Goal: Task Accomplishment & Management: Use online tool/utility

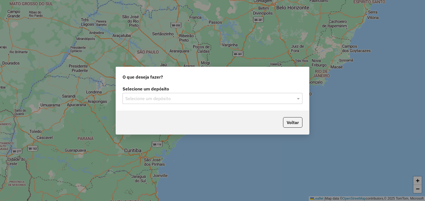
drag, startPoint x: 0, startPoint y: 0, endPoint x: 156, endPoint y: 102, distance: 186.1
click at [155, 99] on input "text" at bounding box center [206, 99] width 163 height 7
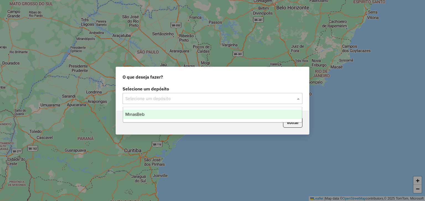
click at [157, 115] on div "MinasBeb" at bounding box center [212, 114] width 179 height 9
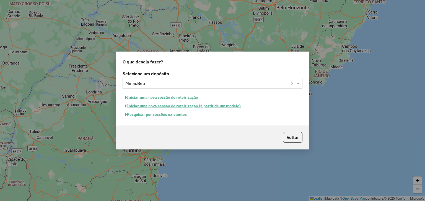
click at [172, 97] on button "Iniciar uma nova sessão de roteirização" at bounding box center [161, 97] width 78 height 9
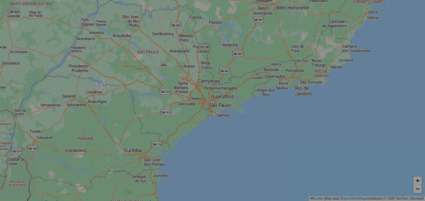
select select "*"
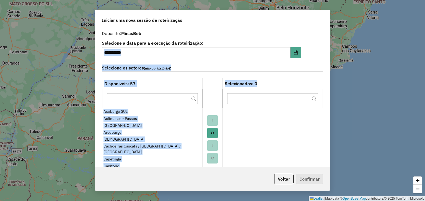
drag, startPoint x: 329, startPoint y: 49, endPoint x: 330, endPoint y: 100, distance: 51.1
click at [330, 101] on div "**********" at bounding box center [212, 100] width 425 height 201
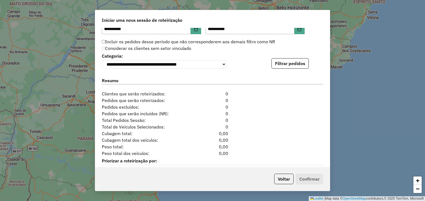
scroll to position [561, 0]
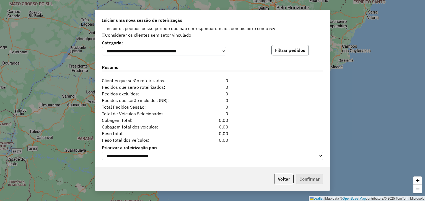
click at [293, 52] on button "Filtrar pedidos" at bounding box center [289, 50] width 37 height 11
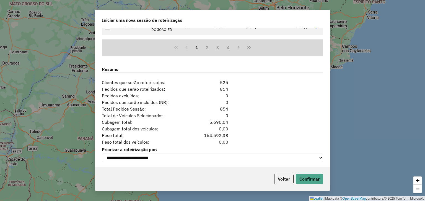
scroll to position [675, 0]
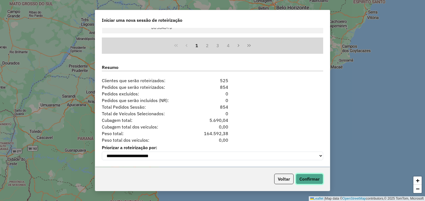
click at [319, 180] on button "Confirmar" at bounding box center [308, 179] width 27 height 11
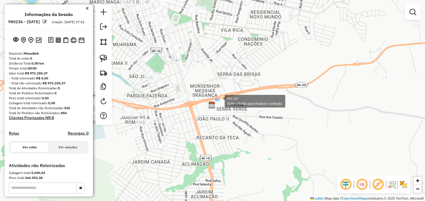
drag, startPoint x: 217, startPoint y: 100, endPoint x: 241, endPoint y: 109, distance: 26.0
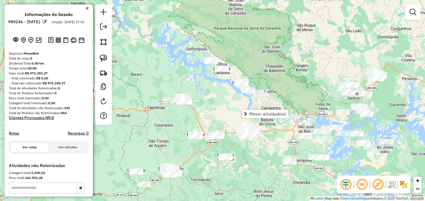
drag, startPoint x: 232, startPoint y: 98, endPoint x: 214, endPoint y: 90, distance: 19.5
click at [232, 99] on div "Janela de atendimento Grade de atendimento Capacidade Transportadoras Veículos …" at bounding box center [212, 100] width 425 height 201
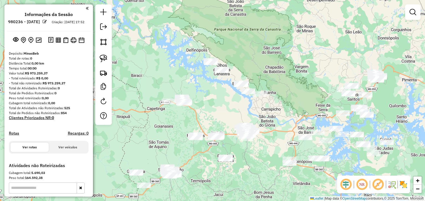
click at [201, 72] on div "Janela de atendimento Grade de atendimento Capacidade Transportadoras Veículos …" at bounding box center [212, 100] width 425 height 201
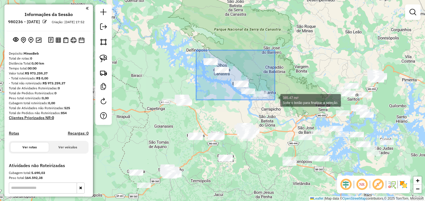
drag, startPoint x: 205, startPoint y: 55, endPoint x: 276, endPoint y: 101, distance: 83.9
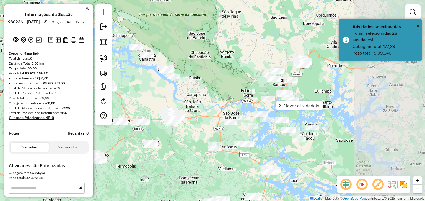
drag, startPoint x: 292, startPoint y: 88, endPoint x: 210, endPoint y: 72, distance: 83.9
click at [210, 72] on div "Janela de atendimento Grade de atendimento Capacidade Transportadoras Veículos …" at bounding box center [212, 100] width 425 height 201
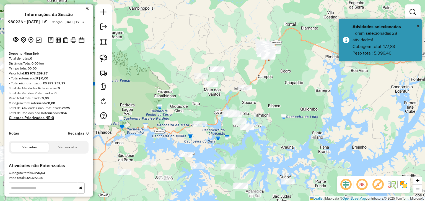
drag, startPoint x: 268, startPoint y: 74, endPoint x: 237, endPoint y: 54, distance: 36.4
click at [237, 54] on div "Janela de atendimento Grade de atendimento Capacidade Transportadoras Veículos …" at bounding box center [212, 100] width 425 height 201
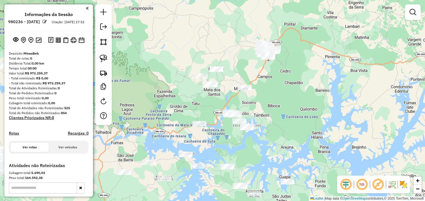
click at [182, 108] on div "Janela de atendimento Grade de atendimento Capacidade Transportadoras Veículos …" at bounding box center [212, 100] width 425 height 201
drag, startPoint x: 187, startPoint y: 120, endPoint x: 203, endPoint y: 131, distance: 19.6
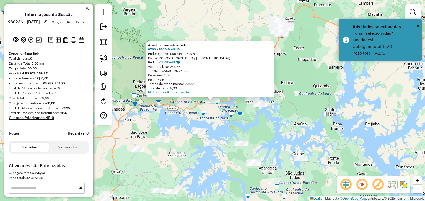
click at [220, 125] on div "Atividade não roteirizada 8780 - BICA D AGUA Endereço: MG 050 KM 295 S/N Bairro…" at bounding box center [212, 100] width 425 height 201
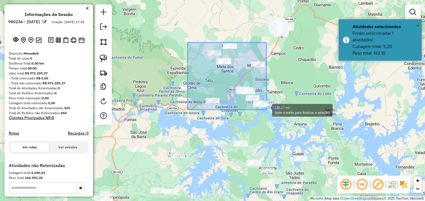
drag, startPoint x: 187, startPoint y: 43, endPoint x: 266, endPoint y: 112, distance: 105.0
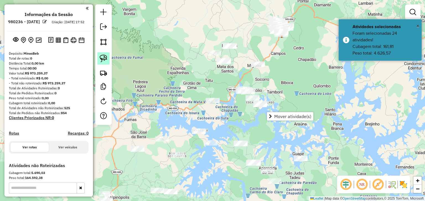
click at [103, 56] on img at bounding box center [103, 59] width 8 height 8
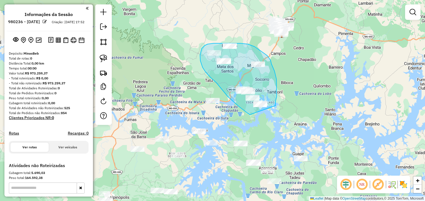
drag, startPoint x: 249, startPoint y: 115, endPoint x: 275, endPoint y: 106, distance: 27.5
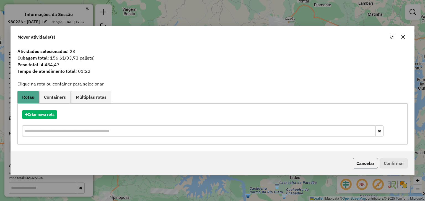
click at [367, 161] on button "Cancelar" at bounding box center [364, 163] width 25 height 11
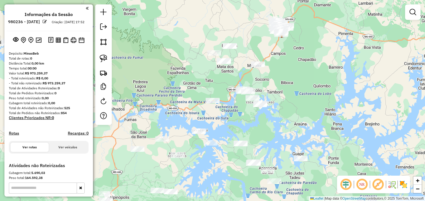
drag, startPoint x: 307, startPoint y: 88, endPoint x: 302, endPoint y: 107, distance: 20.4
click at [302, 107] on div "Janela de atendimento Grade de atendimento Capacidade Transportadoras Veículos …" at bounding box center [212, 100] width 425 height 201
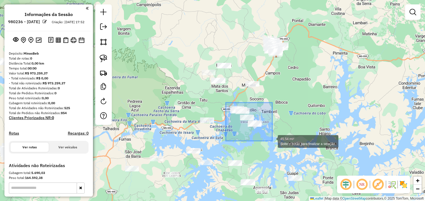
drag, startPoint x: 227, startPoint y: 104, endPoint x: 272, endPoint y: 141, distance: 57.7
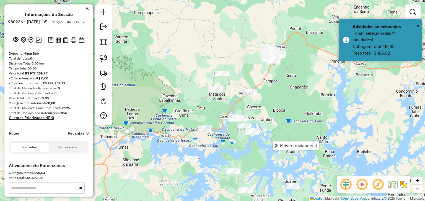
drag, startPoint x: 250, startPoint y: 73, endPoint x: 243, endPoint y: 89, distance: 17.3
click at [243, 89] on div "Janela de atendimento Grade de atendimento Capacidade Transportadoras Veículos …" at bounding box center [212, 100] width 425 height 201
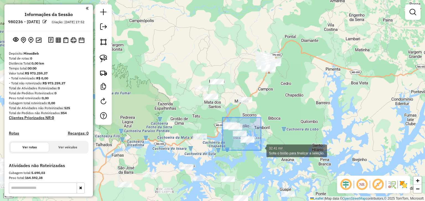
drag, startPoint x: 226, startPoint y: 121, endPoint x: 261, endPoint y: 151, distance: 46.1
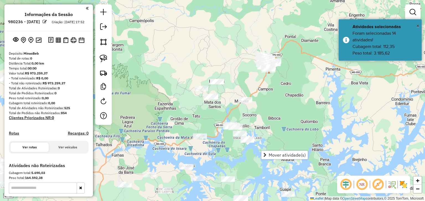
click at [239, 70] on div "Janela de atendimento Grade de atendimento Capacidade Transportadoras Veículos …" at bounding box center [212, 100] width 425 height 201
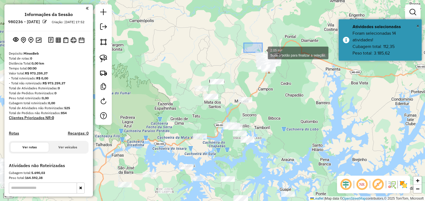
drag, startPoint x: 243, startPoint y: 43, endPoint x: 303, endPoint y: 84, distance: 72.2
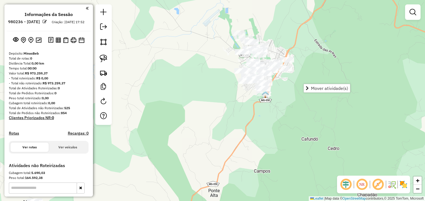
click at [193, 34] on div "Janela de atendimento Grade de atendimento Capacidade Transportadoras Veículos …" at bounding box center [212, 100] width 425 height 201
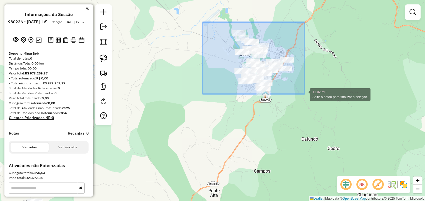
drag, startPoint x: 207, startPoint y: 23, endPoint x: 308, endPoint y: 101, distance: 126.9
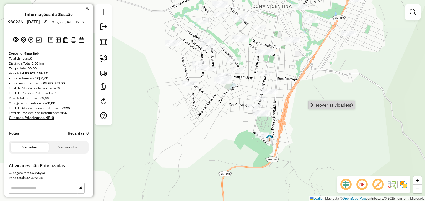
click at [255, 84] on div "Janela de atendimento Grade de atendimento Capacidade Transportadoras Veículos …" at bounding box center [212, 100] width 425 height 201
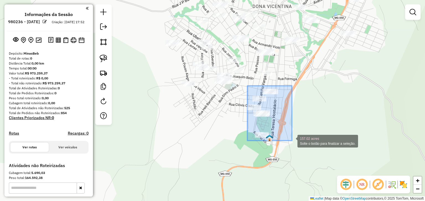
drag, startPoint x: 248, startPoint y: 87, endPoint x: 292, endPoint y: 143, distance: 70.5
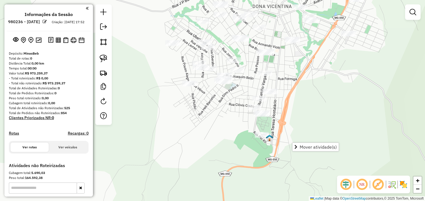
click at [242, 94] on div "Janela de atendimento Grade de atendimento Capacidade Transportadoras Veículos …" at bounding box center [212, 100] width 425 height 201
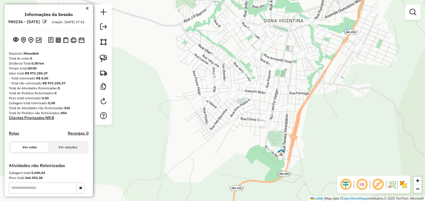
drag, startPoint x: 239, startPoint y: 93, endPoint x: 250, endPoint y: 107, distance: 18.5
click at [250, 107] on div "Janela de atendimento Grade de atendimento Capacidade Transportadoras Veículos …" at bounding box center [212, 100] width 425 height 201
click at [103, 55] on img at bounding box center [103, 59] width 8 height 8
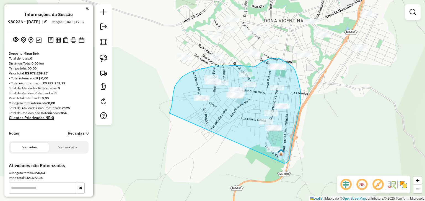
drag, startPoint x: 170, startPoint y: 112, endPoint x: 271, endPoint y: 165, distance: 114.3
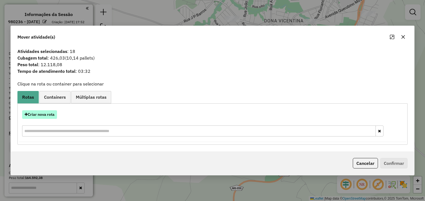
click at [43, 115] on button "Criar nova rota" at bounding box center [39, 115] width 35 height 9
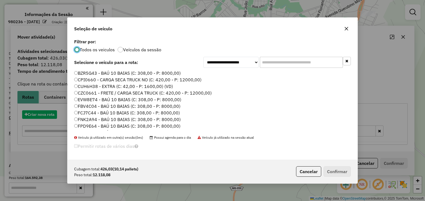
scroll to position [3, 2]
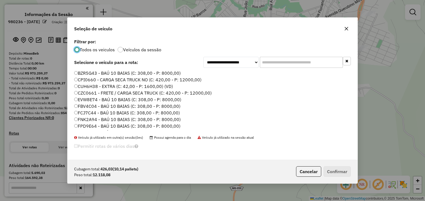
click at [269, 62] on input "text" at bounding box center [301, 62] width 83 height 11
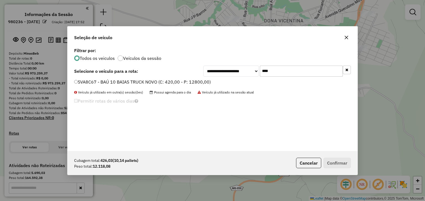
type input "****"
click at [205, 82] on label "SVA8C67 - BAÚ 10 BAIAS TRUCK NOVO (C: 420,00 - P: 12800,00)" at bounding box center [142, 82] width 137 height 7
click at [336, 164] on button "Confirmar" at bounding box center [336, 163] width 27 height 11
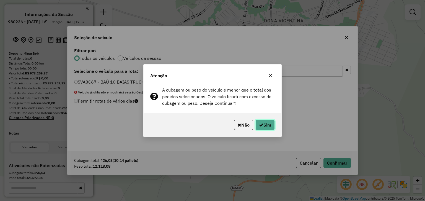
click at [270, 127] on button "Sim" at bounding box center [264, 125] width 19 height 11
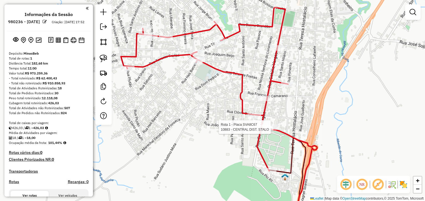
select select "**********"
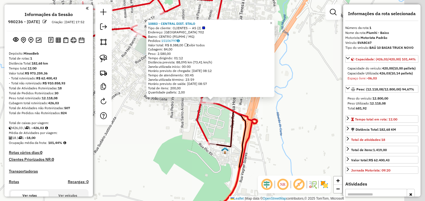
scroll to position [145, 0]
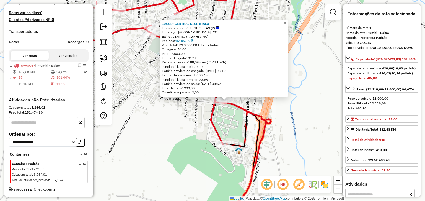
click at [272, 105] on div "10883 - CENTRAL DIST. STALO Tipo de cliente: CLIENTES -- AS (2) Endereço: NOSSA…" at bounding box center [212, 100] width 425 height 201
click at [263, 105] on div "10883 - CENTRAL DIST. STALO Tipo de cliente: CLIENTES -- AS (2) Endereço: NOSSA…" at bounding box center [212, 100] width 425 height 201
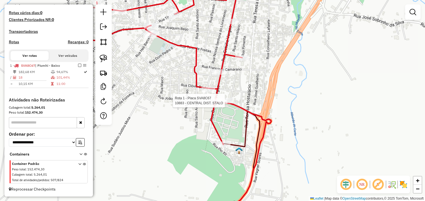
select select "**********"
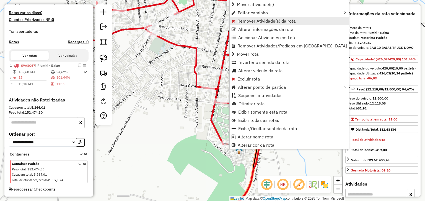
click at [242, 21] on span "Remover Atividade(s) da rota" at bounding box center [266, 21] width 58 height 4
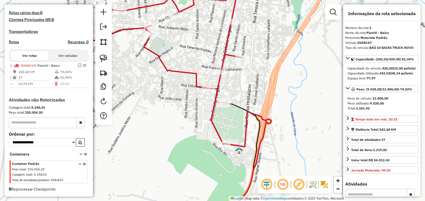
click at [219, 81] on icon at bounding box center [158, 63] width 167 height 164
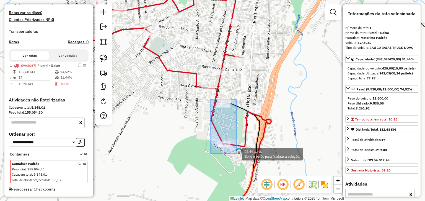
drag, startPoint x: 211, startPoint y: 100, endPoint x: 236, endPoint y: 154, distance: 60.0
click at [236, 154] on div "22.44 acres Solte o botão para finalizar a seleção. Janela de atendimento Grade…" at bounding box center [212, 100] width 425 height 201
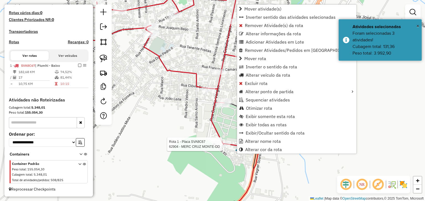
select select "**********"
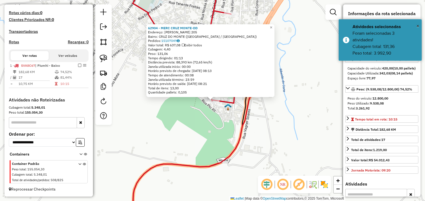
click at [219, 133] on div "62904 - MERC CRUZ MONTE-DD Endereço: HORACIO ALBERTINI 205 Bairro: CRUZ DO MONT…" at bounding box center [212, 100] width 425 height 201
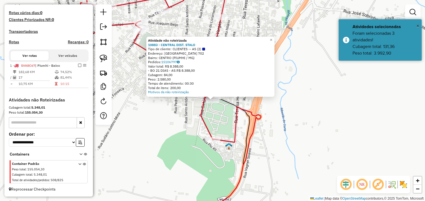
click at [202, 114] on icon at bounding box center [148, 60] width 167 height 161
select select "**********"
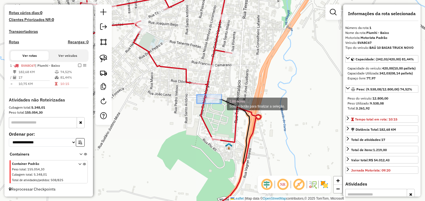
drag, startPoint x: 201, startPoint y: 96, endPoint x: 222, endPoint y: 104, distance: 22.4
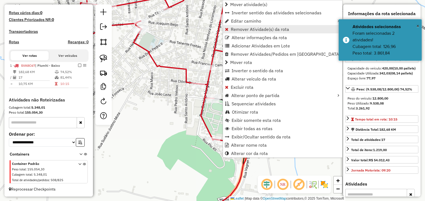
click at [231, 27] on span "Remover Atividade(s) da rota" at bounding box center [259, 29] width 58 height 4
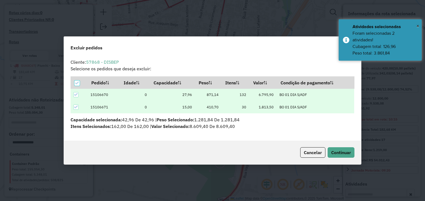
scroll to position [0, 0]
click at [341, 154] on span "Continuar" at bounding box center [341, 153] width 20 height 6
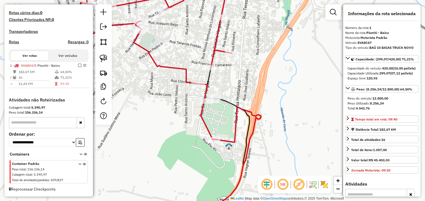
click at [228, 92] on div "Janela de atendimento Grade de atendimento Capacidade Transportadoras Veículos …" at bounding box center [212, 100] width 425 height 201
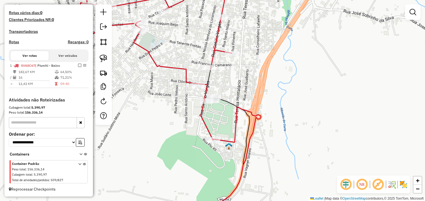
click at [185, 75] on icon at bounding box center [148, 60] width 167 height 161
select select "**********"
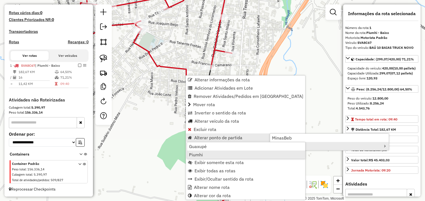
click at [205, 154] on link "Piumhi" at bounding box center [246, 155] width 118 height 8
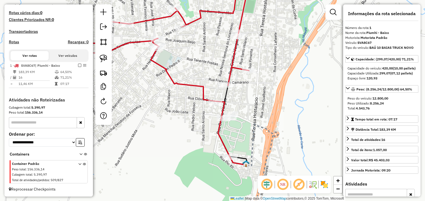
drag, startPoint x: 223, startPoint y: 127, endPoint x: 237, endPoint y: 145, distance: 22.7
click at [237, 145] on div "Janela de atendimento Grade de atendimento Capacidade Transportadoras Veículos …" at bounding box center [212, 100] width 425 height 201
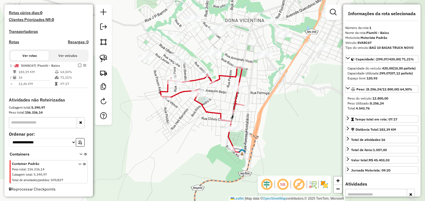
click at [201, 129] on div "Janela de atendimento Grade de atendimento Capacidade Transportadoras Veículos …" at bounding box center [212, 100] width 425 height 201
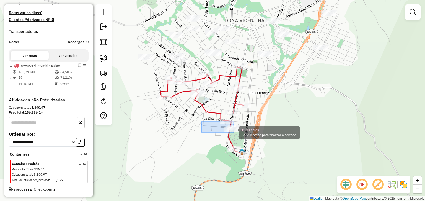
drag, startPoint x: 205, startPoint y: 122, endPoint x: 252, endPoint y: 147, distance: 53.7
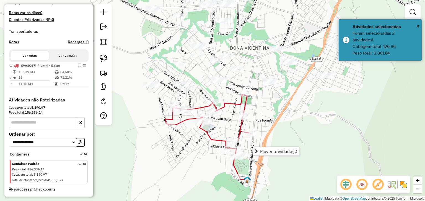
drag, startPoint x: 253, startPoint y: 115, endPoint x: 257, endPoint y: 143, distance: 28.7
click at [257, 143] on div "Janela de atendimento Grade de atendimento Capacidade Transportadoras Veículos …" at bounding box center [212, 100] width 425 height 201
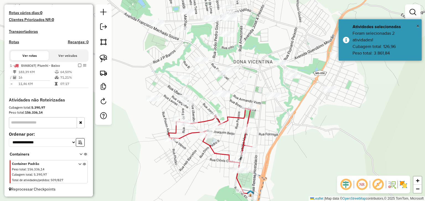
drag, startPoint x: 206, startPoint y: 88, endPoint x: 210, endPoint y: 101, distance: 13.6
click at [210, 101] on div "Janela de atendimento Grade de atendimento Capacidade Transportadoras Veículos …" at bounding box center [212, 100] width 425 height 201
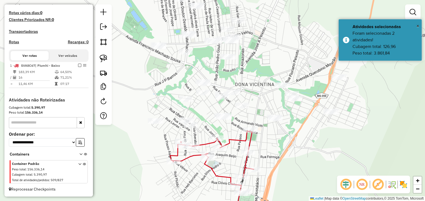
drag, startPoint x: 205, startPoint y: 100, endPoint x: 207, endPoint y: 123, distance: 23.0
click at [207, 123] on div "Janela de atendimento Grade de atendimento Capacidade Transportadoras Veículos …" at bounding box center [212, 100] width 425 height 201
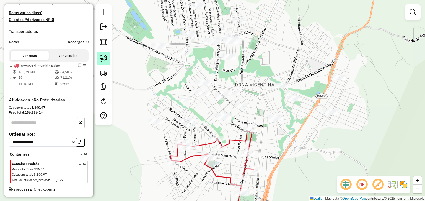
click at [100, 56] on img at bounding box center [103, 59] width 8 height 8
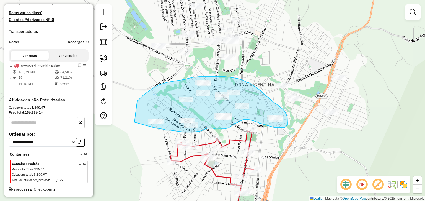
drag, startPoint x: 137, startPoint y: 101, endPoint x: 130, endPoint y: 120, distance: 20.3
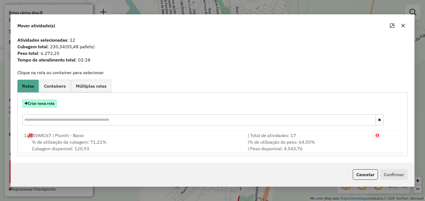
click at [43, 108] on button "Criar nova rota" at bounding box center [39, 103] width 35 height 9
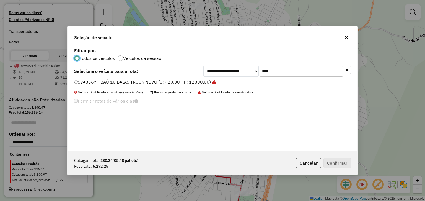
scroll to position [3, 2]
drag, startPoint x: 282, startPoint y: 71, endPoint x: 233, endPoint y: 69, distance: 48.4
click at [233, 69] on div "**********" at bounding box center [276, 71] width 147 height 11
type input "****"
click at [164, 77] on div "**********" at bounding box center [212, 98] width 290 height 105
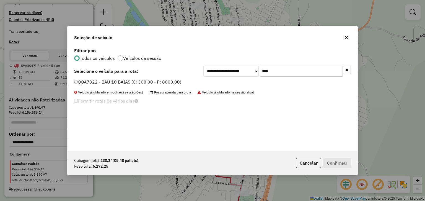
click at [163, 82] on label "QOA7322 - BAÚ 10 BAIAS (C: 308,00 - P: 8000,00)" at bounding box center [127, 82] width 107 height 7
click at [340, 166] on button "Confirmar" at bounding box center [336, 163] width 27 height 11
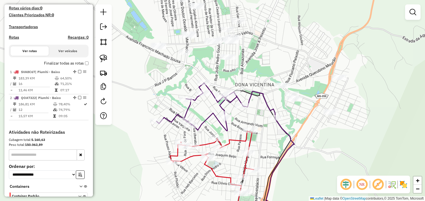
click at [254, 96] on icon at bounding box center [215, 107] width 119 height 48
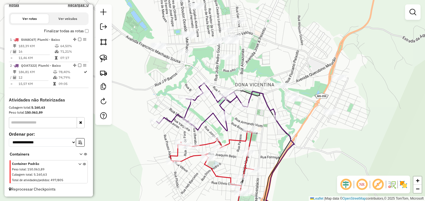
select select "**********"
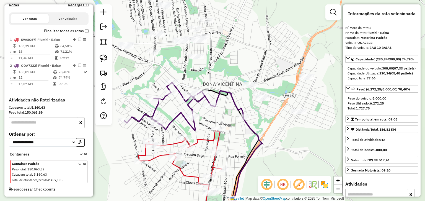
drag, startPoint x: 286, startPoint y: 110, endPoint x: 248, endPoint y: 110, distance: 38.4
click at [248, 110] on div "Janela de atendimento Grade de atendimento Capacidade Transportadoras Veículos …" at bounding box center [212, 100] width 425 height 201
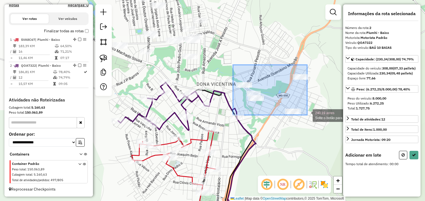
drag, startPoint x: 233, startPoint y: 65, endPoint x: 307, endPoint y: 116, distance: 90.0
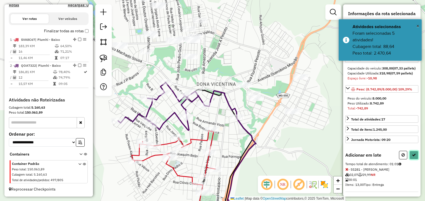
click at [411, 160] on button at bounding box center [413, 155] width 9 height 9
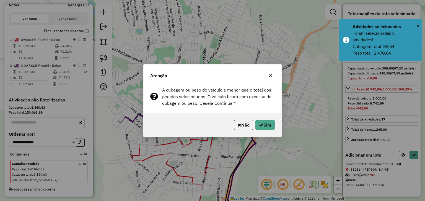
click at [270, 132] on div "Não Sim" at bounding box center [212, 125] width 138 height 24
click at [267, 126] on button "Sim" at bounding box center [264, 125] width 19 height 11
select select "**********"
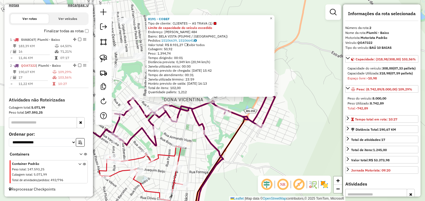
drag, startPoint x: 212, startPoint y: 99, endPoint x: 197, endPoint y: 107, distance: 16.8
click at [197, 107] on icon at bounding box center [179, 119] width 189 height 54
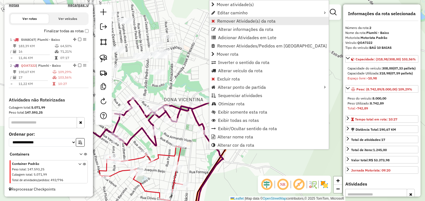
click at [224, 21] on span "Remover Atividade(s) da rota" at bounding box center [246, 21] width 58 height 4
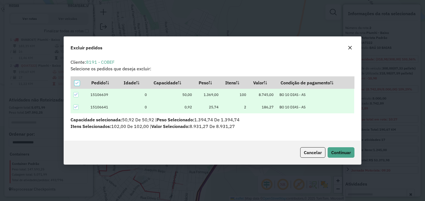
scroll to position [0, 0]
click at [336, 148] on button "Continuar" at bounding box center [340, 153] width 27 height 11
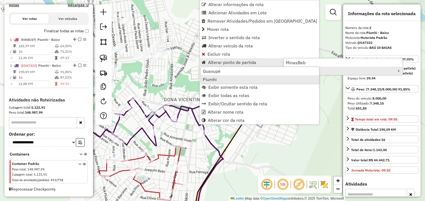
click at [227, 79] on link "Piumhi" at bounding box center [260, 79] width 118 height 8
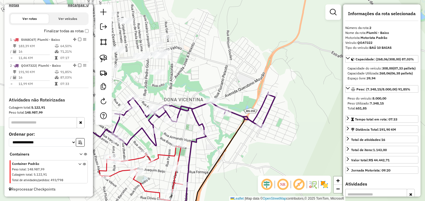
drag, startPoint x: 177, startPoint y: 92, endPoint x: 227, endPoint y: 87, distance: 49.5
click at [227, 87] on div "Janela de atendimento Grade de atendimento Capacidade Transportadoras Veículos …" at bounding box center [212, 100] width 425 height 201
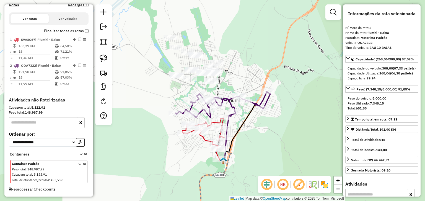
click at [164, 88] on div "Janela de atendimento Grade de atendimento Capacidade Transportadoras Veículos …" at bounding box center [212, 100] width 425 height 201
click at [159, 62] on div "Janela de atendimento Grade de atendimento Capacidade Transportadoras Veículos …" at bounding box center [212, 100] width 425 height 201
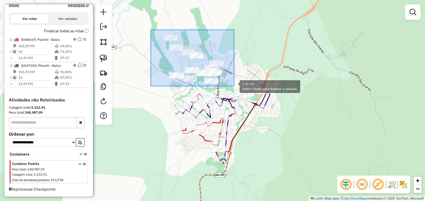
drag, startPoint x: 156, startPoint y: 31, endPoint x: 234, endPoint y: 86, distance: 95.4
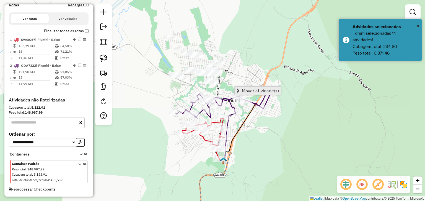
click at [250, 91] on span "Mover atividade(s)" at bounding box center [260, 91] width 37 height 4
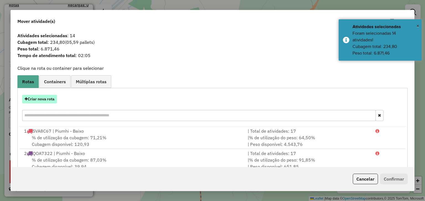
click at [49, 99] on button "Criar nova rota" at bounding box center [39, 99] width 35 height 9
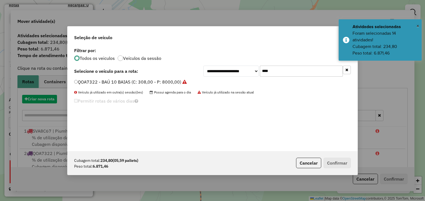
scroll to position [3, 2]
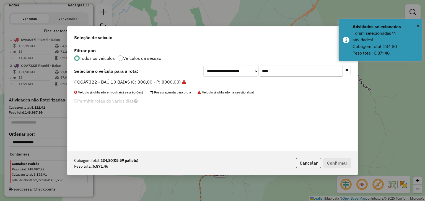
drag, startPoint x: 270, startPoint y: 70, endPoint x: 256, endPoint y: 71, distance: 13.9
click at [258, 71] on div "**********" at bounding box center [276, 71] width 147 height 11
type input "****"
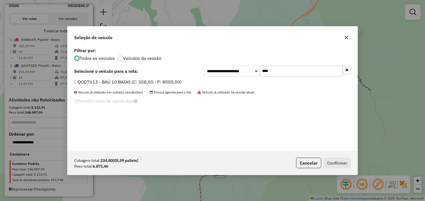
click at [166, 82] on label "QOD7613 - BAÚ 10 BAIAS (C: 308,00 - P: 8000,00)" at bounding box center [127, 82] width 107 height 7
click at [345, 164] on button "Confirmar" at bounding box center [336, 163] width 27 height 11
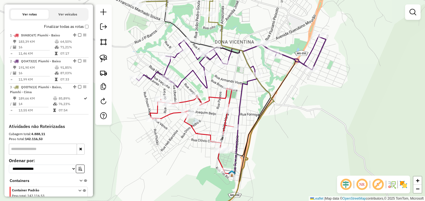
click at [208, 129] on div "Rota 1 - Placa SVA8C67 883 - NEILTON LOPES REZENDE ME Janela de atendimento Gra…" at bounding box center [212, 100] width 425 height 201
click at [207, 134] on icon at bounding box center [191, 130] width 83 height 82
select select "**********"
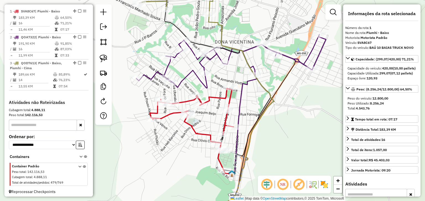
scroll to position [213, 0]
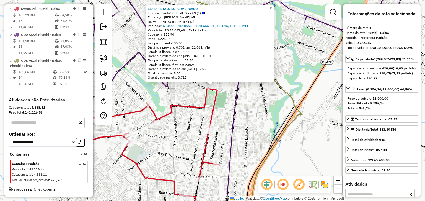
drag, startPoint x: 231, startPoint y: 112, endPoint x: 239, endPoint y: 8, distance: 104.5
click at [237, 15] on div "55454 - STALO SUPERMERCADO Tipo de cliente: CLIENTES -- AS (2) Endereço: FRANCI…" at bounding box center [212, 100] width 425 height 201
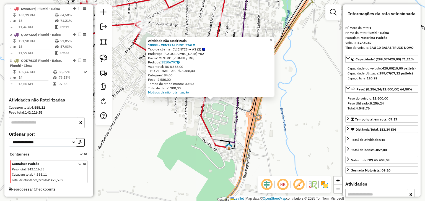
click at [213, 107] on div "Atividade não roteirizada 10883 - CENTRAL DIST. STALO Tipo de cliente: CLIENTES…" at bounding box center [212, 100] width 425 height 201
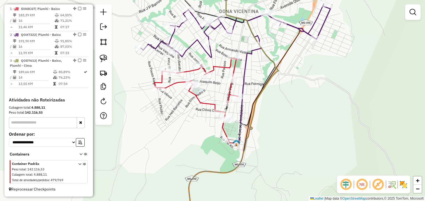
drag, startPoint x: 185, startPoint y: 99, endPoint x: 201, endPoint y: 118, distance: 25.1
click at [201, 118] on div "Janela de atendimento Grade de atendimento Capacidade Transportadoras Veículos …" at bounding box center [212, 100] width 425 height 201
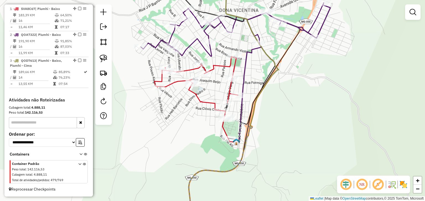
click at [207, 102] on icon at bounding box center [195, 98] width 83 height 82
select select "**********"
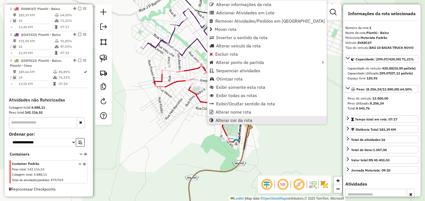
click at [235, 120] on span "Alterar cor da rota" at bounding box center [233, 120] width 37 height 4
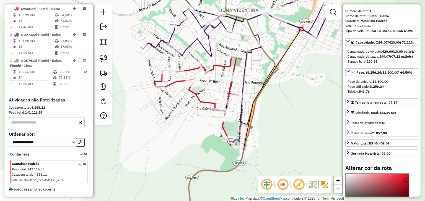
scroll to position [0, 0]
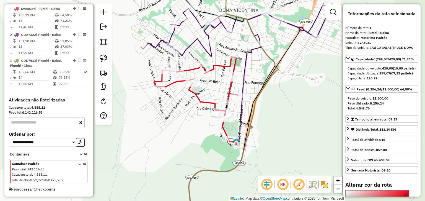
drag, startPoint x: 418, startPoint y: 104, endPoint x: 418, endPoint y: 113, distance: 8.8
click at [418, 113] on div "Informações da rota selecionada Número da rota: 1 Nome da rota: Piumhi - Baixo …" at bounding box center [381, 100] width 77 height 193
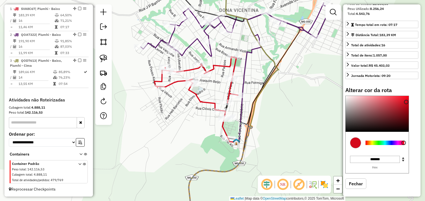
scroll to position [98, 0]
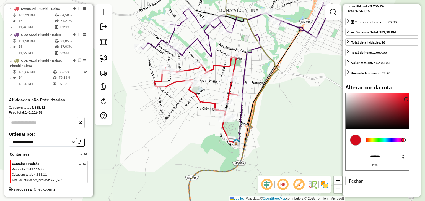
click at [371, 143] on div at bounding box center [384, 140] width 39 height 4
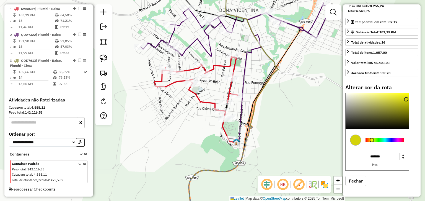
click at [386, 106] on div at bounding box center [376, 111] width 63 height 36
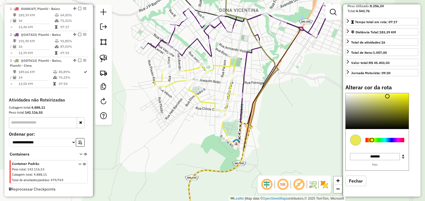
click at [279, 113] on div "Janela de atendimento Grade de atendimento Capacidade Transportadoras Veículos …" at bounding box center [212, 100] width 425 height 201
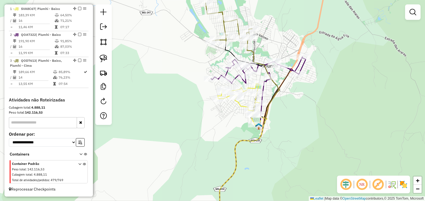
click at [189, 52] on div "Janela de atendimento Grade de atendimento Capacidade Transportadoras Veículos …" at bounding box center [212, 100] width 425 height 201
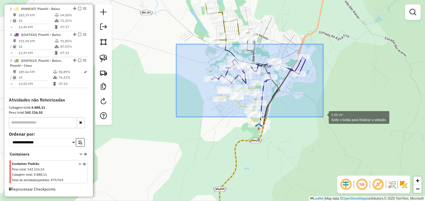
drag, startPoint x: 192, startPoint y: 48, endPoint x: 323, endPoint y: 146, distance: 163.4
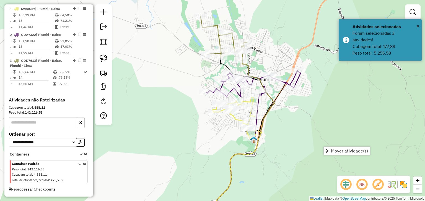
drag, startPoint x: 309, startPoint y: 113, endPoint x: 303, endPoint y: 129, distance: 17.6
click at [303, 129] on div "Janela de atendimento Grade de atendimento Capacidade Transportadoras Veículos …" at bounding box center [212, 100] width 425 height 201
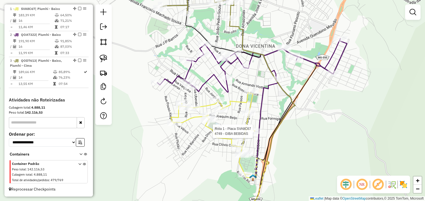
click at [254, 134] on div at bounding box center [254, 132] width 14 height 6
select select "**********"
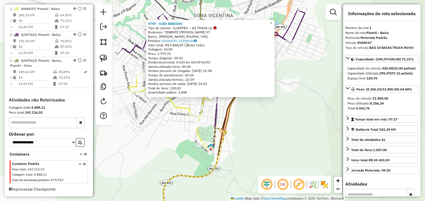
click at [254, 135] on div "4749 - GIBA BEBIDAS Tipo de cliente: CLIENTES -- AS TRAVA (1) Endereço: TENENTE…" at bounding box center [212, 100] width 425 height 201
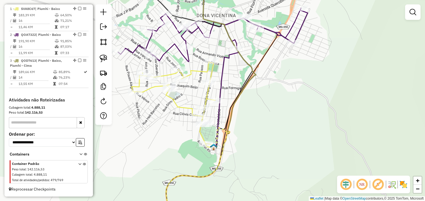
drag, startPoint x: 255, startPoint y: 128, endPoint x: 262, endPoint y: 129, distance: 7.6
click at [262, 129] on div "Janela de atendimento Grade de atendimento Capacidade Transportadoras Veículos …" at bounding box center [212, 100] width 425 height 201
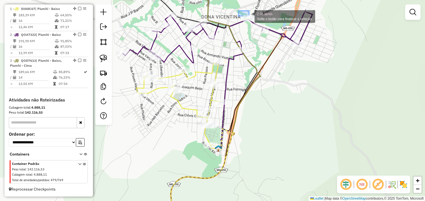
drag, startPoint x: 238, startPoint y: 11, endPoint x: 265, endPoint y: 26, distance: 31.2
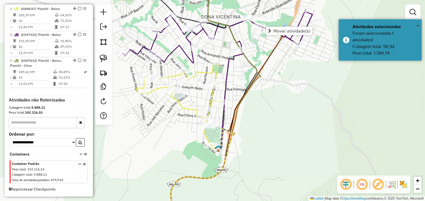
click at [187, 106] on div "Janela de atendimento Grade de atendimento Capacidade Transportadoras Veículos …" at bounding box center [212, 100] width 425 height 201
click at [187, 109] on icon at bounding box center [177, 105] width 83 height 82
select select "**********"
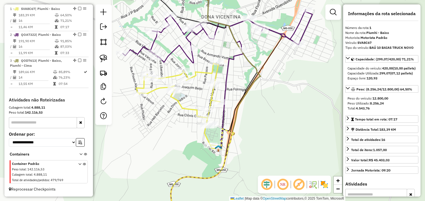
click at [190, 59] on icon at bounding box center [217, 36] width 189 height 54
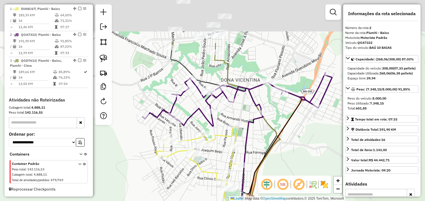
drag, startPoint x: 284, startPoint y: 106, endPoint x: 294, endPoint y: 159, distance: 54.7
click at [304, 174] on div "Janela de atendimento Grade de atendimento Capacidade Transportadoras Veículos …" at bounding box center [212, 100] width 425 height 201
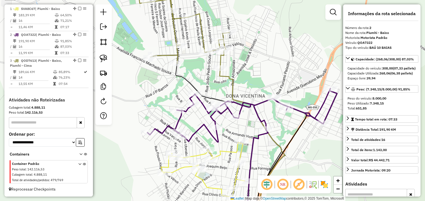
click at [228, 77] on icon at bounding box center [252, 144] width 66 height 153
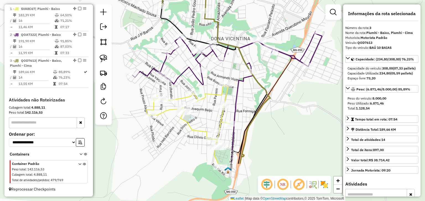
drag, startPoint x: 264, startPoint y: 79, endPoint x: 248, endPoint y: 18, distance: 63.9
click at [248, 18] on div "Janela de atendimento Grade de atendimento Capacidade Transportadoras Veículos …" at bounding box center [212, 100] width 425 height 201
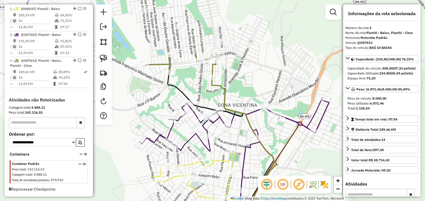
drag, startPoint x: 235, startPoint y: 22, endPoint x: 243, endPoint y: 94, distance: 72.4
click at [243, 94] on div "Janela de atendimento Grade de atendimento Capacidade Transportadoras Veículos …" at bounding box center [212, 100] width 425 height 201
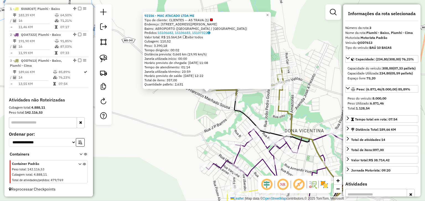
drag, startPoint x: 224, startPoint y: 133, endPoint x: 200, endPoint y: 91, distance: 48.2
click at [200, 91] on div "92156 - MAC ATACADO LTDA ME Tipo de cliente: CLIENTES -- AS TRAVA (1) Endereço:…" at bounding box center [212, 100] width 425 height 201
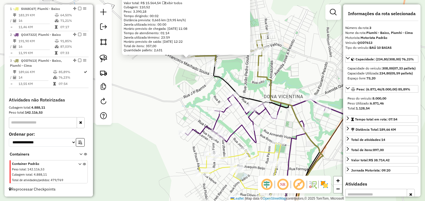
click at [197, 88] on div "92156 - MAC ATACADO LTDA ME Tipo de cliente: CLIENTES -- AS TRAVA (1) Endereço:…" at bounding box center [212, 100] width 425 height 201
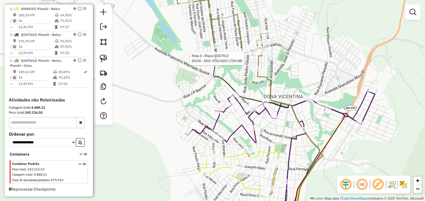
select select "**********"
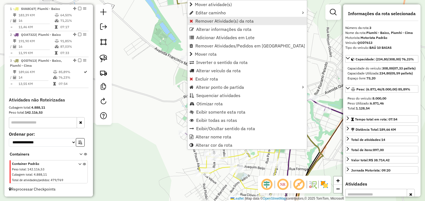
click at [198, 21] on span "Remover Atividade(s) da rota" at bounding box center [224, 21] width 58 height 4
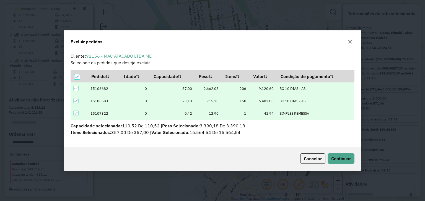
scroll to position [0, 0]
click at [342, 155] on button "Continuar" at bounding box center [340, 159] width 27 height 11
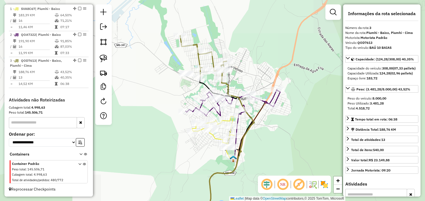
click at [182, 90] on div "Janela de atendimento Grade de atendimento Capacidade Transportadoras Veículos …" at bounding box center [212, 100] width 425 height 201
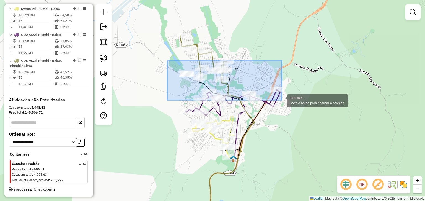
drag, startPoint x: 263, startPoint y: 82, endPoint x: 281, endPoint y: 100, distance: 26.2
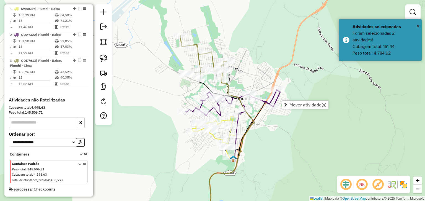
click at [165, 66] on div "Rota 1 - Placa SVA8C67 883 - NEILTON LOPES REZENDE ME Rota 1 - Placa SVA8C67 57…" at bounding box center [212, 100] width 425 height 201
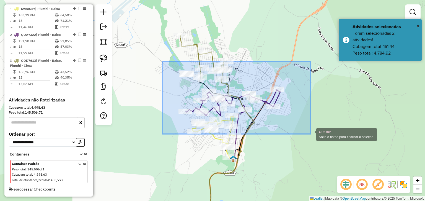
drag, startPoint x: 171, startPoint y: 63, endPoint x: 308, endPoint y: 169, distance: 173.2
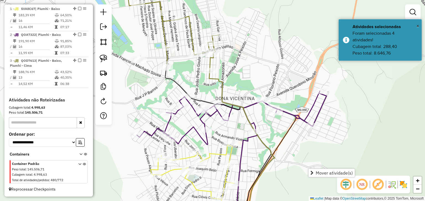
click at [223, 85] on icon at bounding box center [242, 146] width 66 height 151
select select "**********"
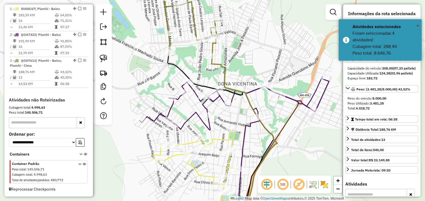
drag, startPoint x: 236, startPoint y: 102, endPoint x: 241, endPoint y: 14, distance: 87.5
click at [241, 23] on div "Janela de atendimento Grade de atendimento Capacidade Transportadoras Veículos …" at bounding box center [212, 100] width 425 height 201
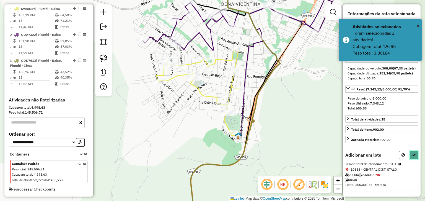
click at [413, 157] on icon at bounding box center [414, 155] width 4 height 4
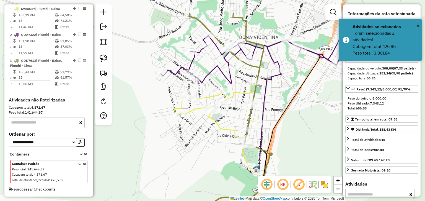
drag, startPoint x: 193, startPoint y: 127, endPoint x: 216, endPoint y: 161, distance: 41.2
click at [216, 161] on div "Janela de atendimento Grade de atendimento Capacidade Transportadoras Veículos …" at bounding box center [212, 100] width 425 height 201
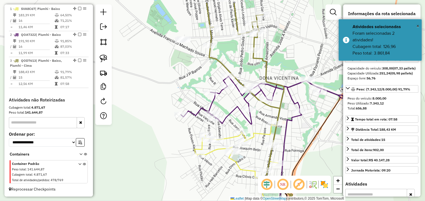
drag, startPoint x: 213, startPoint y: 156, endPoint x: 221, endPoint y: 180, distance: 25.1
click at [221, 180] on div "Janela de atendimento Grade de atendimento Capacidade Transportadoras Veículos …" at bounding box center [212, 100] width 425 height 201
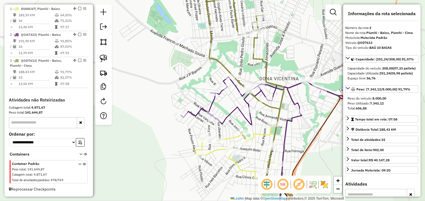
click at [216, 150] on icon at bounding box center [235, 166] width 83 height 82
click at [217, 61] on icon at bounding box center [227, 83] width 111 height 207
click at [231, 111] on icon at bounding box center [275, 98] width 189 height 54
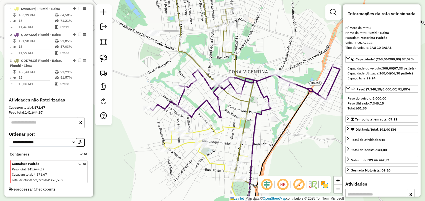
drag, startPoint x: 202, startPoint y: 101, endPoint x: 243, endPoint y: 106, distance: 41.3
click at [197, 99] on div "Janela de atendimento Grade de atendimento Capacidade Transportadoras Veículos …" at bounding box center [212, 100] width 425 height 201
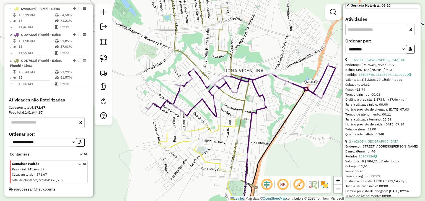
scroll to position [148, 0]
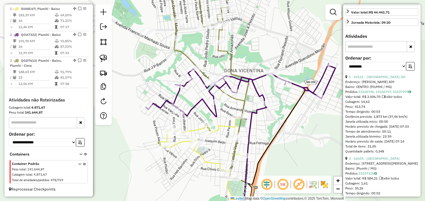
click at [386, 52] on input "text" at bounding box center [376, 46] width 62 height 11
click at [346, 71] on select "**********" at bounding box center [375, 66] width 61 height 9
select select "*********"
click at [345, 71] on select "**********" at bounding box center [375, 66] width 61 height 9
click at [408, 68] on icon "button" at bounding box center [410, 66] width 4 height 4
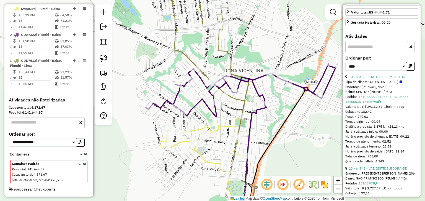
drag, startPoint x: 418, startPoint y: 38, endPoint x: 420, endPoint y: 53, distance: 15.5
click at [420, 53] on div "**********" at bounding box center [381, 100] width 77 height 193
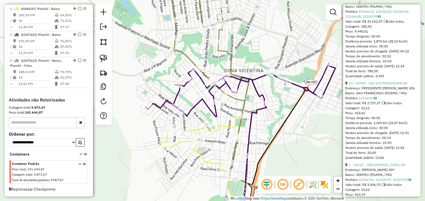
scroll to position [249, 0]
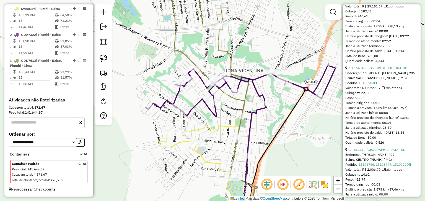
click at [188, 56] on icon at bounding box center [208, 79] width 79 height 199
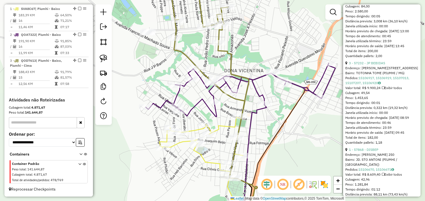
drag, startPoint x: 418, startPoint y: 53, endPoint x: 418, endPoint y: 49, distance: 4.4
click at [418, 49] on div "**********" at bounding box center [381, 100] width 77 height 193
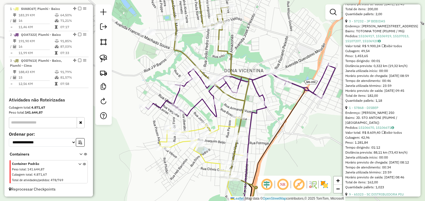
scroll to position [287, 0]
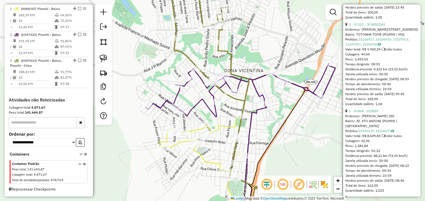
click at [377, 27] on link "3 - 57232 - JP BEBIDAS" at bounding box center [367, 24] width 36 height 4
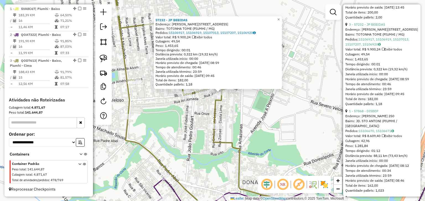
click at [221, 105] on div "57232 - JP BEBIDAS Endereço: JAIR FERREIRA LEITE 173 Bairro: TOTONHA TOME (PIUM…" at bounding box center [212, 100] width 425 height 201
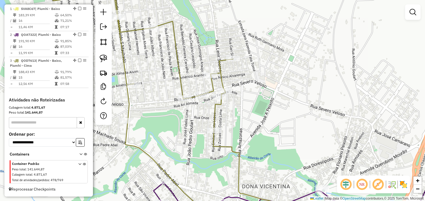
click at [222, 83] on icon at bounding box center [162, 101] width 224 height 242
select select "*********"
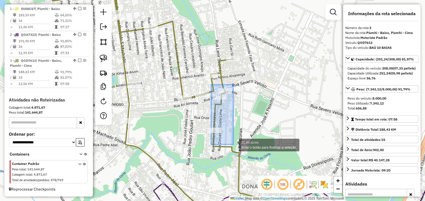
drag, startPoint x: 218, startPoint y: 85, endPoint x: 233, endPoint y: 145, distance: 61.6
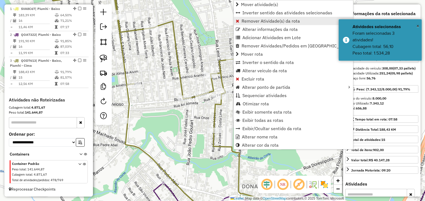
click at [243, 21] on span "Remover Atividade(s) da rota" at bounding box center [270, 21] width 58 height 4
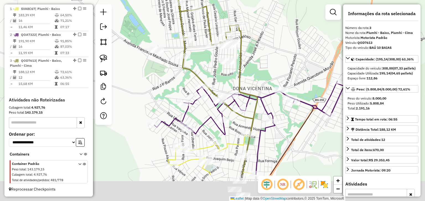
drag, startPoint x: 248, startPoint y: 106, endPoint x: 237, endPoint y: 45, distance: 61.7
click at [237, 45] on icon at bounding box center [200, 74] width 114 height 201
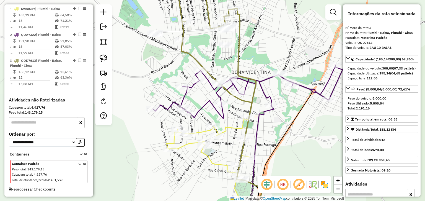
click at [240, 50] on icon at bounding box center [216, 80] width 80 height 201
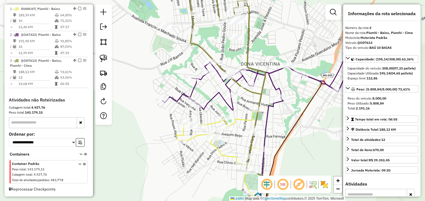
drag, startPoint x: 163, startPoint y: 41, endPoint x: 174, endPoint y: 54, distance: 17.6
click at [174, 54] on div "Janela de atendimento Grade de atendimento Capacidade Transportadoras Veículos …" at bounding box center [212, 100] width 425 height 201
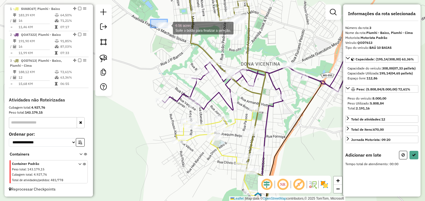
drag, startPoint x: 157, startPoint y: 22, endPoint x: 175, endPoint y: 35, distance: 22.6
click at [175, 35] on div "6.56 acres Solte o botão para finalizar a seleção. Janela de atendimento Grade …" at bounding box center [212, 100] width 425 height 201
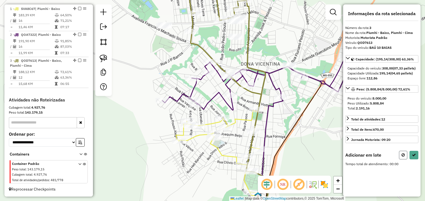
click at [400, 160] on button at bounding box center [403, 155] width 8 height 9
select select "*********"
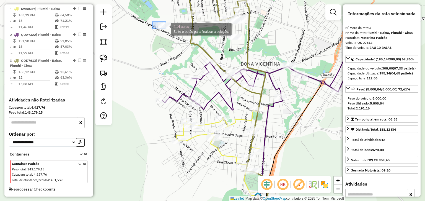
drag, startPoint x: 152, startPoint y: 22, endPoint x: 173, endPoint y: 34, distance: 24.2
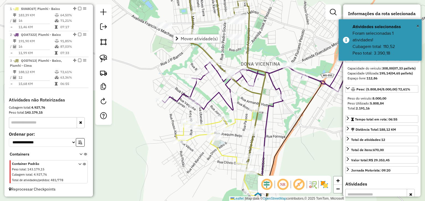
click at [196, 90] on icon at bounding box center [256, 84] width 189 height 54
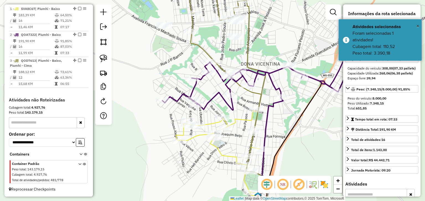
click at [195, 137] on icon at bounding box center [217, 152] width 83 height 82
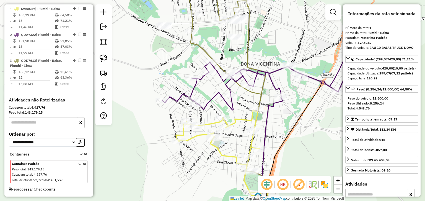
click at [208, 99] on icon at bounding box center [256, 84] width 189 height 54
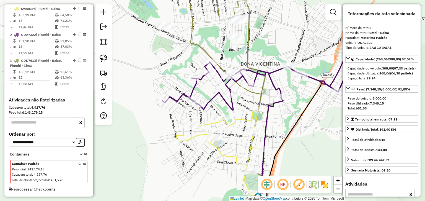
click at [193, 23] on icon at bounding box center [226, 76] width 78 height 192
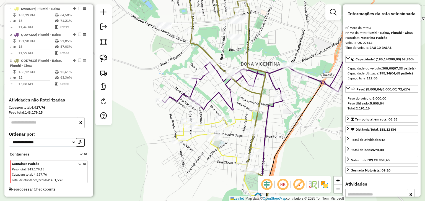
drag, startPoint x: 154, startPoint y: 15, endPoint x: 151, endPoint y: 40, distance: 25.3
click at [151, 40] on div "Janela de atendimento Grade de atendimento Capacidade Transportadoras Veículos …" at bounding box center [212, 100] width 425 height 201
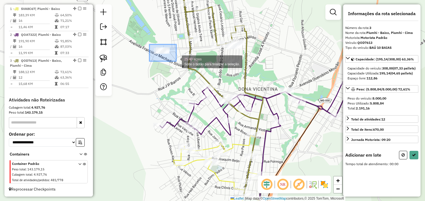
drag, startPoint x: 165, startPoint y: 55, endPoint x: 177, endPoint y: 62, distance: 13.7
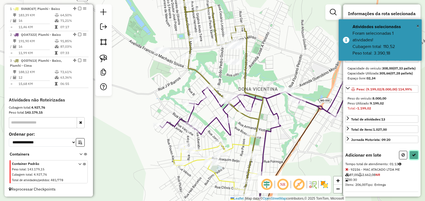
click at [415, 160] on button at bounding box center [413, 155] width 9 height 9
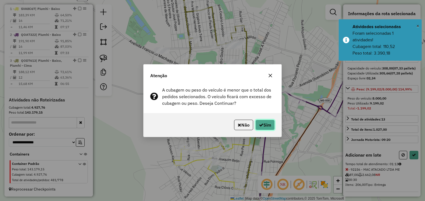
click at [265, 126] on button "Sim" at bounding box center [264, 125] width 19 height 11
select select "*********"
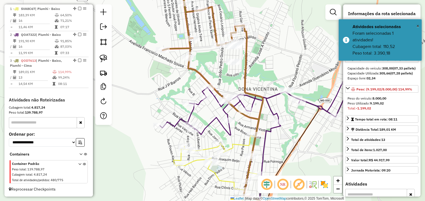
drag, startPoint x: 212, startPoint y: 116, endPoint x: 203, endPoint y: 89, distance: 27.9
click at [203, 89] on div "Janela de atendimento Grade de atendimento Capacidade Transportadoras Veículos …" at bounding box center [212, 100] width 425 height 201
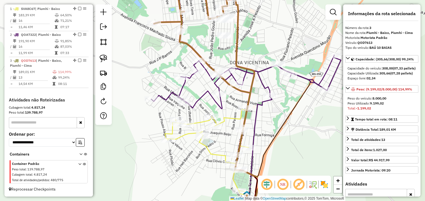
click at [181, 56] on div "Janela de atendimento Grade de atendimento Capacidade Transportadoras Veículos …" at bounding box center [212, 100] width 425 height 201
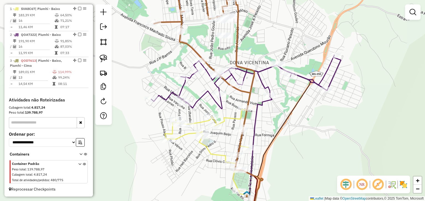
click at [236, 51] on icon at bounding box center [204, 75] width 100 height 191
select select "*********"
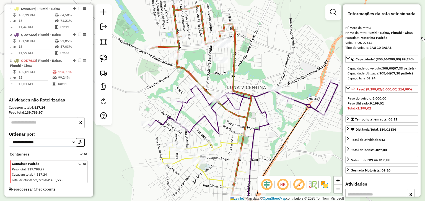
drag, startPoint x: 225, startPoint y: 51, endPoint x: 222, endPoint y: 90, distance: 38.5
click at [222, 90] on div "Janela de atendimento Grade de atendimento Capacidade Transportadoras Veículos …" at bounding box center [212, 100] width 425 height 201
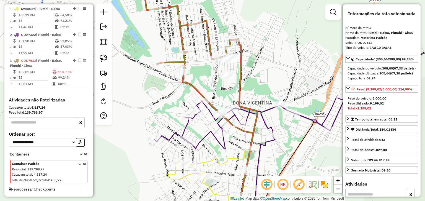
drag, startPoint x: 215, startPoint y: 86, endPoint x: 224, endPoint y: 88, distance: 9.6
click at [224, 88] on div "Janela de atendimento Grade de atendimento Capacidade Transportadoras Veículos …" at bounding box center [212, 100] width 425 height 201
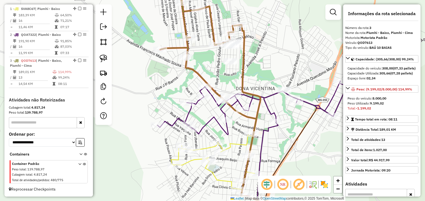
drag, startPoint x: 187, startPoint y: 96, endPoint x: 186, endPoint y: 82, distance: 14.7
click at [186, 82] on div "Janela de atendimento Grade de atendimento Capacidade Transportadoras Veículos …" at bounding box center [212, 100] width 425 height 201
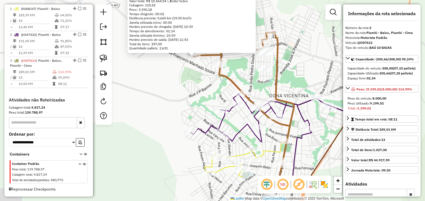
drag, startPoint x: 207, startPoint y: 133, endPoint x: 168, endPoint y: 60, distance: 83.3
click at [171, 64] on div "92156 - MAC ATACADO LTDA ME Tipo de cliente: CLIENTES -- AS TRAVA (1) Endereço:…" at bounding box center [212, 100] width 425 height 201
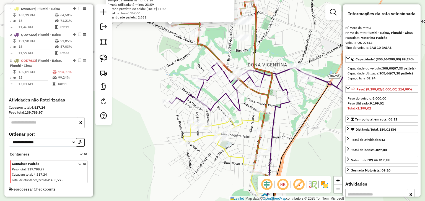
click at [209, 48] on icon at bounding box center [222, 76] width 100 height 193
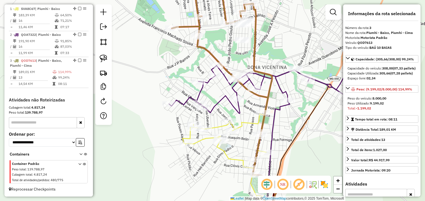
drag, startPoint x: 210, startPoint y: 48, endPoint x: 187, endPoint y: 96, distance: 52.9
click at [187, 96] on icon at bounding box center [222, 78] width 100 height 193
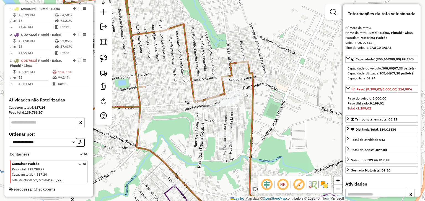
click at [222, 84] on icon at bounding box center [173, 101] width 224 height 242
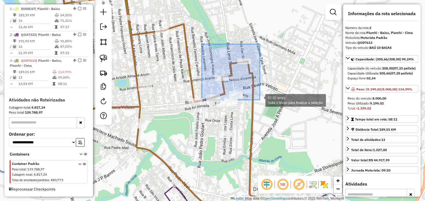
drag, startPoint x: 201, startPoint y: 44, endPoint x: 263, endPoint y: 108, distance: 88.5
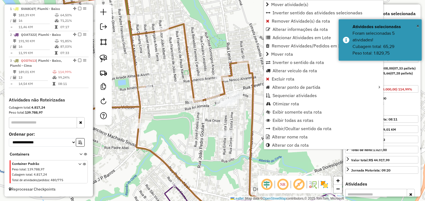
click at [192, 85] on icon at bounding box center [173, 101] width 224 height 242
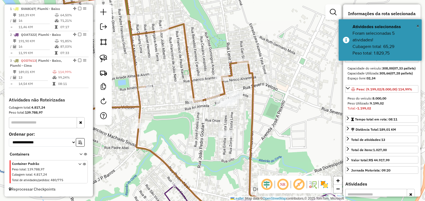
click at [195, 104] on div at bounding box center [195, 101] width 14 height 6
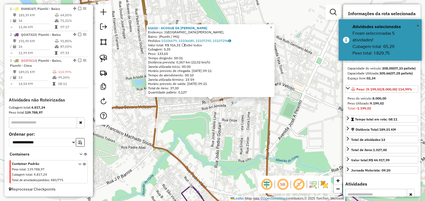
click at [217, 115] on div "61610 - ACOGUE DA ANDRESA Endereço: Rua Severo Veloso, Bairro: (Piumhi / MG) Pe…" at bounding box center [212, 100] width 425 height 201
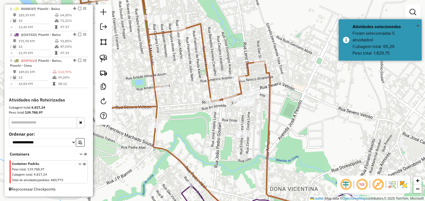
select select "*********"
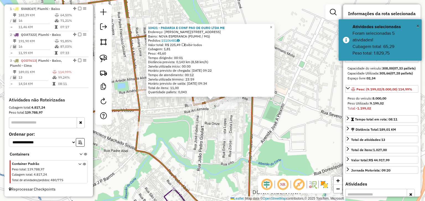
click at [265, 118] on div "10431 - PADARIA E CONF PAO DE OURO LTDA ME Endereço: R SEVERO VELOSO 1146 Bairr…" at bounding box center [212, 100] width 425 height 201
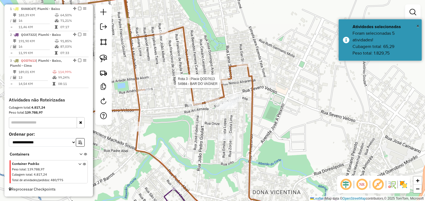
select select "*********"
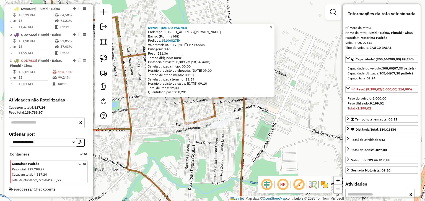
click at [261, 122] on div "54984 - BAR DO VAGNER Endereço: Rua Cesário Leopoldo, 87 Bairro: (Piumhi / MG) …" at bounding box center [212, 100] width 425 height 201
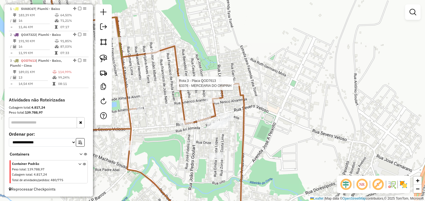
select select "*********"
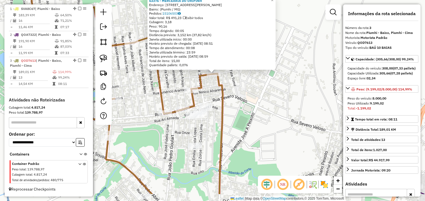
drag, startPoint x: 237, startPoint y: 110, endPoint x: 241, endPoint y: 56, distance: 54.0
click at [240, 59] on div "63376 - MERCEARIA DO ORIPINH Endereço: Rua Gari Silva, 103 Bairro: (Piumhi / MG…" at bounding box center [212, 100] width 425 height 201
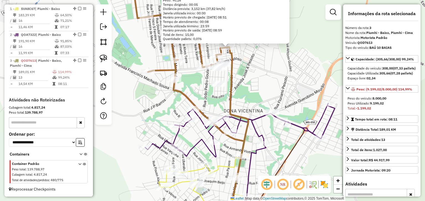
drag, startPoint x: 248, startPoint y: 91, endPoint x: 249, endPoint y: 67, distance: 23.8
click at [249, 68] on div "63376 - MERCEARIA DO ORIPINH Endereço: Rua Gari Silva, 103 Bairro: (Piumhi / MG…" at bounding box center [212, 100] width 425 height 201
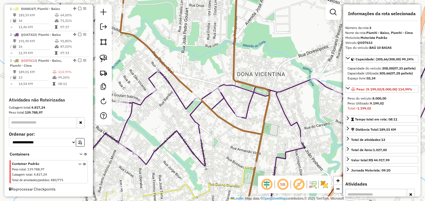
click at [227, 101] on icon at bounding box center [253, 112] width 379 height 107
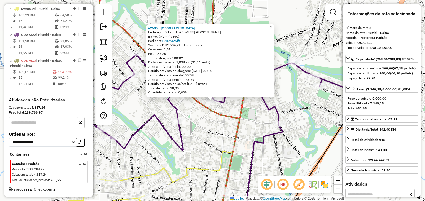
click at [276, 115] on icon at bounding box center [230, 96] width 379 height 107
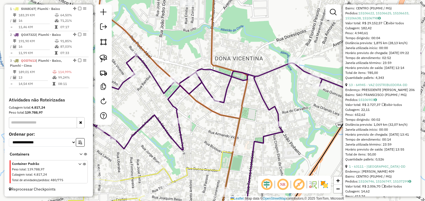
scroll to position [239, 0]
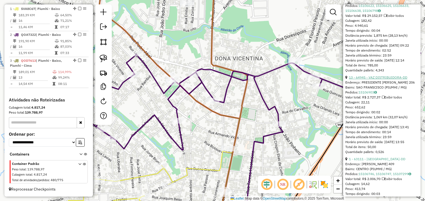
click at [401, 80] on link "13 - 64945 - VAZ DISTRIBUIDORA-DD" at bounding box center [378, 77] width 58 height 4
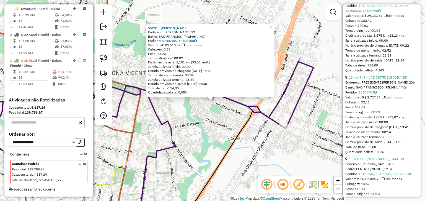
click at [218, 111] on div "55281 - LANCH ROD Endereço: ANTONIO ESMERIO 92 Bairro: SAO FRANCISO (PIUMHI / M…" at bounding box center [212, 100] width 425 height 201
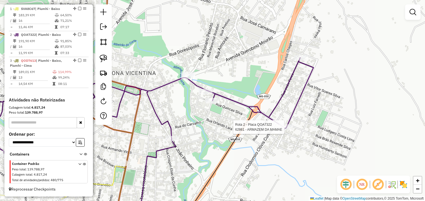
select select "*********"
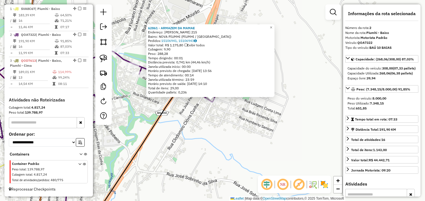
click at [248, 119] on div "62861 - ARMAZEM DA MAMAE Endereço: JOSE BRIT 215 Bairro: NOVA PIUMHI (PIUMHI / …" at bounding box center [212, 100] width 425 height 201
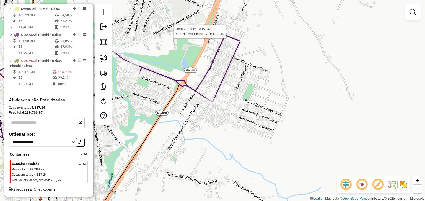
select select "*********"
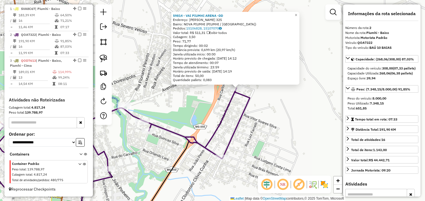
drag, startPoint x: 161, startPoint y: 112, endPoint x: 229, endPoint y: 78, distance: 74.9
click at [229, 78] on div "59814 - VAI PIUMHI ARENA -DD Endereço: JOAO PERES 325 Bairro: NOVA PIUMHI (PIUM…" at bounding box center [212, 100] width 425 height 201
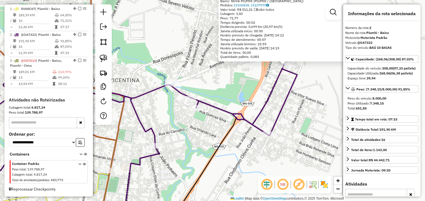
click at [178, 92] on icon at bounding box center [126, 118] width 339 height 107
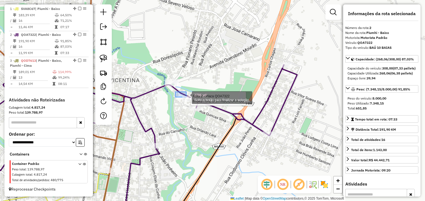
drag, startPoint x: 180, startPoint y: 95, endPoint x: 210, endPoint y: 117, distance: 37.5
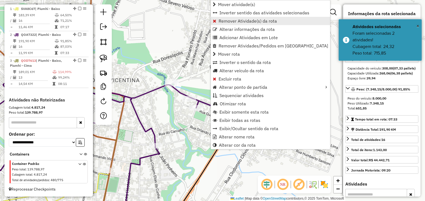
click at [222, 20] on span "Remover Atividade(s) da rota" at bounding box center [247, 21] width 58 height 4
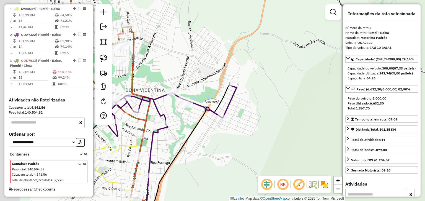
drag, startPoint x: 120, startPoint y: 85, endPoint x: 204, endPoint y: 82, distance: 84.6
click at [204, 82] on div "Janela de atendimento Grade de atendimento Capacidade Transportadoras Veículos …" at bounding box center [212, 100] width 425 height 201
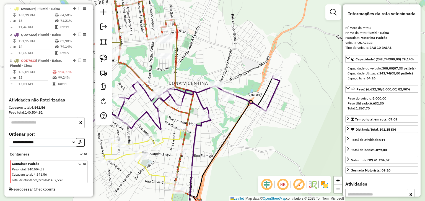
drag, startPoint x: 234, startPoint y: 70, endPoint x: 243, endPoint y: 64, distance: 10.3
click at [243, 64] on div "Janela de atendimento Grade de atendimento Capacidade Transportadoras Veículos …" at bounding box center [212, 100] width 425 height 201
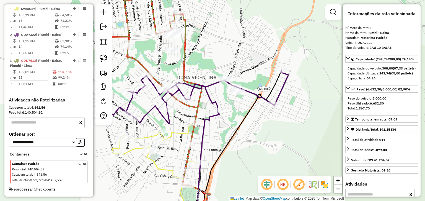
click at [222, 55] on div "Janela de atendimento Grade de atendimento Capacidade Transportadoras Veículos …" at bounding box center [212, 100] width 425 height 201
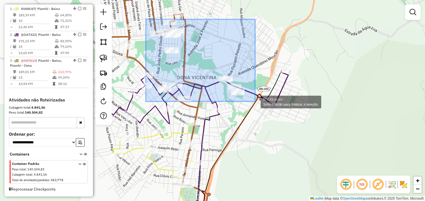
drag, startPoint x: 150, startPoint y: 21, endPoint x: 255, endPoint y: 102, distance: 131.8
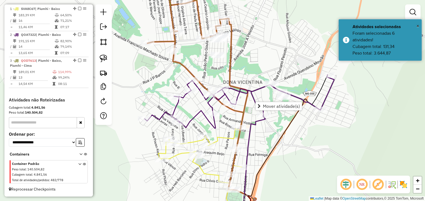
drag, startPoint x: 245, startPoint y: 57, endPoint x: 258, endPoint y: 78, distance: 24.0
click at [258, 78] on div "Janela de atendimento Grade de atendimento Capacidade Transportadoras Veículos …" at bounding box center [212, 100] width 425 height 201
click at [185, 68] on icon at bounding box center [191, 85] width 112 height 211
select select "*********"
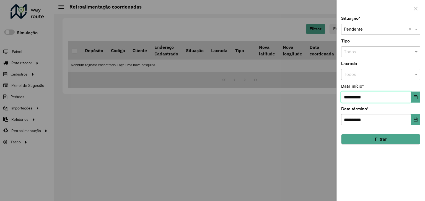
drag, startPoint x: 348, startPoint y: 96, endPoint x: 339, endPoint y: 96, distance: 8.6
click at [339, 96] on div "**********" at bounding box center [380, 109] width 88 height 185
type input "**********"
click at [347, 142] on button "Filtrar" at bounding box center [380, 139] width 79 height 11
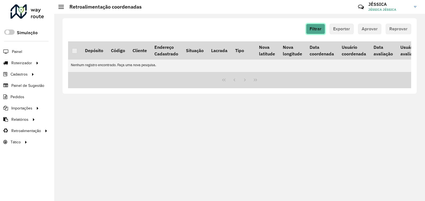
click at [313, 29] on span "Filtrar" at bounding box center [315, 29] width 12 height 5
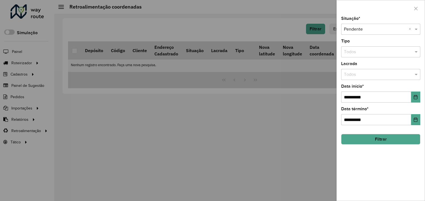
click at [355, 139] on button "Filtrar" at bounding box center [380, 139] width 79 height 11
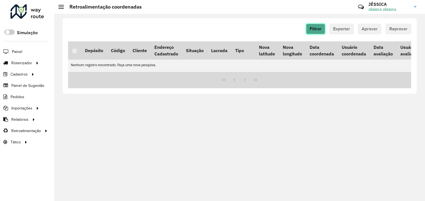
click at [321, 29] on span "Filtrar" at bounding box center [315, 29] width 12 height 5
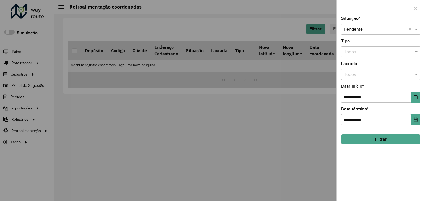
click at [353, 135] on button "Filtrar" at bounding box center [380, 139] width 79 height 11
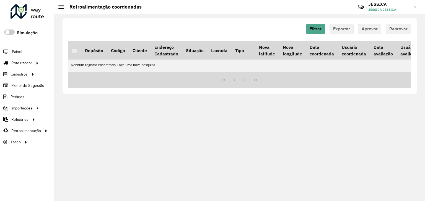
click at [340, 30] on hb-button "Exportar" at bounding box center [341, 29] width 24 height 11
click at [310, 30] on button "Filtrar" at bounding box center [315, 29] width 19 height 11
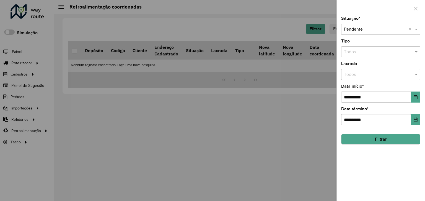
click at [373, 139] on button "Filtrar" at bounding box center [380, 139] width 79 height 11
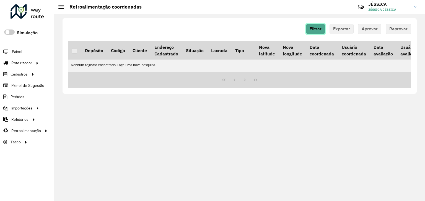
click at [318, 30] on span "Filtrar" at bounding box center [315, 29] width 12 height 5
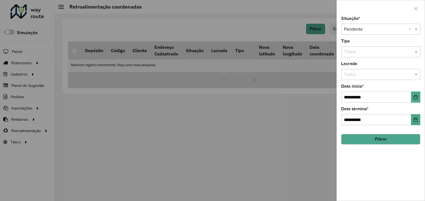
click at [373, 143] on button "Filtrar" at bounding box center [380, 139] width 79 height 11
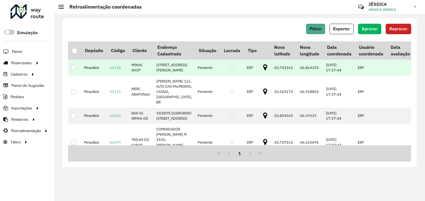
click at [76, 76] on td at bounding box center [74, 68] width 13 height 16
click at [75, 70] on td at bounding box center [74, 68] width 13 height 16
click at [73, 70] on div at bounding box center [73, 67] width 5 height 5
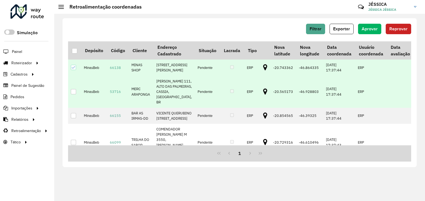
click at [72, 95] on div at bounding box center [73, 91] width 5 height 5
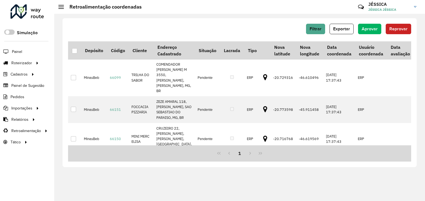
scroll to position [66, 0]
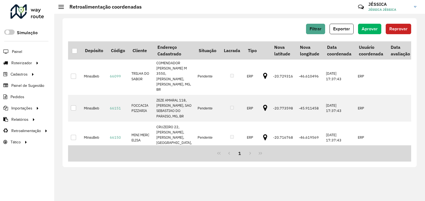
click at [72, 52] on div at bounding box center [73, 49] width 5 height 5
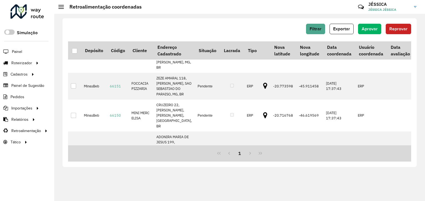
scroll to position [111, 0]
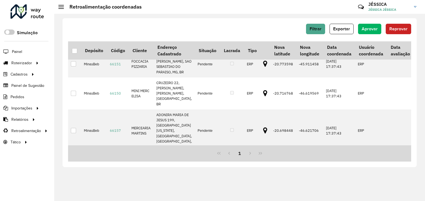
click at [74, 35] on div at bounding box center [73, 32] width 5 height 5
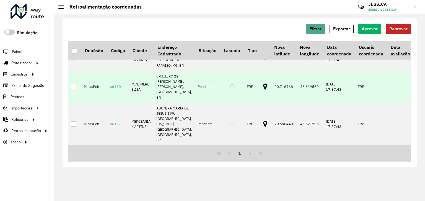
scroll to position [155, 0]
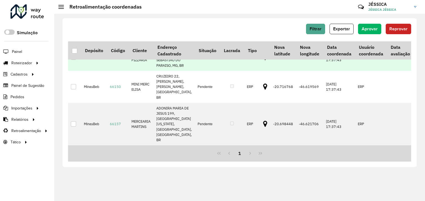
click at [74, 60] on div at bounding box center [73, 57] width 5 height 5
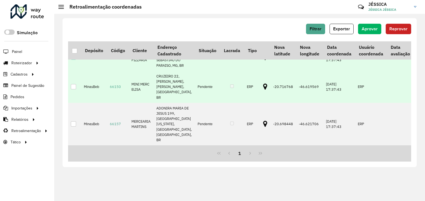
click at [74, 103] on td at bounding box center [74, 87] width 13 height 32
click at [73, 90] on div at bounding box center [73, 86] width 5 height 5
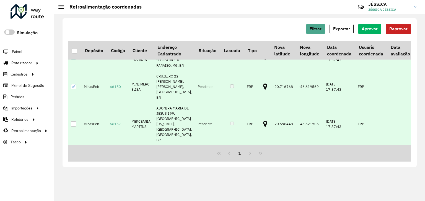
click at [73, 122] on div at bounding box center [73, 124] width 5 height 5
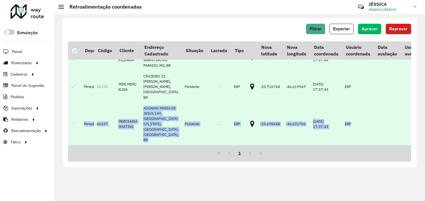
scroll to position [177, 21]
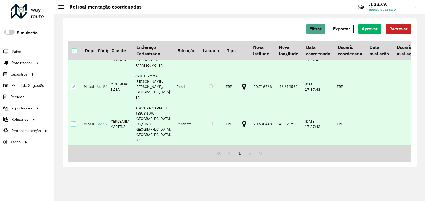
drag, startPoint x: 409, startPoint y: 120, endPoint x: 409, endPoint y: 138, distance: 18.8
click at [409, 138] on td at bounding box center [405, 124] width 27 height 43
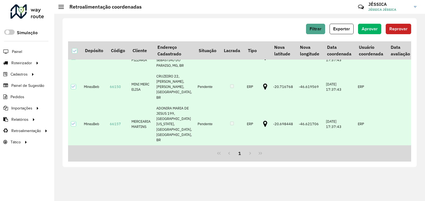
scroll to position [177, 0]
click at [220, 87] on td at bounding box center [232, 87] width 24 height 32
click at [73, 86] on icon at bounding box center [74, 87] width 4 height 4
click at [71, 87] on div at bounding box center [73, 86] width 5 height 5
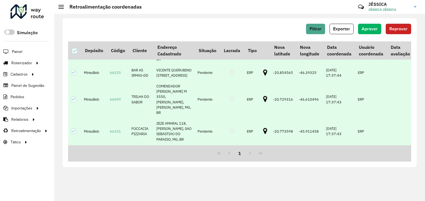
scroll to position [44, 0]
click at [72, 74] on icon at bounding box center [74, 72] width 4 height 4
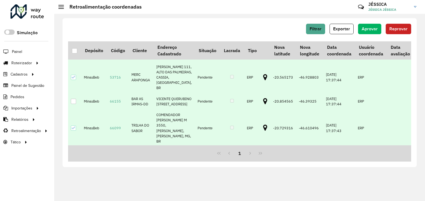
scroll to position [0, 0]
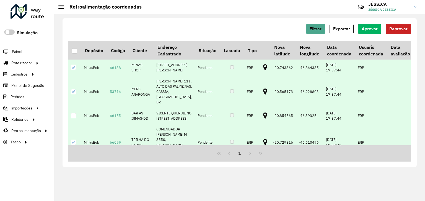
click at [368, 25] on button "Aprovar" at bounding box center [369, 29] width 23 height 11
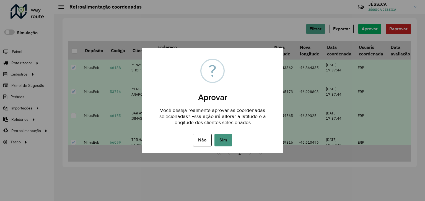
click at [229, 139] on button "Sim" at bounding box center [223, 140] width 18 height 13
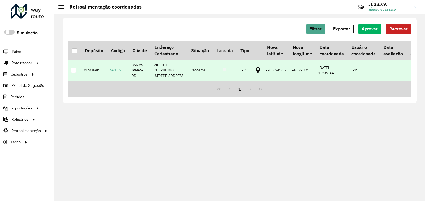
click at [195, 134] on div "Filtrar Exportar Aprovar Reprovar Depósito Código Cliente Endereço Cadastrado S…" at bounding box center [239, 108] width 370 height 188
click at [320, 30] on span "Filtrar" at bounding box center [315, 29] width 12 height 5
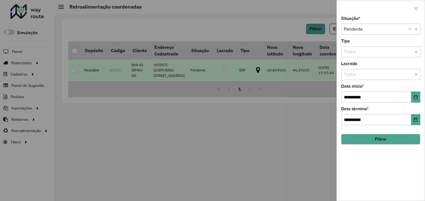
click at [358, 140] on button "Filtrar" at bounding box center [380, 139] width 79 height 11
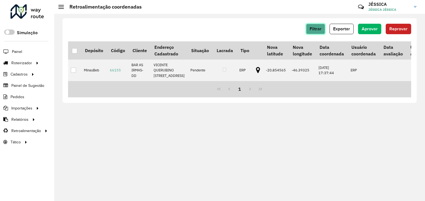
click at [321, 28] on span "Filtrar" at bounding box center [315, 29] width 12 height 5
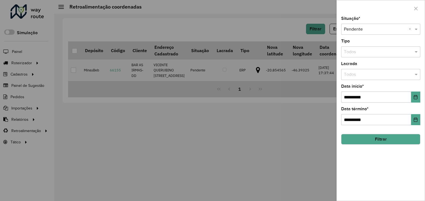
click at [365, 139] on button "Filtrar" at bounding box center [380, 139] width 79 height 11
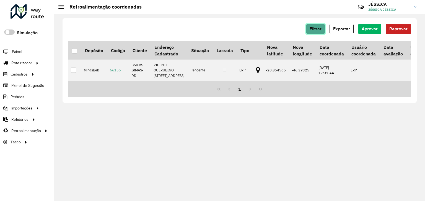
click at [317, 31] on span "Filtrar" at bounding box center [315, 29] width 12 height 5
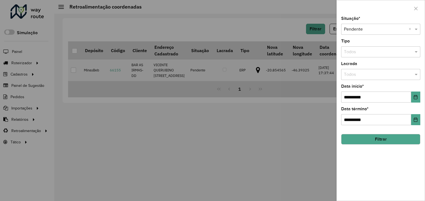
click at [355, 140] on button "Filtrar" at bounding box center [380, 139] width 79 height 11
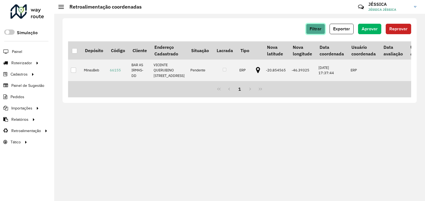
click at [320, 28] on span "Filtrar" at bounding box center [315, 29] width 12 height 5
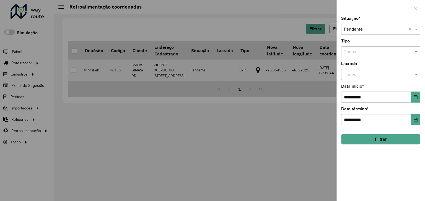
click at [362, 138] on button "Filtrar" at bounding box center [380, 139] width 79 height 11
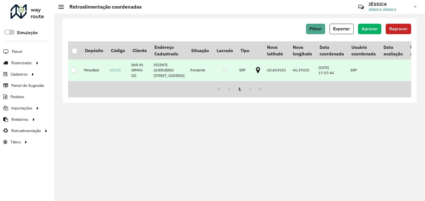
click at [73, 73] on div at bounding box center [73, 70] width 5 height 5
click at [402, 31] on span "Reprovar" at bounding box center [398, 29] width 18 height 5
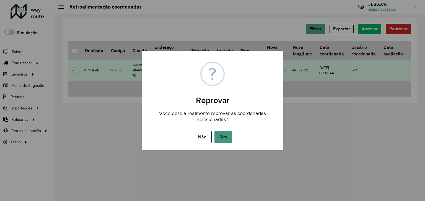
click at [227, 134] on button "Sim" at bounding box center [223, 137] width 18 height 13
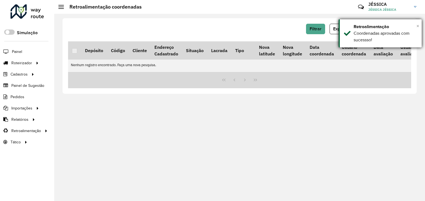
click at [417, 26] on span "×" at bounding box center [417, 26] width 3 height 6
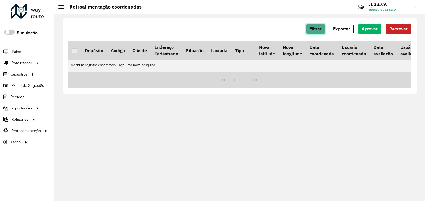
click at [314, 28] on span "Filtrar" at bounding box center [315, 29] width 12 height 5
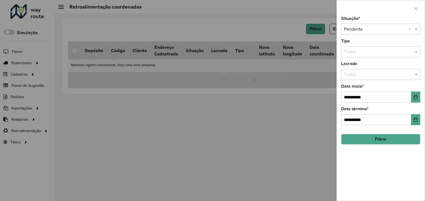
click at [356, 139] on button "Filtrar" at bounding box center [380, 139] width 79 height 11
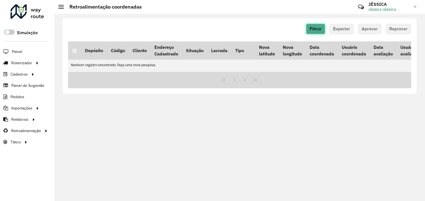
click at [321, 29] on span "Filtrar" at bounding box center [315, 29] width 12 height 5
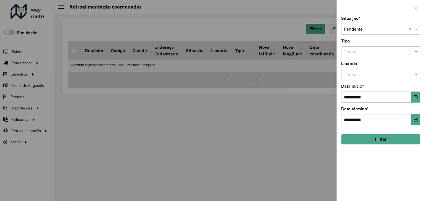
click at [373, 142] on button "Filtrar" at bounding box center [380, 139] width 79 height 11
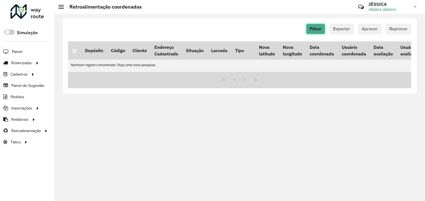
click at [321, 25] on button "Filtrar" at bounding box center [315, 29] width 19 height 11
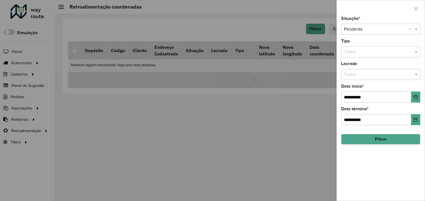
click at [349, 142] on button "Filtrar" at bounding box center [380, 139] width 79 height 11
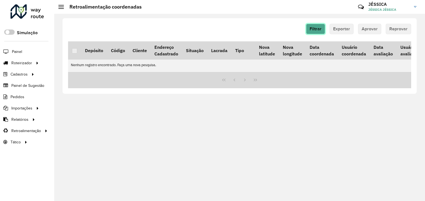
click at [313, 29] on span "Filtrar" at bounding box center [315, 29] width 12 height 5
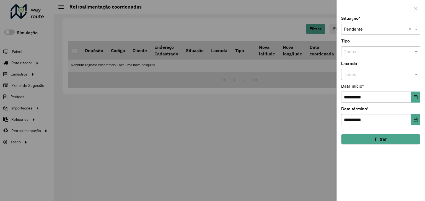
click at [352, 140] on button "Filtrar" at bounding box center [380, 139] width 79 height 11
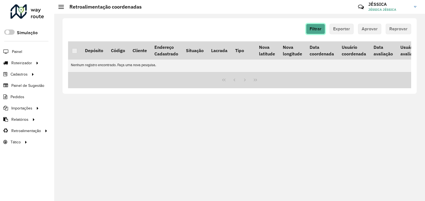
click at [312, 27] on span "Filtrar" at bounding box center [315, 29] width 12 height 5
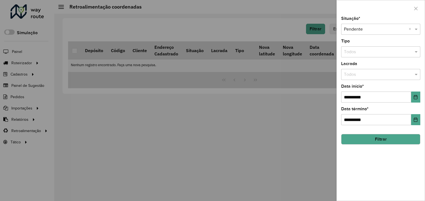
click at [365, 142] on button "Filtrar" at bounding box center [380, 139] width 79 height 11
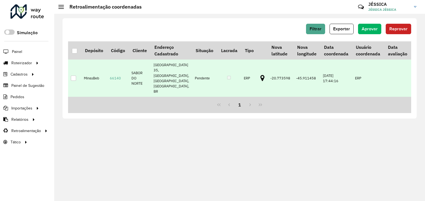
click at [74, 76] on div at bounding box center [73, 78] width 5 height 5
click at [370, 28] on span "Aprovar" at bounding box center [369, 29] width 16 height 5
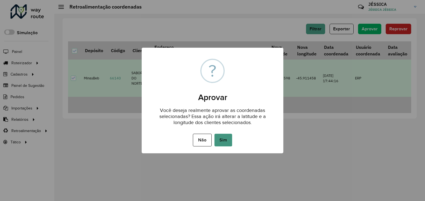
click at [225, 137] on button "Sim" at bounding box center [223, 140] width 18 height 13
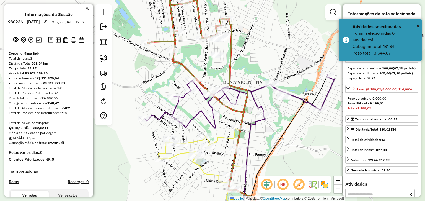
select select "*********"
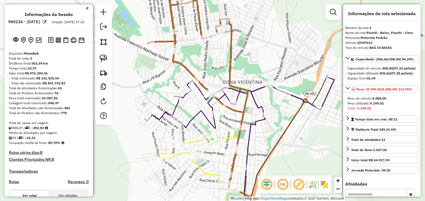
scroll to position [213, 0]
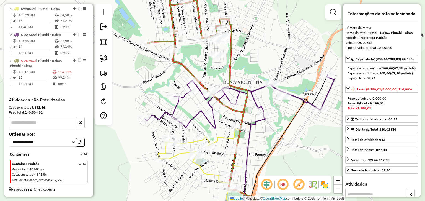
click at [177, 105] on icon at bounding box center [239, 102] width 189 height 54
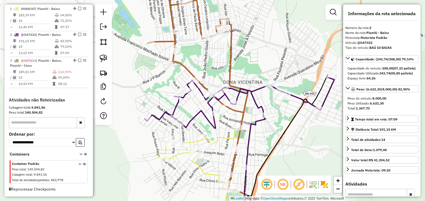
click at [193, 142] on icon at bounding box center [199, 170] width 83 height 82
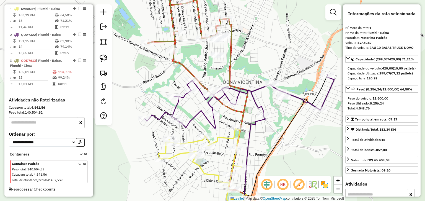
click at [177, 104] on icon at bounding box center [239, 102] width 189 height 54
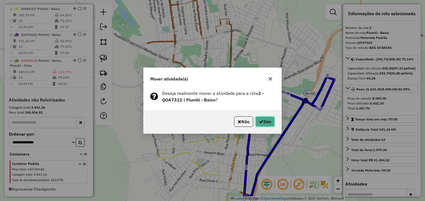
click at [265, 121] on button "Sim" at bounding box center [264, 122] width 19 height 11
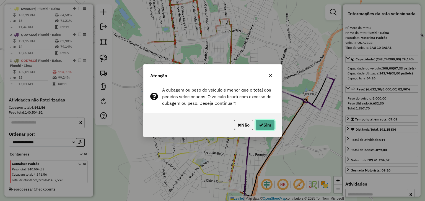
click at [265, 122] on button "Sim" at bounding box center [264, 125] width 19 height 11
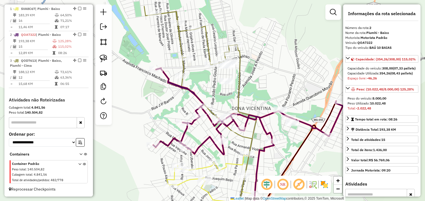
drag, startPoint x: 166, startPoint y: 84, endPoint x: 171, endPoint y: 95, distance: 12.4
click at [171, 95] on div "Janela de atendimento Grade de atendimento Capacidade Transportadoras Veículos …" at bounding box center [212, 100] width 425 height 201
click at [181, 48] on icon at bounding box center [199, 105] width 114 height 223
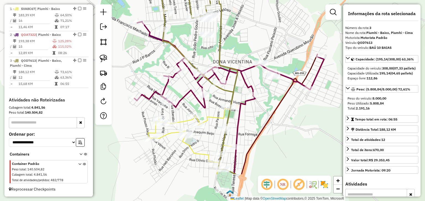
drag, startPoint x: 205, startPoint y: 85, endPoint x: 189, endPoint y: 36, distance: 51.7
click at [189, 36] on div "Janela de atendimento Grade de atendimento Capacidade Transportadoras Veículos …" at bounding box center [212, 100] width 425 height 201
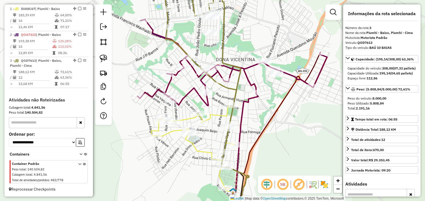
click at [195, 149] on icon at bounding box center [192, 147] width 83 height 82
click at [190, 92] on icon at bounding box center [231, 62] width 189 height 87
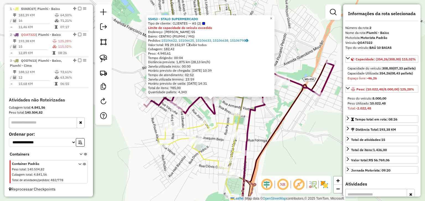
click at [130, 44] on div "55453 - STALO SUPERMERCADO Tipo de cliente: CLIENTES -- AS (2) Limite de capaci…" at bounding box center [212, 100] width 425 height 201
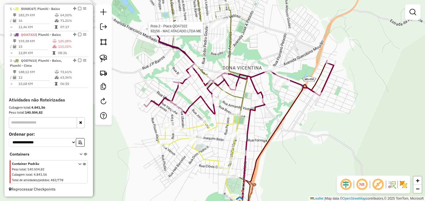
select select "*********"
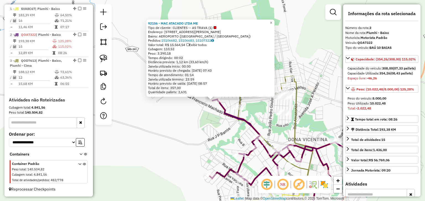
drag, startPoint x: 216, startPoint y: 129, endPoint x: 186, endPoint y: 87, distance: 51.4
click at [187, 91] on div "92156 - MAC ATACADO LTDA ME Tipo de cliente: CLIENTES -- AS TRAVA (1) Endereço:…" at bounding box center [212, 100] width 425 height 201
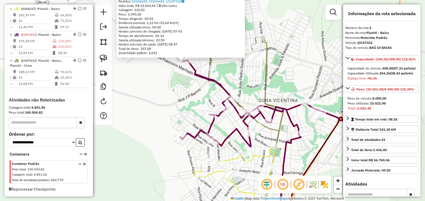
click at [215, 126] on div "Rota 2 - Placa QOA7322 3771 - BAR DA CIDA 92156 - MAC ATACADO LTDA ME Tipo de c…" at bounding box center [212, 100] width 425 height 201
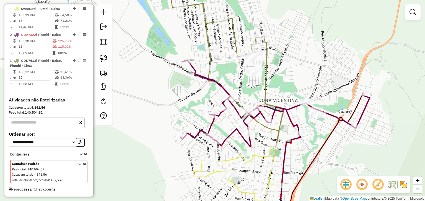
click at [211, 124] on icon at bounding box center [274, 103] width 189 height 87
select select "*********"
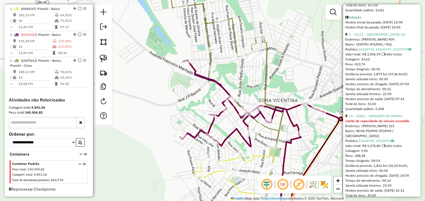
scroll to position [418, 0]
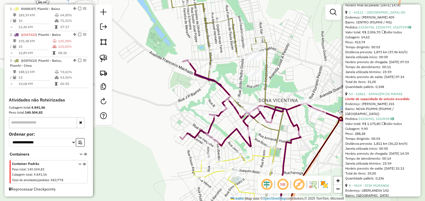
click at [202, 101] on div "Janela de atendimento Grade de atendimento Capacidade Transportadoras Veículos …" at bounding box center [212, 100] width 425 height 201
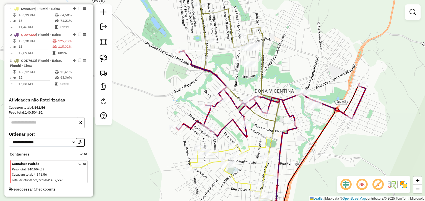
drag, startPoint x: 278, startPoint y: 84, endPoint x: 261, endPoint y: 74, distance: 20.2
click at [261, 74] on div "Janela de atendimento Grade de atendimento Capacidade Transportadoras Veículos …" at bounding box center [212, 100] width 425 height 201
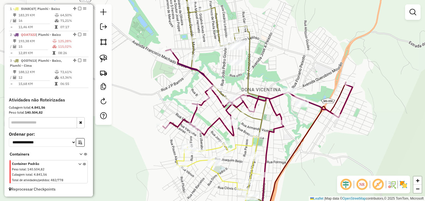
click at [230, 78] on div "Janela de atendimento Grade de atendimento Capacidade Transportadoras Veículos …" at bounding box center [212, 100] width 425 height 201
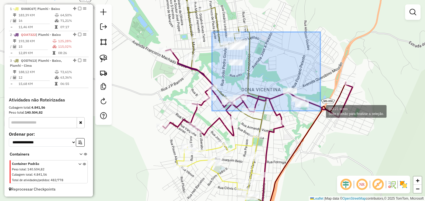
drag, startPoint x: 212, startPoint y: 32, endPoint x: 320, endPoint y: 111, distance: 134.1
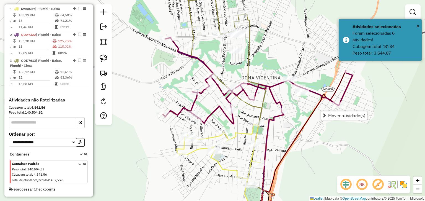
drag, startPoint x: 282, startPoint y: 142, endPoint x: 282, endPoint y: 78, distance: 64.1
click at [282, 78] on div "Janela de atendimento Grade de atendimento Capacidade Transportadoras Veículos …" at bounding box center [212, 100] width 425 height 201
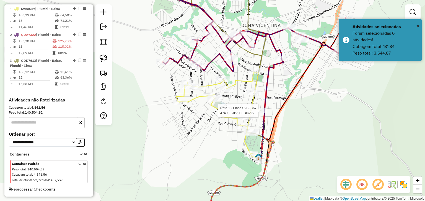
select select "*********"
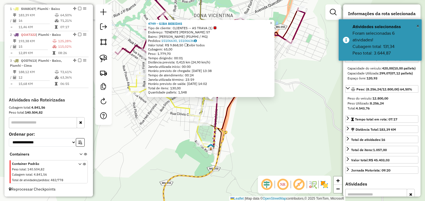
click at [259, 113] on div "4749 - GIBA BEBIDAS Tipo de cliente: CLIENTES -- AS TRAVA (1) Endereço: TENENTE…" at bounding box center [212, 100] width 425 height 201
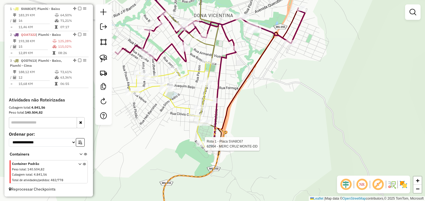
select select "*********"
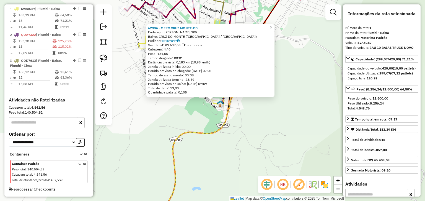
click at [202, 134] on icon at bounding box center [192, 152] width 87 height 137
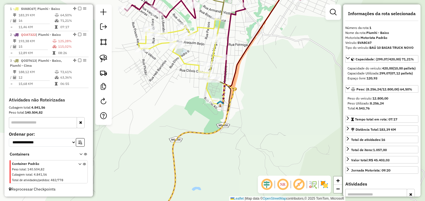
click at [189, 64] on icon at bounding box center [179, 60] width 83 height 82
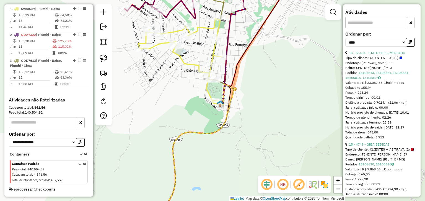
scroll to position [170, 0]
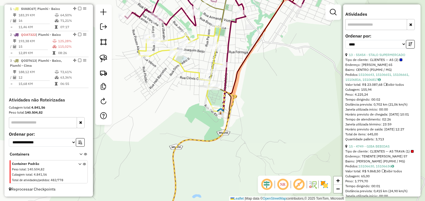
drag, startPoint x: 276, startPoint y: 81, endPoint x: 286, endPoint y: 126, distance: 46.4
click at [287, 125] on div "Janela de atendimento Grade de atendimento Capacidade Transportadoras Veículos …" at bounding box center [212, 100] width 425 height 201
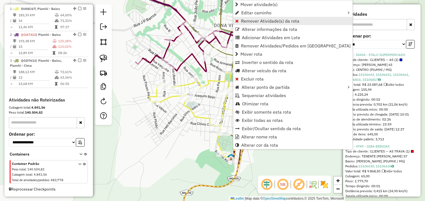
click at [247, 19] on span "Remover Atividade(s) da rota" at bounding box center [270, 21] width 58 height 4
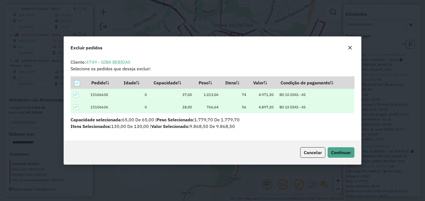
scroll to position [0, 0]
click at [341, 150] on span "Continuar" at bounding box center [341, 153] width 20 height 6
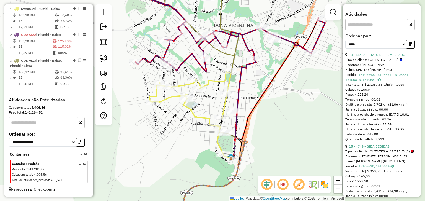
click at [316, 112] on div "Janela de atendimento Grade de atendimento Capacidade Transportadoras Veículos …" at bounding box center [212, 100] width 425 height 201
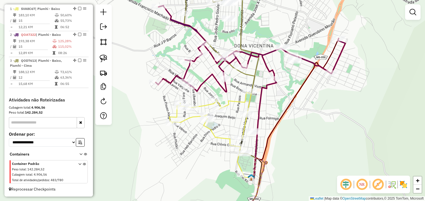
drag, startPoint x: 303, startPoint y: 84, endPoint x: 331, endPoint y: 126, distance: 50.5
click at [332, 123] on div "Janela de atendimento Grade de atendimento Capacidade Transportadoras Veículos …" at bounding box center [212, 100] width 425 height 201
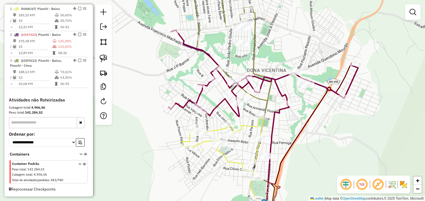
click at [220, 102] on icon at bounding box center [262, 73] width 189 height 87
select select "*********"
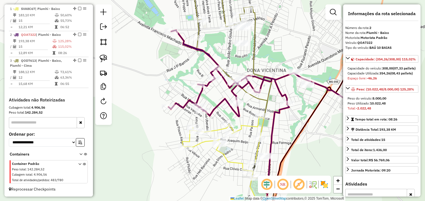
click at [241, 127] on icon at bounding box center [223, 158] width 82 height 82
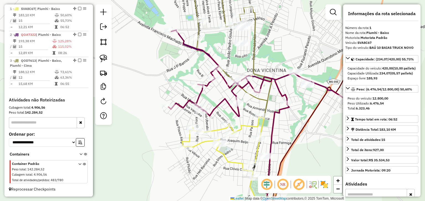
click at [198, 30] on icon at bounding box center [231, 79] width 79 height 199
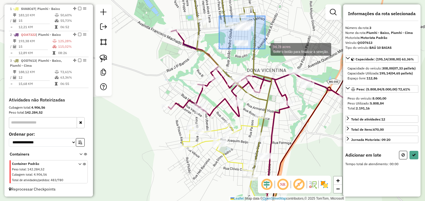
drag, startPoint x: 232, startPoint y: 17, endPoint x: 265, endPoint y: 50, distance: 46.9
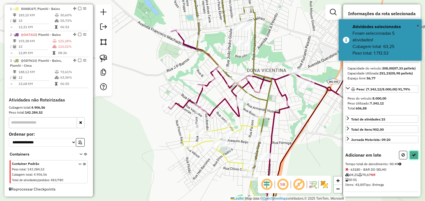
click at [413, 160] on button at bounding box center [413, 155] width 9 height 9
select select "*********"
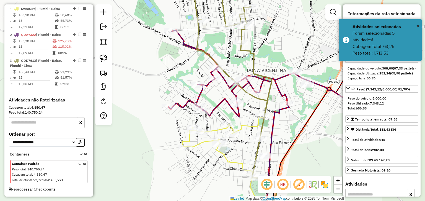
click at [189, 70] on div "Rota 2 - Placa QOA7322 3771 - BAR DA CIDA Janela de atendimento Grade de atendi…" at bounding box center [212, 100] width 425 height 201
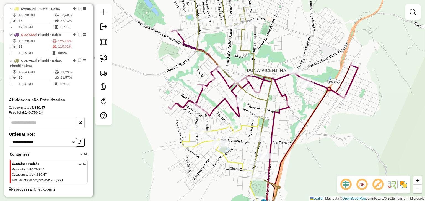
click at [198, 28] on icon at bounding box center [231, 79] width 79 height 199
select select "*********"
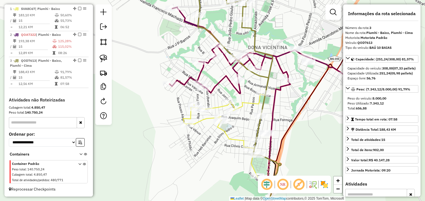
drag, startPoint x: 187, startPoint y: 74, endPoint x: 189, endPoint y: 32, distance: 41.5
click at [189, 32] on div "Janela de atendimento Grade de atendimento Capacidade Transportadoras Veículos …" at bounding box center [212, 100] width 425 height 201
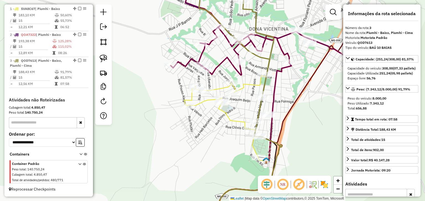
click at [183, 39] on div "Janela de atendimento Grade de atendimento Capacidade Transportadoras Veículos …" at bounding box center [212, 100] width 425 height 201
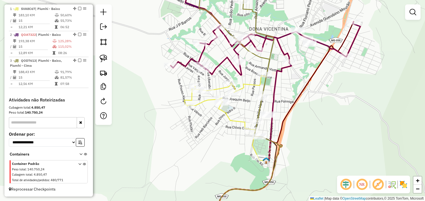
click at [204, 50] on icon at bounding box center [265, 32] width 189 height 87
select select "*********"
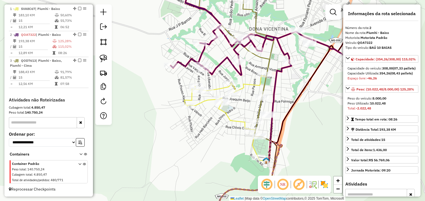
click at [264, 86] on icon at bounding box center [236, 58] width 75 height 157
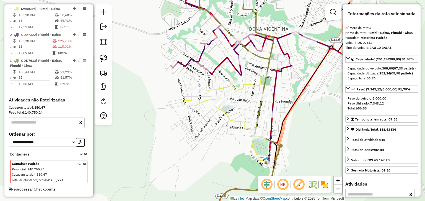
click at [253, 83] on icon at bounding box center [225, 117] width 82 height 82
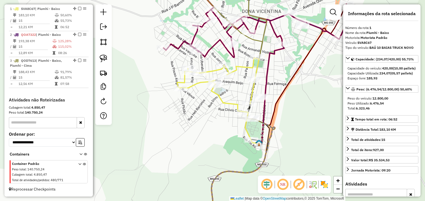
drag, startPoint x: 252, startPoint y: 96, endPoint x: 245, endPoint y: 82, distance: 15.1
click at [245, 82] on div "Janela de atendimento Grade de atendimento Capacidade Transportadoras Veículos …" at bounding box center [212, 100] width 425 height 201
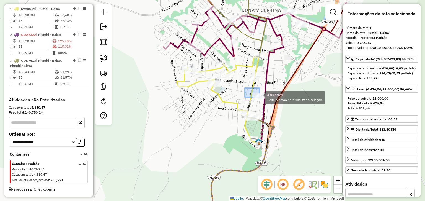
drag, startPoint x: 251, startPoint y: 92, endPoint x: 270, endPoint y: 104, distance: 23.0
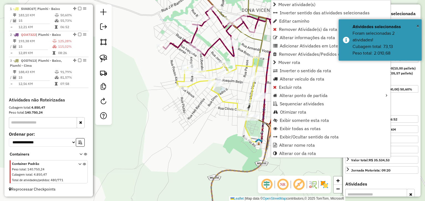
click at [239, 96] on div "Janela de atendimento Grade de atendimento Capacidade Transportadoras Veículos …" at bounding box center [212, 100] width 425 height 201
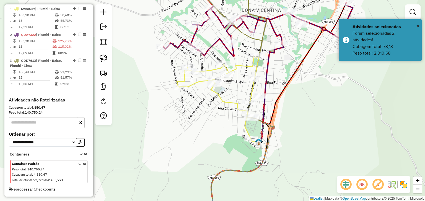
click at [227, 103] on icon at bounding box center [218, 98] width 82 height 82
select select "*********"
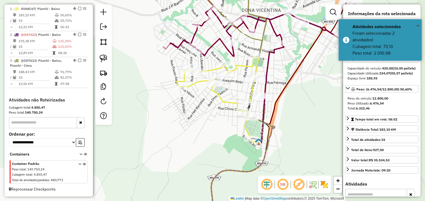
drag, startPoint x: 235, startPoint y: 86, endPoint x: 221, endPoint y: 129, distance: 45.8
click at [221, 129] on div "Janela de atendimento Grade de atendimento Capacidade Transportadoras Veículos …" at bounding box center [212, 100] width 425 height 201
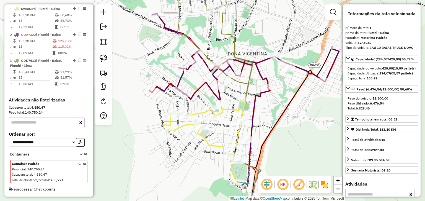
click at [257, 41] on div "Janela de atendimento Grade de atendimento Capacidade Transportadoras Veículos …" at bounding box center [212, 100] width 425 height 201
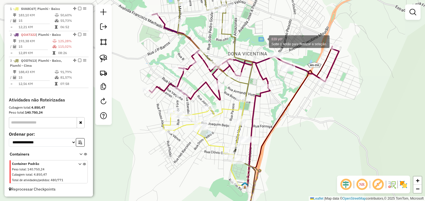
drag, startPoint x: 259, startPoint y: 38, endPoint x: 309, endPoint y: 84, distance: 68.3
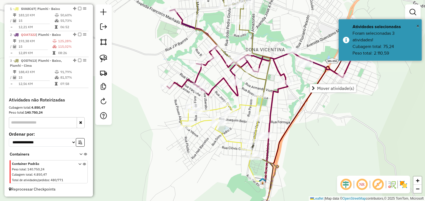
drag, startPoint x: 301, startPoint y: 121, endPoint x: 318, endPoint y: 117, distance: 17.3
click at [317, 117] on div "Janela de atendimento Grade de atendimento Capacidade Transportadoras Veículos …" at bounding box center [212, 100] width 425 height 201
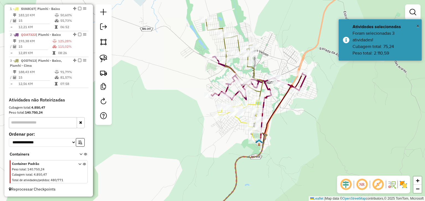
click at [259, 65] on div "Janela de atendimento Grade de atendimento Capacidade Transportadoras Veículos …" at bounding box center [212, 100] width 425 height 201
click at [262, 60] on div "Janela de atendimento Grade de atendimento Capacidade Transportadoras Veículos …" at bounding box center [212, 100] width 425 height 201
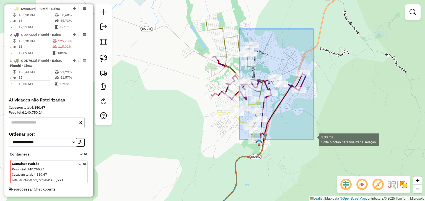
drag, startPoint x: 242, startPoint y: 30, endPoint x: 313, endPoint y: 140, distance: 130.1
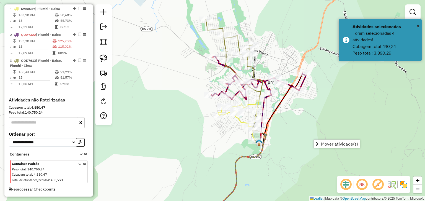
click at [308, 133] on div "Janela de atendimento Grade de atendimento Capacidade Transportadoras Veículos …" at bounding box center [212, 100] width 425 height 201
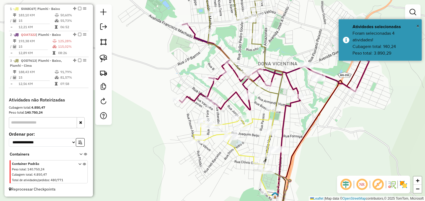
click at [211, 88] on icon at bounding box center [273, 66] width 189 height 87
select select "*********"
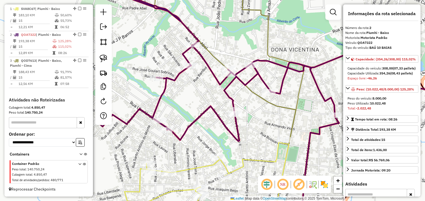
click at [220, 61] on icon at bounding box center [228, 101] width 149 height 242
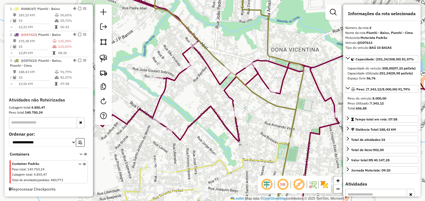
click at [212, 72] on icon at bounding box center [282, 61] width 369 height 162
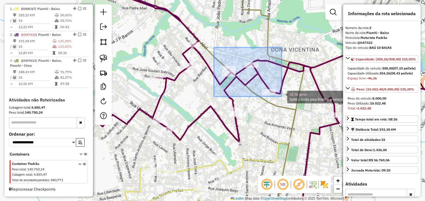
drag, startPoint x: 214, startPoint y: 48, endPoint x: 281, endPoint y: 99, distance: 84.8
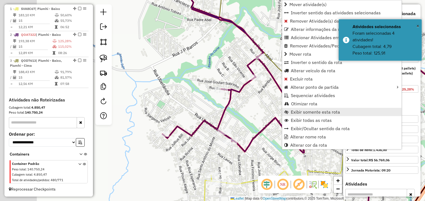
drag, startPoint x: 250, startPoint y: 100, endPoint x: 286, endPoint y: 110, distance: 37.9
click at [289, 110] on hb-router-mapa "Mover atividade(s) Inverter sentido das atividades selecionadas Remover Ativida…" at bounding box center [212, 100] width 425 height 201
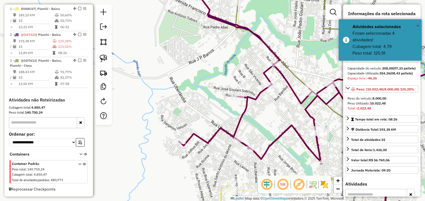
click at [242, 119] on icon at bounding box center [323, 74] width 288 height 173
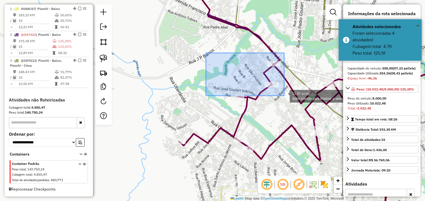
drag, startPoint x: 269, startPoint y: 61, endPoint x: 284, endPoint y: 102, distance: 43.9
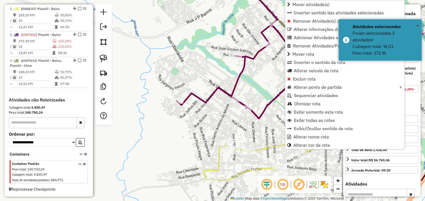
drag, startPoint x: 253, startPoint y: 119, endPoint x: 250, endPoint y: 76, distance: 42.7
click at [250, 78] on div "Janela de atendimento Grade de atendimento Capacidade Transportadoras Veículos …" at bounding box center [212, 100] width 425 height 201
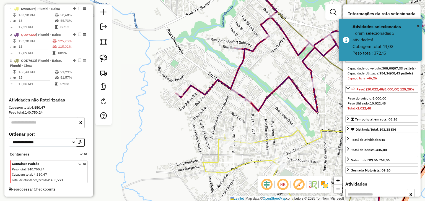
click at [239, 73] on icon at bounding box center [321, 46] width 291 height 132
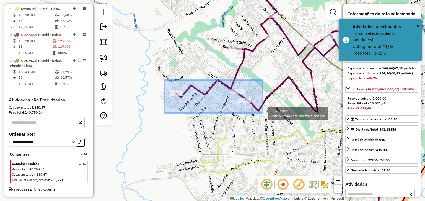
drag, startPoint x: 173, startPoint y: 84, endPoint x: 262, endPoint y: 113, distance: 93.8
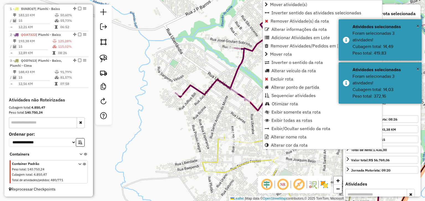
drag, startPoint x: 244, startPoint y: 116, endPoint x: 151, endPoint y: 97, distance: 94.7
click at [155, 98] on div "Janela de atendimento Grade de atendimento Capacidade Transportadoras Veículos …" at bounding box center [212, 100] width 425 height 201
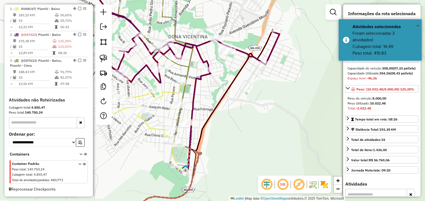
drag, startPoint x: 172, startPoint y: 83, endPoint x: 208, endPoint y: 105, distance: 41.7
click at [208, 105] on div "Janela de atendimento Grade de atendimento Capacidade Transportadoras Veículos …" at bounding box center [212, 100] width 425 height 201
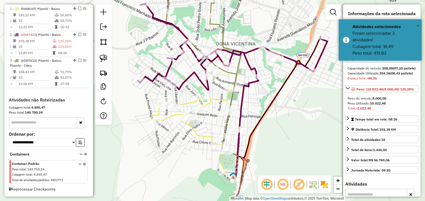
drag, startPoint x: 248, startPoint y: 128, endPoint x: 258, endPoint y: 112, distance: 18.7
click at [260, 112] on div "Janela de atendimento Grade de atendimento Capacidade Transportadoras Veículos …" at bounding box center [212, 100] width 425 height 201
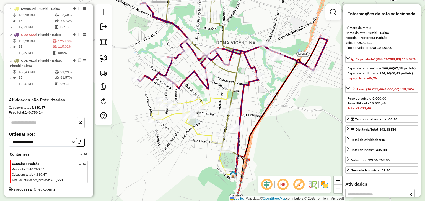
click at [220, 119] on div "Janela de atendimento Grade de atendimento Capacidade Transportadoras Veículos …" at bounding box center [212, 100] width 425 height 201
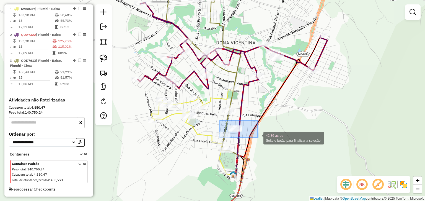
drag, startPoint x: 252, startPoint y: 130, endPoint x: 258, endPoint y: 138, distance: 9.5
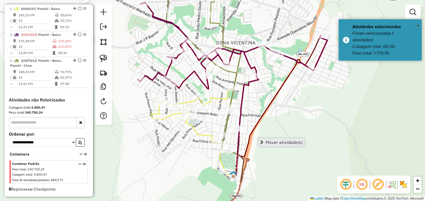
drag, startPoint x: 261, startPoint y: 127, endPoint x: 281, endPoint y: 140, distance: 24.2
click at [281, 140] on hb-router-mapa "Mover atividade(s) Informações da Sessão 980236 - 16/08/2025 Criação: 15/08/202…" at bounding box center [212, 100] width 425 height 201
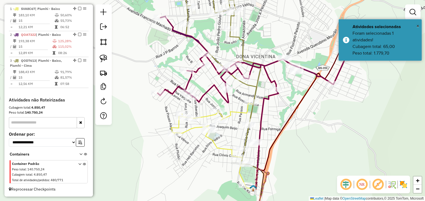
click at [200, 43] on icon at bounding box center [252, 59] width 189 height 87
select select "*********"
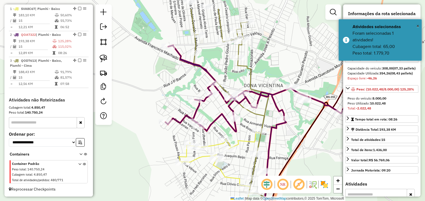
drag, startPoint x: 181, startPoint y: 55, endPoint x: 191, endPoint y: 90, distance: 35.5
click at [191, 90] on div "Janela de atendimento Grade de atendimento Capacidade Transportadoras Veículos …" at bounding box center [212, 100] width 425 height 201
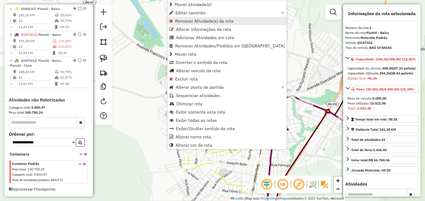
click at [191, 21] on span "Remover Atividade(s) da rota" at bounding box center [204, 21] width 58 height 4
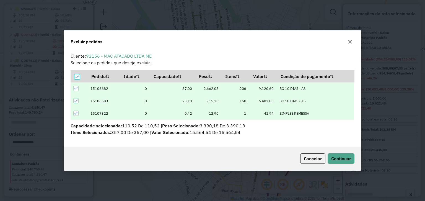
click at [350, 165] on div "Cancelar Continuar" at bounding box center [212, 159] width 297 height 24
click at [348, 160] on span "Continuar" at bounding box center [341, 159] width 20 height 6
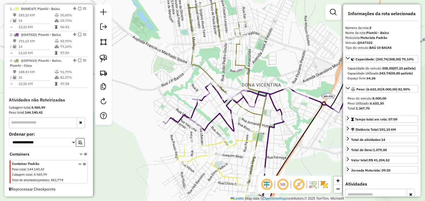
drag, startPoint x: 315, startPoint y: 160, endPoint x: 293, endPoint y: 91, distance: 72.9
click at [293, 92] on div "Janela de atendimento Grade de atendimento Capacidade Transportadoras Veículos …" at bounding box center [212, 100] width 425 height 201
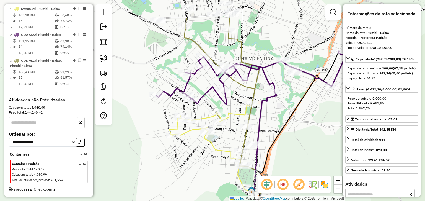
drag, startPoint x: 223, startPoint y: 75, endPoint x: 235, endPoint y: 117, distance: 43.1
click at [235, 117] on icon at bounding box center [210, 146] width 82 height 82
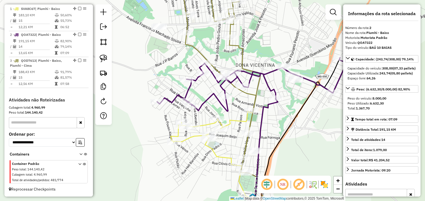
click at [195, 48] on icon at bounding box center [220, 76] width 79 height 193
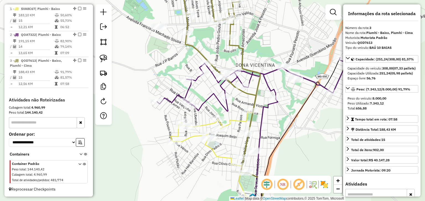
click at [215, 95] on icon at bounding box center [251, 85] width 189 height 54
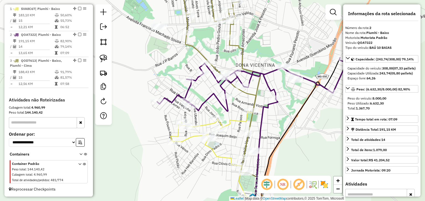
click at [207, 123] on icon at bounding box center [212, 153] width 82 height 82
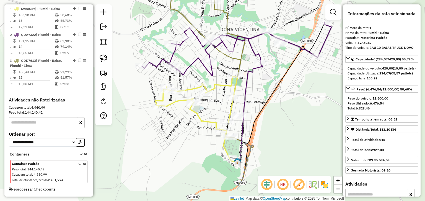
drag, startPoint x: 214, startPoint y: 109, endPoint x: 191, endPoint y: 57, distance: 56.8
click at [192, 58] on div "Janela de atendimento Grade de atendimento Capacidade Transportadoras Veículos …" at bounding box center [212, 100] width 425 height 201
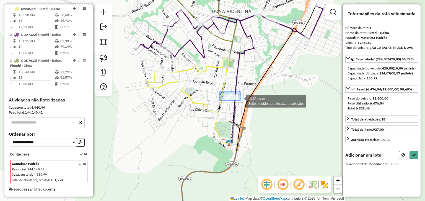
drag, startPoint x: 220, startPoint y: 92, endPoint x: 244, endPoint y: 104, distance: 27.3
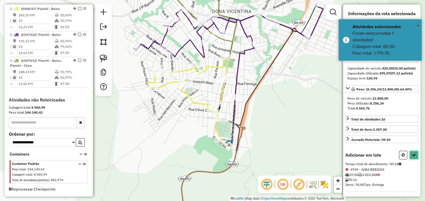
click at [412, 160] on button at bounding box center [413, 155] width 9 height 9
select select "*********"
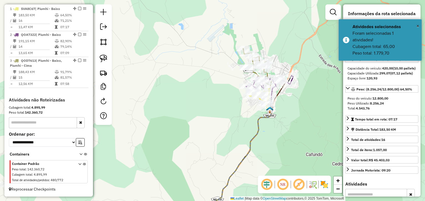
click at [229, 67] on div "Janela de atendimento Grade de atendimento Capacidade Transportadoras Veículos …" at bounding box center [212, 100] width 425 height 201
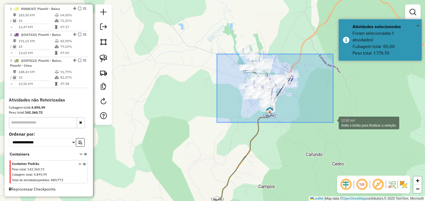
drag, startPoint x: 218, startPoint y: 54, endPoint x: 333, endPoint y: 123, distance: 133.5
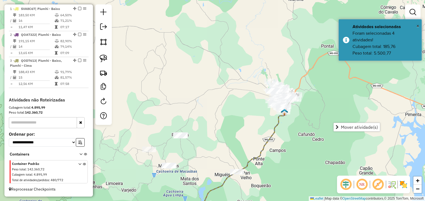
drag, startPoint x: 294, startPoint y: 136, endPoint x: 293, endPoint y: 67, distance: 69.7
click at [292, 71] on div "Janela de atendimento Grade de atendimento Capacidade Transportadoras Veículos …" at bounding box center [212, 100] width 425 height 201
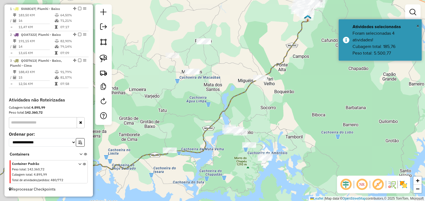
drag, startPoint x: 184, startPoint y: 106, endPoint x: 218, endPoint y: 77, distance: 44.4
click at [217, 78] on div "Janela de atendimento Grade de atendimento Capacidade Transportadoras Veículos …" at bounding box center [212, 100] width 425 height 201
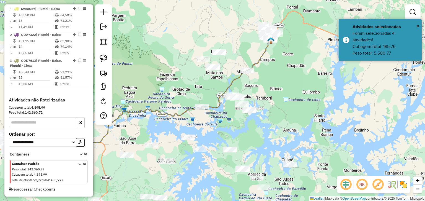
click at [179, 63] on div "Janela de atendimento Grade de atendimento Capacidade Transportadoras Veículos …" at bounding box center [212, 100] width 425 height 201
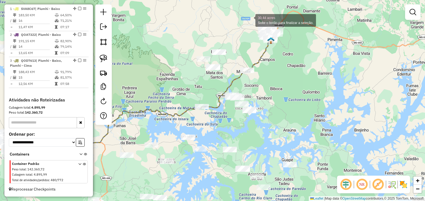
drag, startPoint x: 250, startPoint y: 20, endPoint x: 291, endPoint y: 48, distance: 50.2
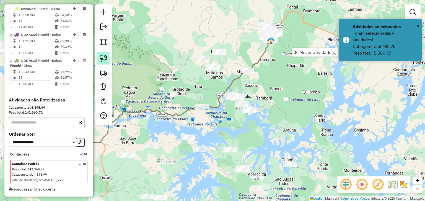
click at [105, 54] on link at bounding box center [103, 59] width 12 height 12
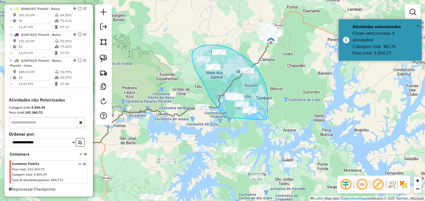
drag, startPoint x: 225, startPoint y: 117, endPoint x: 266, endPoint y: 121, distance: 41.3
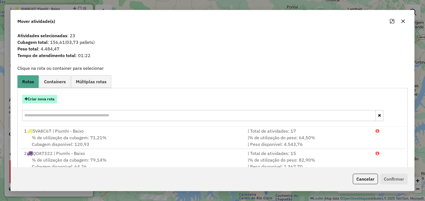
click at [38, 98] on button "Criar nova rota" at bounding box center [39, 99] width 35 height 9
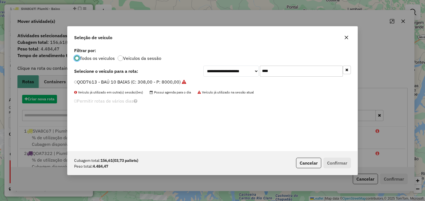
scroll to position [3, 2]
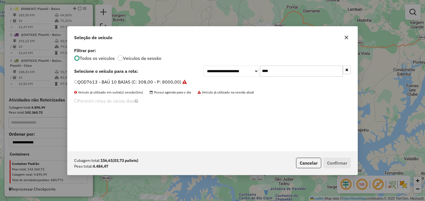
drag, startPoint x: 273, startPoint y: 71, endPoint x: 241, endPoint y: 71, distance: 31.5
click at [242, 71] on div "**********" at bounding box center [276, 71] width 147 height 11
type input "****"
drag, startPoint x: 164, startPoint y: 81, endPoint x: 181, endPoint y: 84, distance: 18.0
click at [164, 81] on label "QPY8D30 - BAU 6 BAIAS (C: 210,00 - P: 6090,00) (VD)" at bounding box center [131, 82] width 114 height 7
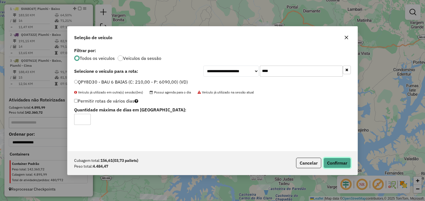
click at [328, 160] on button "Confirmar" at bounding box center [336, 163] width 27 height 11
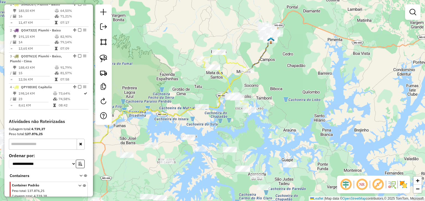
scroll to position [239, 0]
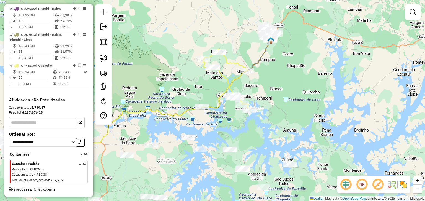
select select "*********"
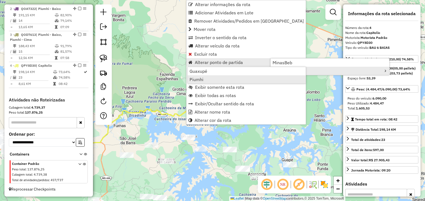
click at [214, 79] on link "Piumhi" at bounding box center [246, 79] width 118 height 8
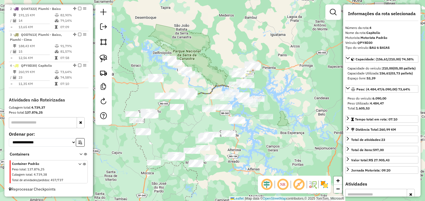
click at [212, 88] on icon at bounding box center [220, 82] width 64 height 28
click at [209, 78] on div "Janela de atendimento Grade de atendimento Capacidade Transportadoras Veículos …" at bounding box center [212, 100] width 425 height 201
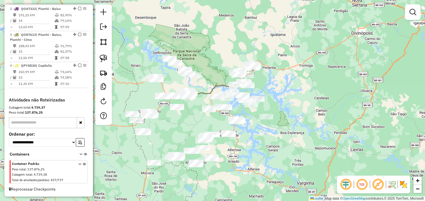
click at [213, 89] on icon at bounding box center [220, 82] width 64 height 28
select select "*********"
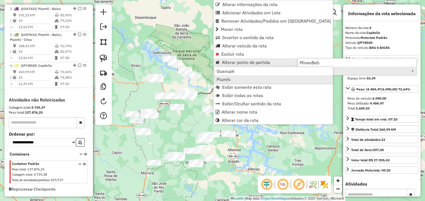
click at [232, 78] on link "Piumhi" at bounding box center [273, 79] width 118 height 8
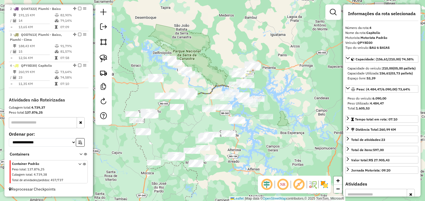
drag, startPoint x: 273, startPoint y: 63, endPoint x: 275, endPoint y: 55, distance: 8.0
click at [274, 58] on div "Rota 4 - Placa QPY8D30 57625 - ESCARPAS ECO VILLAGE Janela de atendimento Grade…" at bounding box center [212, 100] width 425 height 201
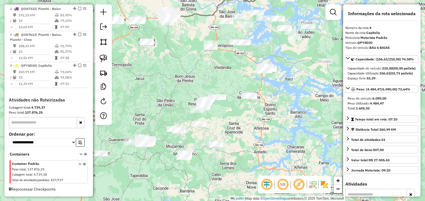
drag, startPoint x: 250, startPoint y: 76, endPoint x: 266, endPoint y: 46, distance: 34.5
click at [265, 46] on div "Janela de atendimento Grade de atendimento Capacidade Transportadoras Veículos …" at bounding box center [212, 100] width 425 height 201
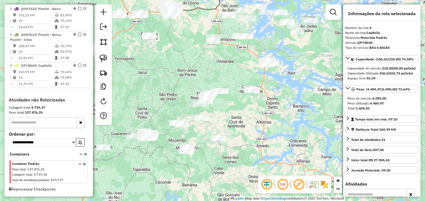
click at [232, 101] on div "Janela de atendimento Grade de atendimento Capacidade Transportadoras Veículos …" at bounding box center [212, 100] width 425 height 201
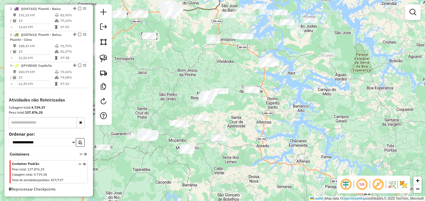
click at [281, 46] on div "Janela de atendimento Grade de atendimento Capacidade Transportadoras Veículos …" at bounding box center [212, 100] width 425 height 201
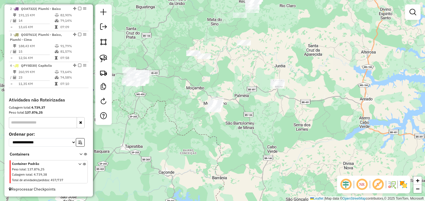
click at [256, 66] on div "Janela de atendimento Grade de atendimento Capacidade Transportadoras Veículos …" at bounding box center [212, 100] width 425 height 201
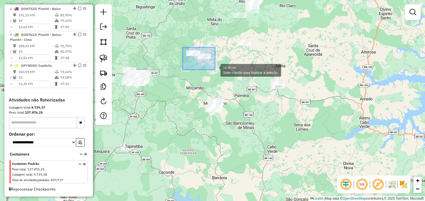
drag, startPoint x: 183, startPoint y: 48, endPoint x: 216, endPoint y: 71, distance: 40.2
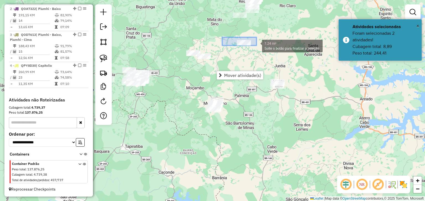
drag, startPoint x: 225, startPoint y: 37, endPoint x: 256, endPoint y: 46, distance: 32.7
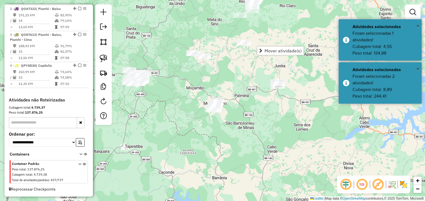
drag, startPoint x: 244, startPoint y: 60, endPoint x: 238, endPoint y: 42, distance: 18.7
click at [238, 43] on div "Janela de atendimento Grade de atendimento Capacidade Transportadoras Veículos …" at bounding box center [212, 100] width 425 height 201
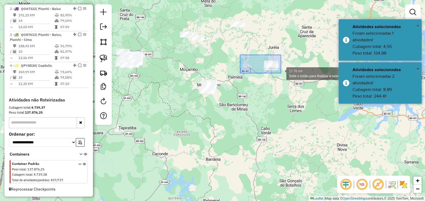
drag, startPoint x: 261, startPoint y: 61, endPoint x: 281, endPoint y: 74, distance: 24.1
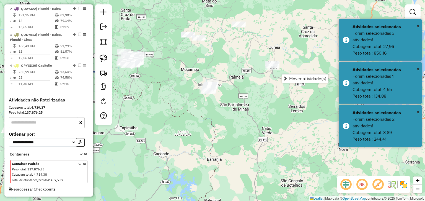
click at [214, 64] on div "Janela de atendimento Grade de atendimento Capacidade Transportadoras Veículos …" at bounding box center [212, 100] width 425 height 201
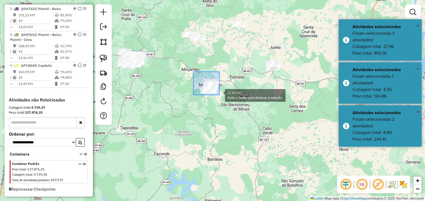
drag, startPoint x: 219, startPoint y: 95, endPoint x: 224, endPoint y: 101, distance: 7.7
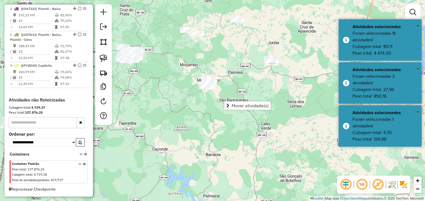
drag, startPoint x: 200, startPoint y: 43, endPoint x: 192, endPoint y: 30, distance: 15.0
click at [197, 32] on div "Janela de atendimento Grade de atendimento Capacidade Transportadoras Veículos …" at bounding box center [212, 100] width 425 height 201
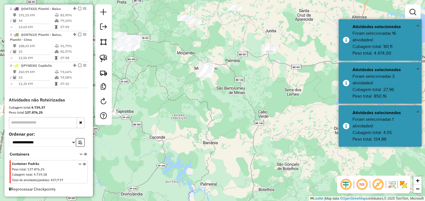
click at [187, 28] on div "Janela de atendimento Grade de atendimento Capacidade Transportadoras Veículos …" at bounding box center [212, 100] width 425 height 201
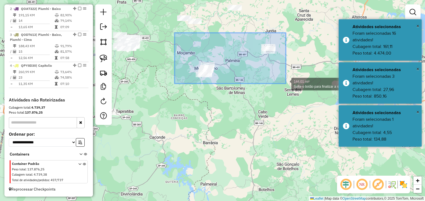
drag, startPoint x: 174, startPoint y: 33, endPoint x: 285, endPoint y: 84, distance: 122.2
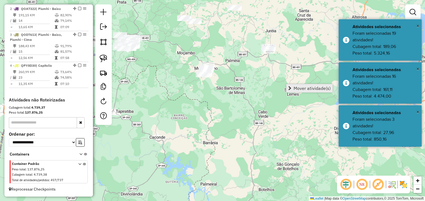
click at [294, 87] on span "Mover atividade(s)" at bounding box center [311, 88] width 37 height 4
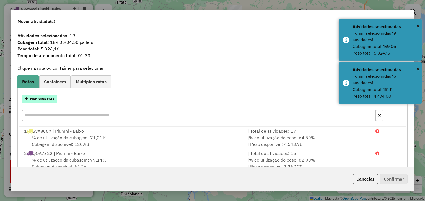
click at [49, 98] on button "Criar nova rota" at bounding box center [39, 99] width 35 height 9
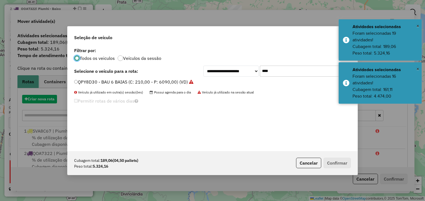
scroll to position [3, 2]
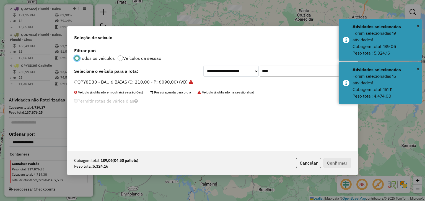
drag, startPoint x: 276, startPoint y: 70, endPoint x: 237, endPoint y: 69, distance: 38.4
click at [246, 69] on div "**********" at bounding box center [276, 71] width 147 height 11
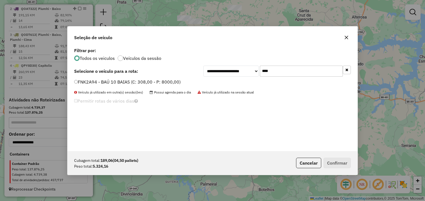
type input "****"
click at [170, 78] on div "**********" at bounding box center [212, 98] width 290 height 105
click at [171, 80] on label "FNK2A94 - BAÚ 10 BAIAS (C: 308,00 - P: 8000,00)" at bounding box center [127, 82] width 106 height 7
click at [338, 162] on button "Confirmar" at bounding box center [336, 163] width 27 height 11
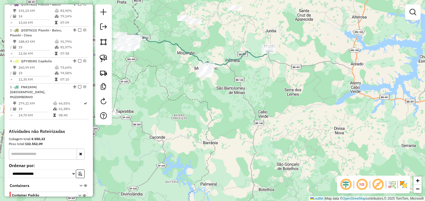
drag, startPoint x: 174, startPoint y: 72, endPoint x: 249, endPoint y: 74, distance: 74.9
click at [249, 74] on div "Janela de atendimento Grade de atendimento Capacidade Transportadoras Veículos …" at bounding box center [212, 100] width 425 height 201
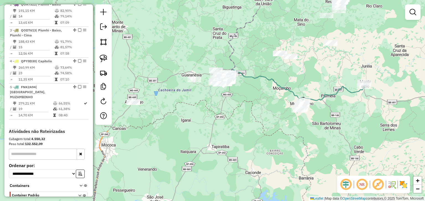
drag, startPoint x: 208, startPoint y: 76, endPoint x: 241, endPoint y: 127, distance: 60.4
click at [241, 127] on div "Janela de atendimento Grade de atendimento Capacidade Transportadoras Veículos …" at bounding box center [212, 100] width 425 height 201
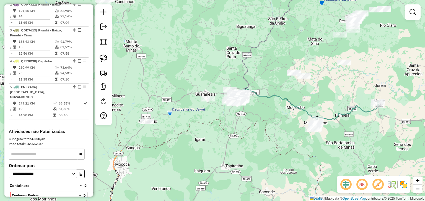
drag, startPoint x: 200, startPoint y: 129, endPoint x: 206, endPoint y: 118, distance: 12.3
click at [220, 123] on div "Janela de atendimento Grade de atendimento Capacidade Transportadoras Veículos …" at bounding box center [212, 100] width 425 height 201
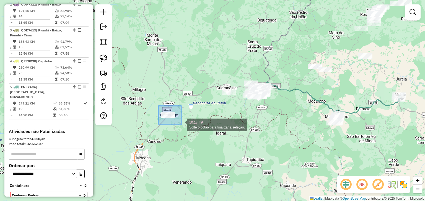
drag, startPoint x: 176, startPoint y: 121, endPoint x: 181, endPoint y: 125, distance: 6.2
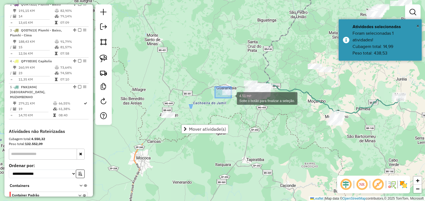
drag, startPoint x: 221, startPoint y: 89, endPoint x: 233, endPoint y: 98, distance: 15.5
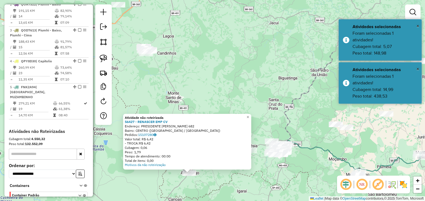
drag, startPoint x: 248, startPoint y: 124, endPoint x: 225, endPoint y: 198, distance: 76.8
click at [225, 198] on div "Atividade não roteirizada 56427 - RENASCER EMP CV Endereço: PRESIDENTE [PERSON_…" at bounding box center [212, 100] width 425 height 201
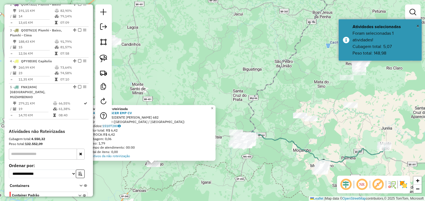
drag, startPoint x: 220, startPoint y: 96, endPoint x: 182, endPoint y: 87, distance: 39.5
click at [182, 87] on div "Atividade não roteirizada 56427 - RENASCER EMP CV Endereço: PRESIDENTE [PERSON_…" at bounding box center [212, 100] width 425 height 201
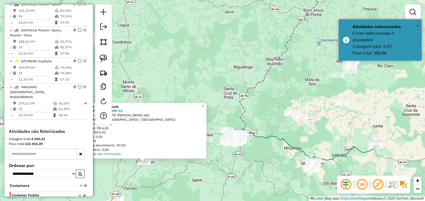
click at [237, 101] on icon at bounding box center [277, 59] width 80 height 158
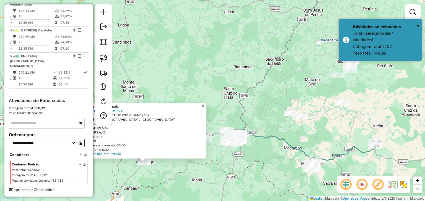
select select "*********"
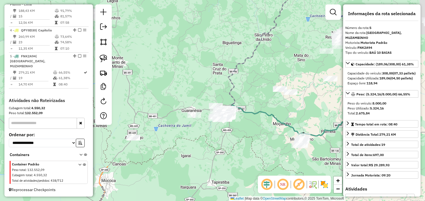
drag, startPoint x: 247, startPoint y: 114, endPoint x: 229, endPoint y: 82, distance: 36.3
click at [234, 85] on icon at bounding box center [266, 35] width 80 height 158
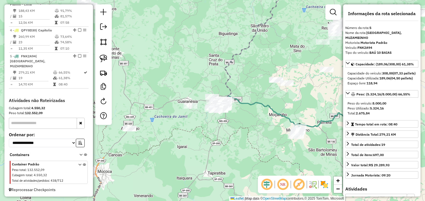
click at [185, 87] on div "Janela de atendimento Grade de atendimento Capacidade Transportadoras Veículos …" at bounding box center [212, 100] width 425 height 201
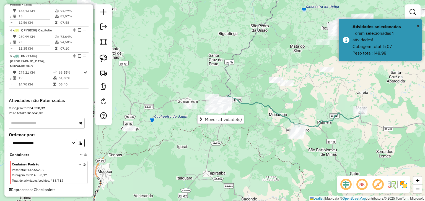
drag, startPoint x: 200, startPoint y: 83, endPoint x: 200, endPoint y: 77, distance: 6.1
click at [200, 77] on div "Janela de atendimento Grade de atendimento Capacidade Transportadoras Veículos …" at bounding box center [212, 100] width 425 height 201
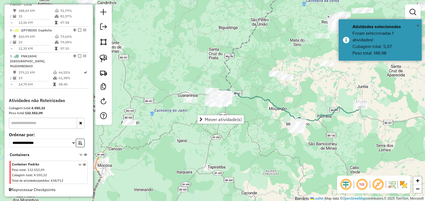
click at [200, 77] on div "Janela de atendimento Grade de atendimento Capacidade Transportadoras Veículos …" at bounding box center [212, 100] width 425 height 201
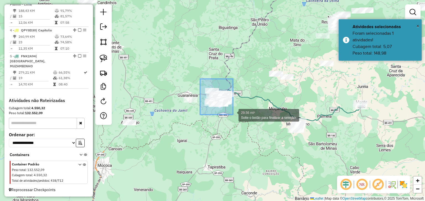
drag, startPoint x: 200, startPoint y: 79, endPoint x: 233, endPoint y: 115, distance: 48.7
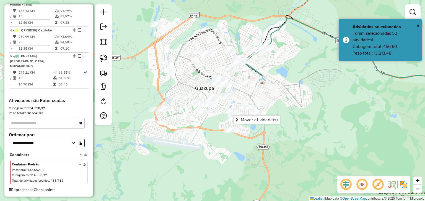
drag, startPoint x: 190, startPoint y: 88, endPoint x: 191, endPoint y: 80, distance: 8.6
click at [190, 81] on div "Janela de atendimento Grade de atendimento Capacidade Transportadoras Veículos …" at bounding box center [212, 100] width 425 height 201
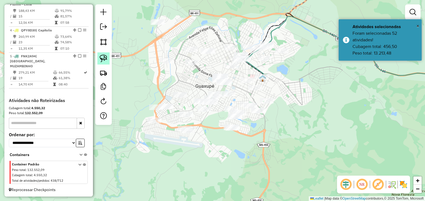
click at [103, 59] on img at bounding box center [103, 59] width 8 height 8
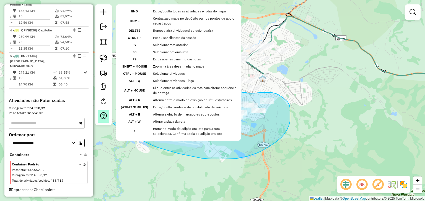
drag, startPoint x: 139, startPoint y: 106, endPoint x: 103, endPoint y: 116, distance: 37.7
click at [102, 117] on hb-router-mapa "Informações da Sessão 980236 - 16/08/2025 Criação: 15/08/2025 17:52 Depósito: M…" at bounding box center [212, 100] width 425 height 201
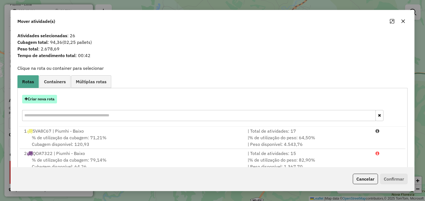
click at [50, 99] on button "Criar nova rota" at bounding box center [39, 99] width 35 height 9
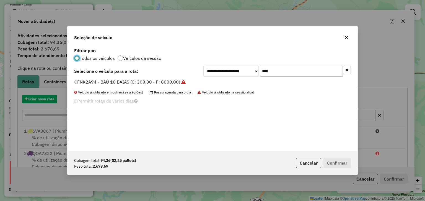
scroll to position [3, 2]
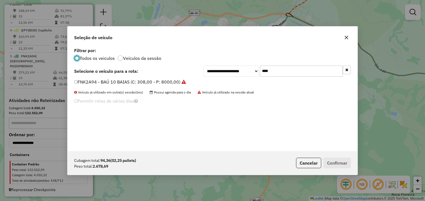
drag, startPoint x: 272, startPoint y: 71, endPoint x: 240, endPoint y: 70, distance: 31.8
click at [241, 70] on div "**********" at bounding box center [276, 71] width 147 height 11
drag, startPoint x: 282, startPoint y: 72, endPoint x: 247, endPoint y: 72, distance: 34.5
click at [247, 72] on div "**********" at bounding box center [276, 71] width 147 height 11
type input "****"
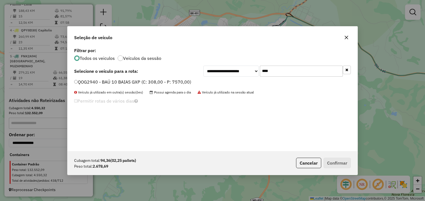
click at [167, 81] on label "QOG2940 - BAÚ 10 BAIAS GXP (C: 308,00 - P: 7570,00)" at bounding box center [132, 82] width 117 height 7
click at [336, 165] on button "Confirmar" at bounding box center [336, 163] width 27 height 11
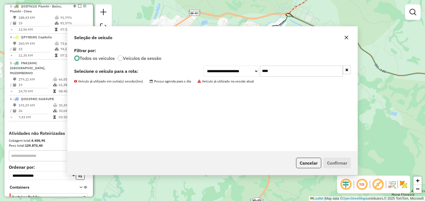
scroll to position [276, 0]
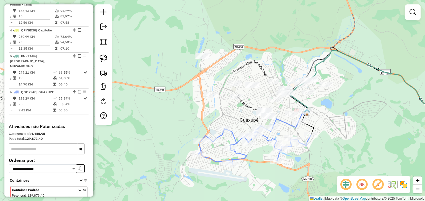
click at [190, 71] on div "Janela de atendimento Grade de atendimento Capacidade Transportadoras Veículos …" at bounding box center [212, 100] width 425 height 201
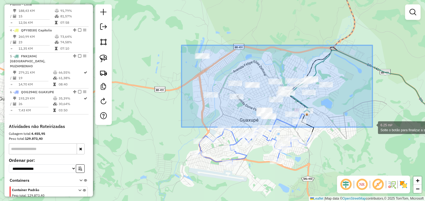
drag, startPoint x: 184, startPoint y: 46, endPoint x: 372, endPoint y: 128, distance: 205.7
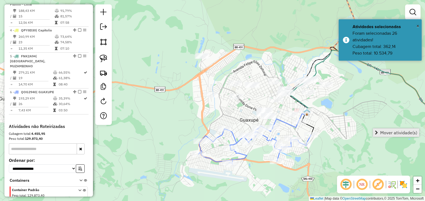
click at [381, 132] on span "Mover atividade(s)" at bounding box center [398, 133] width 37 height 4
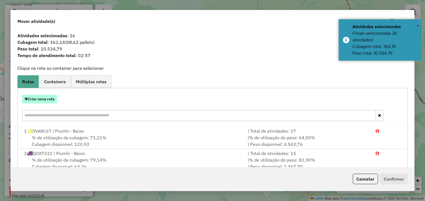
click at [50, 99] on button "Criar nova rota" at bounding box center [39, 99] width 35 height 9
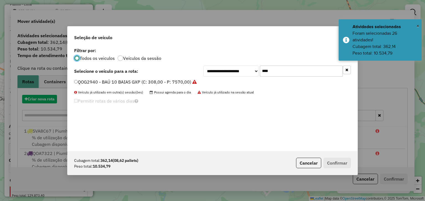
scroll to position [3, 2]
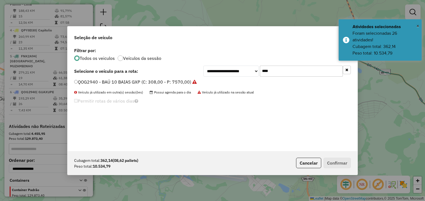
drag, startPoint x: 272, startPoint y: 71, endPoint x: 239, endPoint y: 71, distance: 33.2
click at [241, 71] on div "**********" at bounding box center [276, 71] width 147 height 11
type input "****"
click at [161, 79] on label "QPA8602 - BAÚ 10 BAIAS (C: 308,00 - P: 8000,00)" at bounding box center [127, 82] width 106 height 7
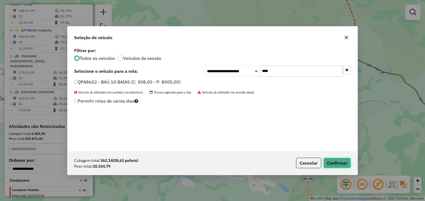
click at [338, 159] on button "Confirmar" at bounding box center [336, 163] width 27 height 11
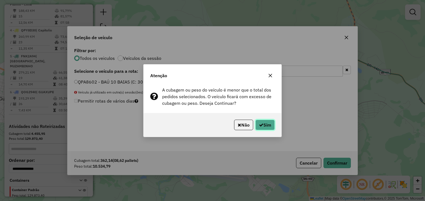
click at [271, 126] on button "Sim" at bounding box center [264, 125] width 19 height 11
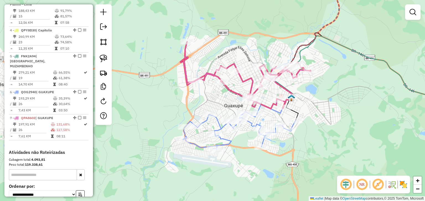
drag, startPoint x: 233, startPoint y: 113, endPoint x: 218, endPoint y: 98, distance: 21.1
click at [217, 98] on div "Janela de atendimento Grade de atendimento Capacidade Transportadoras Veículos …" at bounding box center [212, 100] width 425 height 201
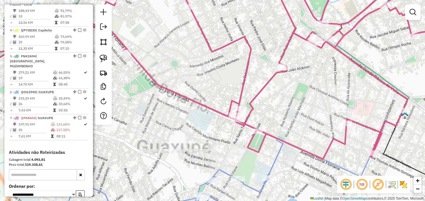
click at [241, 92] on icon at bounding box center [221, 70] width 491 height 180
select select "*********"
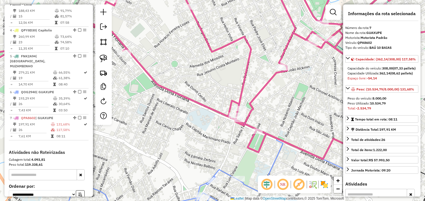
scroll to position [328, 0]
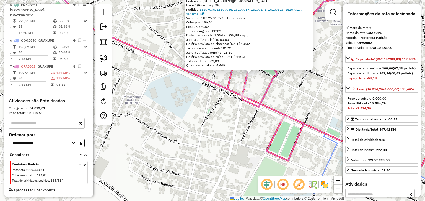
drag, startPoint x: 234, startPoint y: 116, endPoint x: 271, endPoint y: 62, distance: 65.3
click at [274, 64] on div "65664 - PONTO DA CERVEJA Limite de capacidade do veículo excedido Endereço: Rua…" at bounding box center [212, 100] width 425 height 201
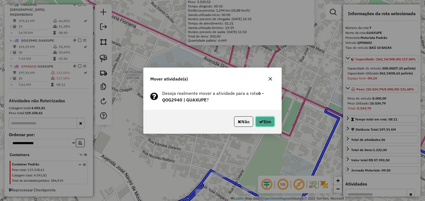
click at [263, 125] on button "Sim" at bounding box center [264, 122] width 19 height 11
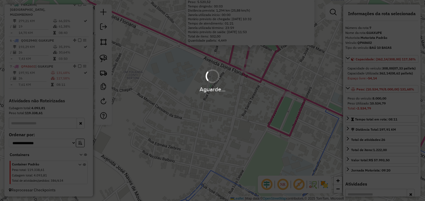
scroll to position [321, 0]
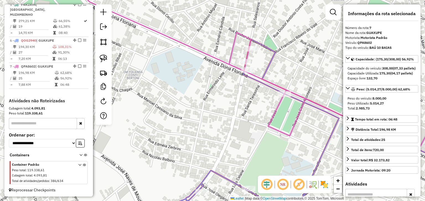
click at [265, 64] on div "Janela de atendimento Grade de atendimento Capacidade Transportadoras Veículos …" at bounding box center [212, 100] width 425 height 201
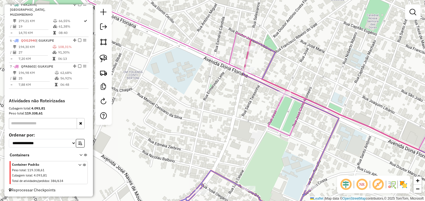
click at [272, 64] on icon at bounding box center [358, 106] width 218 height 133
select select "*********"
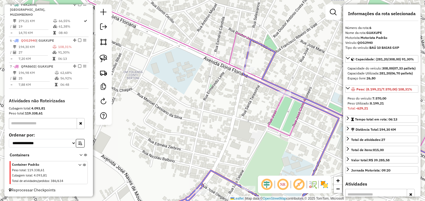
click at [270, 64] on icon at bounding box center [358, 106] width 218 height 133
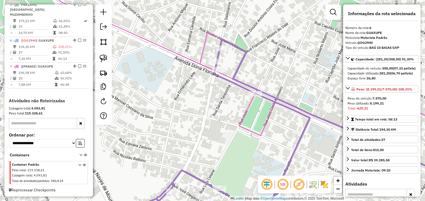
drag, startPoint x: 316, startPoint y: 78, endPoint x: 214, endPoint y: 77, distance: 101.7
click at [225, 77] on div "Janela de atendimento Grade de atendimento Capacidade Transportadoras Veículos …" at bounding box center [212, 100] width 425 height 201
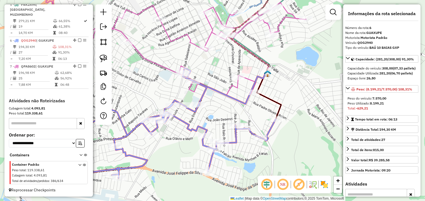
click at [229, 117] on div "Janela de atendimento Grade de atendimento Capacidade Transportadoras Veículos …" at bounding box center [212, 100] width 425 height 201
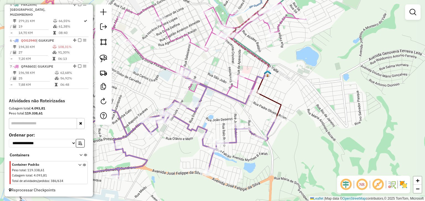
click at [239, 139] on icon at bounding box center [163, 124] width 224 height 109
select select "*********"
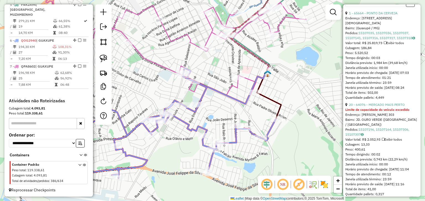
scroll to position [218, 0]
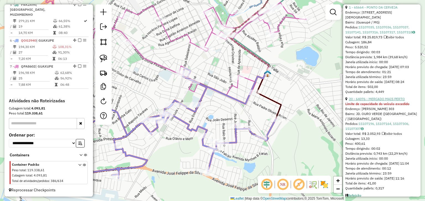
click at [396, 101] on link "20 - 64076 - MERCADO MAIS PERTO" at bounding box center [377, 99] width 56 height 4
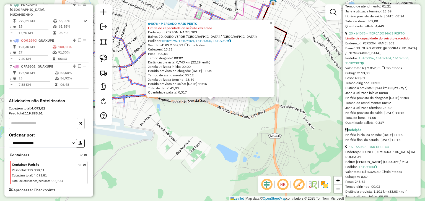
scroll to position [284, 0]
click at [384, 149] on link "15 - 66069 - BAR DO ZICO" at bounding box center [369, 147] width 40 height 4
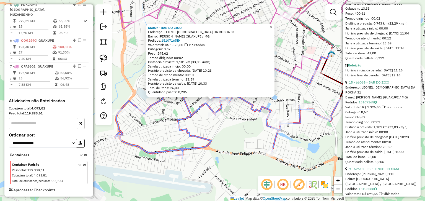
scroll to position [350, 0]
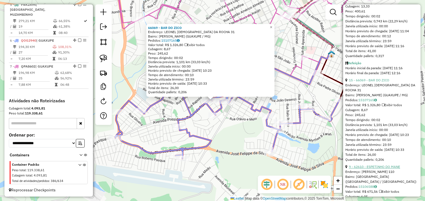
click at [382, 169] on link "9 - 62610 - ESPETINHO DO MANE" at bounding box center [374, 167] width 51 height 4
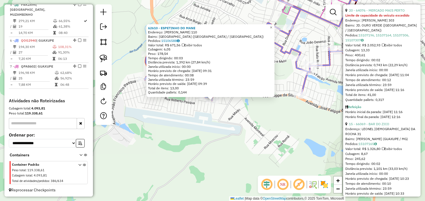
scroll to position [306, 0]
click at [372, 13] on link "20 - 64076 - MERCADO MAIS PERTO" at bounding box center [377, 11] width 56 height 4
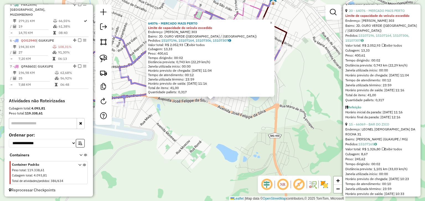
click at [264, 121] on div "64076 - MERCADO MAIS PERTO Limite de capacidade do veículo excedido Endereço: H…" at bounding box center [212, 100] width 425 height 201
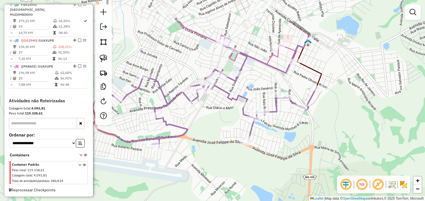
drag, startPoint x: 226, startPoint y: 96, endPoint x: 261, endPoint y: 137, distance: 54.2
click at [261, 137] on div "Janela de atendimento Grade de atendimento Capacidade Transportadoras Veículos …" at bounding box center [212, 100] width 425 height 201
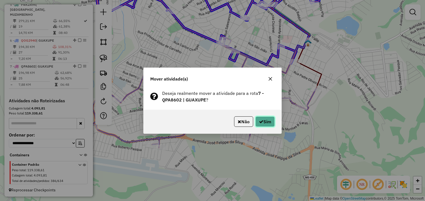
click at [265, 123] on button "Sim" at bounding box center [264, 122] width 19 height 11
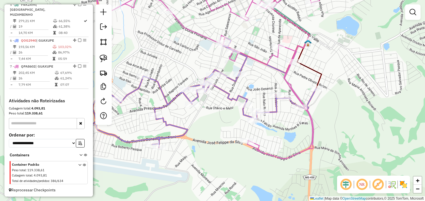
click at [205, 35] on icon at bounding box center [220, 69] width 252 height 179
select select "*********"
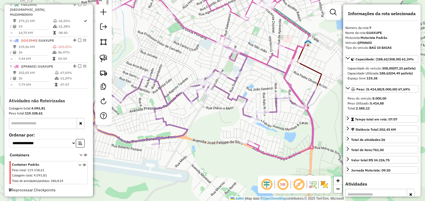
click at [228, 91] on icon at bounding box center [203, 93] width 224 height 109
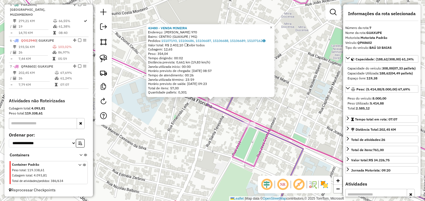
drag, startPoint x: 214, startPoint y: 124, endPoint x: 214, endPoint y: 114, distance: 9.7
click at [214, 124] on div "43480 - VENDA MINEIRA Endereço: DONA FLORIANA 970 Bairro: CENTRO (GUAXUPE / MG)…" at bounding box center [212, 100] width 425 height 201
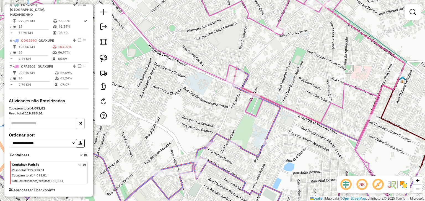
drag, startPoint x: 260, startPoint y: 62, endPoint x: 260, endPoint y: 96, distance: 34.3
click at [260, 95] on div "Janela de atendimento Grade de atendimento Capacidade Transportadoras Veículos …" at bounding box center [212, 100] width 425 height 201
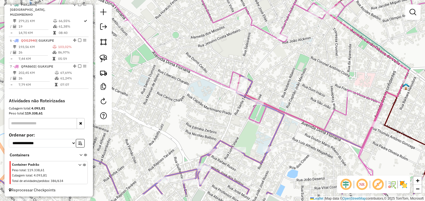
drag, startPoint x: 219, startPoint y: 132, endPoint x: 222, endPoint y: 81, distance: 51.2
click at [222, 81] on div "Janela de atendimento Grade de atendimento Capacidade Transportadoras Veículos …" at bounding box center [212, 100] width 425 height 201
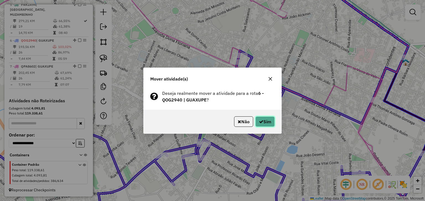
click at [268, 118] on button "Sim" at bounding box center [264, 122] width 19 height 11
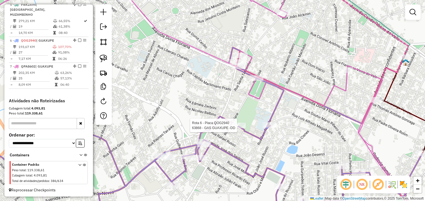
click at [245, 129] on div at bounding box center [239, 126] width 14 height 6
select select "*********"
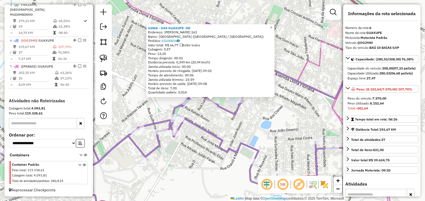
click at [228, 127] on div "63868 - GAS GUAXUPE -DD Endereço: MARIO BACCI 162 Bairro: JARDIM PLANALTO (GUAX…" at bounding box center [212, 100] width 425 height 201
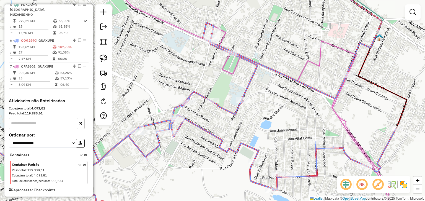
click at [225, 36] on icon at bounding box center [175, 101] width 429 height 242
select select "*********"
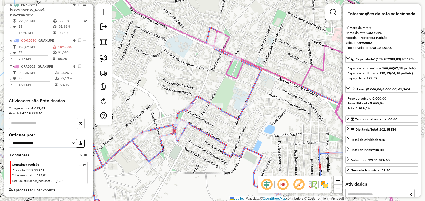
drag, startPoint x: 230, startPoint y: 42, endPoint x: 242, endPoint y: 77, distance: 36.7
click at [242, 77] on icon at bounding box center [179, 106] width 429 height 242
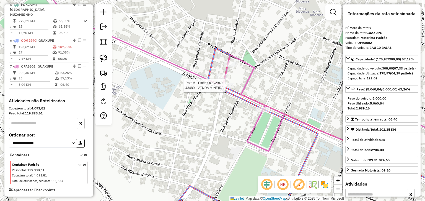
click at [226, 88] on div at bounding box center [227, 86] width 14 height 6
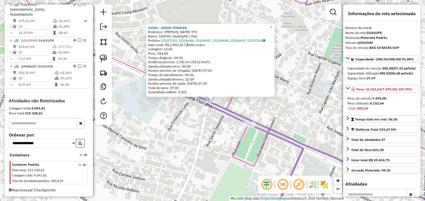
click at [221, 124] on div "43480 - VENDA MINEIRA Endereço: DONA FLORIANA 970 Bairro: CENTRO (GUAXUPE / MG)…" at bounding box center [212, 100] width 425 height 201
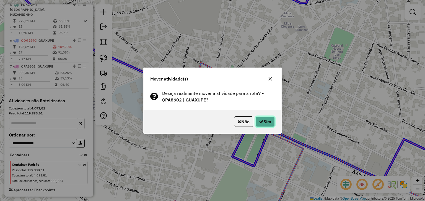
click at [268, 126] on button "Sim" at bounding box center [264, 122] width 19 height 11
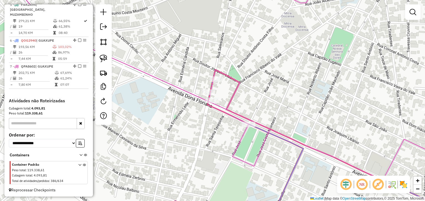
click at [233, 93] on icon at bounding box center [238, 101] width 458 height 242
select select "*********"
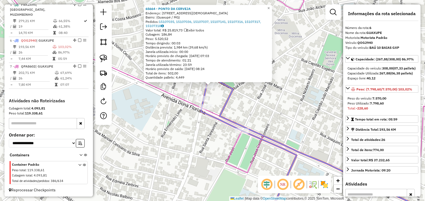
drag, startPoint x: 248, startPoint y: 120, endPoint x: 230, endPoint y: 68, distance: 55.4
click at [238, 89] on div "65664 - PONTO DA CERVEJA Endereço: Rua Salesianos, 391 Bairro: (Guaxupé / MG) P…" at bounding box center [212, 100] width 425 height 201
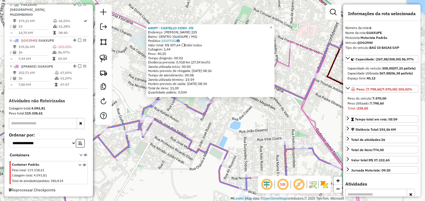
click at [230, 120] on div "64097 - CASTELLO CONV -FD Endereço: DOM RANULFO 225 Bairro: CENTRO (GUAXUPE / M…" at bounding box center [212, 100] width 425 height 201
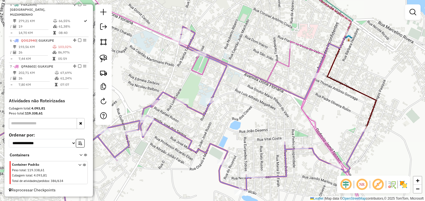
drag, startPoint x: 325, startPoint y: 122, endPoint x: 286, endPoint y: 119, distance: 38.5
click at [286, 119] on div "Janela de atendimento Grade de atendimento Capacidade Transportadoras Veículos …" at bounding box center [212, 100] width 425 height 201
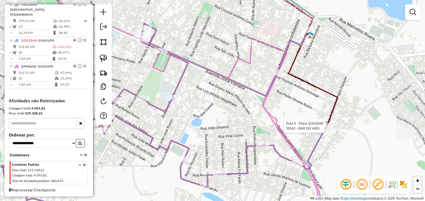
select select "*********"
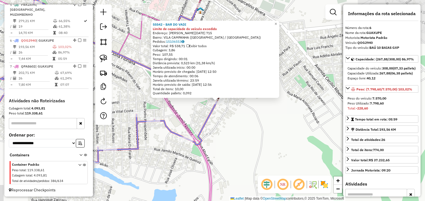
drag, startPoint x: 237, startPoint y: 121, endPoint x: 311, endPoint y: 134, distance: 75.5
click at [312, 134] on div "55542 - BAR DO VADI Limite de capacidade do veículo excedido Endereço: ANTONIO …" at bounding box center [212, 100] width 425 height 201
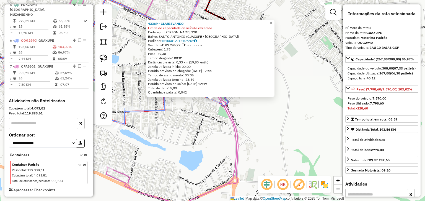
click at [215, 132] on div "43369 - CLARISVANDO Limite de capacidade do veículo excedido Endereço: ABUD FAR…" at bounding box center [212, 100] width 425 height 201
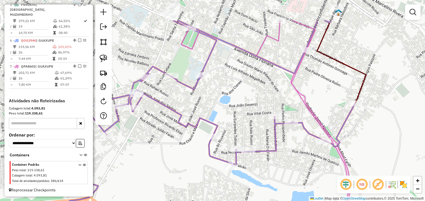
drag, startPoint x: 202, startPoint y: 127, endPoint x: 330, endPoint y: 173, distance: 136.0
click at [330, 173] on div "Janela de atendimento Grade de atendimento Capacidade Transportadoras Veículos …" at bounding box center [212, 100] width 425 height 201
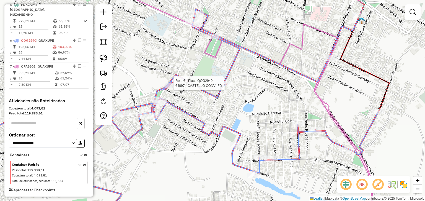
select select "*********"
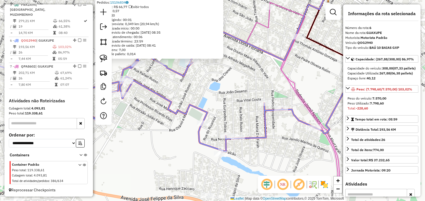
drag, startPoint x: 247, startPoint y: 127, endPoint x: 196, endPoint y: 88, distance: 64.2
click at [196, 88] on div "63868 - GAS GUAXUPE -DD Endereço: MARIO BACCI 162 Bairro: JARDIM PLANALTO (GUAX…" at bounding box center [212, 100] width 425 height 201
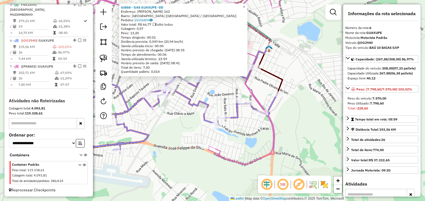
drag, startPoint x: 206, startPoint y: 91, endPoint x: 231, endPoint y: 136, distance: 51.4
click at [230, 135] on div "63868 - GAS GUAXUPE -DD Endereço: MARIO BACCI 162 Bairro: JARDIM PLANALTO (GUAX…" at bounding box center [212, 100] width 425 height 201
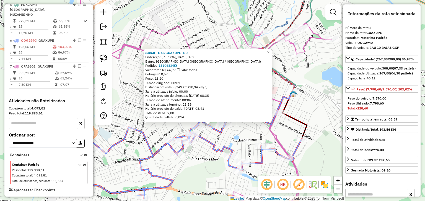
click at [232, 137] on div "63868 - GAS GUAXUPE -DD Endereço: MARIO BACCI 162 Bairro: JARDIM PLANALTO (GUAX…" at bounding box center [212, 100] width 425 height 201
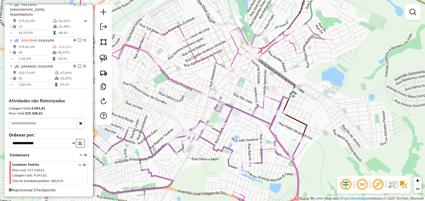
drag, startPoint x: 243, startPoint y: 126, endPoint x: 213, endPoint y: 90, distance: 47.4
click at [213, 90] on div "Janela de atendimento Grade de atendimento Capacidade Transportadoras Veículos …" at bounding box center [212, 100] width 425 height 201
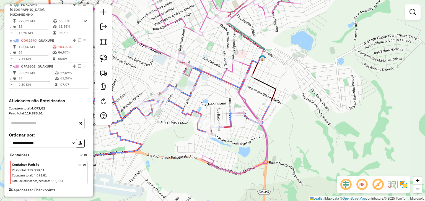
click at [233, 126] on icon at bounding box center [158, 108] width 224 height 109
select select "*********"
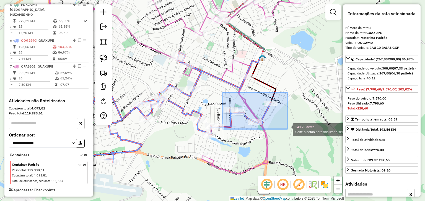
drag, startPoint x: 222, startPoint y: 93, endPoint x: 287, endPoint y: 129, distance: 74.1
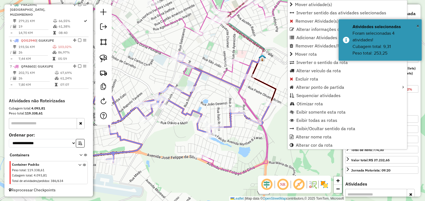
click at [227, 69] on icon at bounding box center [171, 77] width 260 height 194
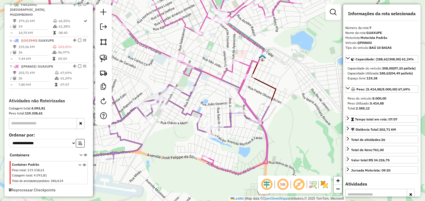
click at [230, 120] on icon at bounding box center [158, 108] width 224 height 109
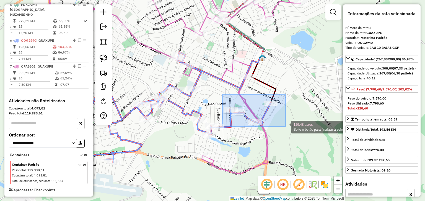
drag, startPoint x: 222, startPoint y: 95, endPoint x: 285, endPoint y: 127, distance: 70.7
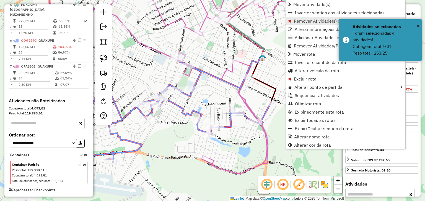
click at [295, 20] on span "Remover Atividade(s) da rota" at bounding box center [323, 21] width 58 height 4
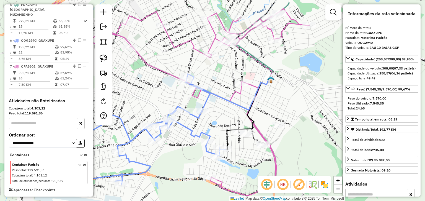
drag, startPoint x: 219, startPoint y: 99, endPoint x: 227, endPoint y: 122, distance: 24.4
click at [227, 122] on div "Janela de atendimento Grade de atendimento Capacidade Transportadoras Veículos …" at bounding box center [212, 100] width 425 height 201
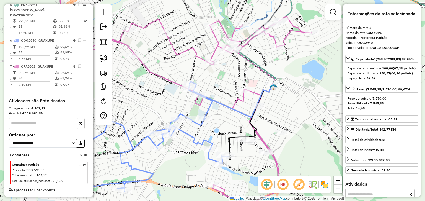
click at [236, 101] on icon at bounding box center [182, 92] width 260 height 224
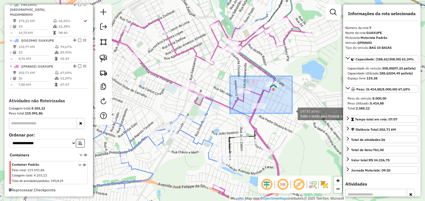
drag, startPoint x: 230, startPoint y: 76, endPoint x: 292, endPoint y: 114, distance: 72.3
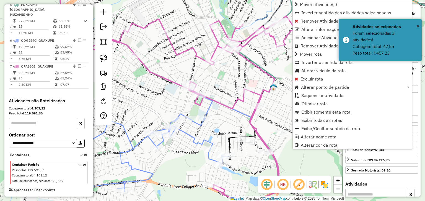
click at [257, 103] on icon at bounding box center [182, 92] width 260 height 224
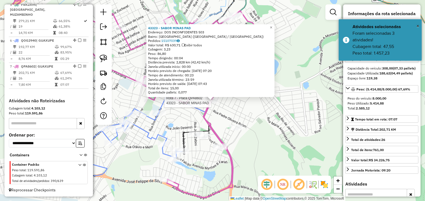
click at [227, 108] on div "Rota 7 - Placa QPA8602 43323 - SABOR MINAS PAD 43323 - SABOR MINAS PAD Endereço…" at bounding box center [212, 100] width 425 height 201
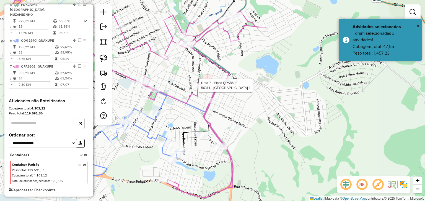
select select "*********"
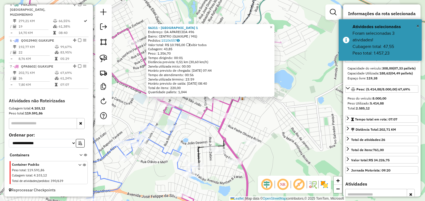
click at [255, 121] on div "56311 - CASA DA CERVEJA 1 Endereço: DA APARECIDA 496 Bairro: CENTRO (GUAXUPE / …" at bounding box center [212, 100] width 425 height 201
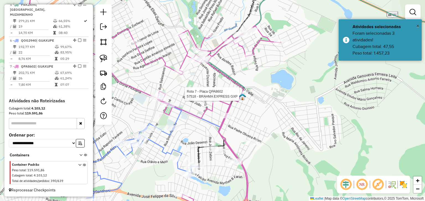
select select "*********"
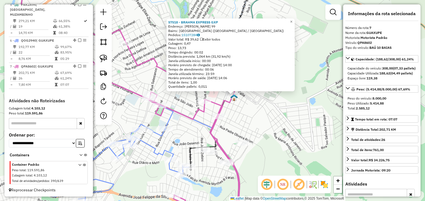
drag, startPoint x: 235, startPoint y: 117, endPoint x: 259, endPoint y: 110, distance: 25.1
click at [259, 110] on div "57518 - BRAHMA EXPRESS GXP Endereço: FELIPE DOS SANTOS 99 Bairro: JARDIM ITALIA…" at bounding box center [212, 100] width 425 height 201
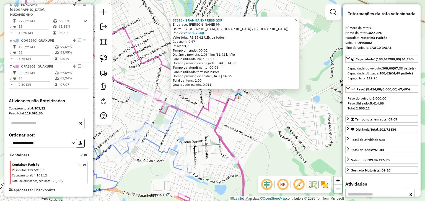
click at [222, 102] on icon at bounding box center [147, 97] width 260 height 229
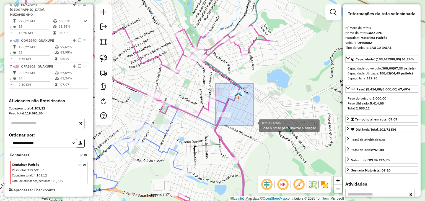
drag, startPoint x: 216, startPoint y: 83, endPoint x: 253, endPoint y: 126, distance: 56.2
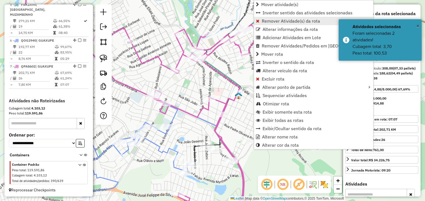
click at [269, 20] on span "Remover Atividade(s) da rota" at bounding box center [290, 21] width 58 height 4
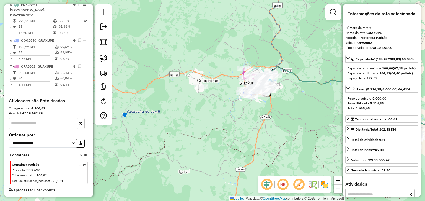
click at [249, 55] on div "Rota 7 - Placa QPA8602 65786 - LEANDRO DE SOUZA CAR Rota 7 - Placa QPA8602 5656…" at bounding box center [212, 100] width 425 height 201
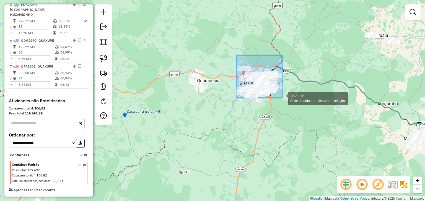
drag, startPoint x: 275, startPoint y: 89, endPoint x: 283, endPoint y: 99, distance: 13.0
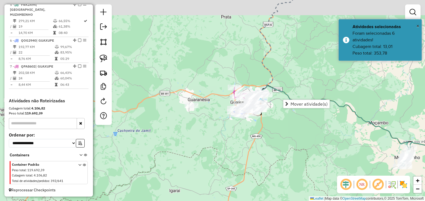
drag, startPoint x: 293, startPoint y: 95, endPoint x: 278, endPoint y: 145, distance: 51.6
click at [278, 144] on div "Janela de atendimento Grade de atendimento Capacidade Transportadoras Veículos …" at bounding box center [212, 100] width 425 height 201
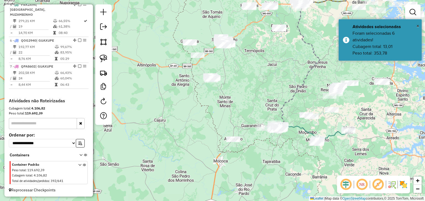
drag, startPoint x: 292, startPoint y: 116, endPoint x: 247, endPoint y: 113, distance: 45.1
click at [247, 113] on div "Janela de atendimento Grade de atendimento Capacidade Transportadoras Veículos …" at bounding box center [212, 100] width 425 height 201
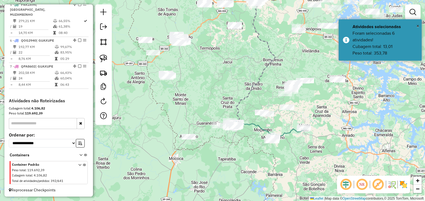
drag, startPoint x: 276, startPoint y: 72, endPoint x: 221, endPoint y: 72, distance: 55.3
click at [221, 72] on div "Janela de atendimento Grade de atendimento Capacidade Transportadoras Veículos …" at bounding box center [212, 100] width 425 height 201
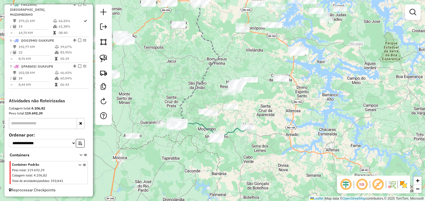
click at [221, 72] on div "Janela de atendimento Grade de atendimento Capacidade Transportadoras Veículos …" at bounding box center [212, 100] width 425 height 201
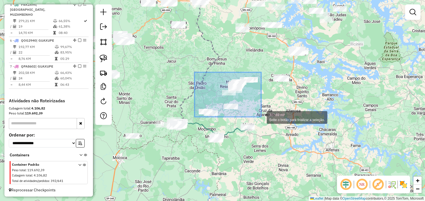
drag, startPoint x: 203, startPoint y: 73, endPoint x: 261, endPoint y: 117, distance: 72.5
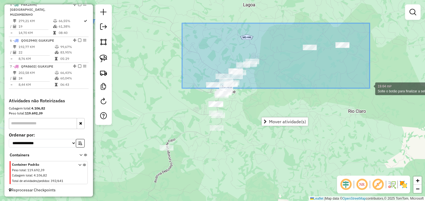
drag, startPoint x: 195, startPoint y: 25, endPoint x: 369, endPoint y: 88, distance: 185.5
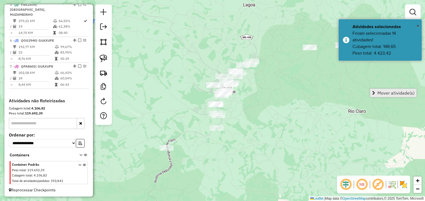
click at [377, 92] on span "Mover atividade(s)" at bounding box center [395, 93] width 37 height 4
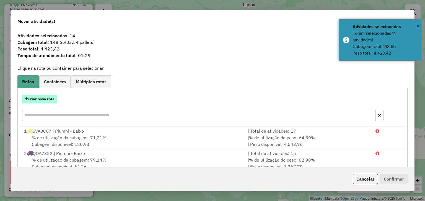
click at [49, 99] on button "Criar nova rota" at bounding box center [39, 99] width 35 height 9
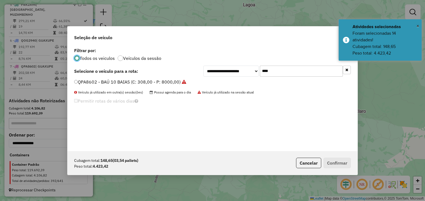
scroll to position [3, 2]
drag, startPoint x: 274, startPoint y: 70, endPoint x: 248, endPoint y: 71, distance: 25.7
click at [249, 71] on div "**********" at bounding box center [276, 71] width 147 height 11
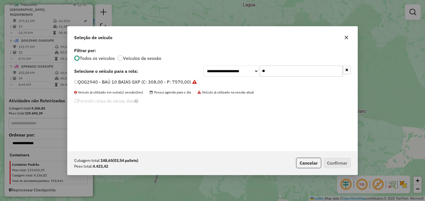
type input "*"
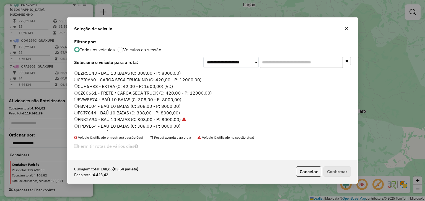
type input "*"
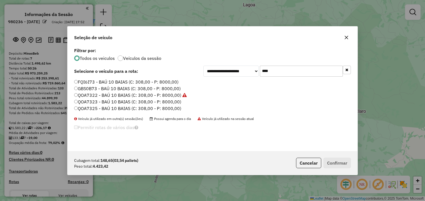
scroll to position [3, 2]
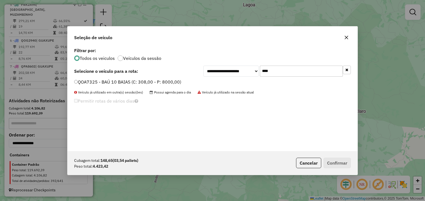
type input "****"
click at [172, 82] on label "QOA7325 - BAÚ 10 BAIAS (C: 308,00 - P: 8000,00)" at bounding box center [127, 82] width 107 height 7
click at [341, 164] on button "Confirmar" at bounding box center [336, 163] width 27 height 11
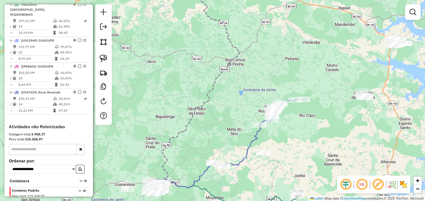
click at [218, 122] on div "Janela de atendimento Grade de atendimento Capacidade Transportadoras Veículos …" at bounding box center [212, 100] width 425 height 201
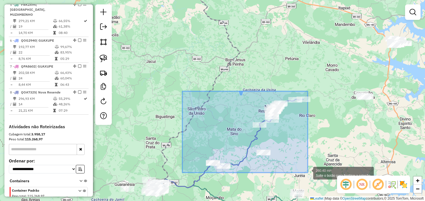
drag, startPoint x: 182, startPoint y: 91, endPoint x: 307, endPoint y: 173, distance: 149.4
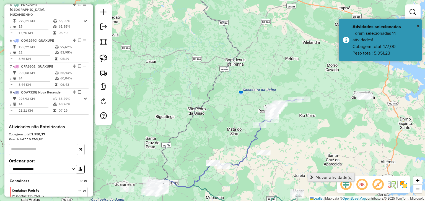
click at [316, 175] on span "Mover atividade(s)" at bounding box center [333, 177] width 37 height 4
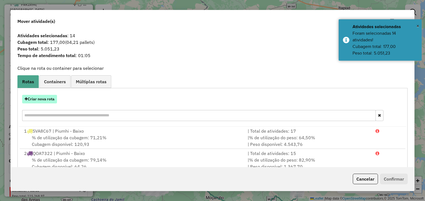
click at [49, 100] on button "Criar nova rota" at bounding box center [39, 99] width 35 height 9
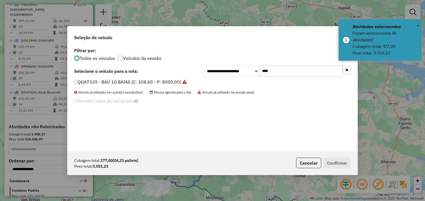
drag, startPoint x: 279, startPoint y: 73, endPoint x: 239, endPoint y: 72, distance: 40.9
click at [239, 72] on div "**********" at bounding box center [276, 71] width 147 height 11
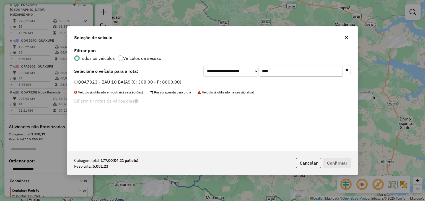
type input "****"
click at [157, 82] on label "QOA7323 - BAÚ 10 BAIAS (C: 308,00 - P: 8000,00)" at bounding box center [127, 82] width 107 height 7
click at [345, 164] on button "Confirmar" at bounding box center [336, 163] width 27 height 11
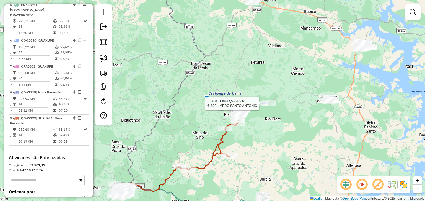
select select "*********"
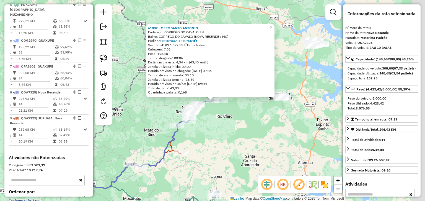
scroll to position [378, 0]
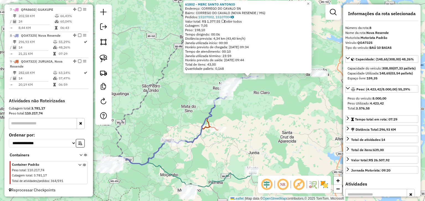
drag, startPoint x: 242, startPoint y: 148, endPoint x: 339, endPoint y: 75, distance: 121.9
click at [338, 77] on div "61802 - MERC SANTO ANTONIO Endereço: CORREGO DO CAVALO SN Bairro: CORREGO DO CA…" at bounding box center [212, 100] width 425 height 201
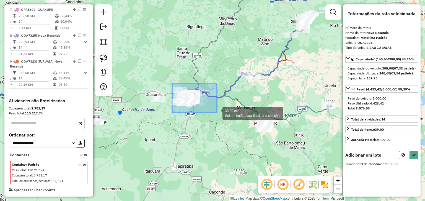
drag, startPoint x: 180, startPoint y: 87, endPoint x: 217, endPoint y: 114, distance: 45.6
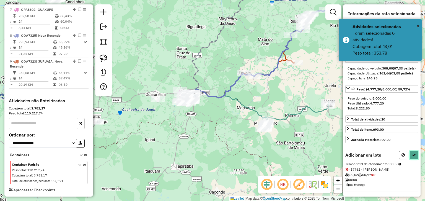
click at [412, 160] on button at bounding box center [413, 155] width 9 height 9
select select "*********"
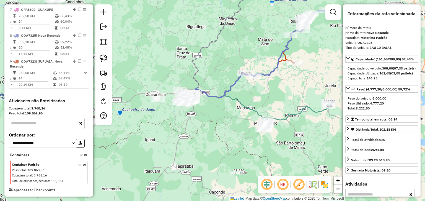
click at [191, 116] on div "Janela de atendimento Grade de atendimento Capacidade Transportadoras Veículos …" at bounding box center [212, 100] width 425 height 201
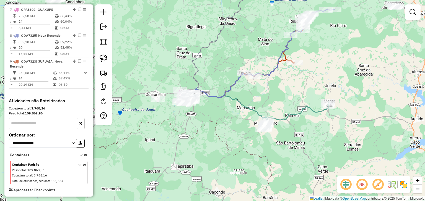
click at [209, 96] on icon at bounding box center [262, 55] width 144 height 92
select select "*********"
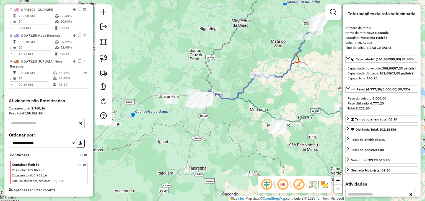
drag, startPoint x: 210, startPoint y: 101, endPoint x: 244, endPoint y: 103, distance: 33.6
click at [243, 103] on icon at bounding box center [275, 57] width 144 height 92
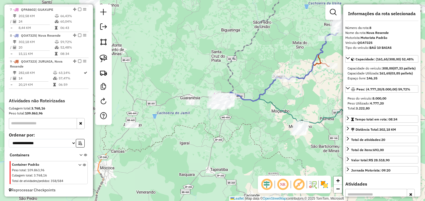
click at [244, 103] on icon at bounding box center [297, 59] width 144 height 92
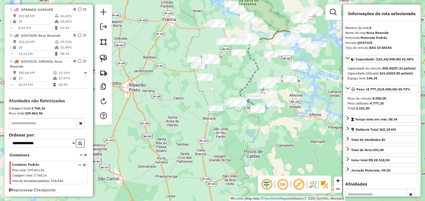
click at [240, 120] on div "Janela de atendimento Grade de atendimento Capacidade Transportadoras Veículos …" at bounding box center [212, 100] width 425 height 201
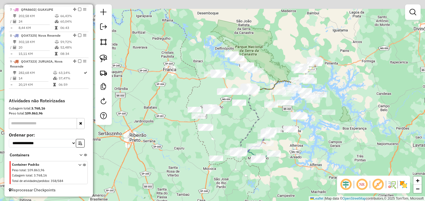
drag, startPoint x: 252, startPoint y: 63, endPoint x: 252, endPoint y: 115, distance: 52.0
click at [252, 115] on icon at bounding box center [249, 121] width 20 height 61
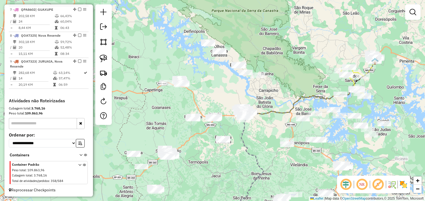
drag, startPoint x: 237, startPoint y: 88, endPoint x: 217, endPoint y: 77, distance: 23.3
click at [217, 77] on div "Janela de atendimento Grade de atendimento Capacidade Transportadoras Veículos …" at bounding box center [212, 100] width 425 height 201
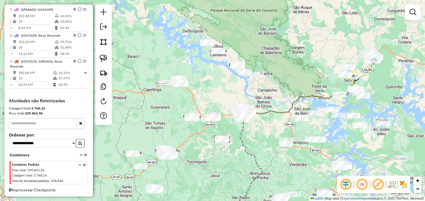
click at [209, 75] on div "Janela de atendimento Grade de atendimento Capacidade Transportadoras Veículos …" at bounding box center [212, 100] width 425 height 201
click at [103, 53] on link at bounding box center [103, 59] width 12 height 12
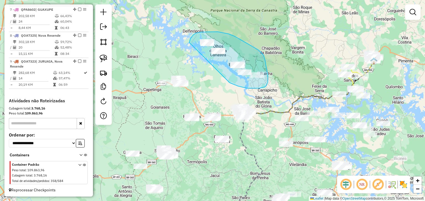
drag, startPoint x: 189, startPoint y: 43, endPoint x: 221, endPoint y: 77, distance: 47.3
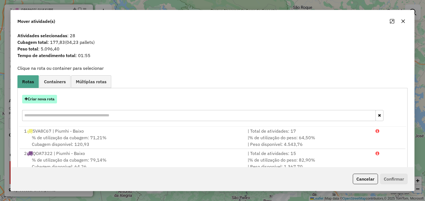
click at [52, 99] on button "Criar nova rota" at bounding box center [39, 99] width 35 height 9
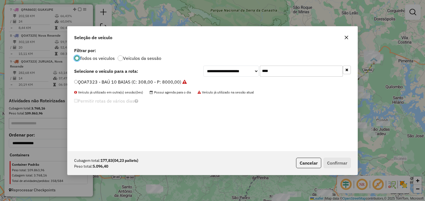
scroll to position [3, 2]
drag, startPoint x: 264, startPoint y: 70, endPoint x: 258, endPoint y: 70, distance: 5.8
click at [258, 70] on div "**********" at bounding box center [276, 71] width 147 height 11
click at [281, 70] on input "****" at bounding box center [301, 71] width 83 height 11
drag, startPoint x: 281, startPoint y: 70, endPoint x: 260, endPoint y: 70, distance: 21.0
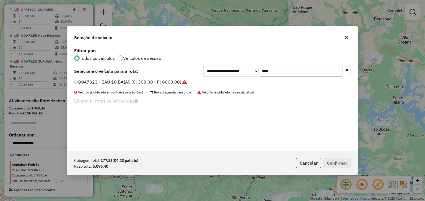
click at [260, 70] on input "****" at bounding box center [301, 71] width 83 height 11
type input "****"
click at [187, 83] on label "QNZ0399 - CARGA SECA TRUCK NO (C: 420,00 - P: 12000,00)" at bounding box center [138, 82] width 129 height 7
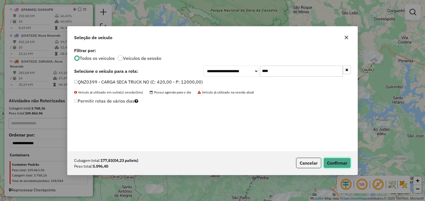
click at [340, 164] on button "Confirmar" at bounding box center [336, 163] width 27 height 11
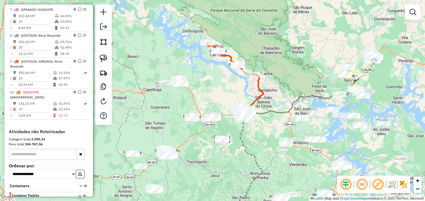
click at [261, 91] on icon at bounding box center [252, 95] width 21 height 41
select select "*********"
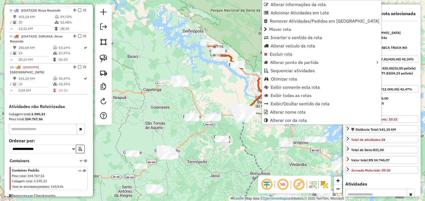
scroll to position [404, 0]
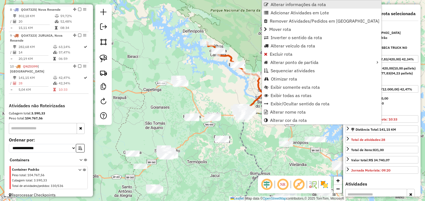
click at [270, 2] on link "Alterar informações da rota" at bounding box center [321, 4] width 119 height 8
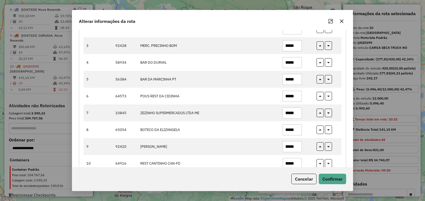
scroll to position [96, 0]
drag, startPoint x: 351, startPoint y: 76, endPoint x: 352, endPoint y: 94, distance: 17.7
click at [352, 94] on div "Número da Rota: 10 (Ponte Alta) Motorista término: 16:20 Tempo paradas: 01:00 P…" at bounding box center [212, 98] width 280 height 137
drag, startPoint x: 353, startPoint y: 83, endPoint x: 352, endPoint y: 95, distance: 12.0
click at [352, 95] on div "Alterar informações da rota Número da Rota: 10 (Ponte Alta) Motorista término: …" at bounding box center [212, 100] width 281 height 181
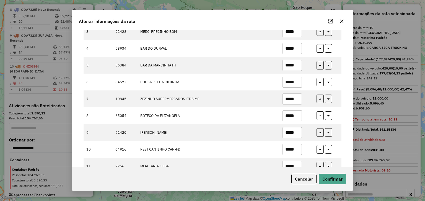
scroll to position [108, 0]
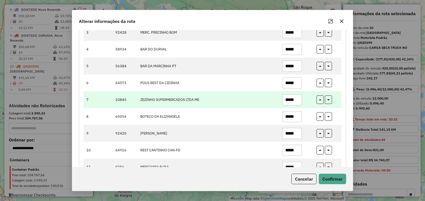
drag, startPoint x: 296, startPoint y: 100, endPoint x: 264, endPoint y: 101, distance: 31.8
click at [264, 101] on tr "7 10845 ZEZINHO SUPERMERCADOS LTDA ME *****" at bounding box center [212, 99] width 258 height 17
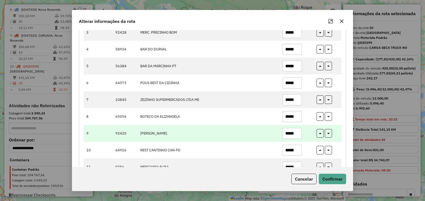
type input "*****"
drag, startPoint x: 297, startPoint y: 133, endPoint x: 265, endPoint y: 133, distance: 31.8
click at [265, 133] on tr "9 92420 PANIF SILVA *****" at bounding box center [212, 133] width 258 height 17
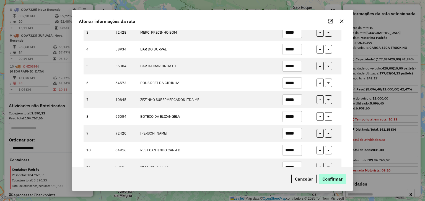
type input "*****"
click at [329, 179] on button "Confirmar" at bounding box center [331, 179] width 27 height 11
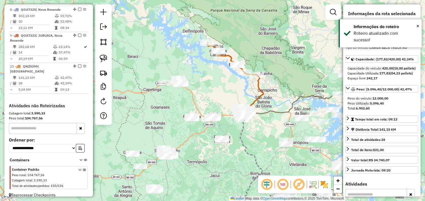
drag, startPoint x: 271, startPoint y: 94, endPoint x: 216, endPoint y: 70, distance: 60.3
click at [218, 71] on div "Janela de atendimento Grade de atendimento Capacidade Transportadoras Veículos …" at bounding box center [212, 100] width 425 height 201
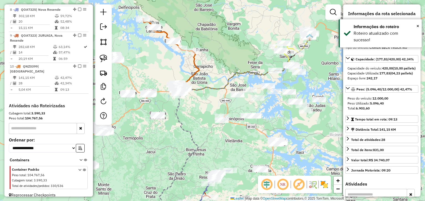
drag, startPoint x: 283, startPoint y: 113, endPoint x: 228, endPoint y: 108, distance: 54.9
click at [228, 108] on div "Janela de atendimento Grade de atendimento Capacidade Transportadoras Veículos …" at bounding box center [212, 100] width 425 height 201
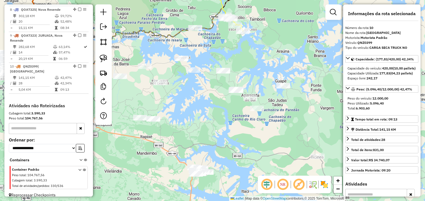
drag, startPoint x: 231, startPoint y: 97, endPoint x: 209, endPoint y: 94, distance: 22.0
click at [209, 94] on div "Janela de atendimento Grade de atendimento Capacidade Transportadoras Veículos …" at bounding box center [212, 100] width 425 height 201
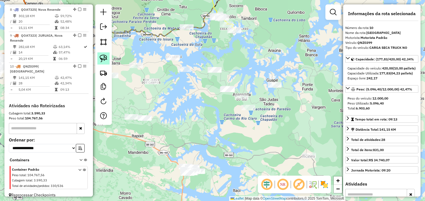
click at [103, 59] on img at bounding box center [103, 59] width 8 height 8
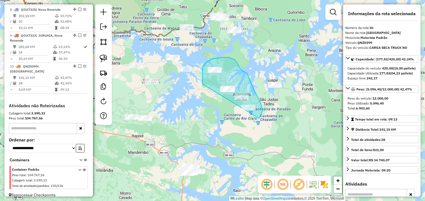
drag, startPoint x: 202, startPoint y: 81, endPoint x: 252, endPoint y: 122, distance: 64.2
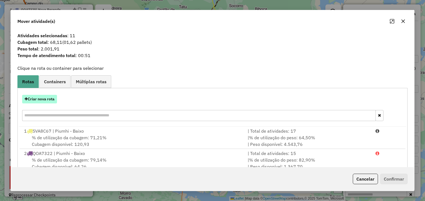
click at [49, 101] on button "Criar nova rota" at bounding box center [39, 99] width 35 height 9
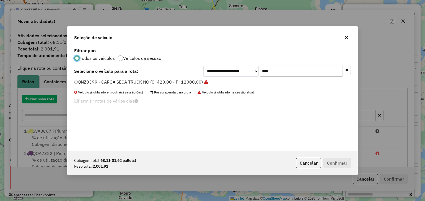
scroll to position [3, 2]
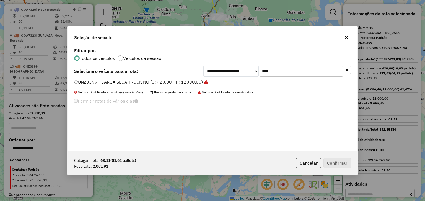
drag, startPoint x: 281, startPoint y: 69, endPoint x: 244, endPoint y: 70, distance: 36.5
click at [244, 69] on div "**********" at bounding box center [276, 71] width 147 height 11
type input "****"
click at [178, 81] on label "QNM5G60 - BAÚ 10 BAIAS FLAT (C: 420,00 - P: 10000,00) (VD)" at bounding box center [139, 82] width 131 height 7
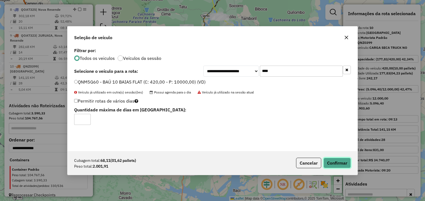
click at [332, 160] on button "Confirmar" at bounding box center [336, 163] width 27 height 11
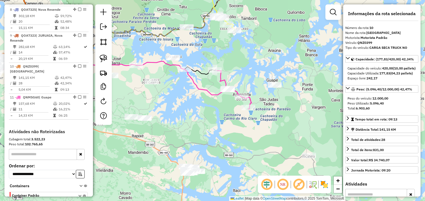
scroll to position [430, 0]
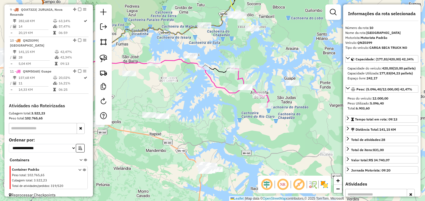
drag, startPoint x: 257, startPoint y: 78, endPoint x: 275, endPoint y: 77, distance: 17.8
click at [275, 77] on div "Janela de atendimento Grade de atendimento Capacidade Transportadoras Veículos …" at bounding box center [212, 100] width 425 height 201
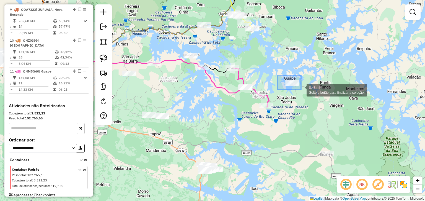
drag, startPoint x: 294, startPoint y: 86, endPoint x: 301, endPoint y: 90, distance: 7.4
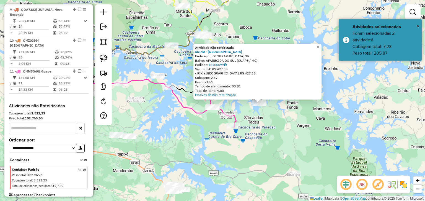
drag, startPoint x: 283, startPoint y: 116, endPoint x: 286, endPoint y: 116, distance: 3.1
click at [286, 116] on div "Atividade não roteirizada 66140 - SABOR DO NORTE Endereço: MINAS GERAIS 35 Bair…" at bounding box center [212, 100] width 425 height 201
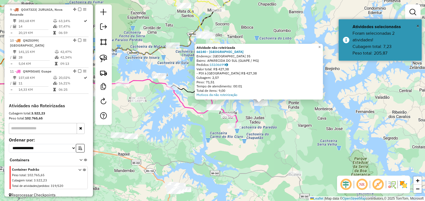
click at [205, 113] on icon at bounding box center [98, 96] width 229 height 35
select select "*********"
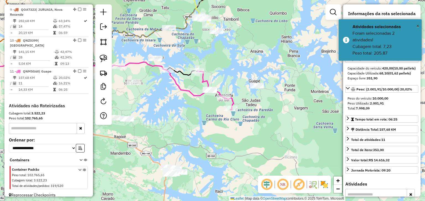
drag, startPoint x: 249, startPoint y: 117, endPoint x: 232, endPoint y: 75, distance: 45.4
click at [232, 75] on div "Janela de atendimento Grade de atendimento Capacidade Transportadoras Veículos …" at bounding box center [212, 100] width 425 height 201
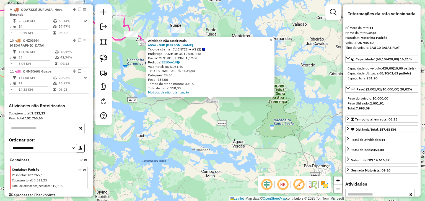
drag, startPoint x: 190, startPoint y: 130, endPoint x: 216, endPoint y: 133, distance: 26.3
click at [216, 133] on div "Atividade não roteirizada 6554 - SUP [PERSON_NAME] Tipo de cliente: CLIENTES --…" at bounding box center [212, 100] width 425 height 201
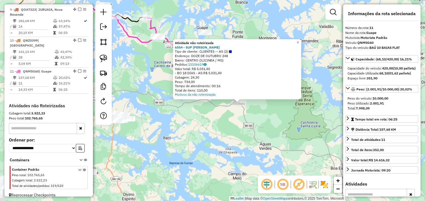
click at [216, 129] on div "Atividade não roteirizada 6554 - SUP [PERSON_NAME] Tipo de cliente: CLIENTES --…" at bounding box center [212, 100] width 425 height 201
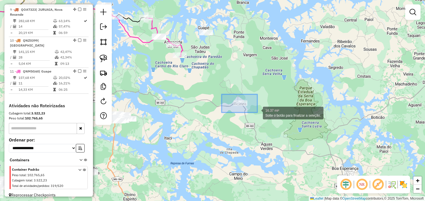
drag, startPoint x: 221, startPoint y: 95, endPoint x: 257, endPoint y: 113, distance: 40.0
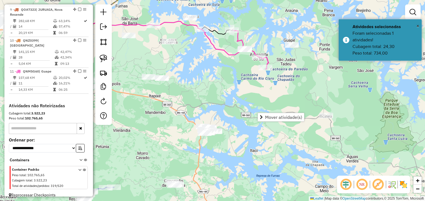
drag, startPoint x: 201, startPoint y: 86, endPoint x: 285, endPoint y: 99, distance: 84.7
click at [285, 99] on div "Janela de atendimento Grade de atendimento Capacidade Transportadoras Veículos …" at bounding box center [212, 100] width 425 height 201
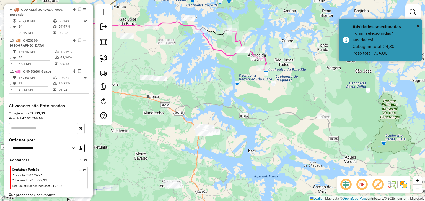
click at [252, 51] on icon at bounding box center [248, 50] width 36 height 40
select select "*********"
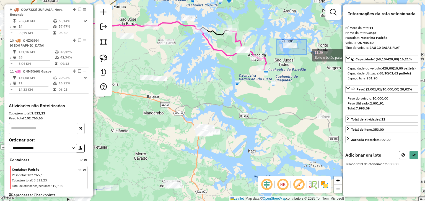
drag, startPoint x: 276, startPoint y: 39, endPoint x: 306, endPoint y: 55, distance: 33.6
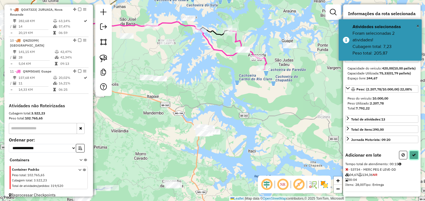
click at [411, 158] on button at bounding box center [413, 155] width 9 height 9
select select "*********"
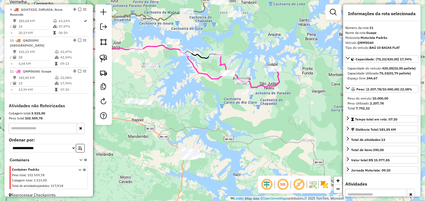
drag, startPoint x: 298, startPoint y: 88, endPoint x: 282, endPoint y: 112, distance: 28.2
click at [282, 112] on div "Janela de atendimento Grade de atendimento Capacidade Transportadoras Veículos …" at bounding box center [212, 100] width 425 height 201
click at [273, 86] on icon at bounding box center [247, 74] width 64 height 40
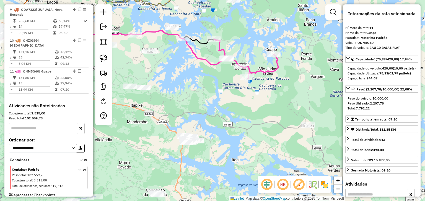
drag, startPoint x: 264, startPoint y: 107, endPoint x: 256, endPoint y: 72, distance: 36.2
click at [256, 73] on div "Janela de atendimento Grade de atendimento Capacidade Transportadoras Veículos …" at bounding box center [212, 100] width 425 height 201
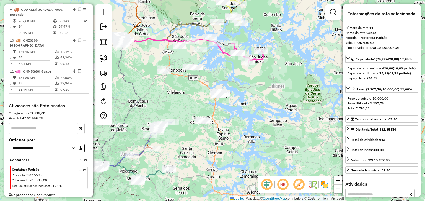
click at [253, 75] on div "Janela de atendimento Grade de atendimento Capacidade Transportadoras Veículos …" at bounding box center [212, 100] width 425 height 201
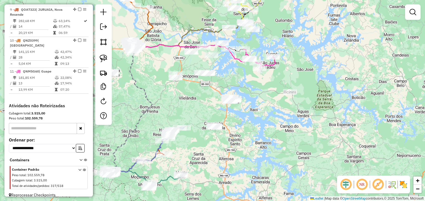
drag, startPoint x: 231, startPoint y: 75, endPoint x: 264, endPoint y: 92, distance: 37.6
click at [264, 92] on div "Janela de atendimento Grade de atendimento Capacidade Transportadoras Veículos …" at bounding box center [212, 100] width 425 height 201
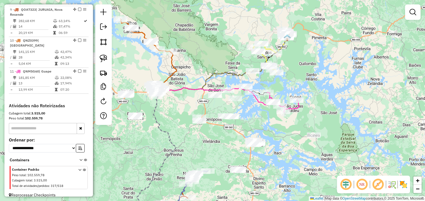
drag, startPoint x: 286, startPoint y: 48, endPoint x: 288, endPoint y: 83, distance: 35.7
click at [288, 83] on div "Janela de atendimento Grade de atendimento Capacidade Transportadoras Veículos …" at bounding box center [212, 100] width 425 height 201
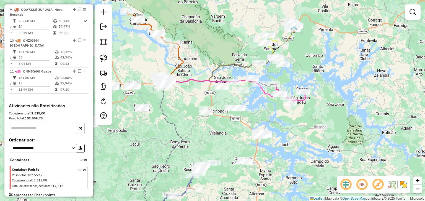
drag, startPoint x: 255, startPoint y: 124, endPoint x: 269, endPoint y: 66, distance: 59.6
click at [271, 73] on div "Janela de atendimento Grade de atendimento Capacidade Transportadoras Veículos …" at bounding box center [212, 100] width 425 height 201
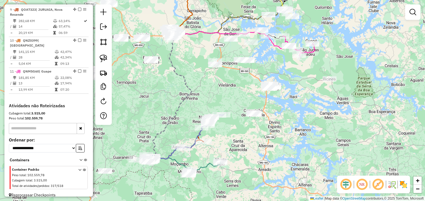
click at [240, 110] on div "Janela de atendimento Grade de atendimento Capacidade Transportadoras Veículos …" at bounding box center [212, 100] width 425 height 201
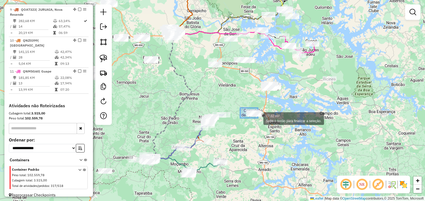
drag, startPoint x: 240, startPoint y: 108, endPoint x: 261, endPoint y: 121, distance: 23.7
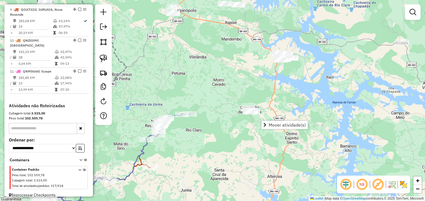
click at [256, 54] on div "Janela de atendimento Grade de atendimento Capacidade Transportadoras Veículos …" at bounding box center [212, 100] width 425 height 201
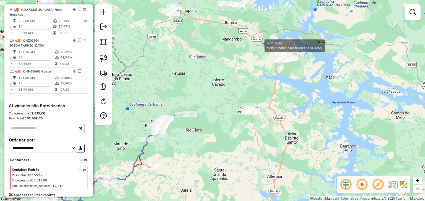
drag, startPoint x: 259, startPoint y: 45, endPoint x: 318, endPoint y: 69, distance: 64.3
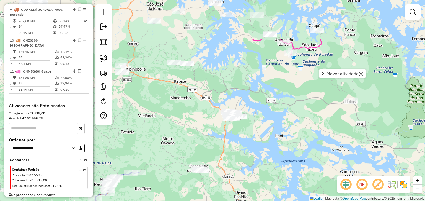
drag, startPoint x: 252, startPoint y: 74, endPoint x: 201, endPoint y: 132, distance: 77.2
click at [201, 132] on div "Janela de atendimento Grade de atendimento Capacidade Transportadoras Veículos …" at bounding box center [212, 100] width 425 height 201
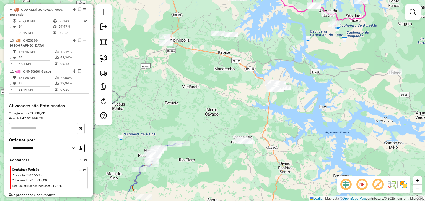
drag, startPoint x: 201, startPoint y: 129, endPoint x: 250, endPoint y: 93, distance: 61.0
click at [250, 93] on div "Janela de atendimento Grade de atendimento Capacidade Transportadoras Veículos …" at bounding box center [212, 100] width 425 height 201
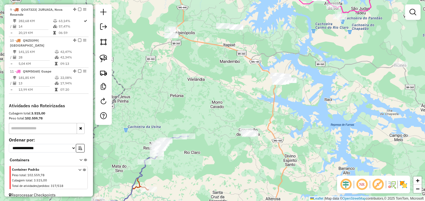
click at [235, 111] on div "Janela de atendimento Grade de atendimento Capacidade Transportadoras Veículos …" at bounding box center [212, 100] width 425 height 201
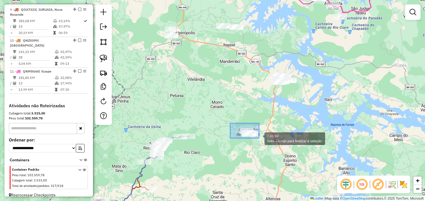
drag, startPoint x: 230, startPoint y: 124, endPoint x: 268, endPoint y: 145, distance: 43.2
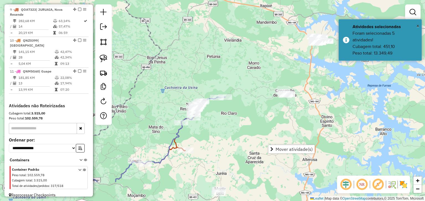
drag, startPoint x: 220, startPoint y: 111, endPoint x: 257, endPoint y: 71, distance: 54.0
click at [257, 71] on div "Janela de atendimento Grade de atendimento Capacidade Transportadoras Veículos …" at bounding box center [212, 100] width 425 height 201
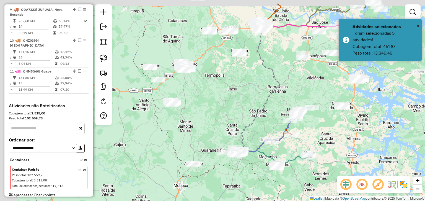
drag, startPoint x: 274, startPoint y: 74, endPoint x: 310, endPoint y: 116, distance: 54.7
click at [310, 116] on div "Janela de atendimento Grade de atendimento Capacidade Transportadoras Veículos …" at bounding box center [212, 100] width 425 height 201
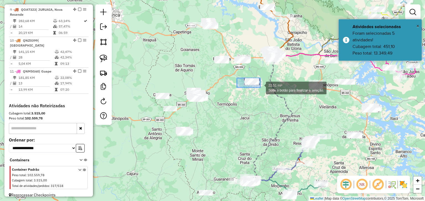
drag, startPoint x: 241, startPoint y: 78, endPoint x: 260, endPoint y: 88, distance: 21.6
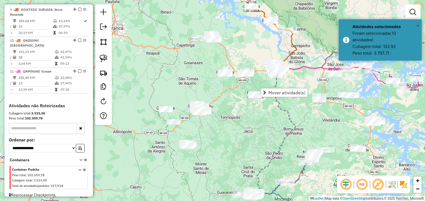
drag, startPoint x: 256, startPoint y: 103, endPoint x: 259, endPoint y: 115, distance: 12.2
click at [259, 115] on div "Janela de atendimento Grade de atendimento Capacidade Transportadoras Veículos …" at bounding box center [212, 100] width 425 height 201
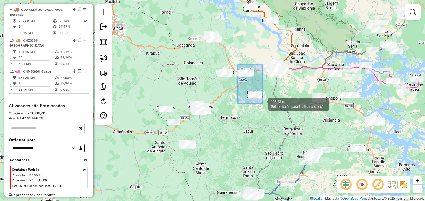
drag, startPoint x: 237, startPoint y: 65, endPoint x: 263, endPoint y: 104, distance: 46.7
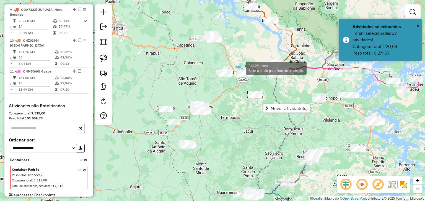
drag, startPoint x: 240, startPoint y: 67, endPoint x: 253, endPoint y: 80, distance: 18.4
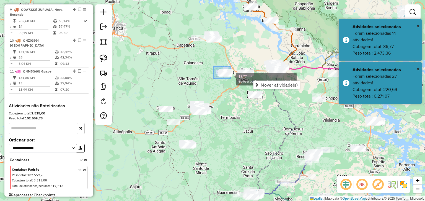
drag, startPoint x: 213, startPoint y: 66, endPoint x: 232, endPoint y: 81, distance: 24.0
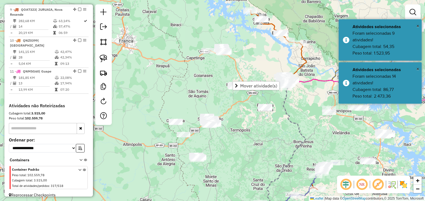
drag, startPoint x: 206, startPoint y: 67, endPoint x: 221, endPoint y: 94, distance: 31.5
click at [221, 94] on div "Janela de atendimento Grade de atendimento Capacidade Transportadoras Veículos …" at bounding box center [212, 100] width 425 height 201
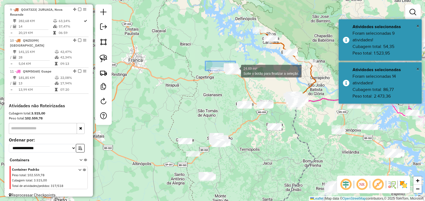
drag, startPoint x: 214, startPoint y: 62, endPoint x: 245, endPoint y: 78, distance: 34.9
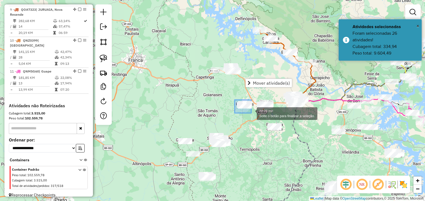
drag, startPoint x: 234, startPoint y: 100, endPoint x: 251, endPoint y: 113, distance: 20.9
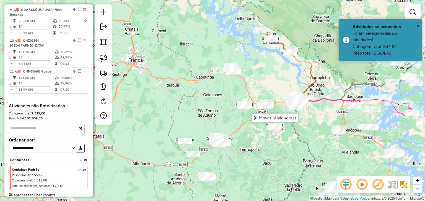
click at [231, 99] on div "Janela de atendimento Grade de atendimento Capacidade Transportadoras Veículos …" at bounding box center [212, 100] width 425 height 201
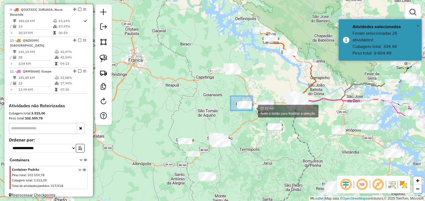
drag, startPoint x: 230, startPoint y: 96, endPoint x: 253, endPoint y: 113, distance: 28.1
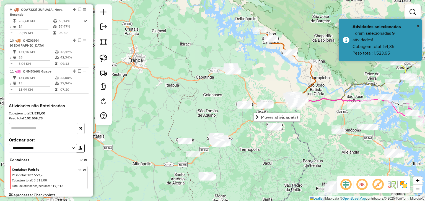
click at [214, 62] on div "Janela de atendimento Grade de atendimento Capacidade Transportadoras Veículos …" at bounding box center [212, 100] width 425 height 201
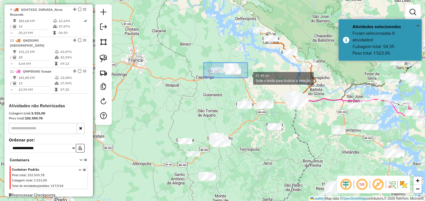
drag, startPoint x: 237, startPoint y: 73, endPoint x: 247, endPoint y: 78, distance: 10.8
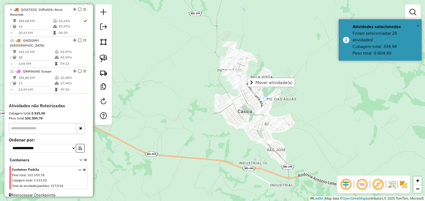
drag, startPoint x: 244, startPoint y: 122, endPoint x: 216, endPoint y: 105, distance: 32.7
click at [216, 105] on div "Janela de atendimento Grade de atendimento Capacidade Transportadoras Veículos …" at bounding box center [212, 100] width 425 height 201
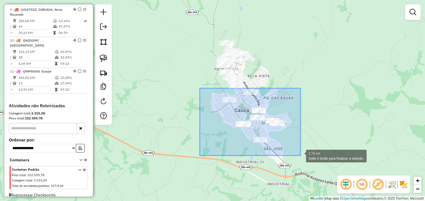
drag, startPoint x: 200, startPoint y: 88, endPoint x: 300, endPoint y: 156, distance: 121.1
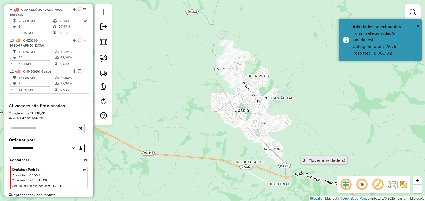
click at [316, 161] on span "Mover atividade(s)" at bounding box center [326, 160] width 37 height 4
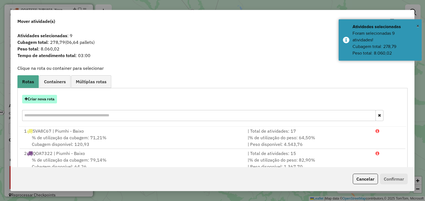
click at [35, 98] on button "Criar nova rota" at bounding box center [39, 99] width 35 height 9
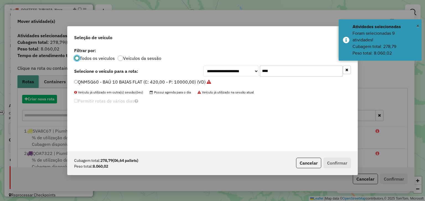
scroll to position [3, 2]
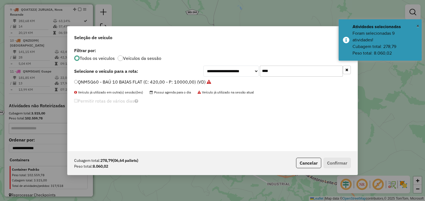
drag, startPoint x: 251, startPoint y: 72, endPoint x: 244, endPoint y: 72, distance: 6.6
click at [245, 72] on div "**********" at bounding box center [276, 71] width 147 height 11
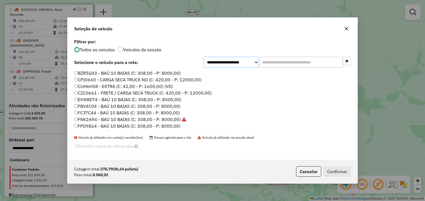
click at [233, 64] on select "**********" at bounding box center [230, 62] width 55 height 11
select select "*******"
click at [203, 64] on select "**********" at bounding box center [230, 62] width 55 height 11
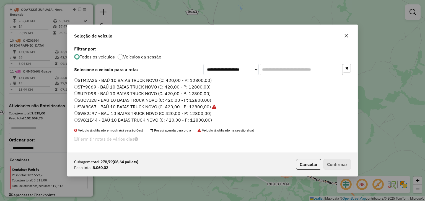
click at [113, 121] on label "SWX1E44 - BAÚ 10 BAIAS TRUCK NOVO (C: 420,00 - P: 12800,00)" at bounding box center [143, 120] width 138 height 7
click at [332, 164] on button "Confirmar" at bounding box center [336, 164] width 27 height 11
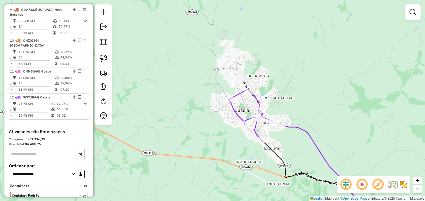
click at [231, 108] on icon at bounding box center [254, 114] width 50 height 51
select select "*********"
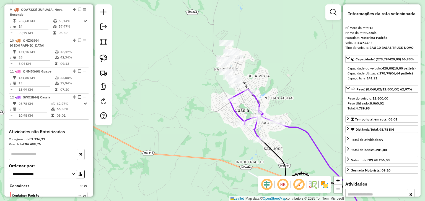
scroll to position [456, 0]
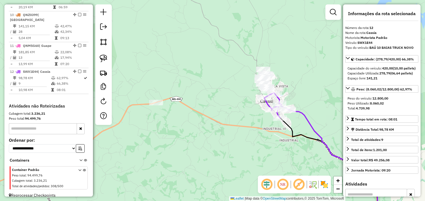
drag, startPoint x: 227, startPoint y: 104, endPoint x: 271, endPoint y: 98, distance: 44.1
click at [271, 98] on div "Janela de atendimento Grade de atendimento Capacidade Transportadoras Veículos …" at bounding box center [212, 100] width 425 height 201
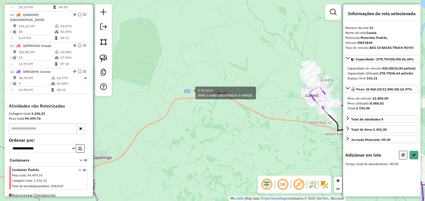
drag, startPoint x: 190, startPoint y: 93, endPoint x: 230, endPoint y: 115, distance: 46.0
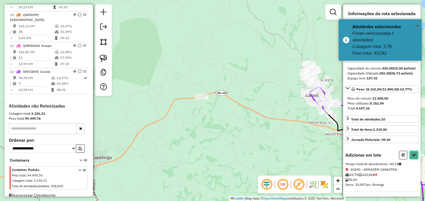
click at [410, 160] on button at bounding box center [413, 155] width 9 height 9
select select "*********"
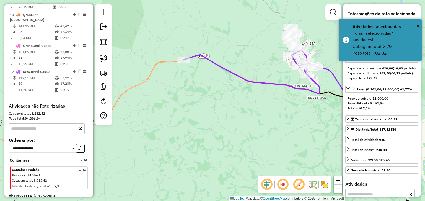
drag, startPoint x: 283, startPoint y: 162, endPoint x: 248, endPoint y: 101, distance: 70.4
click at [252, 106] on div "Janela de atendimento Grade de atendimento Capacidade Transportadoras Veículos …" at bounding box center [212, 100] width 425 height 201
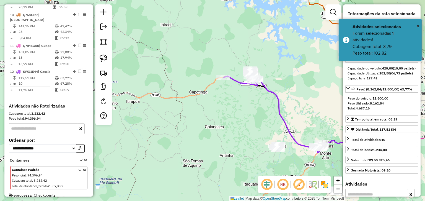
drag, startPoint x: 251, startPoint y: 116, endPoint x: 227, endPoint y: 83, distance: 40.4
click at [227, 83] on div "Janela de atendimento Grade de atendimento Capacidade Transportadoras Veículos …" at bounding box center [212, 100] width 425 height 201
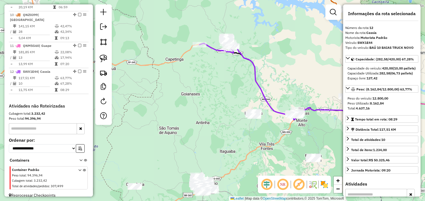
click at [231, 97] on div "Janela de atendimento Grade de atendimento Capacidade Transportadoras Veículos …" at bounding box center [212, 100] width 425 height 201
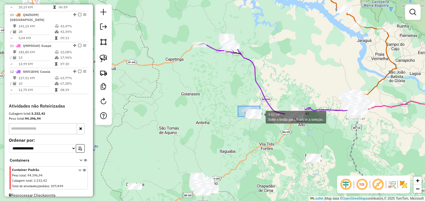
drag, startPoint x: 240, startPoint y: 107, endPoint x: 268, endPoint y: 126, distance: 33.5
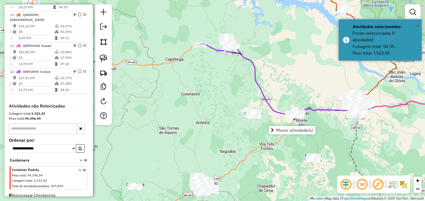
click at [222, 82] on div "Janela de atendimento Grade de atendimento Capacidade Transportadoras Veículos …" at bounding box center [212, 100] width 425 height 201
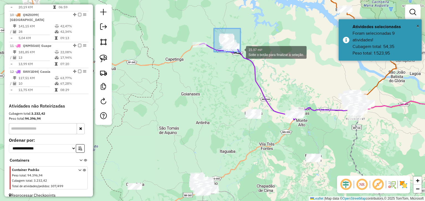
drag, startPoint x: 214, startPoint y: 28, endPoint x: 240, endPoint y: 52, distance: 35.0
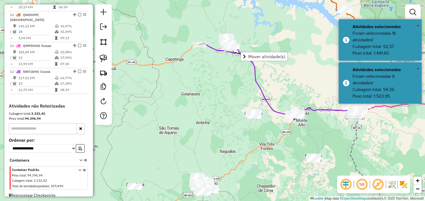
click at [222, 61] on div "Janela de atendimento Grade de atendimento Capacidade Transportadoras Veículos …" at bounding box center [212, 100] width 425 height 201
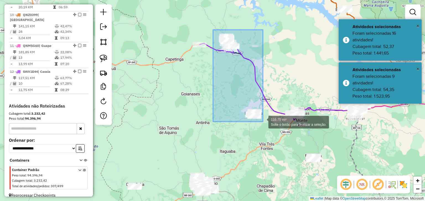
drag, startPoint x: 213, startPoint y: 30, endPoint x: 264, endPoint y: 123, distance: 106.8
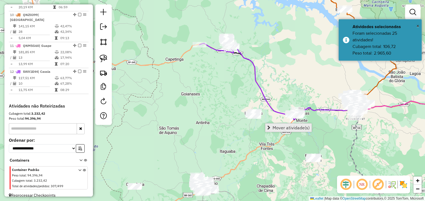
click at [273, 126] on span "Mover atividade(s)" at bounding box center [290, 128] width 37 height 4
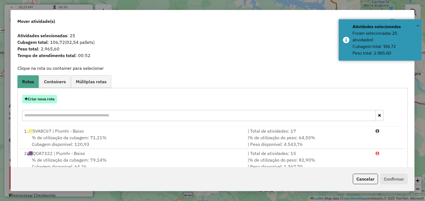
click at [47, 97] on button "Criar nova rota" at bounding box center [39, 99] width 35 height 9
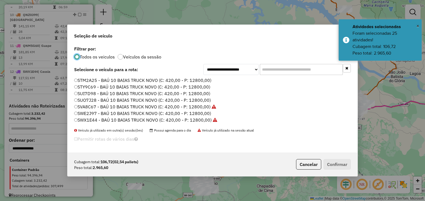
scroll to position [3, 2]
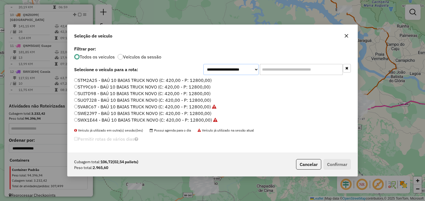
click at [223, 70] on select "**********" at bounding box center [230, 69] width 55 height 11
select select "*******"
click at [203, 64] on select "**********" at bounding box center [230, 69] width 55 height 11
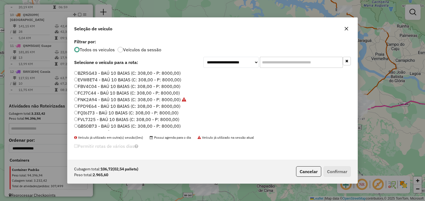
click at [148, 86] on label "FBV4C04 - BAÚ 10 BAIAS (C: 308,00 - P: 8000,00)" at bounding box center [127, 86] width 106 height 7
click at [332, 169] on button "Confirmar" at bounding box center [336, 172] width 27 height 11
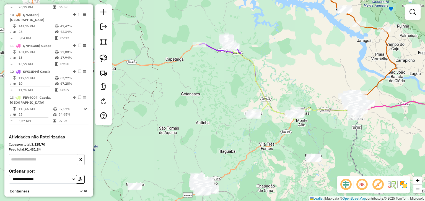
click at [257, 81] on icon at bounding box center [247, 76] width 43 height 80
select select "*********"
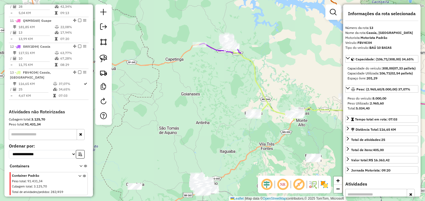
scroll to position [487, 0]
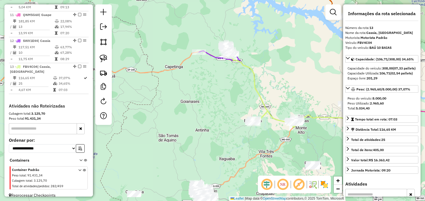
drag, startPoint x: 237, startPoint y: 75, endPoint x: 240, endPoint y: 111, distance: 36.3
click at [239, 110] on div "Janela de atendimento Grade de atendimento Capacidade Transportadoras Veículos …" at bounding box center [212, 100] width 425 height 201
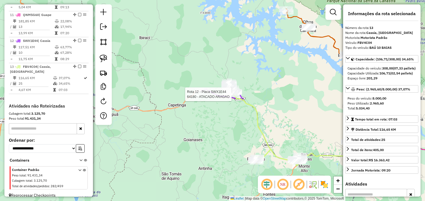
click at [222, 96] on icon at bounding box center [219, 93] width 34 height 11
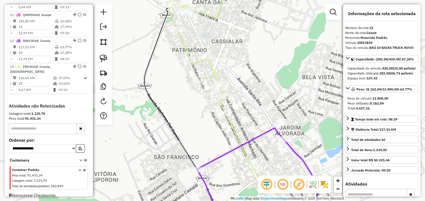
click at [219, 103] on icon at bounding box center [243, 101] width 150 height 242
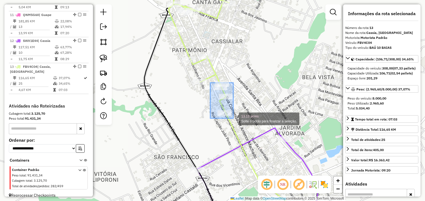
drag, startPoint x: 210, startPoint y: 83, endPoint x: 233, endPoint y: 119, distance: 42.4
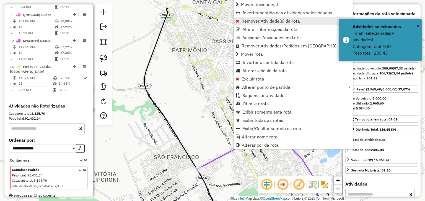
click at [251, 20] on span "Remover Atividade(s) da rota" at bounding box center [270, 21] width 58 height 4
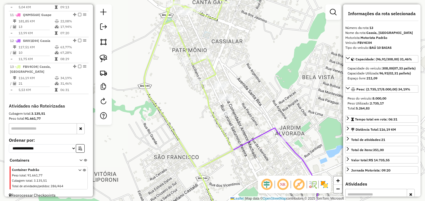
click at [255, 138] on icon at bounding box center [262, 174] width 131 height 93
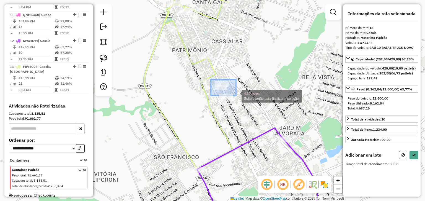
drag, startPoint x: 211, startPoint y: 80, endPoint x: 243, endPoint y: 125, distance: 55.6
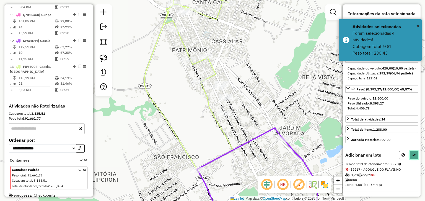
click at [414, 160] on button at bounding box center [413, 155] width 9 height 9
select select "*********"
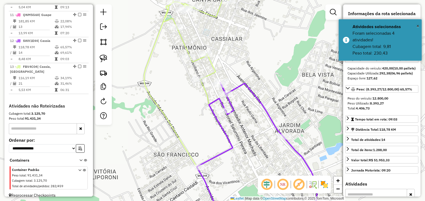
drag, startPoint x: 255, startPoint y: 133, endPoint x: 228, endPoint y: 90, distance: 50.2
click at [240, 106] on div "Janela de atendimento Grade de atendimento Capacidade Transportadoras Veículos …" at bounding box center [212, 100] width 425 height 201
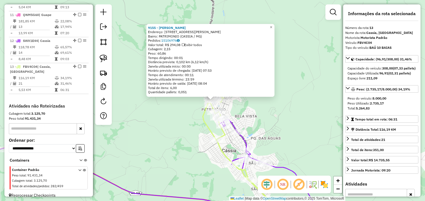
click at [262, 112] on div "9155 - EFIGENIO CORNELIO DA SILVA Endereço: Av ANTONIO LEMOS 771 Bairro: PATRIM…" at bounding box center [212, 100] width 425 height 201
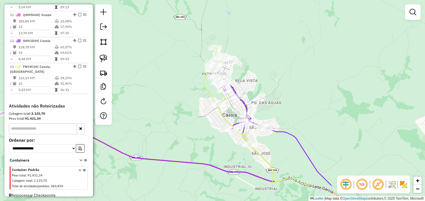
drag, startPoint x: 263, startPoint y: 123, endPoint x: 265, endPoint y: 87, distance: 36.0
click at [264, 92] on div "Janela de atendimento Grade de atendimento Capacidade Transportadoras Veículos …" at bounding box center [212, 100] width 425 height 201
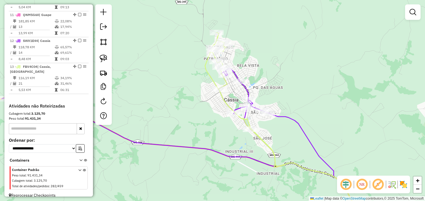
click at [244, 126] on icon at bounding box center [304, 127] width 189 height 189
select select "*********"
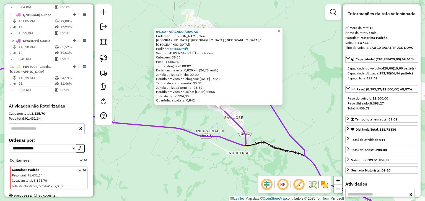
drag, startPoint x: 205, startPoint y: 112, endPoint x: 222, endPoint y: 132, distance: 26.3
click at [222, 131] on div "64180 - ATACADO ARAGAO Endereço: HUMBERTO DE ALMEIDA 366 Bairro: DISTRITO INDUS…" at bounding box center [212, 100] width 425 height 201
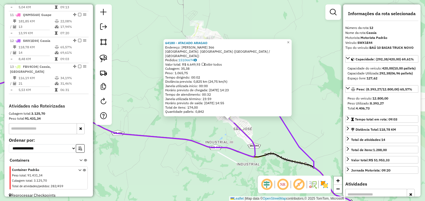
click at [222, 132] on div "64180 - ATACADO ARAGAO Endereço: HUMBERTO DE ALMEIDA 366 Bairro: DISTRITO INDUS…" at bounding box center [212, 100] width 425 height 201
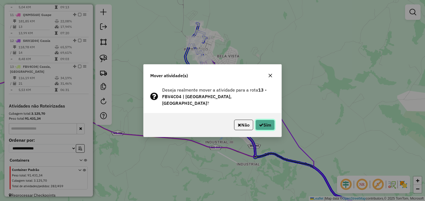
click at [263, 122] on button "Sim" at bounding box center [264, 125] width 19 height 11
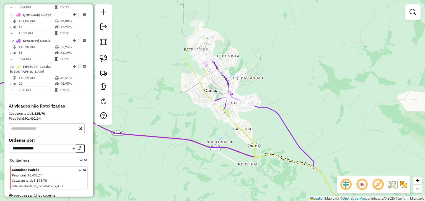
click at [188, 67] on icon at bounding box center [289, 129] width 208 height 183
select select "*********"
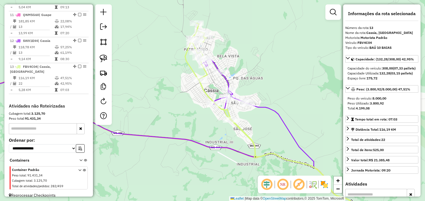
click at [212, 64] on icon at bounding box center [118, 108] width 273 height 99
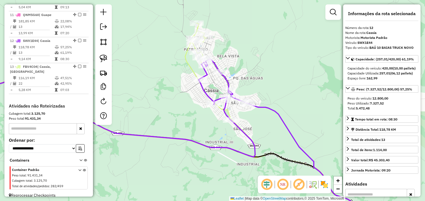
click at [236, 65] on div "Janela de atendimento Grade de atendimento Capacidade Transportadoras Veículos …" at bounding box center [212, 100] width 425 height 201
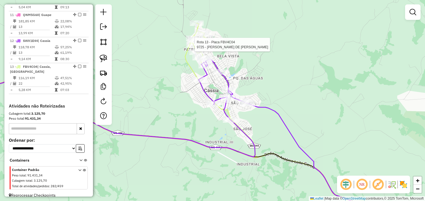
select select "*********"
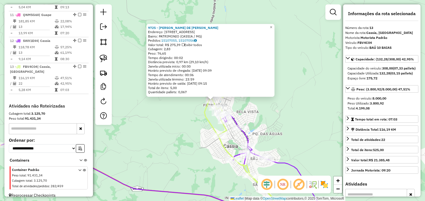
drag, startPoint x: 243, startPoint y: 109, endPoint x: 237, endPoint y: 81, distance: 28.0
click at [239, 84] on div "9725 - MARIA APARECIDA DE FATIMA PEREIRA Endereço: R PRESCILIANO DE BRITO 706 B…" at bounding box center [212, 100] width 425 height 201
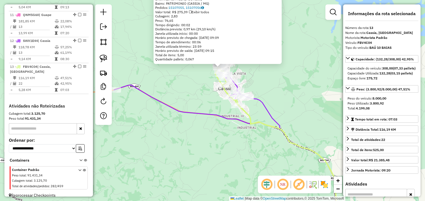
drag, startPoint x: 213, startPoint y: 141, endPoint x: 212, endPoint y: 111, distance: 29.9
click at [212, 114] on div "9725 - MARIA APARECIDA DE FATIMA PEREIRA Endereço: R PRESCILIANO DE BRITO 706 B…" at bounding box center [212, 100] width 425 height 201
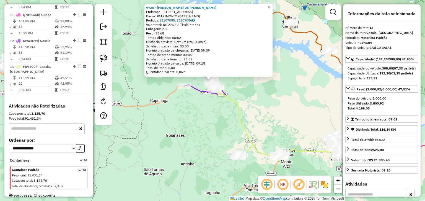
drag, startPoint x: 215, startPoint y: 132, endPoint x: 203, endPoint y: 88, distance: 44.7
click at [205, 90] on div "9725 - MARIA APARECIDA DE FATIMA PEREIRA Endereço: R PRESCILIANO DE BRITO 706 B…" at bounding box center [212, 100] width 425 height 201
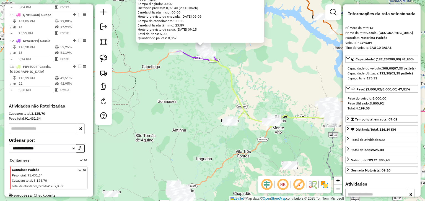
click at [203, 88] on div "9725 - MARIA APARECIDA DE FATIMA PEREIRA Endereço: R PRESCILIANO DE BRITO 706 B…" at bounding box center [212, 100] width 425 height 201
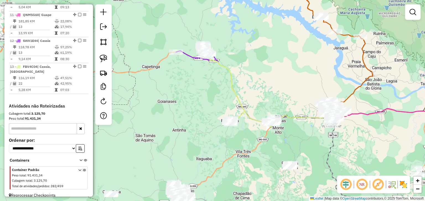
click at [230, 80] on icon at bounding box center [223, 84] width 43 height 80
select select "*********"
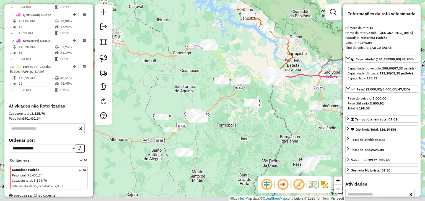
drag, startPoint x: 239, startPoint y: 69, endPoint x: 236, endPoint y: 62, distance: 7.5
click at [237, 62] on div "Janela de atendimento Grade de atendimento Capacidade Transportadoras Veículos …" at bounding box center [212, 100] width 425 height 201
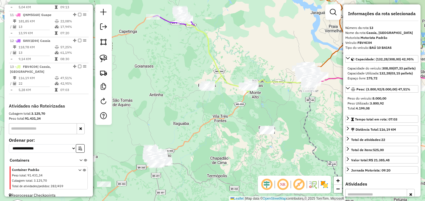
click at [235, 72] on div "Janela de atendimento Grade de atendimento Capacidade Transportadoras Veículos …" at bounding box center [212, 100] width 425 height 201
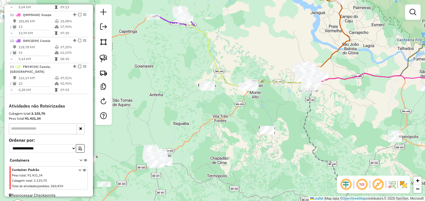
click at [235, 75] on div "Janela de atendimento Grade de atendimento Capacidade Transportadoras Veículos …" at bounding box center [212, 100] width 425 height 201
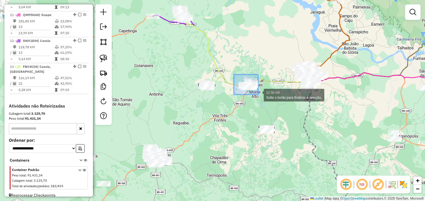
drag, startPoint x: 234, startPoint y: 75, endPoint x: 258, endPoint y: 95, distance: 31.4
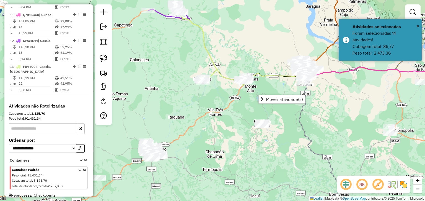
drag, startPoint x: 255, startPoint y: 111, endPoint x: 250, endPoint y: 103, distance: 8.9
click at [250, 104] on div "Janela de atendimento Grade de atendimento Capacidade Transportadoras Veículos …" at bounding box center [212, 100] width 425 height 201
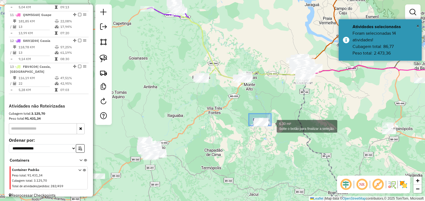
drag, startPoint x: 254, startPoint y: 116, endPoint x: 272, endPoint y: 128, distance: 22.2
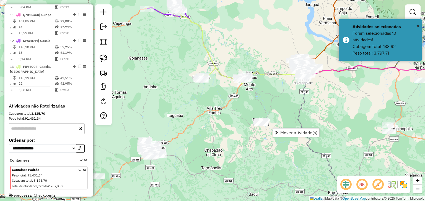
drag, startPoint x: 240, startPoint y: 97, endPoint x: 237, endPoint y: 92, distance: 5.8
click at [238, 93] on div "Janela de atendimento Grade de atendimento Capacidade Transportadoras Veículos …" at bounding box center [212, 100] width 425 height 201
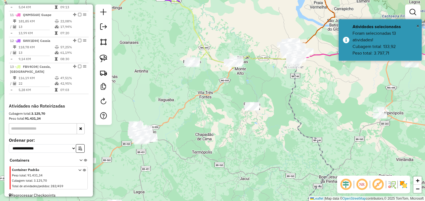
click at [217, 48] on div "Janela de atendimento Grade de atendimento Capacidade Transportadoras Veículos …" at bounding box center [212, 100] width 425 height 201
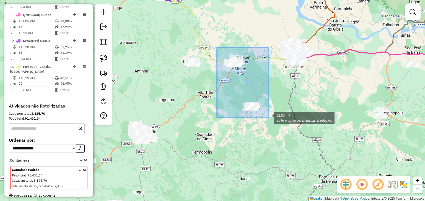
drag, startPoint x: 217, startPoint y: 48, endPoint x: 268, endPoint y: 118, distance: 87.0
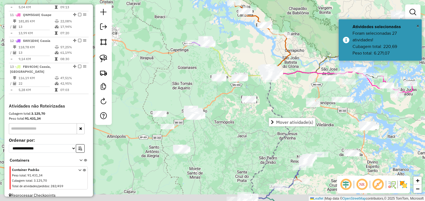
drag, startPoint x: 269, startPoint y: 139, endPoint x: 228, endPoint y: 99, distance: 57.3
click at [228, 99] on div "Janela de atendimento Grade de atendimento Capacidade Transportadoras Veículos …" at bounding box center [212, 100] width 425 height 201
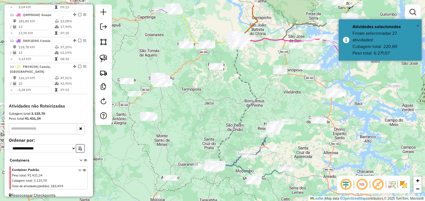
click at [237, 96] on div "Janela de atendimento Grade de atendimento Capacidade Transportadoras Veículos …" at bounding box center [212, 100] width 425 height 201
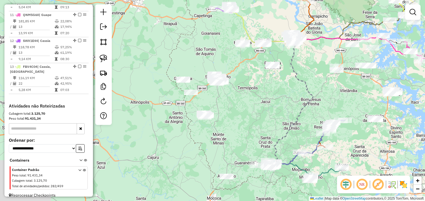
drag, startPoint x: 235, startPoint y: 101, endPoint x: 293, endPoint y: 100, distance: 57.5
click at [293, 100] on div "Janela de atendimento Grade de atendimento Capacidade Transportadoras Veículos …" at bounding box center [212, 100] width 425 height 201
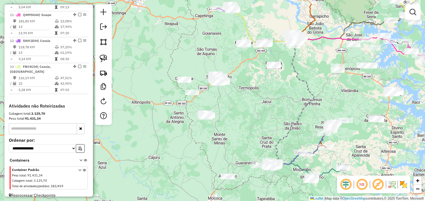
drag, startPoint x: 192, startPoint y: 125, endPoint x: 188, endPoint y: 106, distance: 20.2
click at [188, 106] on div "Janela de atendimento Grade de atendimento Capacidade Transportadoras Veículos …" at bounding box center [212, 100] width 425 height 201
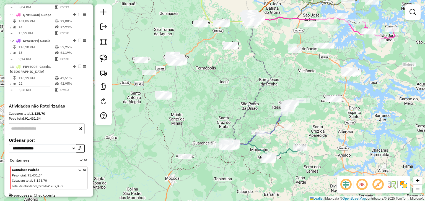
drag, startPoint x: 319, startPoint y: 87, endPoint x: 247, endPoint y: 88, distance: 72.1
click at [243, 88] on div "Janela de atendimento Grade de atendimento Capacidade Transportadoras Veículos …" at bounding box center [212, 100] width 425 height 201
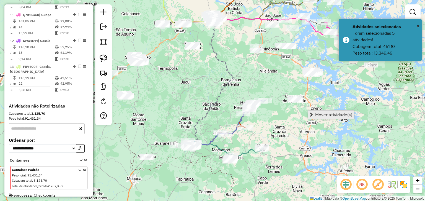
click at [319, 113] on span "Mover atividade(s)" at bounding box center [333, 115] width 37 height 4
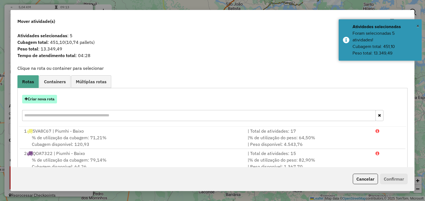
click at [48, 98] on button "Criar nova rota" at bounding box center [39, 99] width 35 height 9
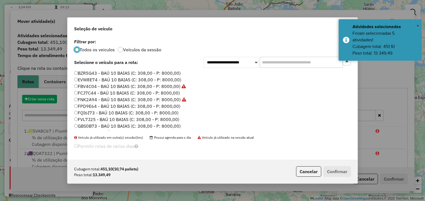
scroll to position [3, 2]
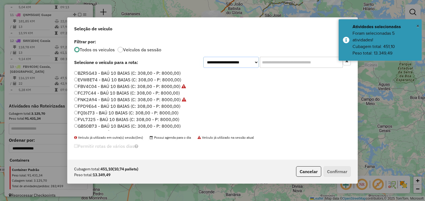
click at [243, 63] on select "**********" at bounding box center [230, 62] width 55 height 11
select select "*******"
click at [203, 57] on select "**********" at bounding box center [230, 62] width 55 height 11
click at [266, 60] on input "text" at bounding box center [301, 62] width 83 height 11
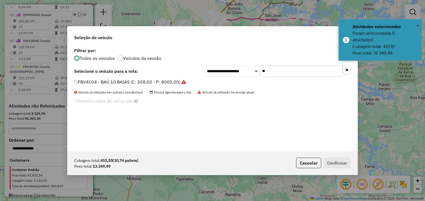
type input "*"
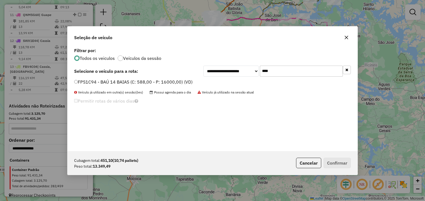
type input "****"
click at [177, 82] on label "FPS1C94 - BAÚ 14 BAIAS (C: 588,00 - P: 16000,00) (VD)" at bounding box center [133, 82] width 118 height 7
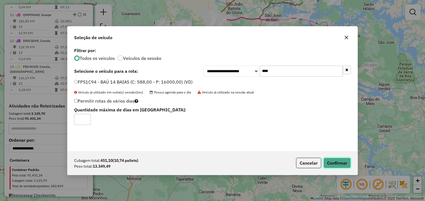
click at [341, 161] on button "Confirmar" at bounding box center [336, 163] width 27 height 11
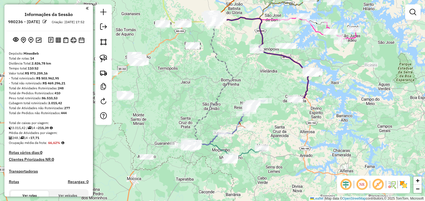
scroll to position [487, 0]
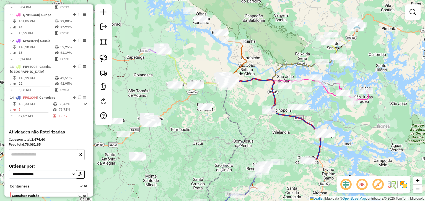
drag, startPoint x: 228, startPoint y: 49, endPoint x: 235, endPoint y: 120, distance: 71.7
click at [244, 133] on div "Janela de atendimento Grade de atendimento Capacidade Transportadoras Veículos …" at bounding box center [212, 100] width 425 height 201
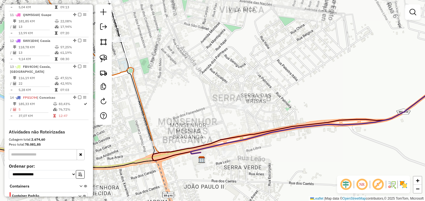
click at [218, 128] on div "Janela de atendimento Grade de atendimento Capacidade Transportadoras Veículos …" at bounding box center [212, 100] width 425 height 201
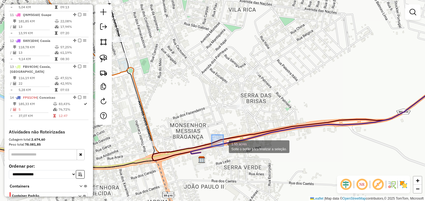
drag, startPoint x: 219, startPoint y: 143, endPoint x: 235, endPoint y: 161, distance: 24.3
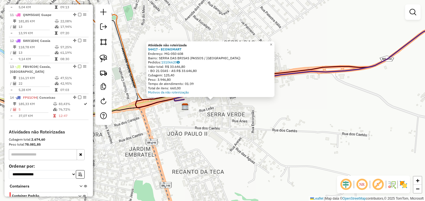
click at [230, 153] on div "Atividade não roteirizada 54417 - ECONOMART Endereço: MG-050 608 Bairro: [GEOGR…" at bounding box center [212, 100] width 425 height 201
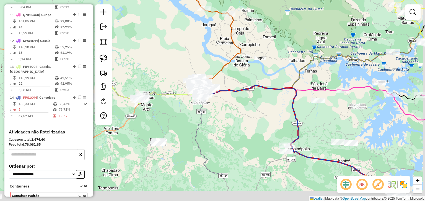
drag, startPoint x: 294, startPoint y: 160, endPoint x: 251, endPoint y: 104, distance: 70.8
click at [252, 104] on div "Janela de atendimento Grade de atendimento Capacidade Transportadoras Veículos …" at bounding box center [212, 100] width 425 height 201
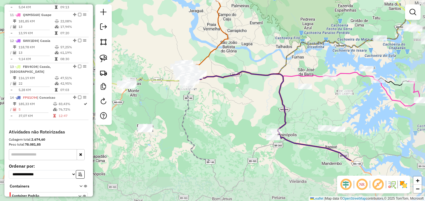
click at [253, 104] on div "Janela de atendimento Grade de atendimento Capacidade Transportadoras Veículos …" at bounding box center [212, 100] width 425 height 201
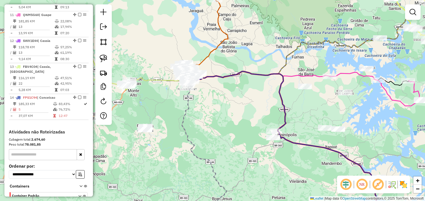
drag, startPoint x: 252, startPoint y: 117, endPoint x: 273, endPoint y: 64, distance: 56.9
click at [273, 65] on div "Janela de atendimento Grade de atendimento Capacidade Transportadoras Veículos …" at bounding box center [212, 100] width 425 height 201
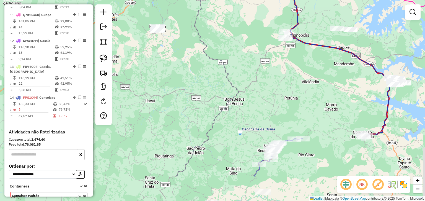
drag, startPoint x: 266, startPoint y: 121, endPoint x: 253, endPoint y: 61, distance: 60.6
click at [253, 62] on div "Janela de atendimento Grade de atendimento Capacidade Transportadoras Veículos …" at bounding box center [212, 100] width 425 height 201
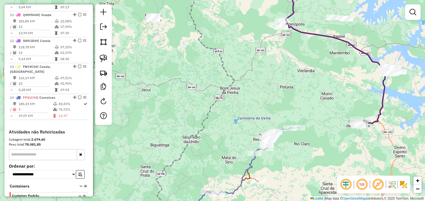
drag, startPoint x: 248, startPoint y: 107, endPoint x: 266, endPoint y: 165, distance: 60.2
click at [266, 165] on div "Janela de atendimento Grade de atendimento Capacidade Transportadoras Veículos …" at bounding box center [212, 100] width 425 height 201
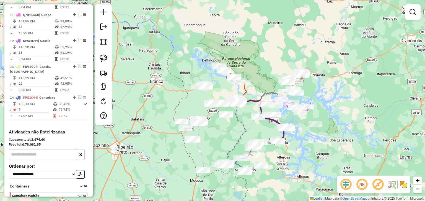
drag, startPoint x: 294, startPoint y: 175, endPoint x: 263, endPoint y: 137, distance: 48.7
click at [268, 145] on div "Janela de atendimento Grade de atendimento Capacidade Transportadoras Veículos …" at bounding box center [212, 100] width 425 height 201
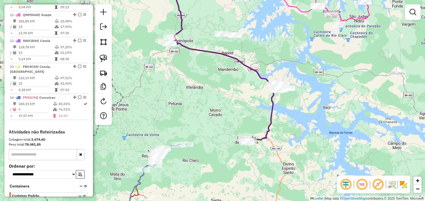
click at [270, 125] on icon at bounding box center [181, 61] width 186 height 162
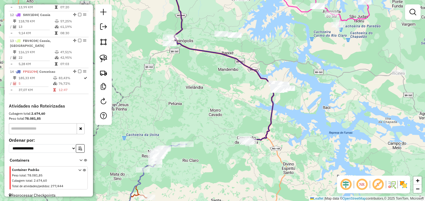
select select "*********"
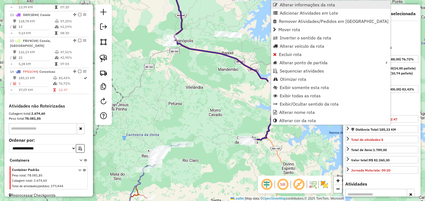
click at [282, 4] on span "Alterar informações da rota" at bounding box center [306, 4] width 55 height 4
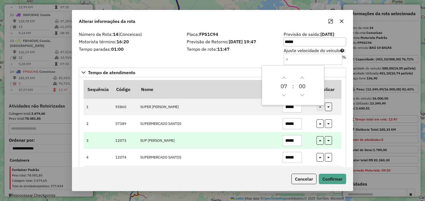
drag, startPoint x: 297, startPoint y: 142, endPoint x: 277, endPoint y: 143, distance: 20.8
click at [277, 143] on tr "3 12073 SUP IRMAOS LIMA *****" at bounding box center [212, 140] width 258 height 17
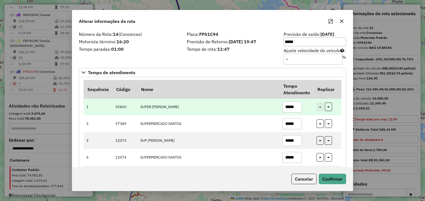
type input "*****"
drag, startPoint x: 298, startPoint y: 107, endPoint x: 270, endPoint y: 106, distance: 27.6
click at [270, 106] on tr "1 55860 SUPER IRMAOS LIMA *****" at bounding box center [212, 107] width 258 height 17
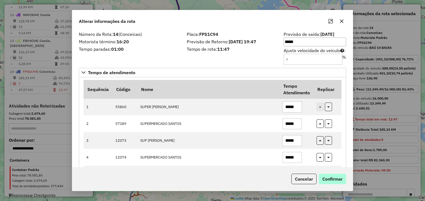
type input "*****"
click at [328, 182] on button "Confirmar" at bounding box center [331, 179] width 27 height 11
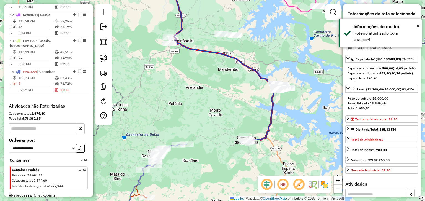
click at [273, 120] on icon at bounding box center [181, 61] width 186 height 162
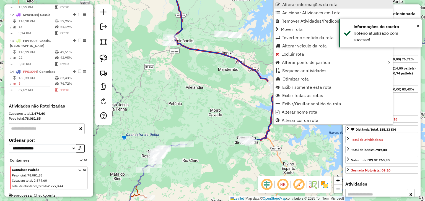
click at [276, 2] on link "Alterar informações da rota" at bounding box center [332, 4] width 119 height 8
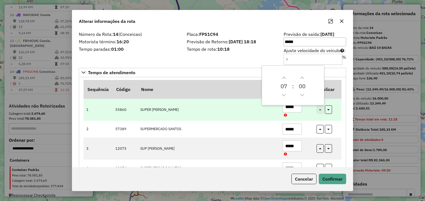
drag, startPoint x: 296, startPoint y: 108, endPoint x: 264, endPoint y: 108, distance: 31.5
click at [264, 108] on tr "1 55860 SUPER IRMAOS LIMA *****" at bounding box center [212, 110] width 258 height 22
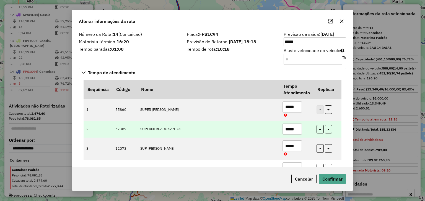
type input "*****"
drag, startPoint x: 297, startPoint y: 130, endPoint x: 277, endPoint y: 128, distance: 20.8
click at [280, 129] on td "*****" at bounding box center [296, 129] width 34 height 17
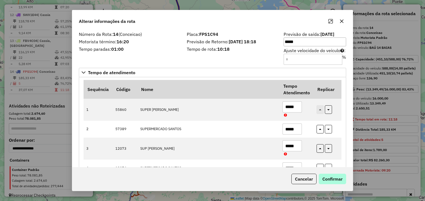
type input "*****"
click at [324, 179] on button "Confirmar" at bounding box center [331, 179] width 27 height 11
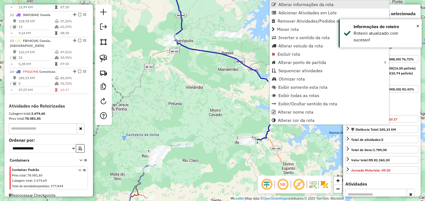
click at [283, 4] on span "Alterar informações da rota" at bounding box center [305, 4] width 55 height 4
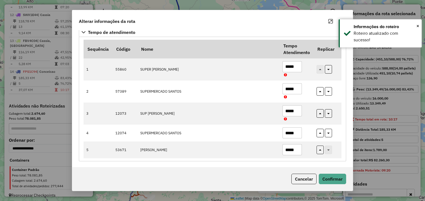
scroll to position [41, 0]
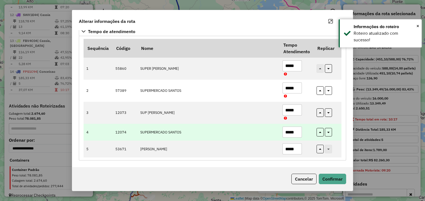
drag, startPoint x: 295, startPoint y: 132, endPoint x: 273, endPoint y: 132, distance: 22.7
click at [273, 132] on tr "4 12074 SUPERMERCADO SANTOS *****" at bounding box center [212, 132] width 258 height 17
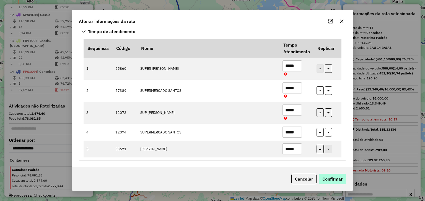
type input "*****"
click at [332, 177] on button "Confirmar" at bounding box center [331, 179] width 27 height 11
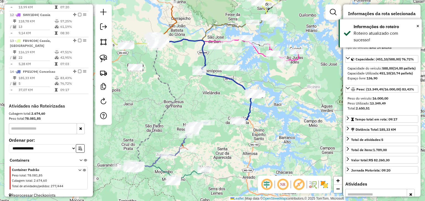
click at [226, 103] on div "Janela de atendimento Grade de atendimento Capacidade Transportadoras Veículos …" at bounding box center [212, 100] width 425 height 201
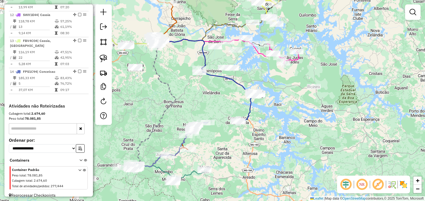
click at [249, 109] on icon at bounding box center [204, 80] width 93 height 82
select select "*********"
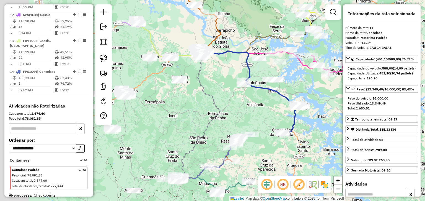
drag, startPoint x: 213, startPoint y: 103, endPoint x: 266, endPoint y: 117, distance: 54.5
click at [266, 117] on div "Janela de atendimento Grade de atendimento Capacidade Transportadoras Veículos …" at bounding box center [212, 100] width 425 height 201
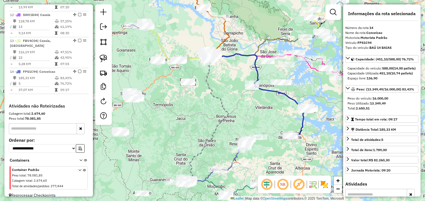
click at [266, 117] on div "Janela de atendimento Grade de atendimento Capacidade Transportadoras Veículos …" at bounding box center [212, 100] width 425 height 201
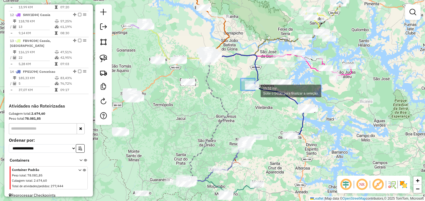
drag, startPoint x: 240, startPoint y: 78, endPoint x: 257, endPoint y: 93, distance: 21.7
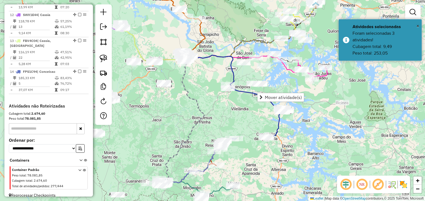
drag, startPoint x: 255, startPoint y: 106, endPoint x: 231, endPoint y: 106, distance: 24.3
click at [231, 106] on div "Janela de atendimento Grade de atendimento Capacidade Transportadoras Veículos …" at bounding box center [212, 100] width 425 height 201
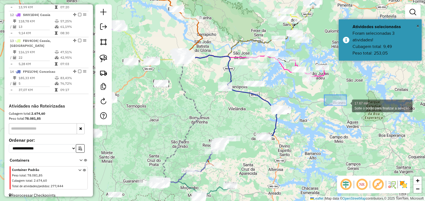
drag, startPoint x: 324, startPoint y: 95, endPoint x: 352, endPoint y: 108, distance: 30.2
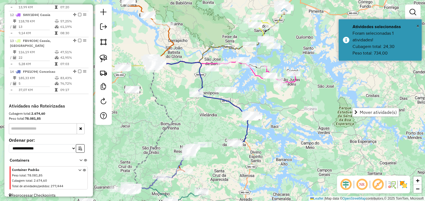
drag, startPoint x: 318, startPoint y: 110, endPoint x: 287, endPoint y: 116, distance: 31.5
click at [287, 116] on div "Janela de atendimento Grade de atendimento Capacidade Transportadoras Veículos …" at bounding box center [212, 100] width 425 height 201
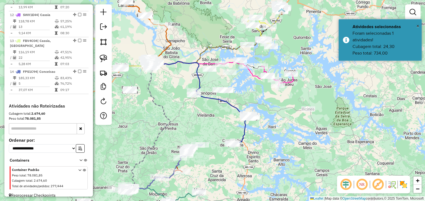
click at [295, 104] on div "Janela de atendimento Grade de atendimento Capacidade Transportadoras Veículos …" at bounding box center [212, 100] width 425 height 201
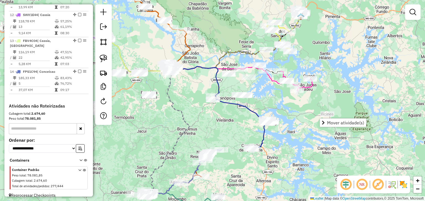
drag, startPoint x: 189, startPoint y: 116, endPoint x: 242, endPoint y: 133, distance: 55.8
click at [242, 133] on div "Janela de atendimento Grade de atendimento Capacidade Transportadoras Veículos …" at bounding box center [212, 100] width 425 height 201
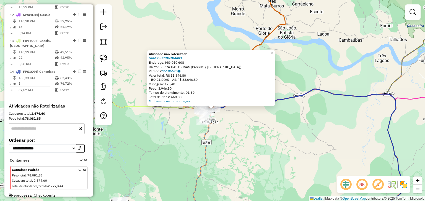
drag, startPoint x: 235, startPoint y: 140, endPoint x: 267, endPoint y: 85, distance: 63.6
click at [263, 92] on div "Atividade não roteirizada 54417 - ECONOMART Endereço: MG-050 608 Bairro: SERRA …" at bounding box center [212, 100] width 425 height 201
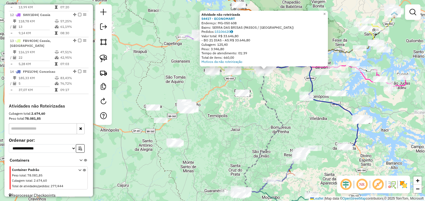
click at [234, 116] on div "Atividade não roteirizada 54417 - ECONOMART Endereço: MG-050 608 Bairro: SERRA …" at bounding box center [212, 100] width 425 height 201
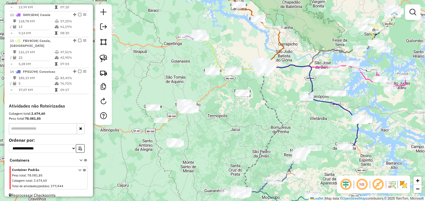
drag, startPoint x: 233, startPoint y: 117, endPoint x: 276, endPoint y: 69, distance: 64.5
click at [275, 70] on div "Janela de atendimento Grade de atendimento Capacidade Transportadoras Veículos …" at bounding box center [212, 100] width 425 height 201
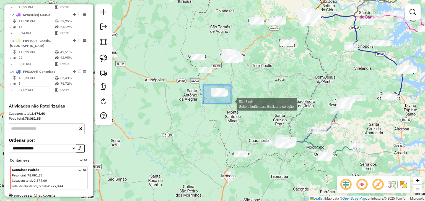
drag, startPoint x: 203, startPoint y: 85, endPoint x: 231, endPoint y: 104, distance: 34.0
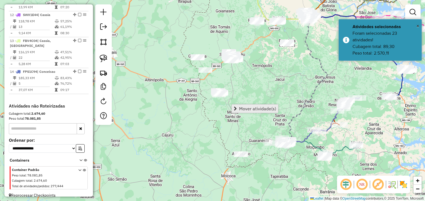
click at [240, 107] on span "Mover atividade(s)" at bounding box center [257, 109] width 37 height 4
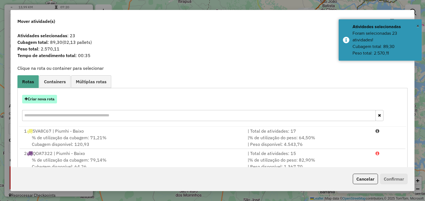
click at [51, 102] on button "Criar nova rota" at bounding box center [39, 99] width 35 height 9
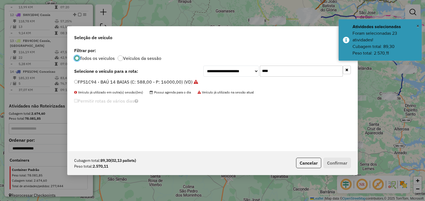
scroll to position [3, 2]
drag, startPoint x: 259, startPoint y: 71, endPoint x: 255, endPoint y: 72, distance: 4.5
click at [255, 72] on div "**********" at bounding box center [276, 71] width 147 height 11
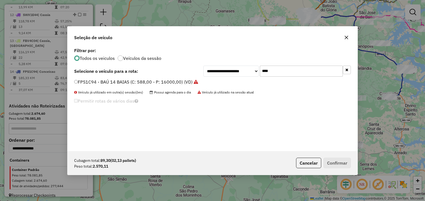
drag, startPoint x: 278, startPoint y: 74, endPoint x: 281, endPoint y: 73, distance: 3.6
click at [278, 74] on input "****" at bounding box center [301, 71] width 83 height 11
click at [257, 72] on div "**********" at bounding box center [276, 71] width 147 height 11
type input "****"
click at [154, 80] on label "FVL7J25 - BAÚ 10 BAIAS (C: 308,00 - P: 8000,00)" at bounding box center [126, 82] width 105 height 7
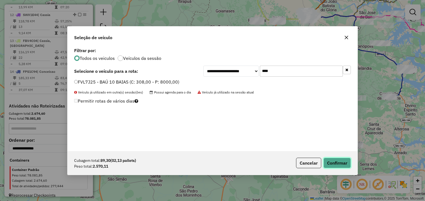
click at [340, 161] on button "Confirmar" at bounding box center [336, 163] width 27 height 11
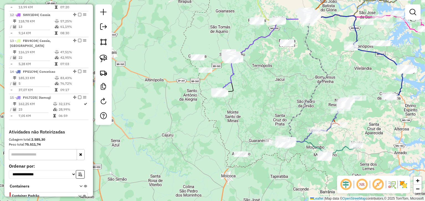
click at [232, 76] on icon at bounding box center [263, 55] width 91 height 74
select select "*********"
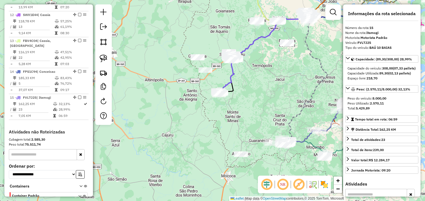
scroll to position [538, 0]
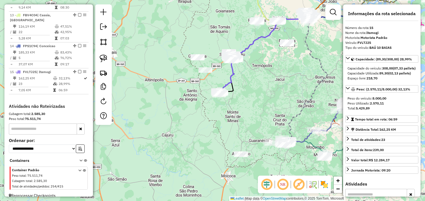
click at [245, 80] on div "Janela de atendimento Grade de atendimento Capacidade Transportadoras Veículos …" at bounding box center [212, 100] width 425 height 201
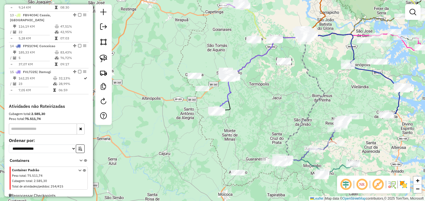
drag, startPoint x: 262, startPoint y: 100, endPoint x: 259, endPoint y: 120, distance: 19.9
click at [259, 120] on div "Janela de atendimento Grade de atendimento Capacidade Transportadoras Veículos …" at bounding box center [212, 100] width 425 height 201
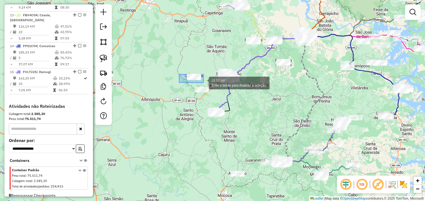
drag, startPoint x: 199, startPoint y: 81, endPoint x: 204, endPoint y: 83, distance: 5.5
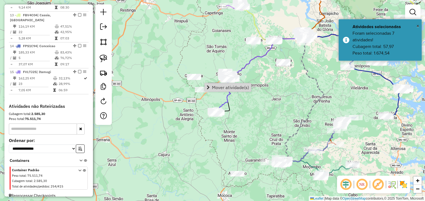
click at [219, 92] on div "Janela de atendimento Grade de atendimento Capacidade Transportadoras Veículos …" at bounding box center [212, 100] width 425 height 201
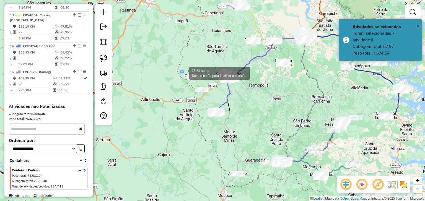
drag, startPoint x: 180, startPoint y: 71, endPoint x: 202, endPoint y: 83, distance: 25.2
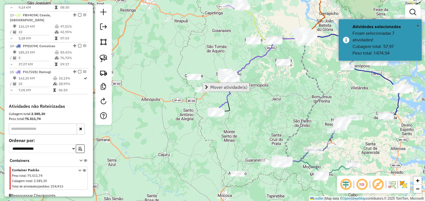
click at [211, 85] on span "Mover atividade(s)" at bounding box center [228, 87] width 37 height 4
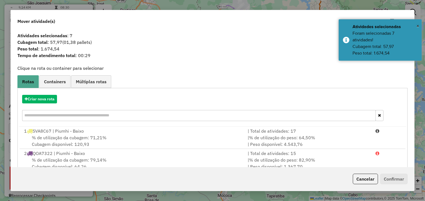
click at [61, 115] on input "text" at bounding box center [198, 115] width 353 height 11
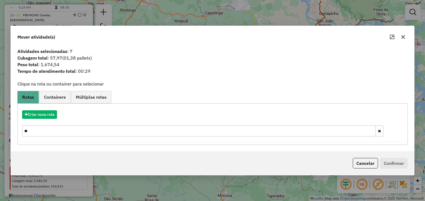
type input "*"
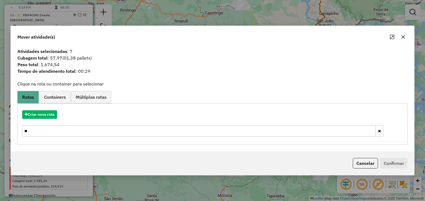
type input "*"
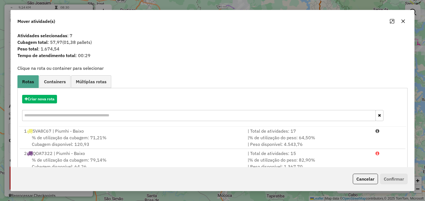
click at [61, 115] on input "text" at bounding box center [198, 115] width 353 height 11
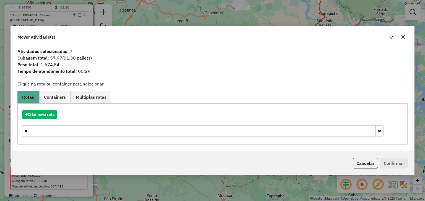
type input "*"
type input "****"
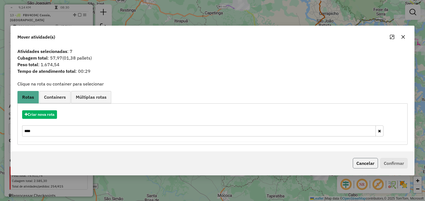
click at [362, 162] on button "Cancelar" at bounding box center [364, 163] width 25 height 11
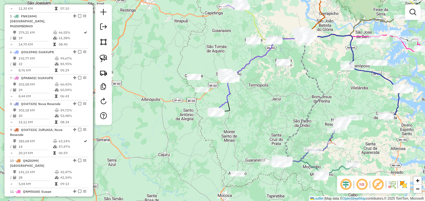
scroll to position [317, 0]
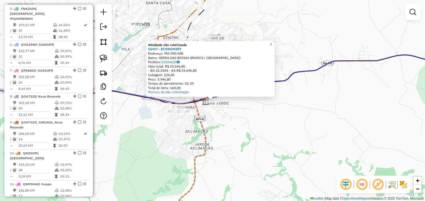
click at [278, 117] on div "Atividade não roteirizada 54417 - ECONOMART Endereço: MG-050 608 Bairro: SERRA …" at bounding box center [212, 100] width 425 height 201
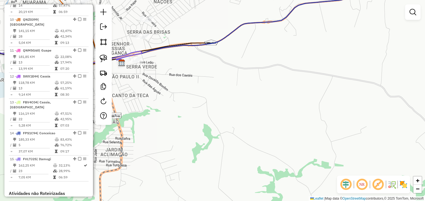
scroll to position [444, 0]
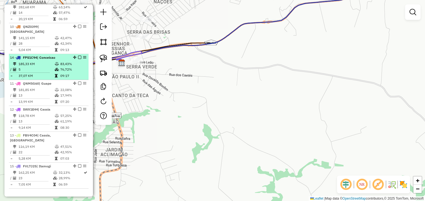
drag, startPoint x: 74, startPoint y: 136, endPoint x: 65, endPoint y: 51, distance: 85.5
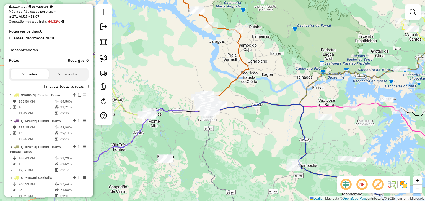
scroll to position [118, 0]
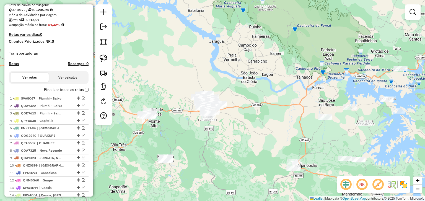
click at [109, 27] on div at bounding box center [103, 64] width 17 height 121
click at [108, 27] on link at bounding box center [103, 27] width 11 height 12
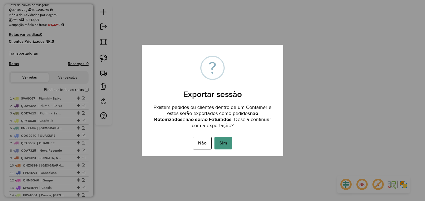
click at [222, 141] on button "Sim" at bounding box center [223, 143] width 18 height 13
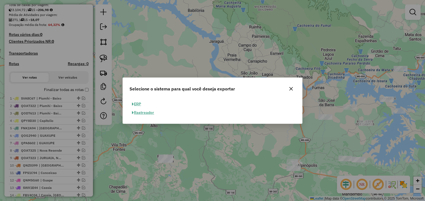
click at [138, 104] on button "ERP" at bounding box center [136, 104] width 14 height 9
select select "**"
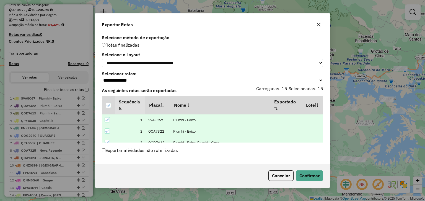
click at [139, 153] on label "Exportar atividades não roteirizadas" at bounding box center [140, 150] width 76 height 11
click at [315, 180] on button "Confirmar" at bounding box center [308, 176] width 27 height 11
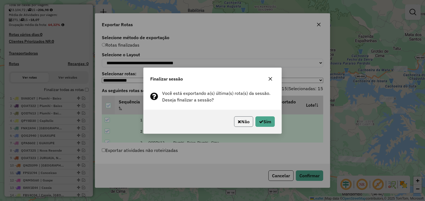
click at [242, 124] on button "Não" at bounding box center [243, 122] width 19 height 11
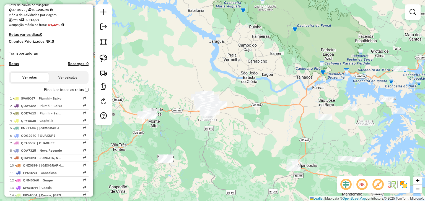
drag, startPoint x: 153, startPoint y: 58, endPoint x: 211, endPoint y: 33, distance: 62.6
click at [210, 33] on div "Janela de atendimento Grade de atendimento Capacidade Transportadoras Veículos …" at bounding box center [212, 100] width 425 height 201
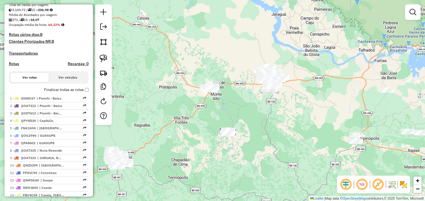
drag, startPoint x: 91, startPoint y: 77, endPoint x: 93, endPoint y: 109, distance: 31.8
click at [93, 109] on div "Informações da Sessão 980236 - 16/08/2025 Criação: 15/08/2025 17:52 Depósito: M…" at bounding box center [48, 100] width 88 height 193
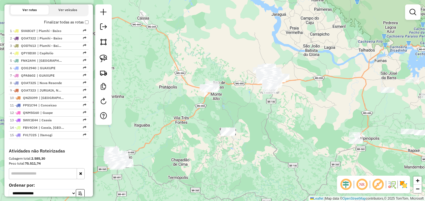
scroll to position [190, 0]
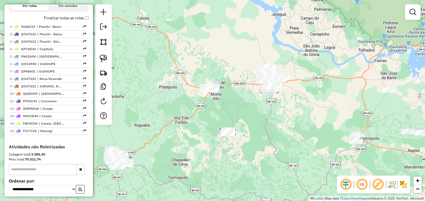
click at [143, 118] on div "Janela de atendimento Grade de atendimento Capacidade Transportadoras Veículos …" at bounding box center [212, 100] width 425 height 201
click at [77, 11] on button "Ver veículos" at bounding box center [68, 5] width 38 height 9
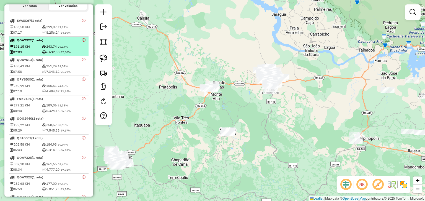
click at [78, 42] on div at bounding box center [78, 39] width 17 height 3
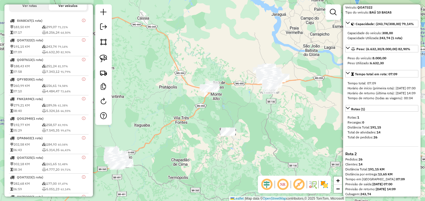
scroll to position [42, 0]
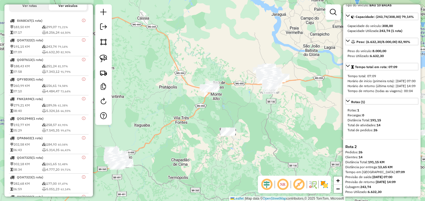
click at [34, 10] on button "Ver rotas" at bounding box center [30, 5] width 38 height 9
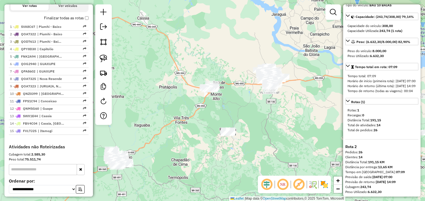
scroll to position [0, 0]
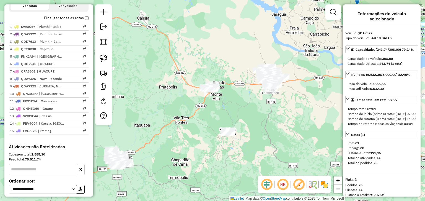
click at [282, 120] on div "Janela de atendimento Grade de atendimento Capacidade Transportadoras Veículos …" at bounding box center [212, 100] width 425 height 201
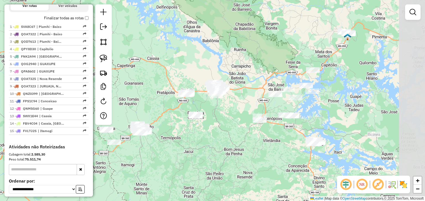
drag, startPoint x: 283, startPoint y: 119, endPoint x: 226, endPoint y: 110, distance: 57.8
click at [226, 110] on div "Janela de atendimento Grade de atendimento Capacidade Transportadoras Veículos …" at bounding box center [212, 100] width 425 height 201
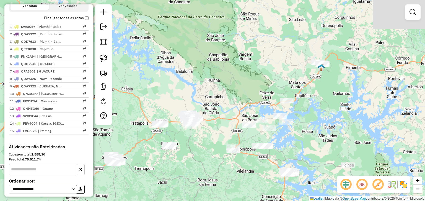
drag, startPoint x: 272, startPoint y: 45, endPoint x: 249, endPoint y: 71, distance: 34.1
click at [245, 76] on div "Janela de atendimento Grade de atendimento Capacidade Transportadoras Veículos …" at bounding box center [212, 100] width 425 height 201
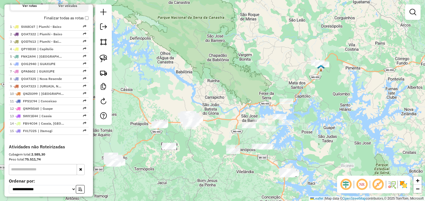
click at [263, 54] on div "Janela de atendimento Grade de atendimento Capacidade Transportadoras Veículos …" at bounding box center [212, 100] width 425 height 201
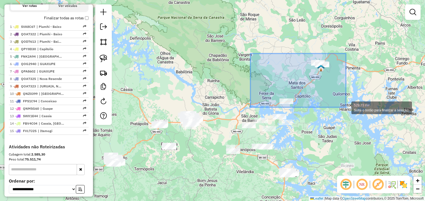
drag, startPoint x: 250, startPoint y: 54, endPoint x: 345, endPoint y: 108, distance: 109.5
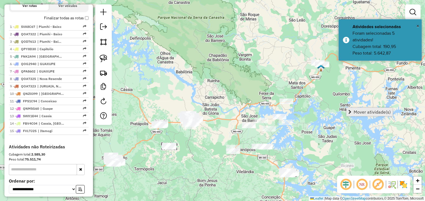
click at [357, 112] on span "Mover atividade(s)" at bounding box center [371, 112] width 37 height 4
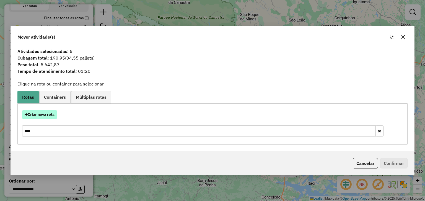
click at [50, 115] on button "Criar nova rota" at bounding box center [39, 115] width 35 height 9
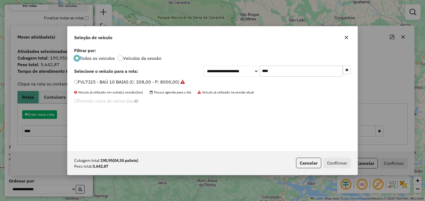
scroll to position [3, 2]
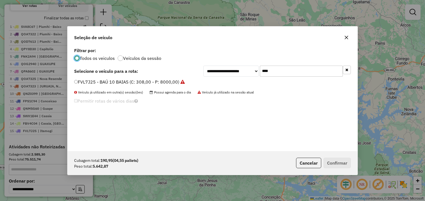
drag, startPoint x: 280, startPoint y: 72, endPoint x: 239, endPoint y: 71, distance: 41.5
click at [239, 71] on div "**********" at bounding box center [276, 71] width 147 height 11
type input "****"
click at [170, 80] on label "GBS0B73 - BAÚ 10 BAIAS (C: 308,00 - P: 8000,00)" at bounding box center [127, 82] width 106 height 7
click at [345, 162] on button "Confirmar" at bounding box center [336, 163] width 27 height 11
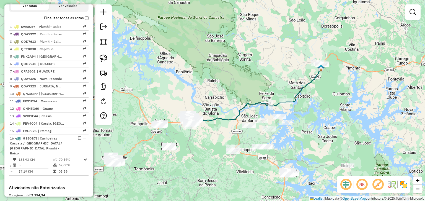
click at [248, 101] on icon at bounding box center [239, 112] width 95 height 22
select select "*********"
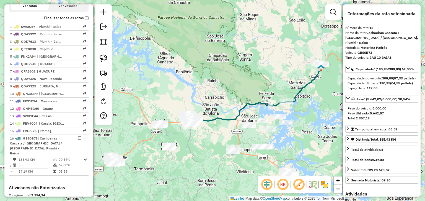
scroll to position [277, 0]
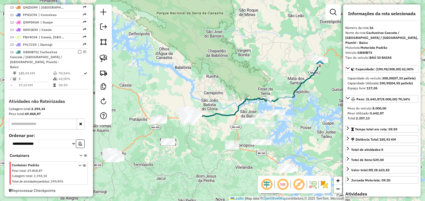
drag, startPoint x: 249, startPoint y: 97, endPoint x: 247, endPoint y: 85, distance: 12.1
click at [247, 85] on div "Janela de atendimento Grade de atendimento Capacidade Transportadoras Veículos …" at bounding box center [212, 100] width 425 height 201
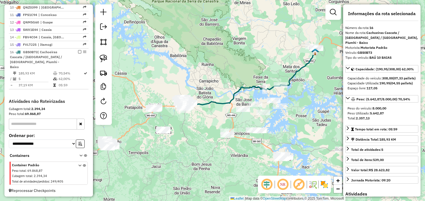
drag, startPoint x: 242, startPoint y: 83, endPoint x: 220, endPoint y: 61, distance: 30.5
click at [221, 62] on div "Janela de atendimento Grade de atendimento Capacidade Transportadoras Veículos …" at bounding box center [212, 100] width 425 height 201
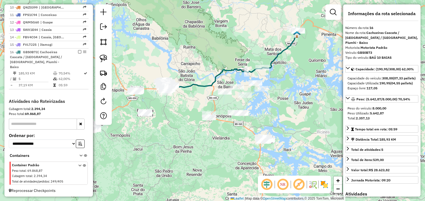
click at [213, 53] on div "Janela de atendimento Grade de atendimento Capacidade Transportadoras Veículos …" at bounding box center [212, 100] width 425 height 201
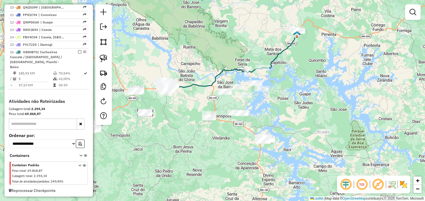
drag, startPoint x: 265, startPoint y: 71, endPoint x: 264, endPoint y: 81, distance: 9.8
click at [264, 81] on div "Janela de atendimento Grade de atendimento Capacidade Transportadoras Veículos …" at bounding box center [212, 100] width 425 height 201
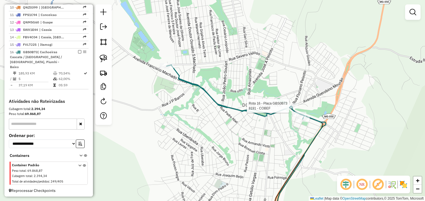
select select "*********"
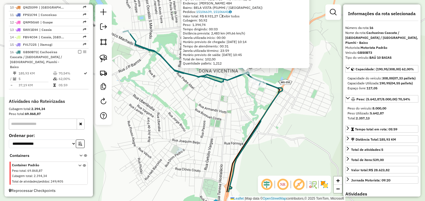
drag, startPoint x: 289, startPoint y: 122, endPoint x: 329, endPoint y: 85, distance: 55.5
click at [328, 88] on div "8191 - COBEF Tipo de cliente: CLIENTES -- AS TRAVA (1) Endereço: FLORIANO PEIXO…" at bounding box center [212, 100] width 425 height 201
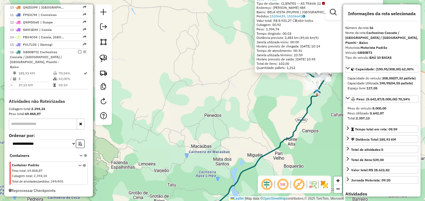
drag, startPoint x: 287, startPoint y: 104, endPoint x: 287, endPoint y: 77, distance: 27.1
click at [287, 79] on div "8191 - COBEF Tipo de cliente: CLIENTES -- AS TRAVA (1) Endereço: FLORIANO PEIXO…" at bounding box center [212, 100] width 425 height 201
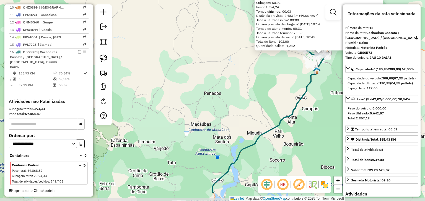
click at [285, 73] on div "8191 - COBEF Tipo de cliente: CLIENTES -- AS TRAVA (1) Endereço: FLORIANO PEIXO…" at bounding box center [212, 100] width 425 height 201
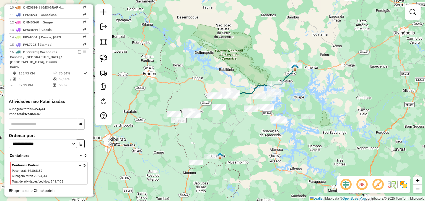
click at [292, 81] on div "Janela de atendimento Grade de atendimento Capacidade Transportadoras Veículos …" at bounding box center [212, 100] width 425 height 201
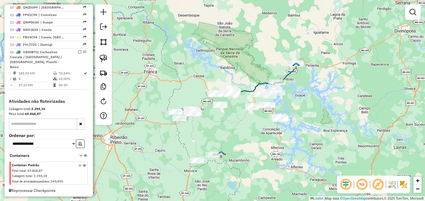
click at [296, 91] on div "Janela de atendimento Grade de atendimento Capacidade Transportadoras Veículos …" at bounding box center [212, 100] width 425 height 201
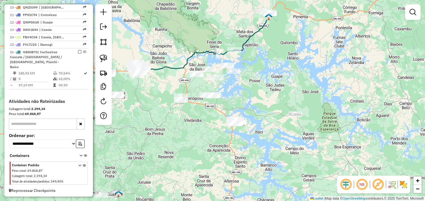
drag, startPoint x: 303, startPoint y: 108, endPoint x: 281, endPoint y: 105, distance: 22.3
click at [281, 105] on div "Janela de atendimento Grade de atendimento Capacidade Transportadoras Veículos …" at bounding box center [212, 100] width 425 height 201
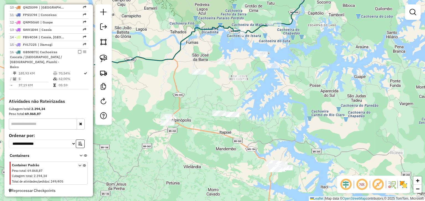
drag, startPoint x: 231, startPoint y: 154, endPoint x: 244, endPoint y: 79, distance: 76.2
click at [242, 80] on div "Janela de atendimento Grade de atendimento Capacidade Transportadoras Veículos …" at bounding box center [212, 100] width 425 height 201
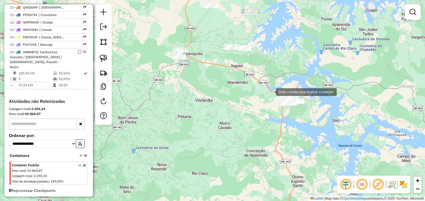
drag, startPoint x: 270, startPoint y: 92, endPoint x: 318, endPoint y: 113, distance: 51.7
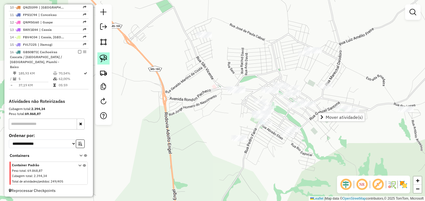
click at [104, 60] on img at bounding box center [103, 59] width 8 height 8
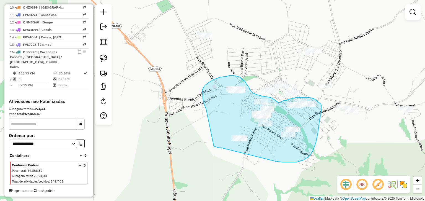
drag, startPoint x: 206, startPoint y: 109, endPoint x: 208, endPoint y: 146, distance: 36.3
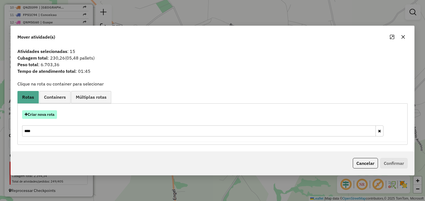
click at [45, 113] on button "Criar nova rota" at bounding box center [39, 115] width 35 height 9
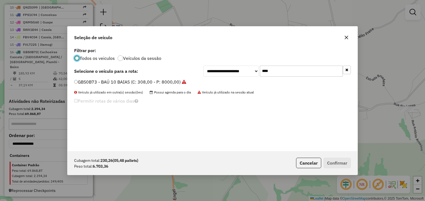
scroll to position [3, 2]
drag, startPoint x: 275, startPoint y: 72, endPoint x: 242, endPoint y: 72, distance: 33.4
click at [245, 71] on div "**********" at bounding box center [276, 71] width 147 height 11
type input "****"
click at [181, 80] on li "FPD9E64 - BAÚ 10 BAIAS (C: 308,00 - P: 8000,00)" at bounding box center [212, 82] width 276 height 7
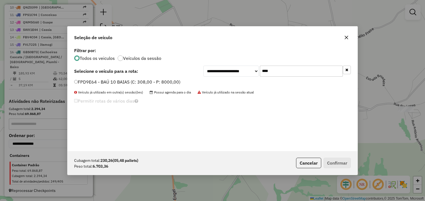
click at [174, 82] on label "FPD9E64 - BAÚ 10 BAIAS (C: 308,00 - P: 8000,00)" at bounding box center [127, 82] width 106 height 7
click at [333, 162] on button "Confirmar" at bounding box center [336, 163] width 27 height 11
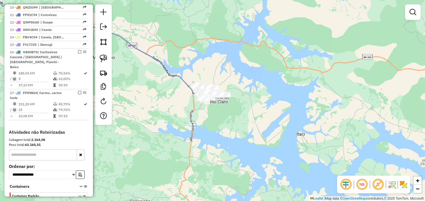
click at [189, 72] on div "Janela de atendimento Grade de atendimento Capacidade Transportadoras Veículos …" at bounding box center [212, 100] width 425 height 201
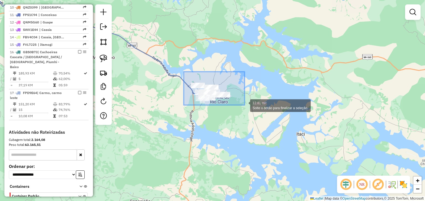
drag, startPoint x: 184, startPoint y: 72, endPoint x: 244, endPoint y: 105, distance: 69.4
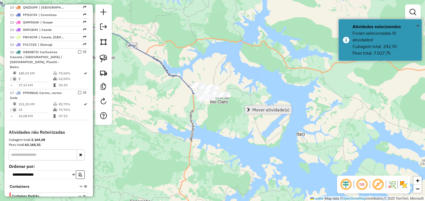
click at [250, 108] on link "Mover atividade(s)" at bounding box center [268, 110] width 46 height 8
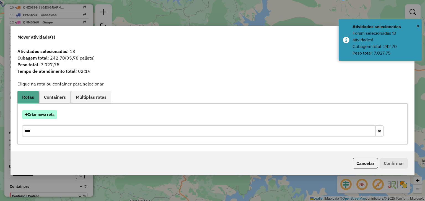
click at [44, 116] on button "Criar nova rota" at bounding box center [39, 115] width 35 height 9
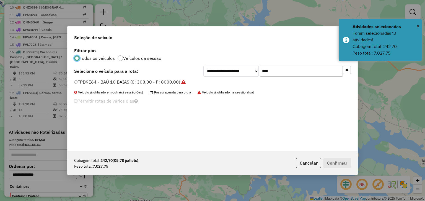
drag, startPoint x: 258, startPoint y: 73, endPoint x: 237, endPoint y: 73, distance: 21.0
click at [238, 73] on div "**********" at bounding box center [276, 71] width 147 height 11
type input "****"
click at [150, 81] on label "GBU3A14 - BAÚ 10 BAIAS (C: 308,00 - P: 8000,00)" at bounding box center [127, 82] width 107 height 7
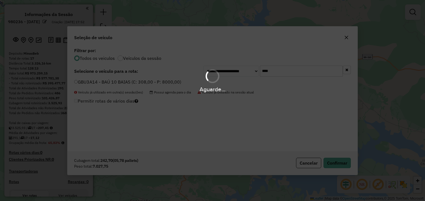
scroll to position [3, 2]
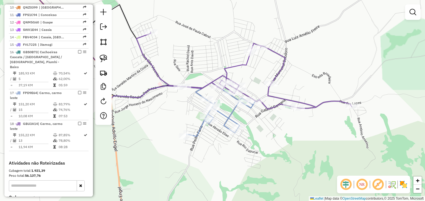
click at [232, 111] on icon at bounding box center [217, 110] width 75 height 54
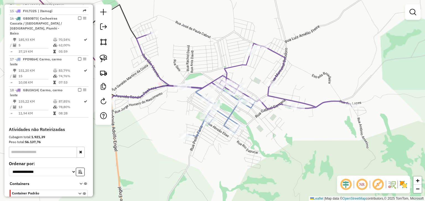
select select "*********"
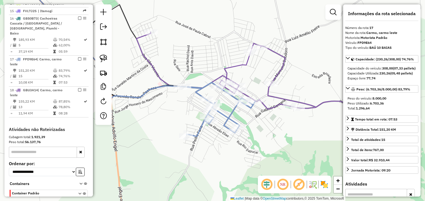
scroll to position [339, 0]
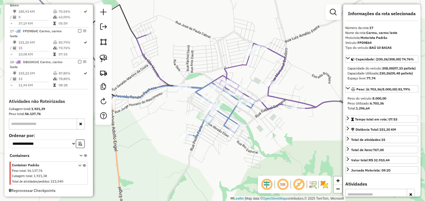
click at [231, 66] on icon at bounding box center [243, 70] width 215 height 77
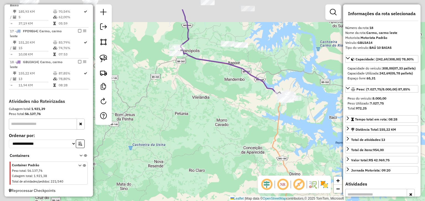
drag, startPoint x: 169, startPoint y: 63, endPoint x: 224, endPoint y: 93, distance: 62.9
click at [224, 93] on div "Janela de atendimento Grade de atendimento Capacidade Transportadoras Veículos …" at bounding box center [212, 100] width 425 height 201
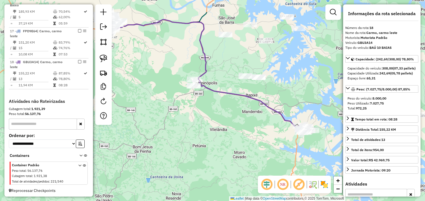
drag, startPoint x: 201, startPoint y: 101, endPoint x: 207, endPoint y: 116, distance: 16.4
click at [207, 116] on div "Janela de atendimento Grade de atendimento Capacidade Transportadoras Veículos …" at bounding box center [212, 100] width 425 height 201
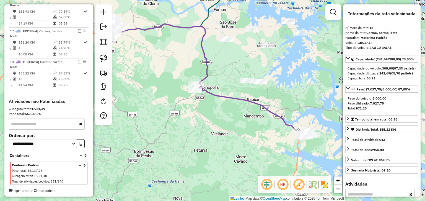
click at [244, 121] on div "Janela de atendimento Grade de atendimento Capacidade Transportadoras Veículos …" at bounding box center [212, 100] width 425 height 201
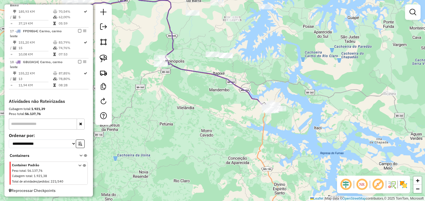
drag, startPoint x: 252, startPoint y: 125, endPoint x: 218, endPoint y: 99, distance: 43.2
click at [218, 99] on div "Janela de atendimento Grade de atendimento Capacidade Transportadoras Veículos …" at bounding box center [212, 100] width 425 height 201
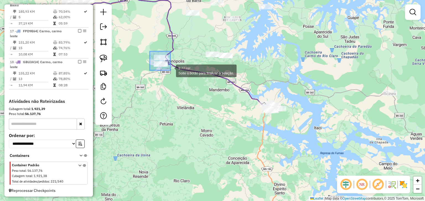
drag, startPoint x: 150, startPoint y: 51, endPoint x: 170, endPoint y: 71, distance: 28.2
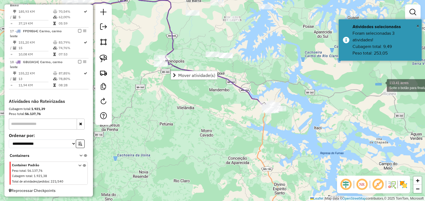
drag, startPoint x: 381, startPoint y: 85, endPoint x: 398, endPoint y: 98, distance: 21.7
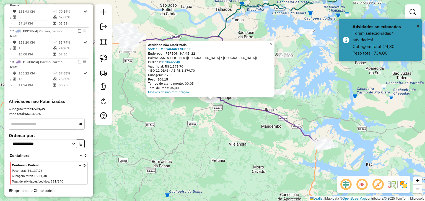
click at [207, 117] on div "Atividade não roteirizada 55911 - MEGAMART SUPER Endereço: [PERSON_NAME] 22 Bai…" at bounding box center [212, 100] width 425 height 201
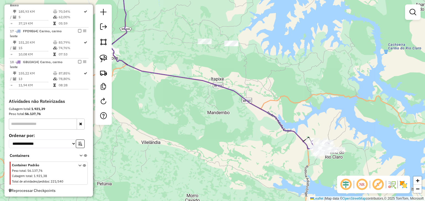
click at [294, 132] on icon at bounding box center [216, 64] width 210 height 169
select select "*********"
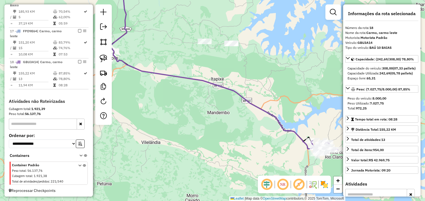
drag, startPoint x: 200, startPoint y: 121, endPoint x: 324, endPoint y: 123, distance: 123.8
click at [324, 123] on div "Janela de atendimento Grade de atendimento Capacidade Transportadoras Veículos …" at bounding box center [212, 100] width 425 height 201
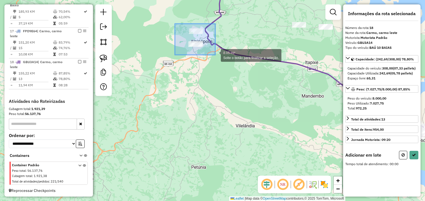
drag, startPoint x: 205, startPoint y: 45, endPoint x: 215, endPoint y: 55, distance: 14.5
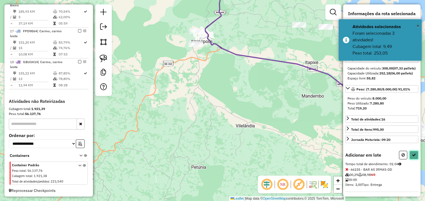
click at [413, 160] on button at bounding box center [413, 155] width 9 height 9
select select "*********"
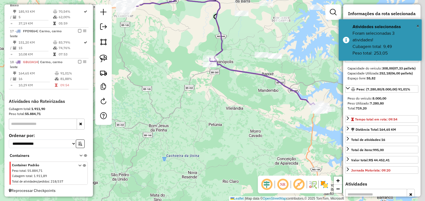
drag, startPoint x: 253, startPoint y: 94, endPoint x: 190, endPoint y: 81, distance: 64.0
click at [190, 81] on div "Janela de atendimento Grade de atendimento Capacidade Transportadoras Veículos …" at bounding box center [212, 100] width 425 height 201
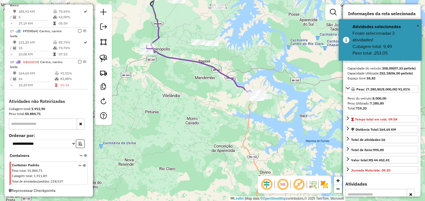
click at [208, 64] on icon at bounding box center [205, 71] width 119 height 51
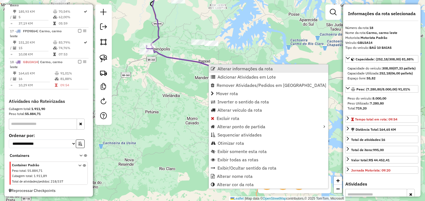
click at [220, 67] on span "Alterar informações da rota" at bounding box center [244, 69] width 55 height 4
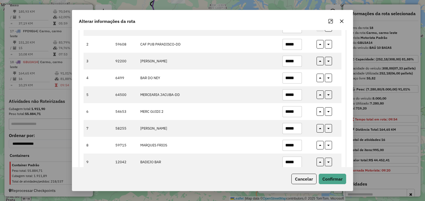
scroll to position [81, 0]
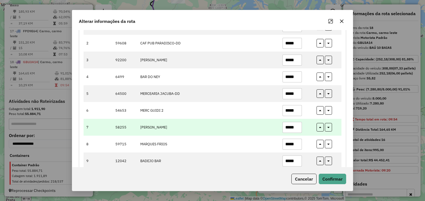
drag, startPoint x: 296, startPoint y: 127, endPoint x: 281, endPoint y: 129, distance: 15.0
click at [281, 129] on td "*****" at bounding box center [296, 127] width 34 height 17
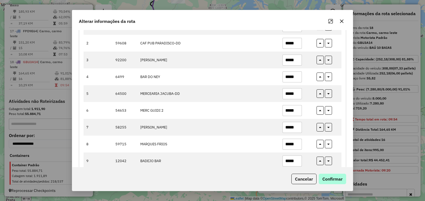
type input "*****"
click at [328, 182] on button "Confirmar" at bounding box center [331, 179] width 27 height 11
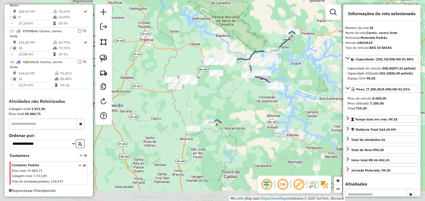
drag, startPoint x: 212, startPoint y: 104, endPoint x: 250, endPoint y: 93, distance: 39.4
click at [250, 93] on div "Janela de atendimento Grade de atendimento Capacidade Transportadoras Veículos …" at bounding box center [212, 100] width 425 height 201
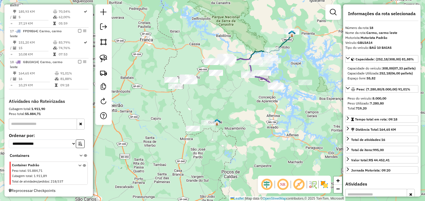
click at [200, 104] on div "Janela de atendimento Grade de atendimento Capacidade Transportadoras Veículos …" at bounding box center [212, 100] width 425 height 201
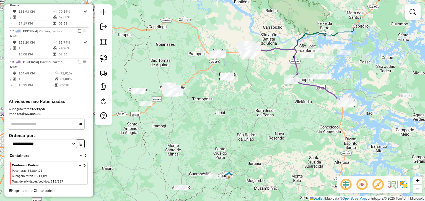
drag, startPoint x: 182, startPoint y: 91, endPoint x: 184, endPoint y: 140, distance: 48.7
click at [184, 140] on div "Janela de atendimento Grade de atendimento Capacidade Transportadoras Veículos …" at bounding box center [212, 100] width 425 height 201
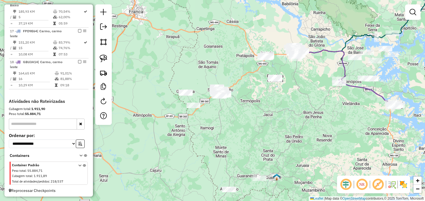
drag, startPoint x: 201, startPoint y: 114, endPoint x: 250, endPoint y: 118, distance: 48.8
click at [250, 118] on div "Janela de atendimento Grade de atendimento Capacidade Transportadoras Veículos …" at bounding box center [212, 100] width 425 height 201
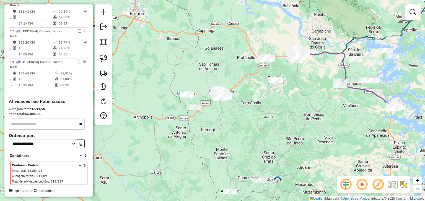
click at [178, 112] on div "Janela de atendimento Grade de atendimento Capacidade Transportadoras Veículos …" at bounding box center [212, 100] width 425 height 201
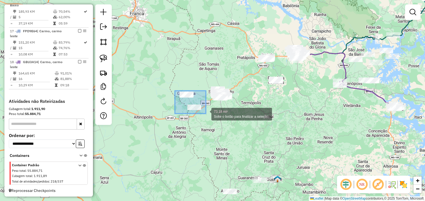
drag, startPoint x: 175, startPoint y: 91, endPoint x: 206, endPoint y: 114, distance: 38.5
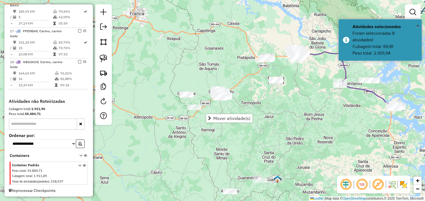
drag, startPoint x: 203, startPoint y: 100, endPoint x: 199, endPoint y: 90, distance: 10.8
click at [199, 91] on div "Janela de atendimento Grade de atendimento Capacidade Transportadoras Veículos …" at bounding box center [212, 100] width 425 height 201
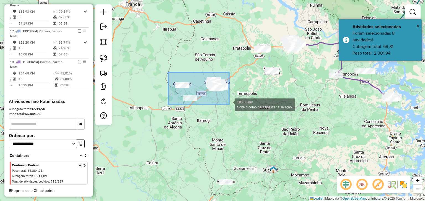
drag, startPoint x: 169, startPoint y: 73, endPoint x: 234, endPoint y: 114, distance: 76.7
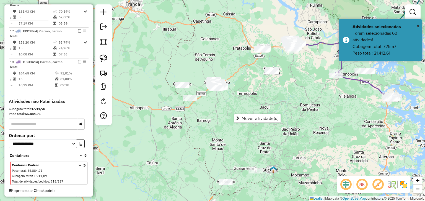
click at [199, 81] on div "Janela de atendimento Grade de atendimento Capacidade Transportadoras Veículos …" at bounding box center [212, 100] width 425 height 201
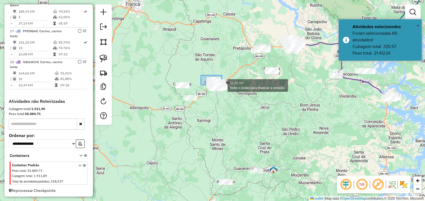
drag, startPoint x: 203, startPoint y: 76, endPoint x: 234, endPoint y: 96, distance: 36.1
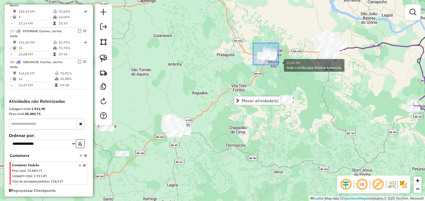
drag, startPoint x: 253, startPoint y: 43, endPoint x: 281, endPoint y: 69, distance: 38.5
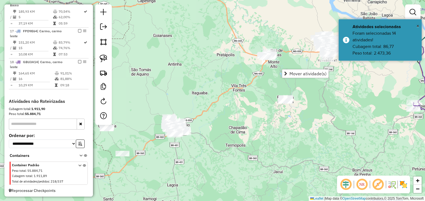
drag, startPoint x: 271, startPoint y: 88, endPoint x: 252, endPoint y: 82, distance: 20.0
click at [252, 82] on div "Janela de atendimento Grade de atendimento Capacidade Transportadoras Veículos …" at bounding box center [212, 100] width 425 height 201
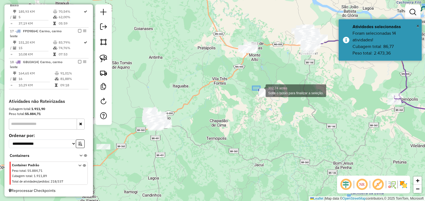
drag, startPoint x: 258, startPoint y: 90, endPoint x: 285, endPoint y: 105, distance: 31.8
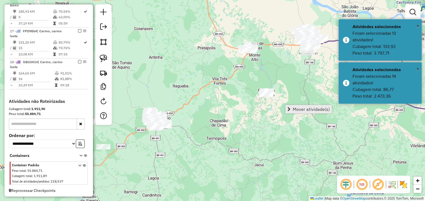
click at [297, 109] on span "Mover atividade(s)" at bounding box center [310, 109] width 37 height 4
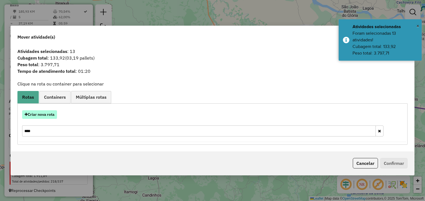
click at [37, 115] on button "Criar nova rota" at bounding box center [39, 115] width 35 height 9
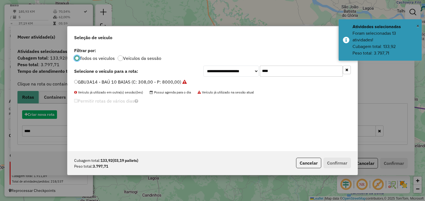
scroll to position [3, 2]
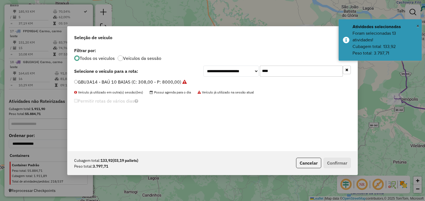
drag, startPoint x: 281, startPoint y: 72, endPoint x: 239, endPoint y: 72, distance: 42.0
click at [239, 72] on div "**********" at bounding box center [276, 71] width 147 height 11
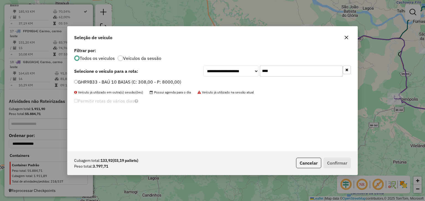
type input "****"
click at [179, 81] on label "GHR9B33 - BAÚ 10 BAIAS (C: 308,00 - P: 8000,00)" at bounding box center [127, 82] width 107 height 7
click at [341, 166] on button "Confirmar" at bounding box center [336, 163] width 27 height 11
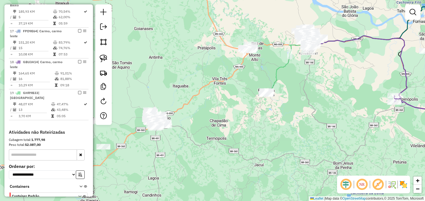
click at [231, 44] on div "Janela de atendimento Grade de atendimento Capacidade Transportadoras Veículos …" at bounding box center [212, 100] width 425 height 201
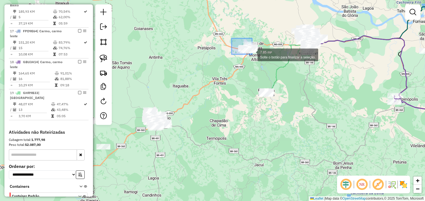
drag, startPoint x: 231, startPoint y: 38, endPoint x: 253, endPoint y: 55, distance: 27.6
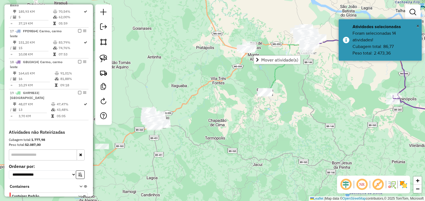
drag, startPoint x: 240, startPoint y: 41, endPoint x: 227, endPoint y: 39, distance: 12.3
click at [228, 40] on div "Janela de atendimento Grade de atendimento Capacidade Transportadoras Veículos …" at bounding box center [212, 100] width 425 height 201
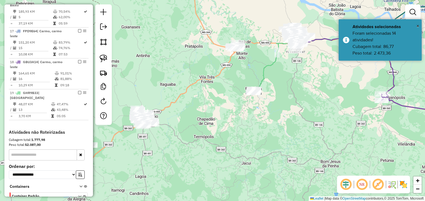
click at [221, 36] on div "Janela de atendimento Grade de atendimento Capacidade Transportadoras Veículos …" at bounding box center [212, 100] width 425 height 201
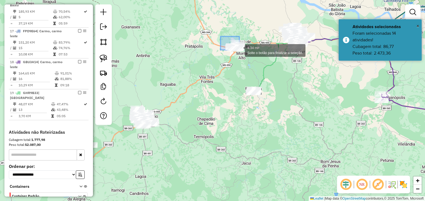
drag, startPoint x: 222, startPoint y: 38, endPoint x: 247, endPoint y: 56, distance: 31.1
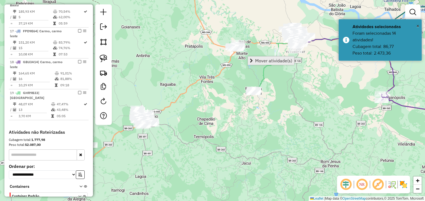
click at [254, 61] on link "Mover atividade(s)" at bounding box center [271, 61] width 46 height 8
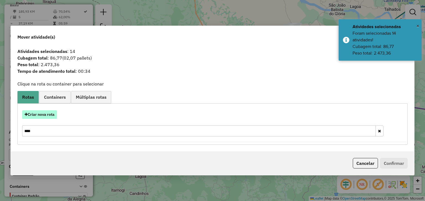
click at [44, 117] on button "Criar nova rota" at bounding box center [39, 115] width 35 height 9
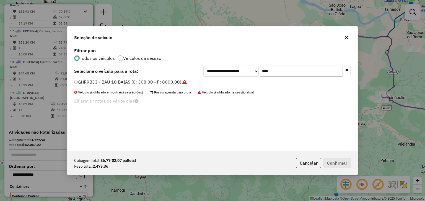
drag, startPoint x: 281, startPoint y: 75, endPoint x: 244, endPoint y: 70, distance: 37.7
click at [244, 70] on div "**********" at bounding box center [276, 71] width 147 height 11
type input "****"
click at [139, 81] on label "BZR5G43 - BAÚ 10 BAIAS (C: 308,00 - P: 8000,00)" at bounding box center [127, 82] width 106 height 7
click at [336, 165] on button "Confirmar" at bounding box center [336, 163] width 27 height 11
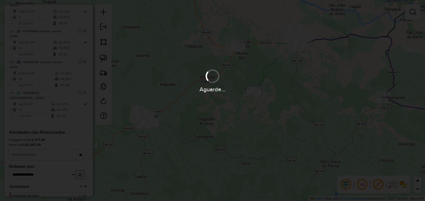
scroll to position [345, 0]
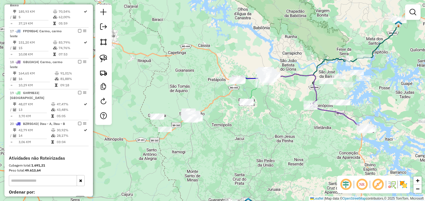
drag, startPoint x: 280, startPoint y: 114, endPoint x: 240, endPoint y: 113, distance: 40.1
click at [240, 113] on div "Janela de atendimento Grade de atendimento Capacidade Transportadoras Veículos …" at bounding box center [212, 100] width 425 height 201
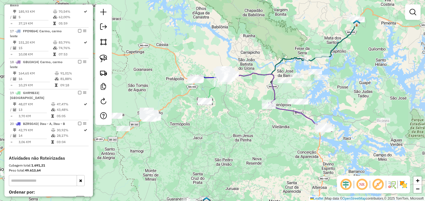
click at [269, 58] on div "Janela de atendimento Grade de atendimento Capacidade Transportadoras Veículos …" at bounding box center [212, 100] width 425 height 201
click at [270, 53] on div "Janela de atendimento Grade de atendimento Capacidade Transportadoras Veículos …" at bounding box center [212, 100] width 425 height 201
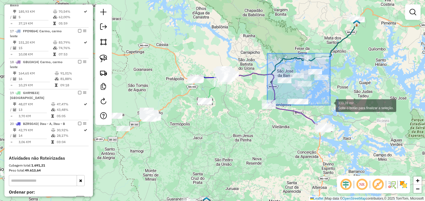
drag, startPoint x: 291, startPoint y: 63, endPoint x: 330, endPoint y: 105, distance: 57.1
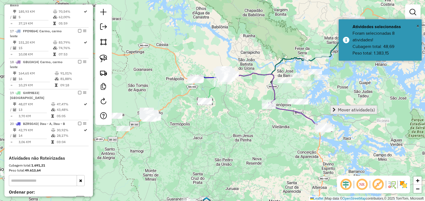
click at [335, 109] on span "Mover atividade(s)" at bounding box center [333, 110] width 3 height 4
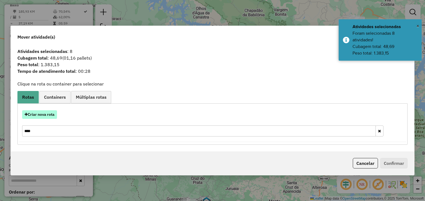
click at [41, 118] on button "Criar nova rota" at bounding box center [39, 115] width 35 height 9
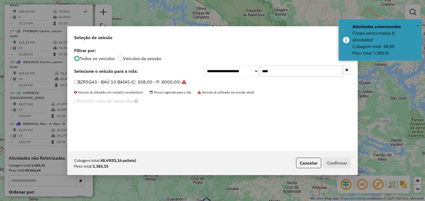
scroll to position [3, 2]
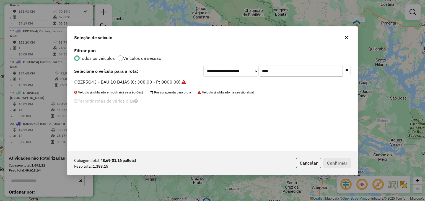
drag, startPoint x: 285, startPoint y: 70, endPoint x: 239, endPoint y: 70, distance: 46.4
click at [239, 70] on div "**********" at bounding box center [276, 71] width 147 height 11
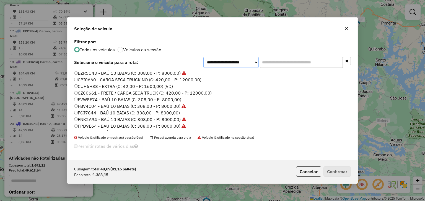
click at [244, 63] on select "**********" at bounding box center [230, 62] width 55 height 11
select select "********"
click at [203, 66] on select "**********" at bounding box center [230, 62] width 55 height 11
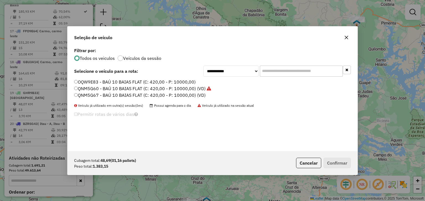
click at [194, 93] on label "QNM5G67 - BAÚ 10 BAIAS FLAT (C: 420,00 - P: 10000,00) (VD)" at bounding box center [139, 95] width 131 height 7
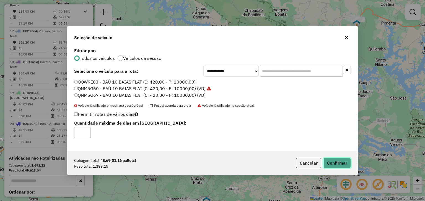
click at [336, 163] on button "Confirmar" at bounding box center [336, 163] width 27 height 11
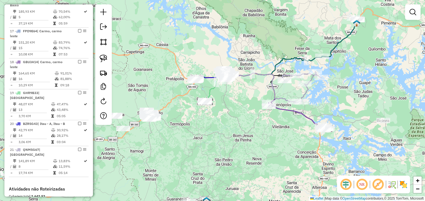
click at [305, 93] on icon at bounding box center [301, 88] width 39 height 32
select select "*********"
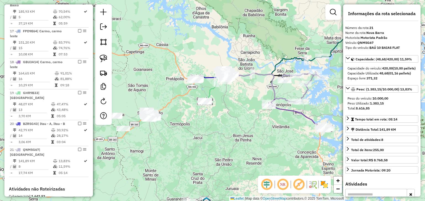
scroll to position [423, 0]
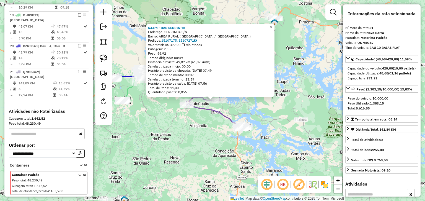
click at [239, 110] on div "Rota 21 - Placa QNM5G67 53374 - BAR SERRINHA Rota 21 - Placa QNM5G67 6368 - BAR…" at bounding box center [212, 100] width 425 height 201
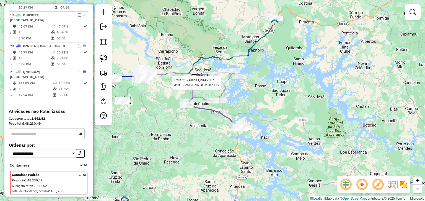
select select "*********"
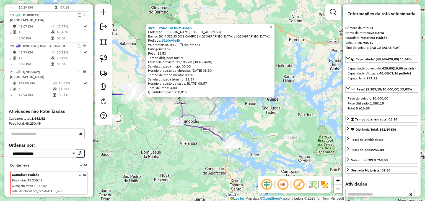
click at [234, 107] on div "4591 - PADARIA BOM JESUS Endereço: [PERSON_NAME] 101 Bairro: [GEOGRAPHIC_DATA] …" at bounding box center [212, 100] width 425 height 201
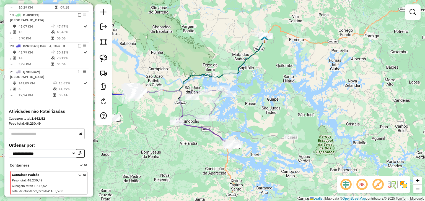
click at [190, 94] on icon at bounding box center [209, 104] width 39 height 32
select select "*********"
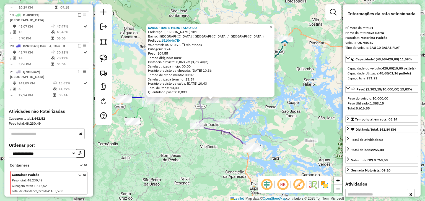
click at [240, 113] on div "62856 - BAR E MERC TATAO-DD Endereço: [PERSON_NAME] 181 Bairro: [GEOGRAPHIC_DAT…" at bounding box center [212, 100] width 425 height 201
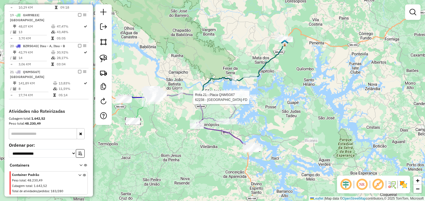
select select "*********"
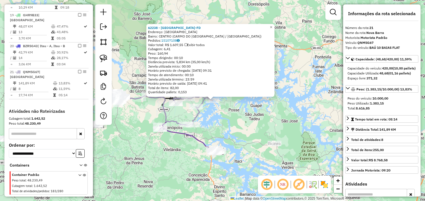
click at [220, 109] on div "62238 - [GEOGRAPHIC_DATA]-FD Endereço: [GEOGRAPHIC_DATA]: [GEOGRAPHIC_DATA] ([G…" at bounding box center [212, 100] width 425 height 201
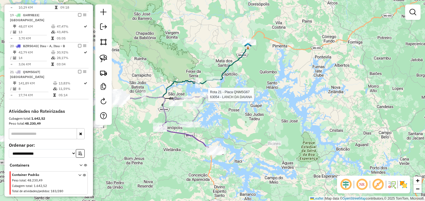
select select "*********"
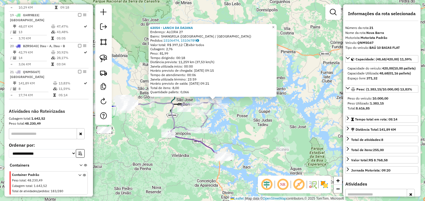
drag, startPoint x: 226, startPoint y: 120, endPoint x: 291, endPoint y: 104, distance: 67.7
click at [290, 104] on div "63054 - LANCH DA [PERSON_NAME]: ALCIRA 27 Bairro: SHANGRILA ([GEOGRAPHIC_DATA] …" at bounding box center [212, 100] width 425 height 201
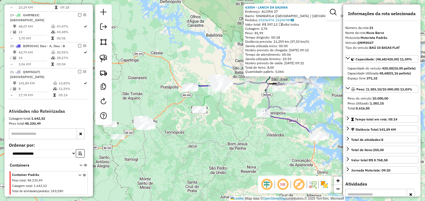
drag, startPoint x: 203, startPoint y: 119, endPoint x: 264, endPoint y: 115, distance: 60.9
click at [263, 115] on div "63054 - LANCH DA [PERSON_NAME]: ALCIRA 27 Bairro: SHANGRILA ([GEOGRAPHIC_DATA] …" at bounding box center [212, 100] width 425 height 201
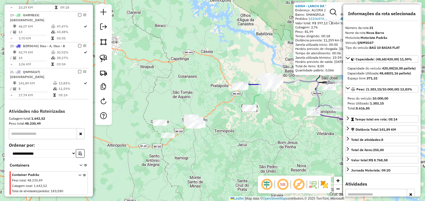
click at [205, 92] on div "63054 - LANCH DA [PERSON_NAME]: ALCIRA 27 Bairro: SHANGRILA ([GEOGRAPHIC_DATA] …" at bounding box center [212, 100] width 425 height 201
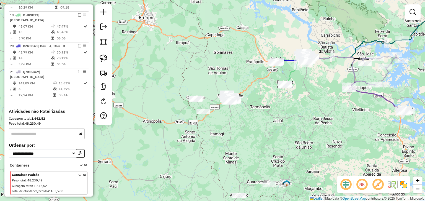
drag, startPoint x: 201, startPoint y: 92, endPoint x: 240, endPoint y: 64, distance: 47.5
click at [240, 64] on div "Janela de atendimento Grade de atendimento Capacidade Transportadoras Veículos …" at bounding box center [212, 100] width 425 height 201
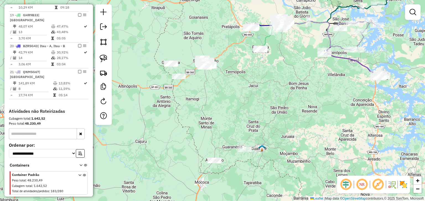
drag, startPoint x: 230, startPoint y: 70, endPoint x: 203, endPoint y: 39, distance: 41.5
click at [203, 39] on div "Janela de atendimento Grade de atendimento Capacidade Transportadoras Veículos …" at bounding box center [212, 100] width 425 height 201
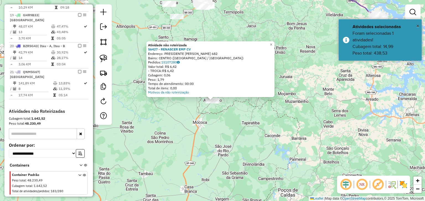
drag, startPoint x: 216, startPoint y: 130, endPoint x: 192, endPoint y: 138, distance: 24.7
click at [192, 138] on div "Atividade não roteirizada 56427 - RENASCER EMP CV Endereço: PRESIDENTE [PERSON_…" at bounding box center [212, 100] width 425 height 201
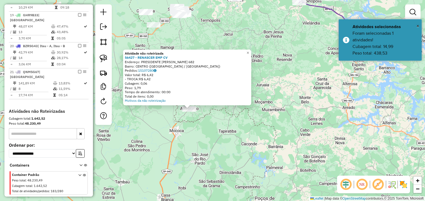
click at [200, 132] on div "Atividade não roteirizada 56427 - RENASCER EMP CV Endereço: PRESIDENTE [PERSON_…" at bounding box center [212, 100] width 425 height 201
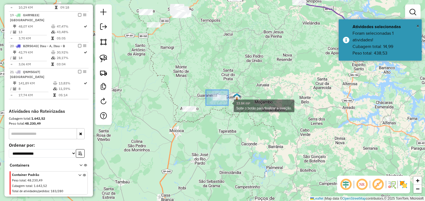
drag, startPoint x: 206, startPoint y: 90, endPoint x: 228, endPoint y: 106, distance: 27.2
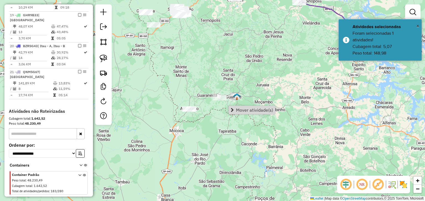
drag, startPoint x: 146, startPoint y: 144, endPoint x: 140, endPoint y: 147, distance: 6.4
click at [140, 147] on div "Janela de atendimento Grade de atendimento Capacidade Transportadoras Veículos …" at bounding box center [212, 100] width 425 height 201
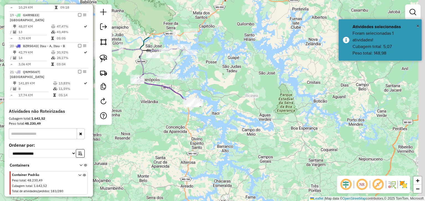
drag, startPoint x: 265, startPoint y: 74, endPoint x: 193, endPoint y: 126, distance: 88.7
click at [182, 133] on div "Janela de atendimento Grade de atendimento Capacidade Transportadoras Veículos …" at bounding box center [212, 100] width 425 height 201
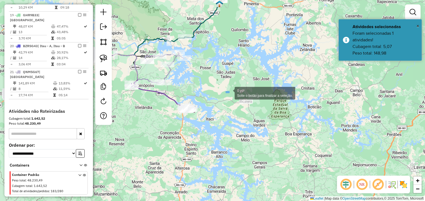
drag, startPoint x: 229, startPoint y: 93, endPoint x: 265, endPoint y: 108, distance: 39.3
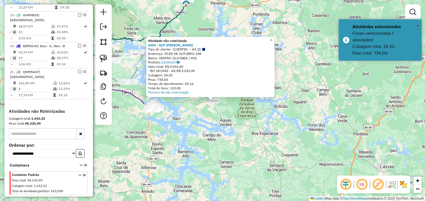
drag, startPoint x: 204, startPoint y: 125, endPoint x: 237, endPoint y: 130, distance: 32.7
click at [237, 130] on div "Atividade não roteirizada 6554 - SUP [PERSON_NAME] Tipo de cliente: CLIENTES --…" at bounding box center [212, 100] width 425 height 201
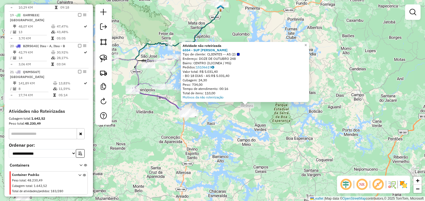
drag, startPoint x: 237, startPoint y: 130, endPoint x: 287, endPoint y: 130, distance: 50.6
click at [287, 130] on div "Atividade não roteirizada 6554 - SUP [PERSON_NAME] Tipo de cliente: CLIENTES --…" at bounding box center [212, 100] width 425 height 201
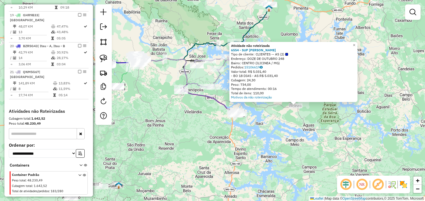
click at [219, 135] on div "Atividade não roteirizada 6554 - SUP [PERSON_NAME] Tipo de cliente: CLIENTES --…" at bounding box center [212, 100] width 425 height 201
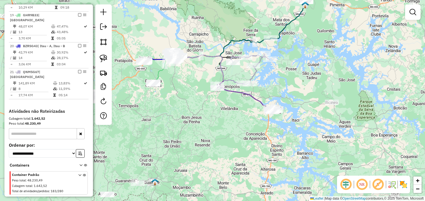
drag, startPoint x: 252, startPoint y: 83, endPoint x: 292, endPoint y: 82, distance: 40.4
click at [292, 82] on div "Janela de atendimento Grade de atendimento Capacidade Transportadoras Veículos …" at bounding box center [212, 100] width 425 height 201
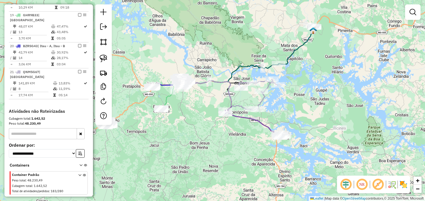
drag, startPoint x: 292, startPoint y: 87, endPoint x: 295, endPoint y: 109, distance: 23.1
click at [295, 109] on div "Janela de atendimento Grade de atendimento Capacidade Transportadoras Veículos …" at bounding box center [212, 100] width 425 height 201
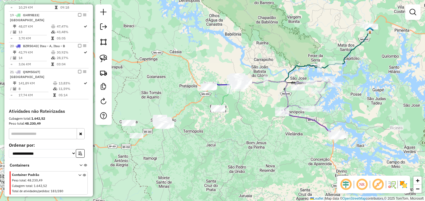
drag, startPoint x: 233, startPoint y: 130, endPoint x: 287, endPoint y: 127, distance: 54.3
click at [286, 127] on div "Janela de atendimento Grade de atendimento Capacidade Transportadoras Veículos …" at bounding box center [212, 100] width 425 height 201
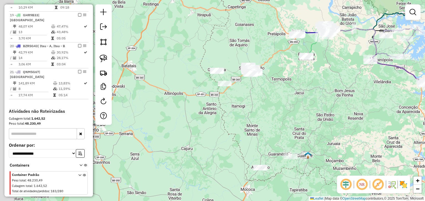
drag, startPoint x: 241, startPoint y: 131, endPoint x: 303, endPoint y: 81, distance: 80.0
click at [303, 81] on div "Janela de atendimento Grade de atendimento Capacidade Transportadoras Veículos …" at bounding box center [212, 100] width 425 height 201
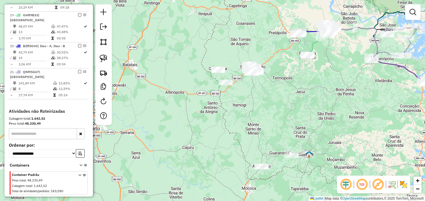
click at [234, 62] on div "Janela de atendimento Grade de atendimento Capacidade Transportadoras Veículos …" at bounding box center [212, 100] width 425 height 201
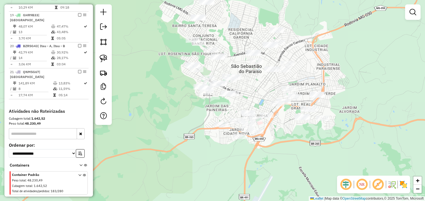
drag, startPoint x: 192, startPoint y: 131, endPoint x: 190, endPoint y: 110, distance: 21.5
click at [190, 110] on div "Janela de atendimento Grade de atendimento Capacidade Transportadoras Veículos …" at bounding box center [212, 100] width 425 height 201
click at [105, 56] on img at bounding box center [103, 59] width 8 height 8
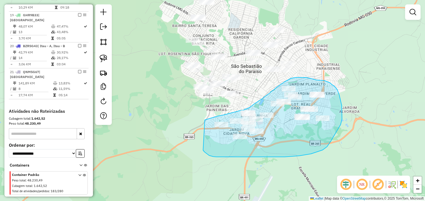
drag, startPoint x: 239, startPoint y: 111, endPoint x: 201, endPoint y: 149, distance: 53.2
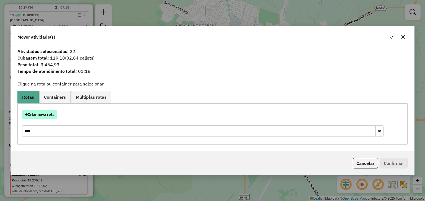
click at [45, 116] on button "Criar nova rota" at bounding box center [39, 115] width 35 height 9
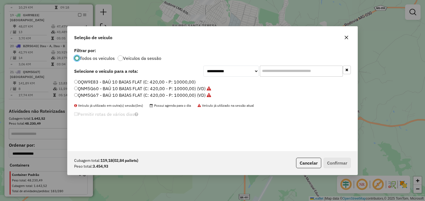
scroll to position [3, 2]
click at [270, 69] on input "text" at bounding box center [301, 71] width 83 height 11
click at [245, 70] on select "**********" at bounding box center [230, 71] width 55 height 11
select select "*******"
click at [203, 66] on select "**********" at bounding box center [230, 71] width 55 height 11
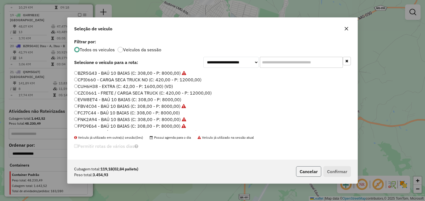
click at [311, 171] on button "Cancelar" at bounding box center [308, 172] width 25 height 11
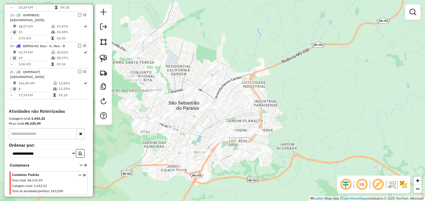
drag, startPoint x: 270, startPoint y: 109, endPoint x: 214, endPoint y: 150, distance: 69.2
click at [214, 150] on div "Janela de atendimento Grade de atendimento Capacidade Transportadoras Veículos …" at bounding box center [212, 100] width 425 height 201
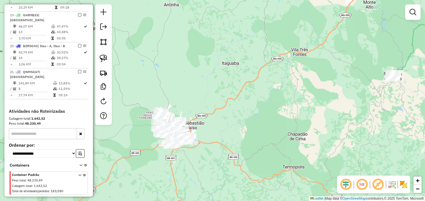
drag, startPoint x: 247, startPoint y: 121, endPoint x: 290, endPoint y: 89, distance: 53.6
click at [285, 95] on div "Janela de atendimento Grade de atendimento Capacidade Transportadoras Veículos …" at bounding box center [212, 100] width 425 height 201
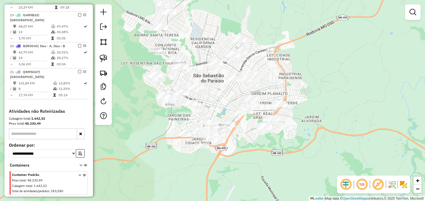
click at [236, 94] on div "Janela de atendimento Grade de atendimento Capacidade Transportadoras Veículos …" at bounding box center [212, 100] width 425 height 201
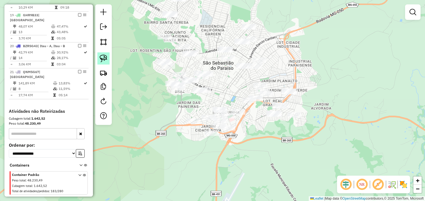
click at [102, 54] on link at bounding box center [103, 59] width 12 height 12
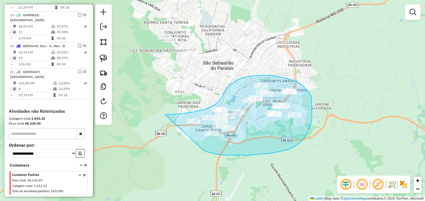
drag, startPoint x: 169, startPoint y: 115, endPoint x: 200, endPoint y: 148, distance: 45.0
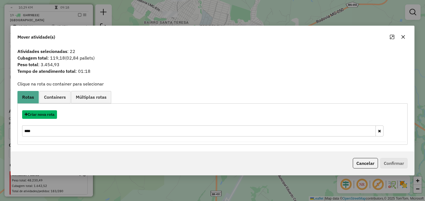
click at [40, 116] on button "Criar nova rota" at bounding box center [39, 115] width 35 height 9
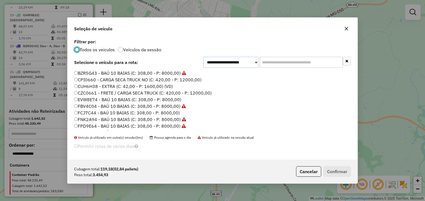
click at [243, 62] on select "**********" at bounding box center [230, 62] width 55 height 11
select select "********"
click at [203, 64] on select "**********" at bounding box center [230, 62] width 55 height 11
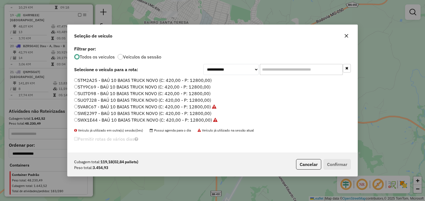
click at [168, 86] on label "STY9C69 - BAÚ 10 BAIAS TRUCK NOVO (C: 420,00 - P: 12800,00)" at bounding box center [142, 87] width 136 height 7
click at [332, 163] on button "Confirmar" at bounding box center [336, 164] width 27 height 11
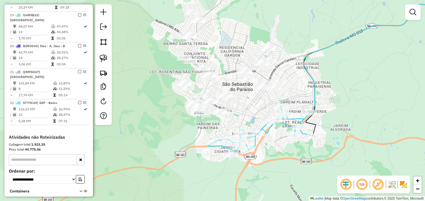
drag, startPoint x: 231, startPoint y: 89, endPoint x: 250, endPoint y: 111, distance: 28.8
click at [250, 111] on div "Janela de atendimento Grade de atendimento Capacidade Transportadoras Veículos …" at bounding box center [212, 100] width 425 height 201
click at [103, 56] on img at bounding box center [103, 59] width 8 height 8
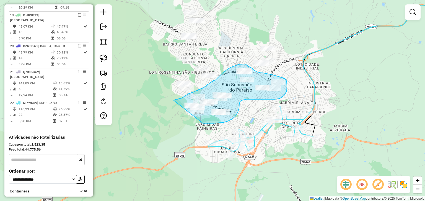
drag, startPoint x: 174, startPoint y: 101, endPoint x: 178, endPoint y: 122, distance: 21.5
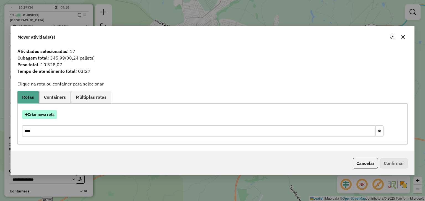
click at [49, 112] on button "Criar nova rota" at bounding box center [39, 115] width 35 height 9
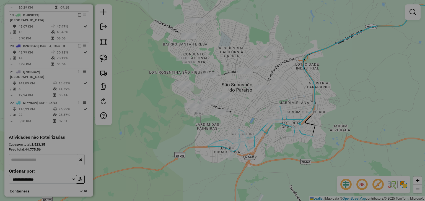
select select "********"
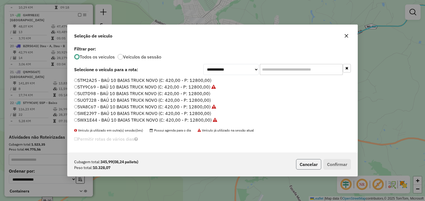
click at [303, 163] on button "Cancelar" at bounding box center [308, 164] width 25 height 11
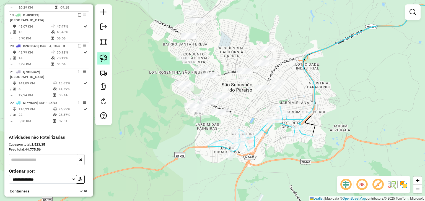
click at [104, 61] on img at bounding box center [103, 59] width 8 height 8
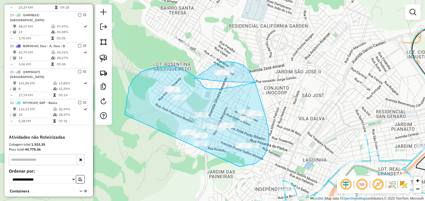
drag, startPoint x: 160, startPoint y: 90, endPoint x: 239, endPoint y: 167, distance: 110.4
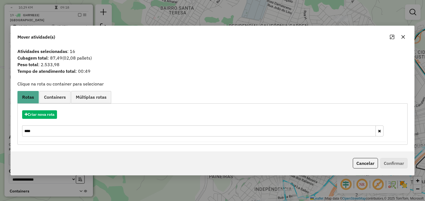
click at [365, 172] on div "Cancelar Confirmar" at bounding box center [212, 164] width 403 height 24
click at [362, 165] on button "Cancelar" at bounding box center [364, 163] width 25 height 11
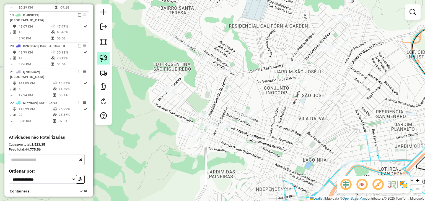
click at [104, 57] on img at bounding box center [103, 59] width 8 height 8
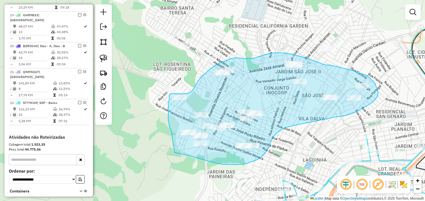
drag, startPoint x: 170, startPoint y: 129, endPoint x: 164, endPoint y: 146, distance: 17.9
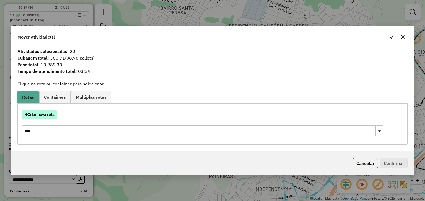
click at [54, 114] on button "Criar nova rota" at bounding box center [39, 115] width 35 height 9
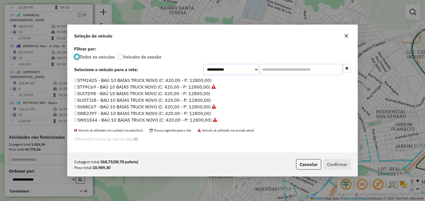
click at [220, 73] on select "**********" at bounding box center [230, 69] width 55 height 11
select select "********"
click at [203, 64] on select "**********" at bounding box center [230, 69] width 55 height 11
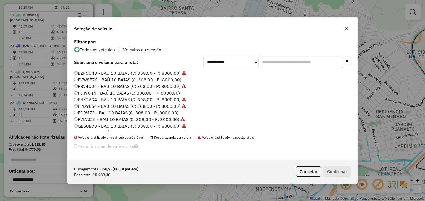
click at [143, 94] on label "FCJ7C44 - BAÚ 10 BAIAS (C: 308,00 - P: 8000,00)" at bounding box center [127, 93] width 106 height 7
click at [336, 174] on button "Confirmar" at bounding box center [336, 172] width 27 height 11
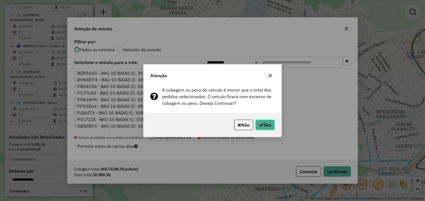
click at [266, 126] on button "Sim" at bounding box center [264, 125] width 19 height 11
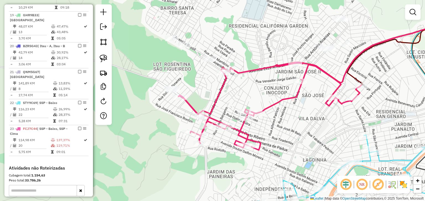
click at [218, 98] on icon at bounding box center [269, 106] width 182 height 88
select select "*********"
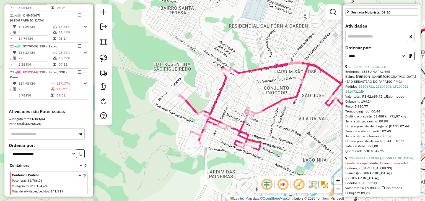
scroll to position [166, 0]
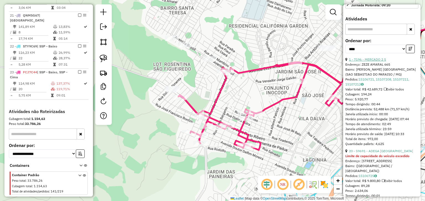
click at [380, 62] on link "1 - 7196 - MERCADO 2 S" at bounding box center [367, 59] width 37 height 4
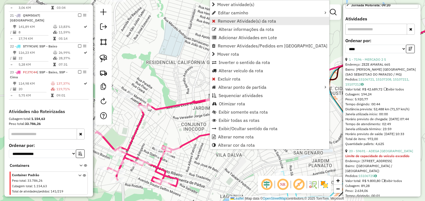
click at [221, 20] on span "Remover Atividade(s) da rota" at bounding box center [247, 21] width 58 height 4
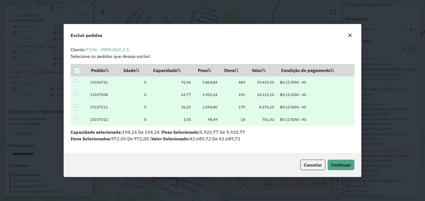
scroll to position [0, 0]
click at [336, 165] on span "Continuar" at bounding box center [341, 166] width 20 height 6
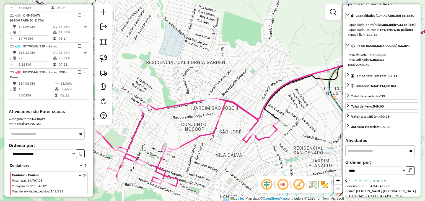
scroll to position [27, 0]
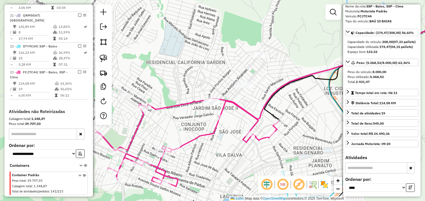
click at [255, 125] on icon at bounding box center [187, 144] width 182 height 86
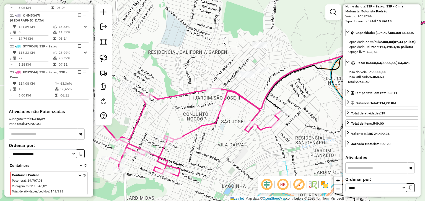
drag, startPoint x: 229, startPoint y: 131, endPoint x: 231, endPoint y: 117, distance: 13.9
click at [231, 117] on div "Janela de atendimento Grade de atendimento Capacidade Transportadoras Veículos …" at bounding box center [212, 100] width 425 height 201
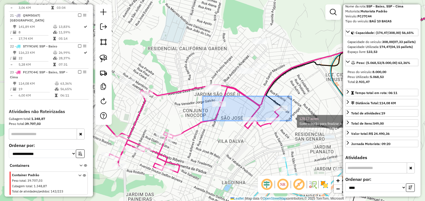
drag, startPoint x: 206, startPoint y: 97, endPoint x: 291, endPoint y: 127, distance: 90.2
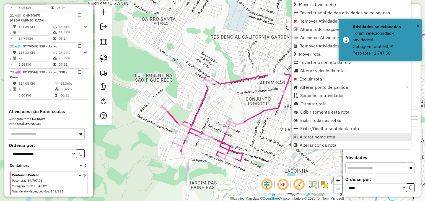
drag, startPoint x: 247, startPoint y: 147, endPoint x: 311, endPoint y: 135, distance: 65.2
click at [311, 135] on hb-router-mapa "Mover atividade(s) Inverter sentido das atividades selecionadas Remover Ativida…" at bounding box center [212, 100] width 425 height 201
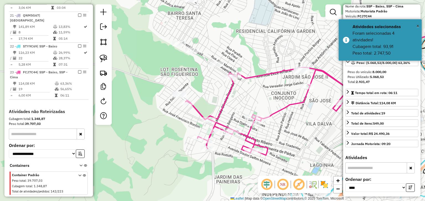
click at [229, 93] on icon at bounding box center [276, 113] width 182 height 86
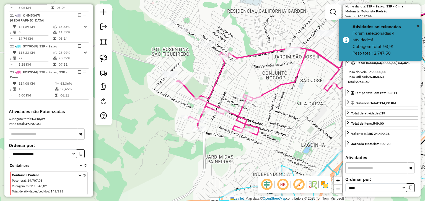
drag, startPoint x: 255, startPoint y: 101, endPoint x: 249, endPoint y: 86, distance: 15.7
click at [249, 86] on div "Janela de atendimento Grade de atendimento Capacidade Transportadoras Veículos …" at bounding box center [212, 100] width 425 height 201
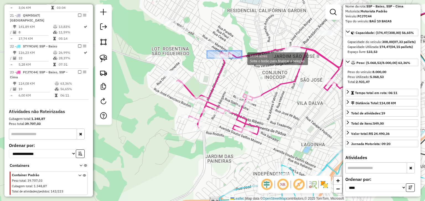
drag, startPoint x: 241, startPoint y: 57, endPoint x: 242, endPoint y: 66, distance: 8.6
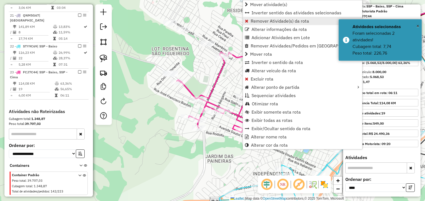
click at [252, 19] on span "Remover Atividade(s) da rota" at bounding box center [279, 21] width 58 height 4
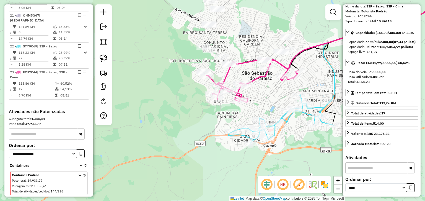
click at [225, 75] on icon at bounding box center [336, 36] width 260 height 98
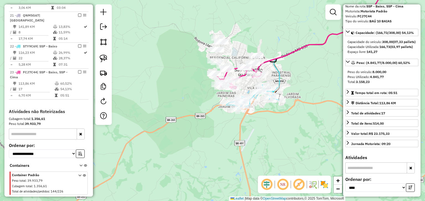
drag, startPoint x: 189, startPoint y: 101, endPoint x: 255, endPoint y: 89, distance: 67.3
click at [240, 95] on div "Janela de atendimento Grade de atendimento Capacidade Transportadoras Veículos …" at bounding box center [212, 100] width 425 height 201
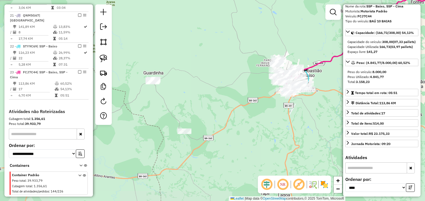
click at [224, 84] on div "Janela de atendimento Grade de atendimento Capacidade Transportadoras Veículos …" at bounding box center [212, 100] width 425 height 201
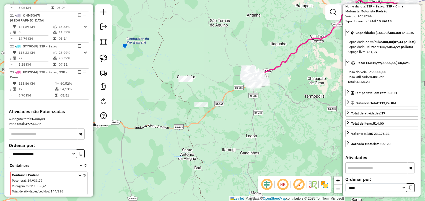
drag, startPoint x: 178, startPoint y: 91, endPoint x: 191, endPoint y: 80, distance: 16.8
click at [190, 80] on div "Janela de atendimento Grade de atendimento Capacidade Transportadoras Veículos …" at bounding box center [212, 100] width 425 height 201
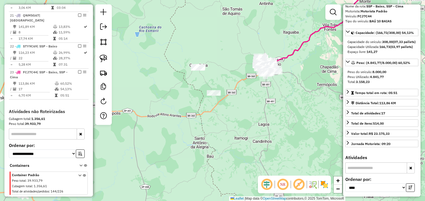
scroll to position [0, 0]
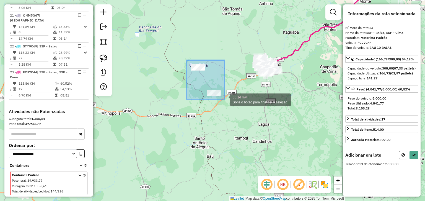
drag, startPoint x: 210, startPoint y: 78, endPoint x: 226, endPoint y: 101, distance: 27.4
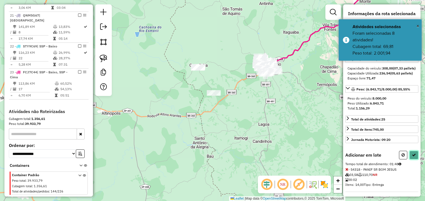
click at [412, 157] on icon at bounding box center [414, 155] width 4 height 4
select select "*********"
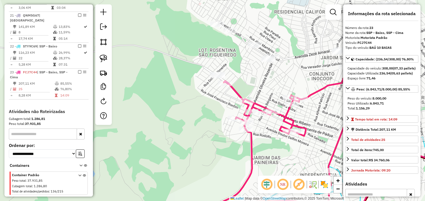
drag, startPoint x: 279, startPoint y: 100, endPoint x: 257, endPoint y: 85, distance: 27.2
click at [257, 85] on div "Janela de atendimento Grade de atendimento Capacidade Transportadoras Veículos …" at bounding box center [212, 100] width 425 height 201
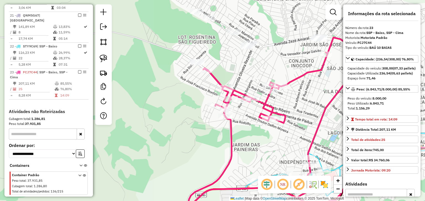
click at [266, 105] on icon at bounding box center [277, 130] width 220 height 184
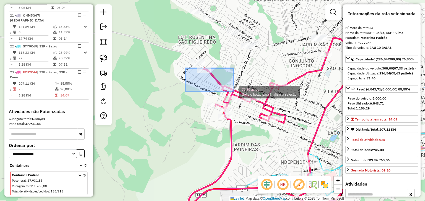
drag, startPoint x: 187, startPoint y: 69, endPoint x: 234, endPoint y: 92, distance: 51.8
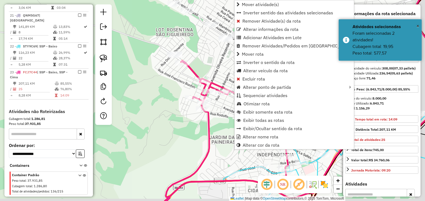
drag, startPoint x: 202, startPoint y: 92, endPoint x: 179, endPoint y: 84, distance: 24.1
click at [179, 84] on div "Janela de atendimento Grade de atendimento Capacidade Transportadoras Veículos …" at bounding box center [212, 100] width 425 height 201
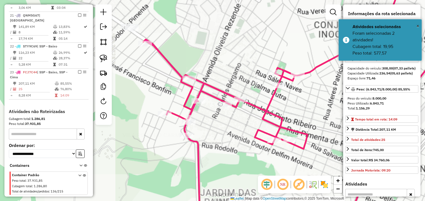
click at [213, 83] on div "Janela de atendimento Grade de atendimento Capacidade Transportadoras Veículos …" at bounding box center [212, 100] width 425 height 201
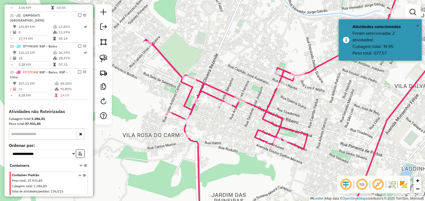
click at [210, 87] on icon at bounding box center [305, 101] width 324 height 242
select select "*********"
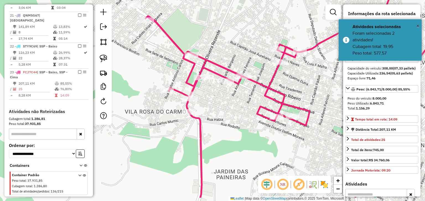
click at [183, 68] on div "Janela de atendimento Grade de atendimento Capacidade Transportadoras Veículos …" at bounding box center [212, 100] width 425 height 201
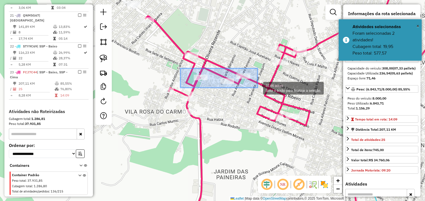
drag, startPoint x: 180, startPoint y: 69, endPoint x: 257, endPoint y: 88, distance: 79.6
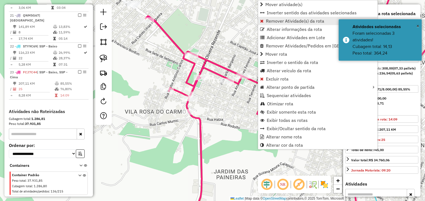
click at [268, 19] on span "Remover Atividade(s) da rota" at bounding box center [295, 21] width 58 height 4
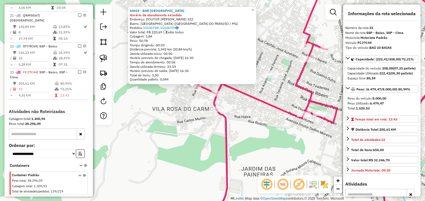
drag, startPoint x: 205, startPoint y: 114, endPoint x: 184, endPoint y: 101, distance: 24.6
click at [184, 101] on div "64623 - BAR DO VICENTE Horário de atendimento excedido Endereço: DOUTOR ANTONIO…" at bounding box center [212, 100] width 425 height 201
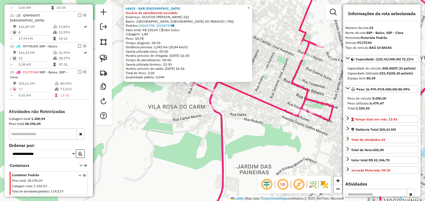
click at [212, 101] on icon at bounding box center [318, 101] width 298 height 242
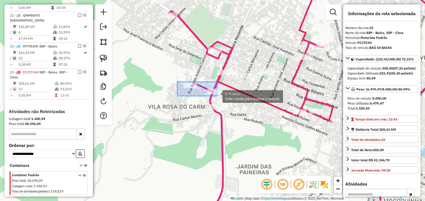
drag, startPoint x: 206, startPoint y: 89, endPoint x: 218, endPoint y: 98, distance: 14.9
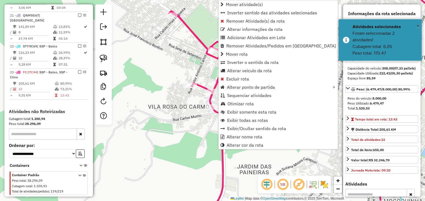
click at [213, 98] on icon at bounding box center [318, 101] width 298 height 242
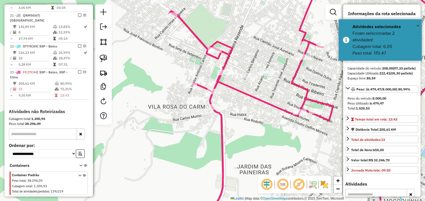
click at [210, 98] on icon at bounding box center [318, 101] width 298 height 242
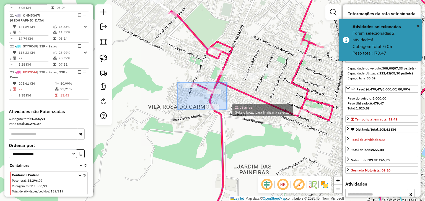
drag, startPoint x: 184, startPoint y: 85, endPoint x: 227, endPoint y: 110, distance: 49.2
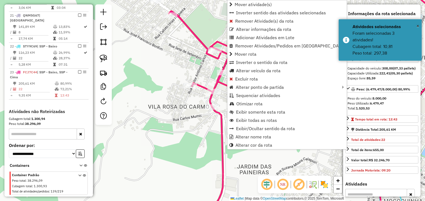
click at [201, 79] on div "Rota 23 - Placa FCJ7C44 2528 - REST VALE VERDE Rota 23 - Placa FCJ7C44 92424 - …" at bounding box center [212, 100] width 425 height 201
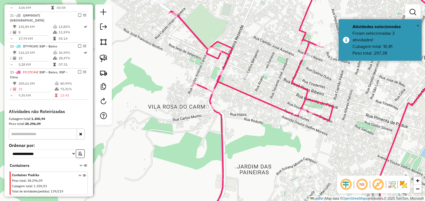
click at [205, 87] on icon at bounding box center [318, 101] width 298 height 242
select select "*********"
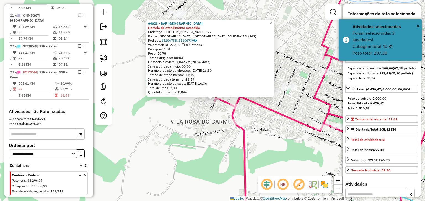
drag, startPoint x: 219, startPoint y: 119, endPoint x: 207, endPoint y: 106, distance: 18.2
click at [207, 106] on div "64623 - BAR DO VICENTE Horário de atendimento excedido Endereço: DOUTOR ANTONIO…" at bounding box center [212, 100] width 425 height 201
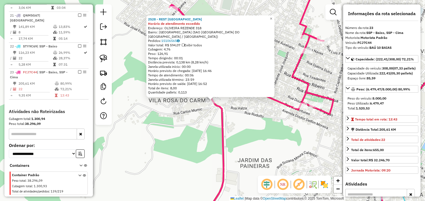
click at [209, 116] on div "2528 - REST VALE VERDE Horário de atendimento excedido Endereço: OLIVEIRA REZEN…" at bounding box center [212, 100] width 425 height 201
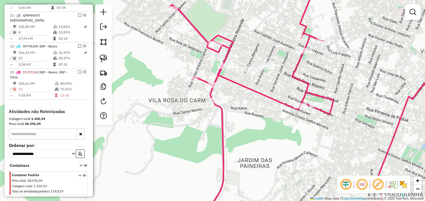
click at [213, 95] on icon at bounding box center [318, 101] width 298 height 242
select select "*********"
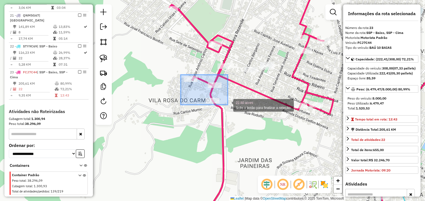
drag, startPoint x: 180, startPoint y: 75, endPoint x: 227, endPoint y: 105, distance: 55.8
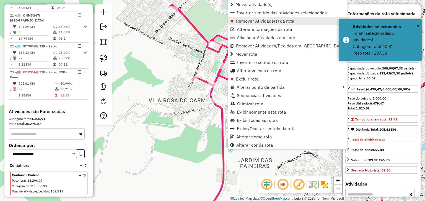
click at [240, 20] on span "Remover Atividade(s) da rota" at bounding box center [265, 21] width 58 height 4
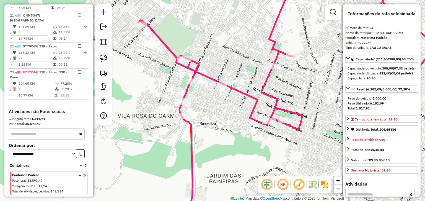
drag, startPoint x: 288, startPoint y: 127, endPoint x: 254, endPoint y: 145, distance: 38.4
click at [254, 144] on div "Janela de atendimento Grade de atendimento Capacidade Transportadoras Veículos …" at bounding box center [212, 100] width 425 height 201
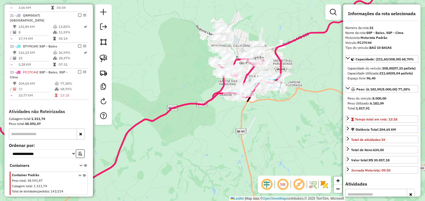
drag, startPoint x: 197, startPoint y: 53, endPoint x: 202, endPoint y: 74, distance: 21.7
click at [202, 74] on div "Janela de atendimento Grade de atendimento Capacidade Transportadoras Veículos …" at bounding box center [212, 100] width 425 height 201
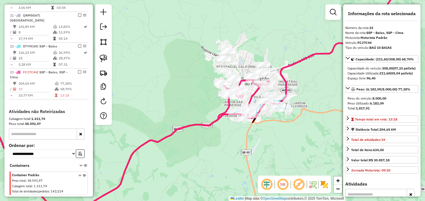
click at [203, 54] on div "Janela de atendimento Grade de atendimento Capacidade Transportadoras Veículos …" at bounding box center [212, 100] width 425 height 201
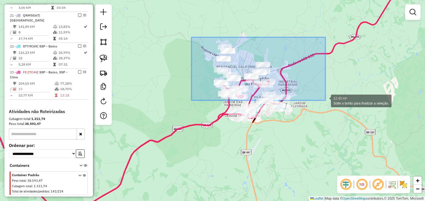
drag, startPoint x: 196, startPoint y: 39, endPoint x: 332, endPoint y: 115, distance: 155.8
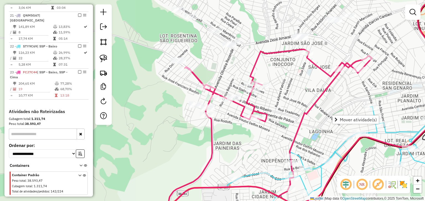
click at [255, 63] on icon at bounding box center [259, 135] width 225 height 172
select select "*********"
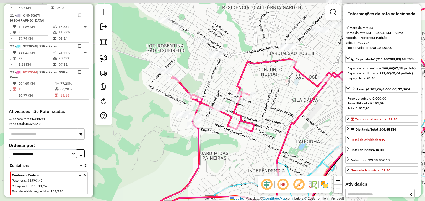
drag, startPoint x: 279, startPoint y: 75, endPoint x: 242, endPoint y: 93, distance: 40.5
click at [242, 93] on div "Janela de atendimento Grade de atendimento Capacidade Transportadoras Veículos …" at bounding box center [212, 100] width 425 height 201
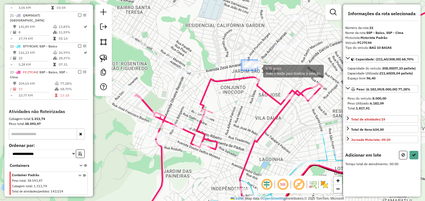
drag, startPoint x: 242, startPoint y: 61, endPoint x: 259, endPoint y: 71, distance: 20.0
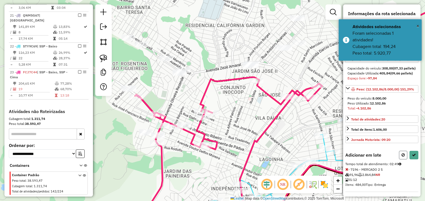
click at [403, 160] on button at bounding box center [403, 155] width 8 height 9
select select "*********"
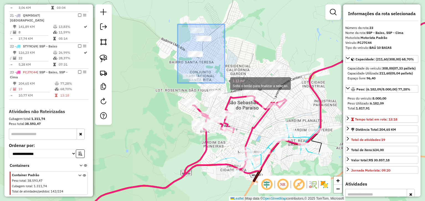
drag, startPoint x: 212, startPoint y: 43, endPoint x: 224, endPoint y: 83, distance: 41.8
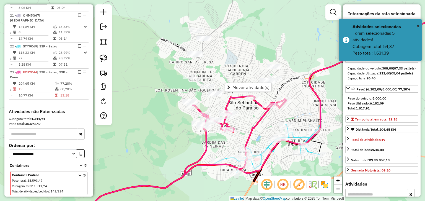
click at [227, 101] on icon at bounding box center [164, 158] width 244 height 125
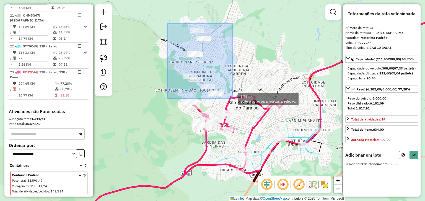
drag, startPoint x: 167, startPoint y: 24, endPoint x: 232, endPoint y: 99, distance: 99.0
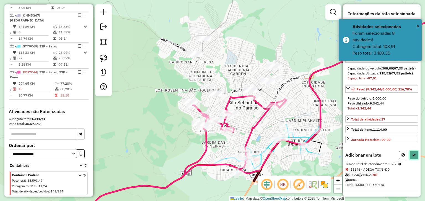
click at [413, 157] on icon at bounding box center [414, 155] width 4 height 4
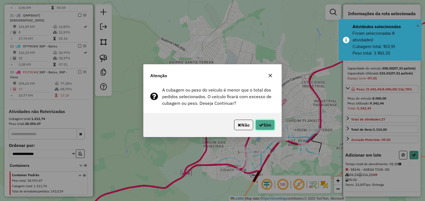
click at [257, 127] on button "Sim" at bounding box center [264, 125] width 19 height 11
select select "*********"
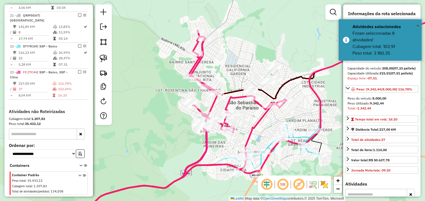
click at [240, 96] on icon at bounding box center [164, 125] width 244 height 191
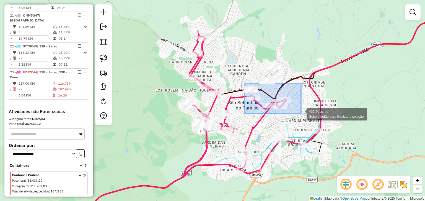
drag, startPoint x: 260, startPoint y: 92, endPoint x: 301, endPoint y: 114, distance: 46.0
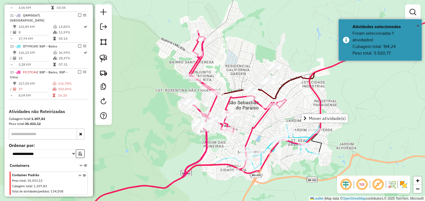
click at [241, 101] on div "Janela de atendimento Grade de atendimento Capacidade Transportadoras Veículos …" at bounding box center [212, 100] width 425 height 201
click at [241, 97] on icon at bounding box center [164, 125] width 244 height 191
select select "*********"
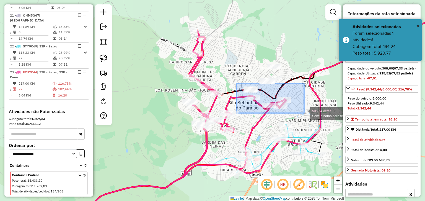
drag, startPoint x: 236, startPoint y: 84, endPoint x: 304, endPoint y: 113, distance: 73.8
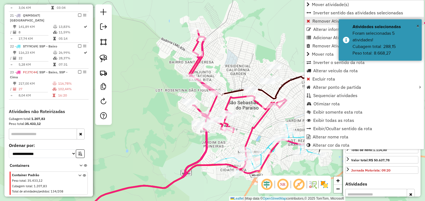
click at [310, 21] on link "Remover Atividade(s) da rota" at bounding box center [363, 21] width 119 height 8
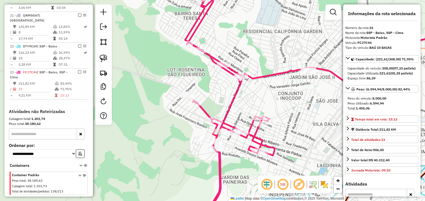
click at [204, 112] on icon at bounding box center [230, 101] width 90 height 242
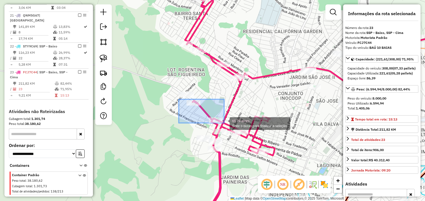
drag, startPoint x: 208, startPoint y: 109, endPoint x: 224, endPoint y: 124, distance: 21.9
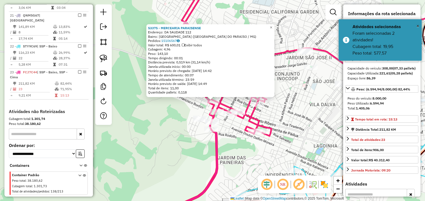
click at [184, 111] on div "53375 - MERCEARIA PARAISENSE Endereço: DA SAUDADE 112 Bairro: VILA MARIANA (SAO…" at bounding box center [212, 100] width 425 height 201
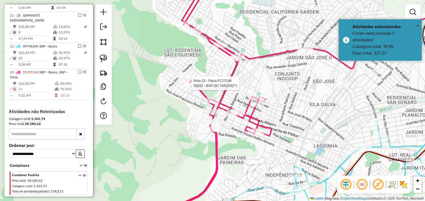
select select "*********"
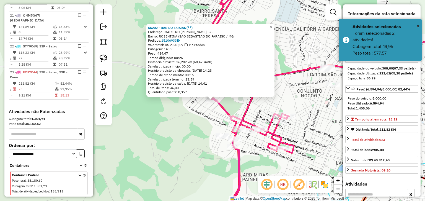
click at [207, 120] on div "56202 - BAR DO TARZAN(**) Endereço: MAESTRO JOAQUIM SOUTO 525 Bairro: ROSENTINA…" at bounding box center [212, 100] width 425 height 201
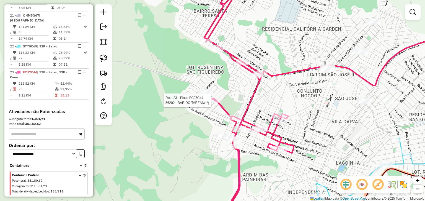
select select "*********"
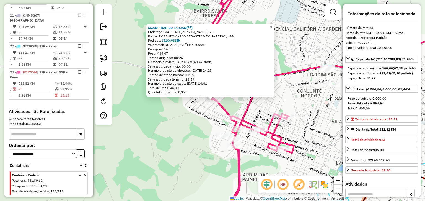
click at [208, 121] on div "56202 - BAR DO TARZAN(**) Endereço: MAESTRO JOAQUIM SOUTO 525 Bairro: ROSENTINA…" at bounding box center [212, 100] width 425 height 201
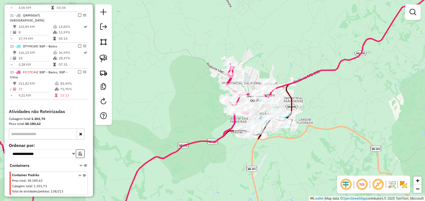
click at [210, 68] on div "Rota 23 - Placa FCJ7C44 58146 - ADEGA TOIN -DD Janela de atendimento Grade de a…" at bounding box center [212, 100] width 425 height 201
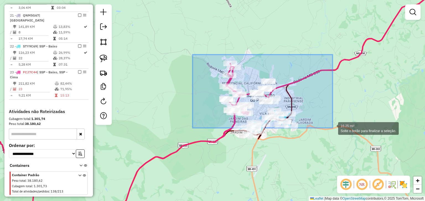
drag, startPoint x: 196, startPoint y: 55, endPoint x: 333, endPoint y: 130, distance: 155.9
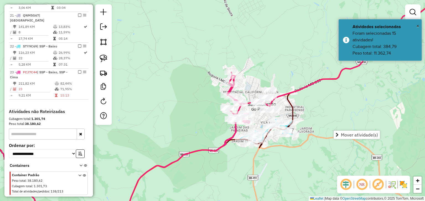
drag, startPoint x: 338, startPoint y: 106, endPoint x: 339, endPoint y: 115, distance: 8.9
click at [339, 115] on div "Janela de atendimento Grade de atendimento Capacidade Transportadoras Veículos …" at bounding box center [212, 100] width 425 height 201
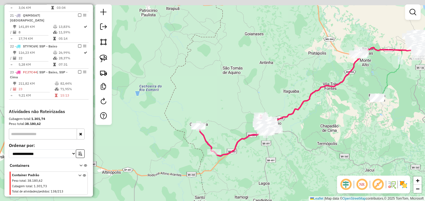
drag, startPoint x: 350, startPoint y: 115, endPoint x: 283, endPoint y: 131, distance: 68.8
click at [283, 131] on div "Janela de atendimento Grade de atendimento Capacidade Transportadoras Veículos …" at bounding box center [212, 100] width 425 height 201
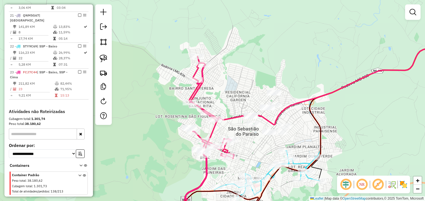
click at [188, 94] on div "Rota 23 - Placa FCJ7C44 64543 - SANTA ADEGA Janela de atendimento Grade de aten…" at bounding box center [212, 100] width 425 height 201
click at [192, 94] on icon at bounding box center [169, 139] width 130 height 165
select select "*********"
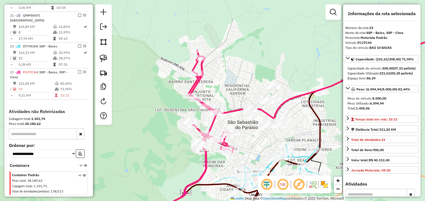
drag, startPoint x: 258, startPoint y: 151, endPoint x: 250, endPoint y: 114, distance: 38.6
click at [250, 115] on div "Janela de atendimento Grade de atendimento Capacidade Transportadoras Veículos …" at bounding box center [212, 100] width 425 height 201
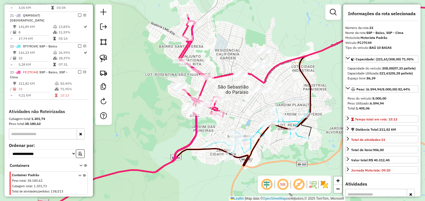
click at [259, 130] on icon at bounding box center [256, 133] width 105 height 48
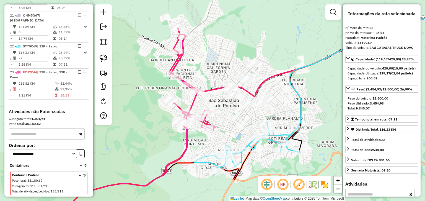
drag, startPoint x: 256, startPoint y: 104, endPoint x: 245, endPoint y: 119, distance: 18.6
click at [245, 119] on div "Janela de atendimento Grade de atendimento Capacidade Transportadoras Veículos …" at bounding box center [212, 100] width 425 height 201
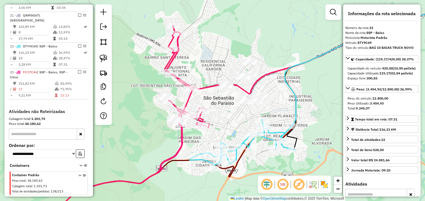
drag, startPoint x: 240, startPoint y: 102, endPoint x: 231, endPoint y: 89, distance: 15.9
click at [232, 91] on div "Janela de atendimento Grade de atendimento Capacidade Transportadoras Veículos …" at bounding box center [212, 100] width 425 height 201
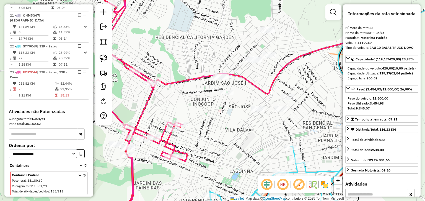
drag, startPoint x: 226, startPoint y: 83, endPoint x: 220, endPoint y: 66, distance: 17.6
click at [220, 66] on div "Janela de atendimento Grade de atendimento Capacidade Transportadoras Veículos …" at bounding box center [212, 100] width 425 height 201
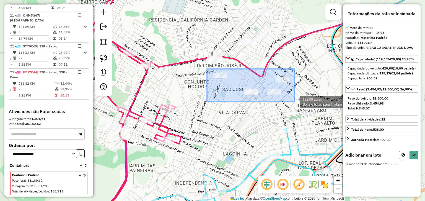
drag, startPoint x: 208, startPoint y: 69, endPoint x: 294, endPoint y: 102, distance: 92.5
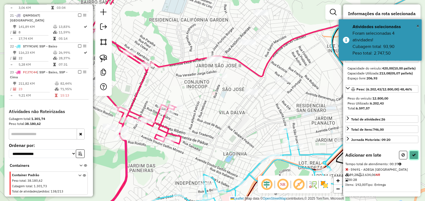
click at [412, 157] on icon at bounding box center [414, 155] width 4 height 4
select select "*********"
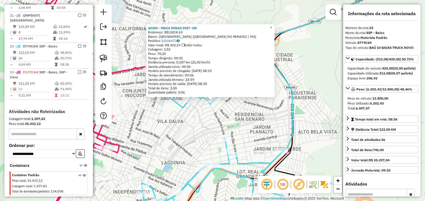
click at [240, 117] on div "60389 - MEGA MINAS DIST -DD Endereço: BELGICA 63 Bairro: JARDIM EUROPA (SAO SEB…" at bounding box center [212, 100] width 425 height 201
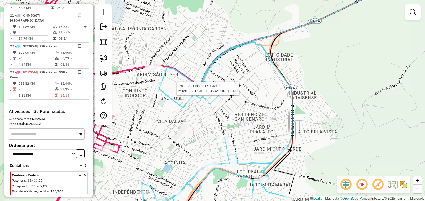
click at [226, 85] on div "Rota 22 - Placa STY9C69 59691 - ADEGA EUROPA Janela de atendimento Grade de ate…" at bounding box center [212, 100] width 425 height 201
select select "*********"
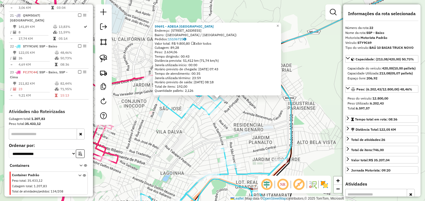
drag, startPoint x: 239, startPoint y: 101, endPoint x: 243, endPoint y: 98, distance: 5.5
click at [243, 98] on div "59691 - ADEGA EUROPA Endereço: [STREET_ADDRESS] Pedidos: 15106725 Valor total: …" at bounding box center [212, 100] width 425 height 201
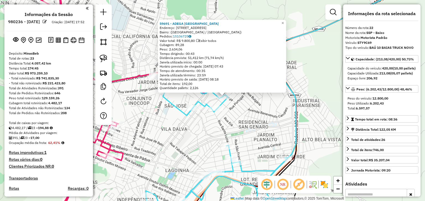
select select "*********"
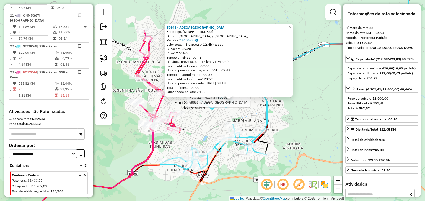
click at [237, 103] on div at bounding box center [231, 101] width 14 height 6
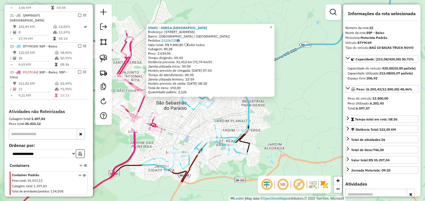
click at [224, 102] on div "59691 - ADEGA EUROPA Endereço: [STREET_ADDRESS] Pedidos: 15106725 Valor total: …" at bounding box center [212, 100] width 425 height 201
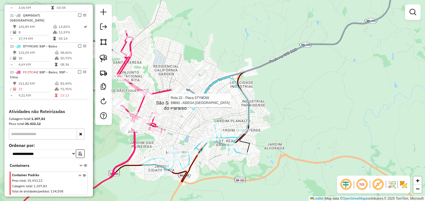
select select "*********"
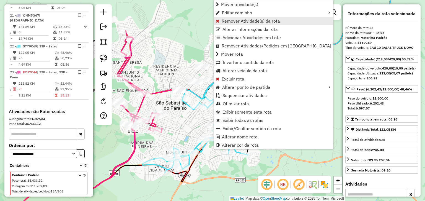
click at [231, 21] on span "Remover Atividade(s) da rota" at bounding box center [250, 21] width 58 height 4
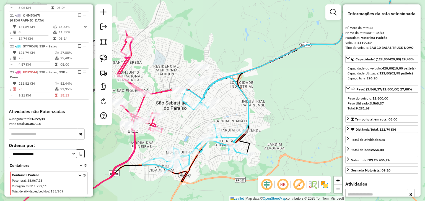
click at [200, 56] on div "Janela de atendimento Grade de atendimento Capacidade Transportadoras Veículos …" at bounding box center [212, 100] width 425 height 201
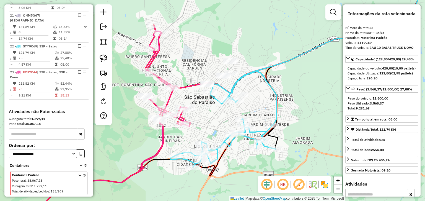
click at [228, 90] on icon at bounding box center [224, 119] width 106 height 96
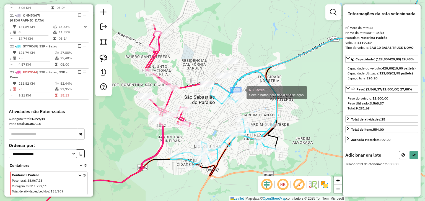
drag, startPoint x: 230, startPoint y: 88, endPoint x: 252, endPoint y: 98, distance: 23.9
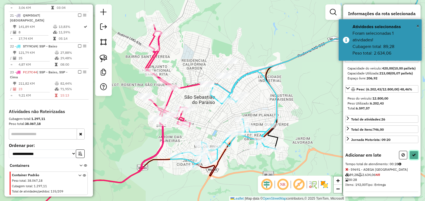
click at [413, 160] on button at bounding box center [413, 155] width 9 height 9
select select "*********"
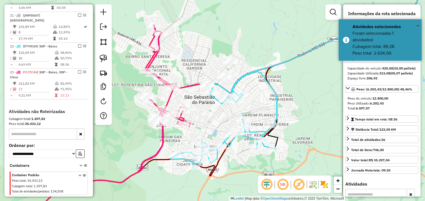
click at [217, 99] on icon at bounding box center [224, 119] width 106 height 96
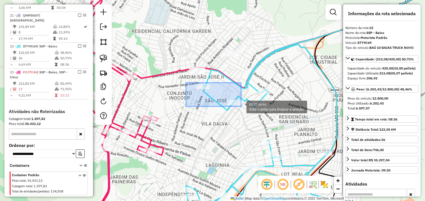
drag, startPoint x: 187, startPoint y: 83, endPoint x: 241, endPoint y: 107, distance: 58.9
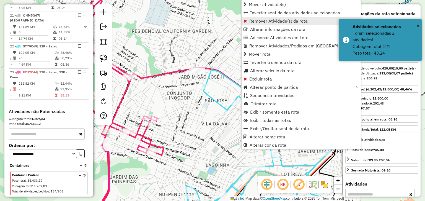
click at [252, 23] on span "Remover Atividade(s) da rota" at bounding box center [278, 21] width 58 height 4
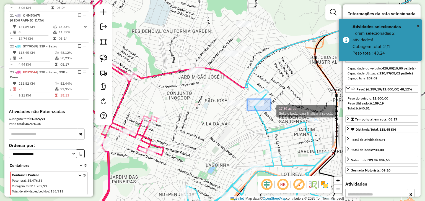
drag, startPoint x: 247, startPoint y: 99, endPoint x: 270, endPoint y: 111, distance: 26.1
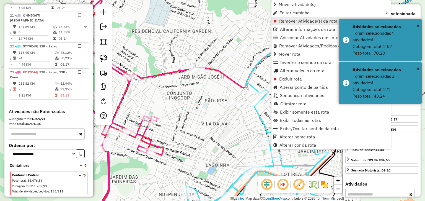
click at [280, 20] on span "Remover Atividade(s) da rota" at bounding box center [308, 21] width 58 height 4
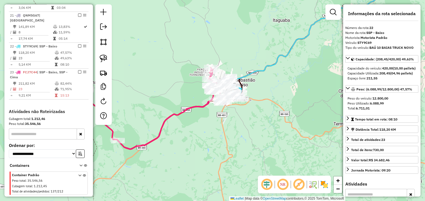
click at [190, 64] on div "Janela de atendimento Grade de atendimento Capacidade Transportadoras Veículos …" at bounding box center [212, 100] width 425 height 201
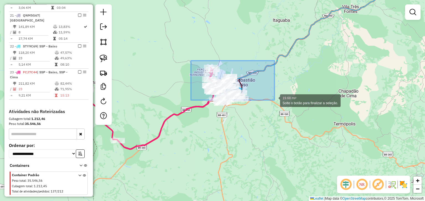
drag, startPoint x: 224, startPoint y: 71, endPoint x: 280, endPoint y: 107, distance: 65.9
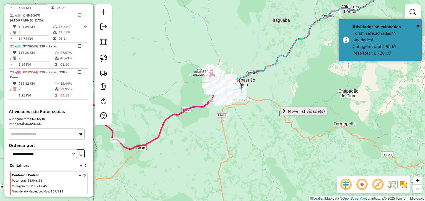
click at [293, 110] on span "Mover atividade(s)" at bounding box center [305, 111] width 37 height 4
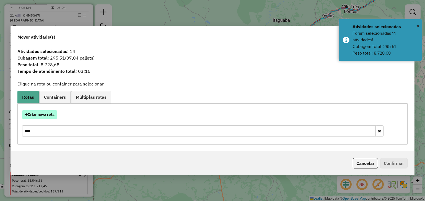
click at [48, 112] on button "Criar nova rota" at bounding box center [39, 115] width 35 height 9
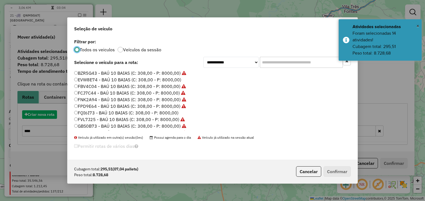
scroll to position [3, 2]
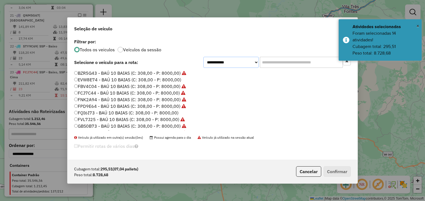
click at [236, 62] on select "**********" at bounding box center [230, 62] width 55 height 11
select select "********"
click at [203, 64] on select "**********" at bounding box center [230, 62] width 55 height 11
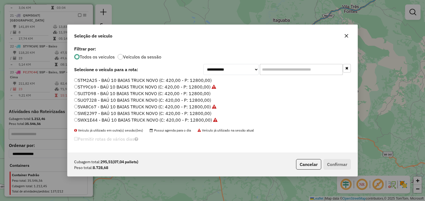
click at [145, 99] on label "SUO7J28 - BAÚ 10 BAIAS TRUCK NOVO (C: 420,00 - P: 12800,00)" at bounding box center [142, 100] width 137 height 7
click at [340, 168] on button "Confirmar" at bounding box center [336, 164] width 27 height 11
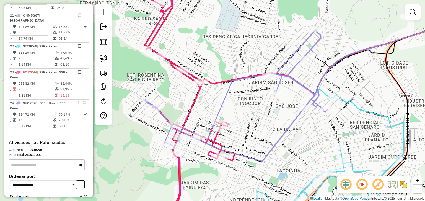
click at [189, 112] on icon at bounding box center [190, 101] width 90 height 242
select select "*********"
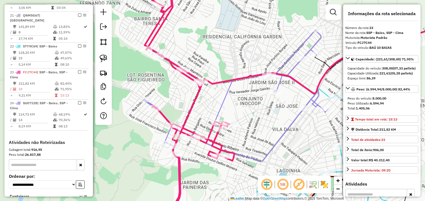
scroll to position [511, 0]
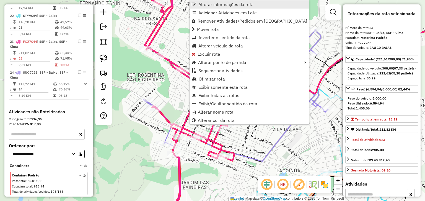
click at [204, 2] on span "Alterar informações da rota" at bounding box center [225, 4] width 55 height 4
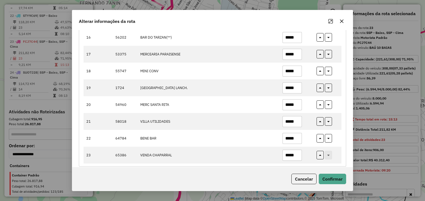
scroll to position [328, 0]
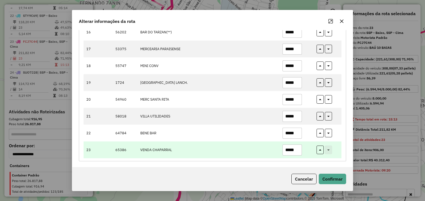
drag, startPoint x: 300, startPoint y: 149, endPoint x: 274, endPoint y: 143, distance: 26.6
click at [274, 143] on tr "23 65386 VENDA CHAPARRAL *****" at bounding box center [212, 150] width 258 height 17
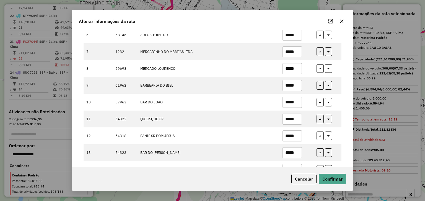
scroll to position [128, 0]
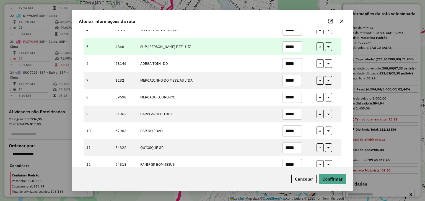
type input "*****"
drag, startPoint x: 295, startPoint y: 48, endPoint x: 272, endPoint y: 46, distance: 23.2
click at [274, 46] on tr "5 4866 SUP. [PERSON_NAME] *****" at bounding box center [212, 46] width 258 height 17
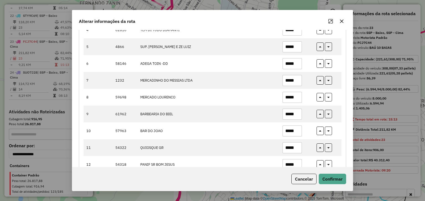
type input "*****"
click at [343, 185] on div "Cancelar Confirmar" at bounding box center [212, 179] width 280 height 24
click at [342, 177] on button "Confirmar" at bounding box center [331, 179] width 27 height 11
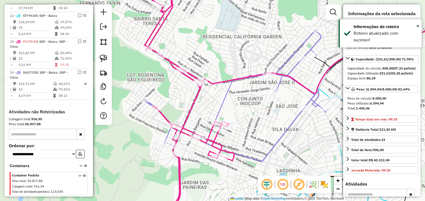
click at [194, 101] on icon at bounding box center [190, 101] width 90 height 242
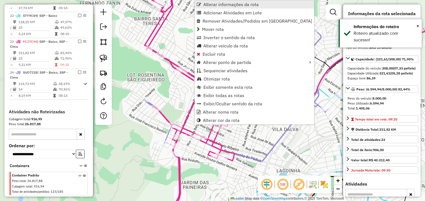
click at [209, 3] on span "Alterar informações da rota" at bounding box center [230, 4] width 55 height 4
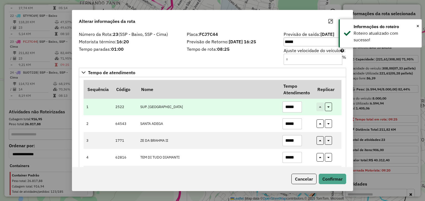
drag, startPoint x: 295, startPoint y: 108, endPoint x: 273, endPoint y: 108, distance: 21.3
click at [274, 108] on tr "1 2522 SUP. ARAUJO *****" at bounding box center [212, 107] width 258 height 17
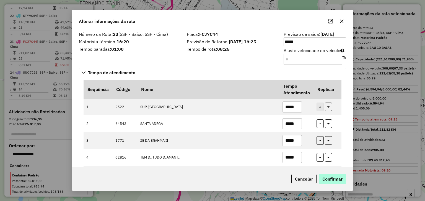
type input "*****"
click at [322, 182] on button "Confirmar" at bounding box center [331, 179] width 27 height 11
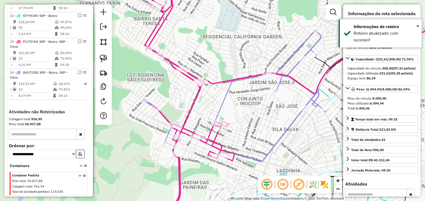
drag, startPoint x: 235, startPoint y: 97, endPoint x: 235, endPoint y: 90, distance: 7.7
click at [235, 92] on div "Janela de atendimento Grade de atendimento Capacidade Transportadoras Veículos …" at bounding box center [212, 100] width 425 height 201
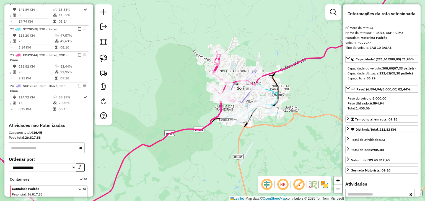
scroll to position [511, 0]
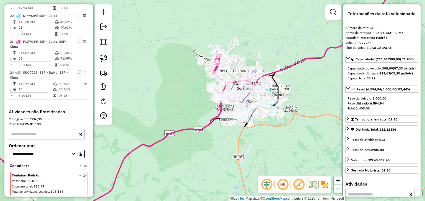
click at [217, 151] on div "Janela de atendimento Grade de atendimento Capacidade Transportadoras Veículos …" at bounding box center [212, 100] width 425 height 201
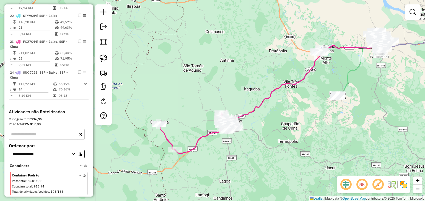
drag, startPoint x: 257, startPoint y: 150, endPoint x: 264, endPoint y: 106, distance: 44.8
click at [264, 107] on div "Janela de atendimento Grade de atendimento Capacidade Transportadoras Veículos …" at bounding box center [212, 100] width 425 height 201
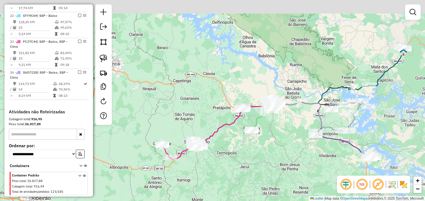
drag, startPoint x: 285, startPoint y: 103, endPoint x: 231, endPoint y: 156, distance: 76.4
click at [231, 156] on div "Janela de atendimento Grade de atendimento Capacidade Transportadoras Veículos …" at bounding box center [212, 100] width 425 height 201
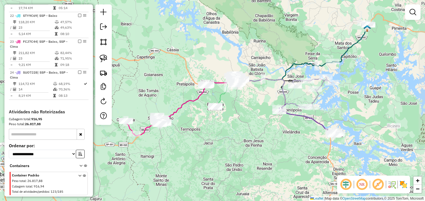
drag, startPoint x: 274, startPoint y: 109, endPoint x: 254, endPoint y: 102, distance: 20.5
click at [254, 101] on div "Janela de atendimento Grade de atendimento Capacidade Transportadoras Veículos …" at bounding box center [212, 100] width 425 height 201
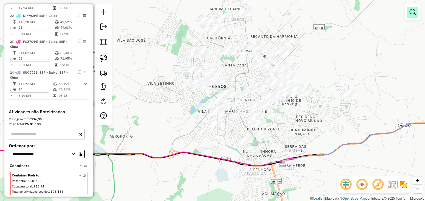
click at [408, 13] on link at bounding box center [412, 12] width 11 height 11
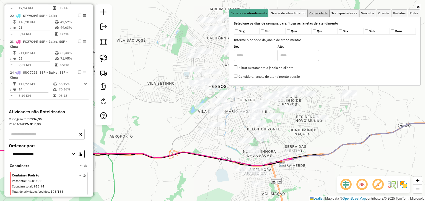
click at [315, 13] on span "Capacidade" at bounding box center [318, 13] width 18 height 3
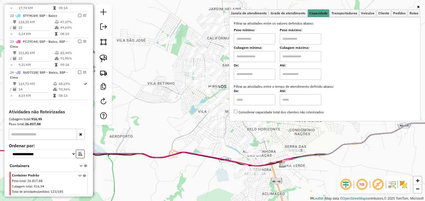
click at [255, 59] on input "text" at bounding box center [254, 56] width 41 height 11
type input "****"
click at [292, 54] on input "text" at bounding box center [299, 56] width 41 height 11
type input "****"
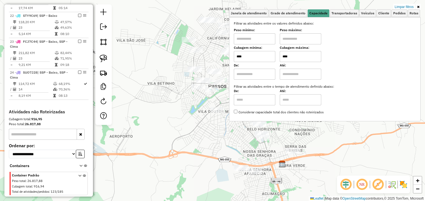
click at [205, 104] on div "Limpar filtros Janela de atendimento Grade de atendimento Capacidade Transporta…" at bounding box center [212, 100] width 425 height 201
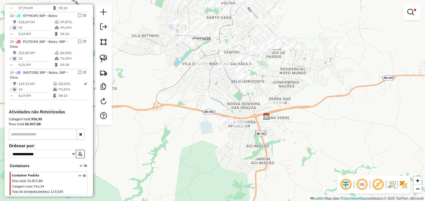
drag, startPoint x: 220, startPoint y: 134, endPoint x: 205, endPoint y: 86, distance: 50.3
click at [205, 86] on div "Limpar filtros Janela de atendimento Grade de atendimento Capacidade Transporta…" at bounding box center [212, 100] width 425 height 201
drag, startPoint x: 104, startPoint y: 61, endPoint x: 111, endPoint y: 59, distance: 8.0
click at [104, 61] on img at bounding box center [103, 59] width 8 height 8
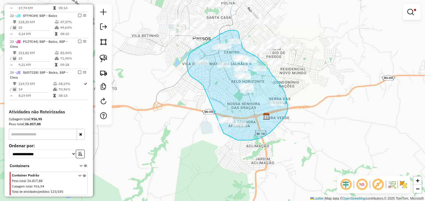
drag, startPoint x: 190, startPoint y: 76, endPoint x: 214, endPoint y: 130, distance: 58.4
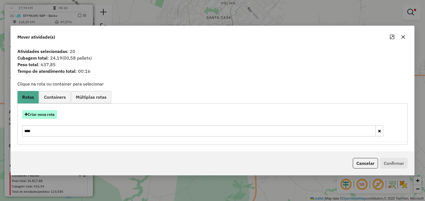
click at [46, 113] on button "Criar nova rota" at bounding box center [39, 115] width 35 height 9
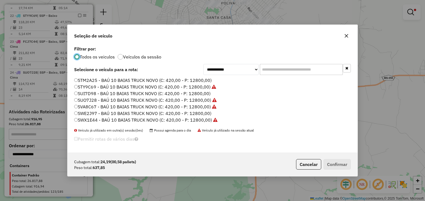
scroll to position [3, 2]
click at [243, 70] on select "**********" at bounding box center [230, 69] width 55 height 11
select select "********"
click at [203, 66] on select "**********" at bounding box center [230, 69] width 55 height 11
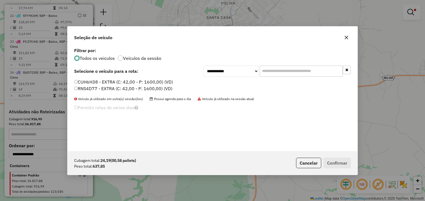
click at [120, 87] on label "RNS4D77 - EXTRA (C: 42,00 - P: 1600,00) (VD)" at bounding box center [123, 88] width 98 height 7
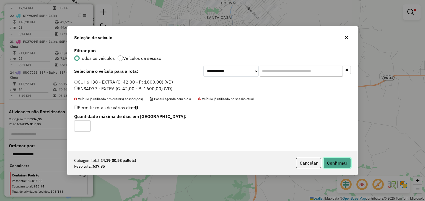
click at [335, 160] on button "Confirmar" at bounding box center [336, 163] width 27 height 11
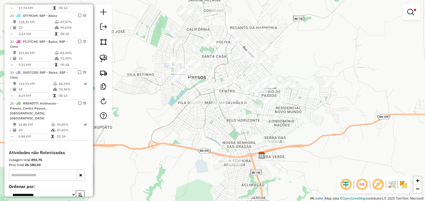
drag, startPoint x: 287, startPoint y: 25, endPoint x: 283, endPoint y: 64, distance: 39.3
click at [283, 64] on div "Limpar filtros Janela de atendimento Grade de atendimento Capacidade Transporta…" at bounding box center [212, 100] width 425 height 201
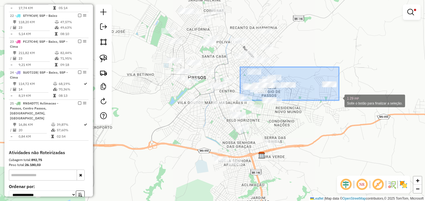
drag, startPoint x: 240, startPoint y: 67, endPoint x: 339, endPoint y: 105, distance: 105.7
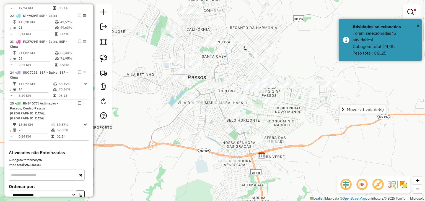
click at [216, 87] on hb-router-mapa "Mover atividade(s) Informações da Sessão 980236 - [DATE] Criação: [DATE] 17:52 …" at bounding box center [212, 100] width 425 height 201
click at [234, 74] on div "Rota 25 - Placa RNS4D77 9694 - RANGO STAR -GE Limpar filtros Janela de atendime…" at bounding box center [212, 100] width 425 height 201
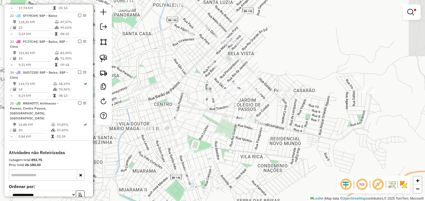
drag, startPoint x: 252, startPoint y: 66, endPoint x: 212, endPoint y: 51, distance: 43.4
click at [212, 51] on div "Limpar filtros Janela de atendimento Grade de atendimento Capacidade Transporta…" at bounding box center [212, 100] width 425 height 201
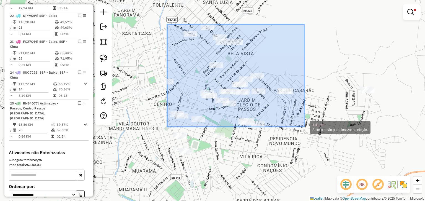
drag, startPoint x: 167, startPoint y: 24, endPoint x: 302, endPoint y: 131, distance: 172.1
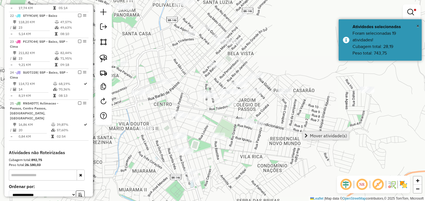
click at [310, 135] on span "Mover atividade(s)" at bounding box center [328, 136] width 37 height 4
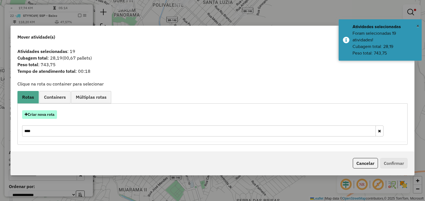
click at [47, 116] on button "Criar nova rota" at bounding box center [39, 115] width 35 height 9
select select "********"
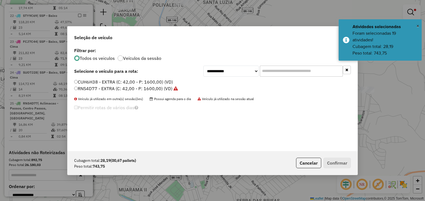
click at [122, 81] on label "CUH6H38 - EXTRA (C: 42,00 - P: 1600,00) (VD)" at bounding box center [123, 82] width 99 height 7
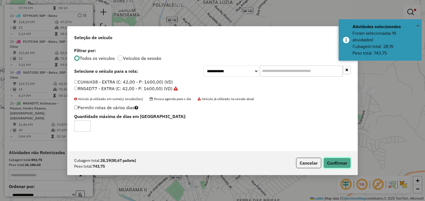
click at [340, 166] on button "Confirmar" at bounding box center [336, 163] width 27 height 11
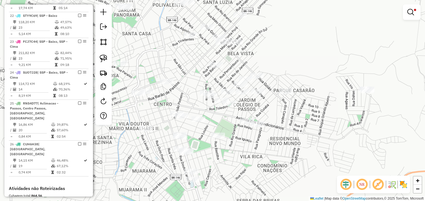
drag, startPoint x: 262, startPoint y: 132, endPoint x: 299, endPoint y: 137, distance: 37.2
click at [299, 137] on div "Limpar filtros Janela de atendimento Grade de atendimento Capacidade Transporta…" at bounding box center [212, 100] width 425 height 201
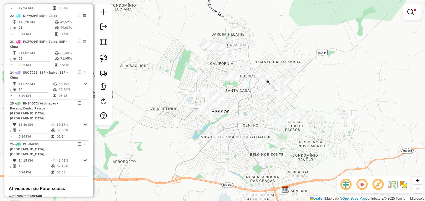
drag, startPoint x: 315, startPoint y: 99, endPoint x: 318, endPoint y: 121, distance: 21.7
click at [318, 121] on div "Limpar filtros Janela de atendimento Grade de atendimento Capacidade Transporta…" at bounding box center [212, 100] width 425 height 201
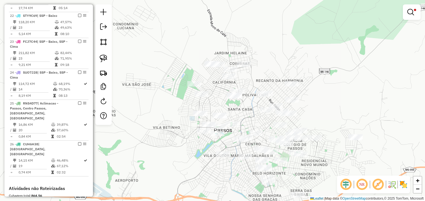
click at [413, 16] on link at bounding box center [411, 12] width 13 height 11
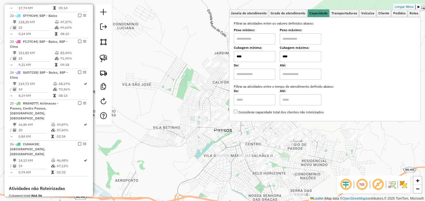
drag, startPoint x: 302, startPoint y: 56, endPoint x: 273, endPoint y: 56, distance: 29.0
click at [273, 56] on div "Cubagem mínima: **** Cubagem máxima: ****" at bounding box center [325, 54] width 182 height 15
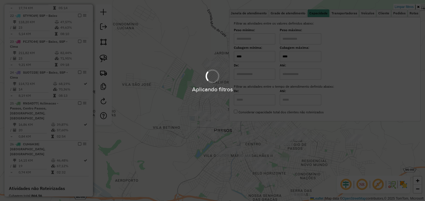
type input "****"
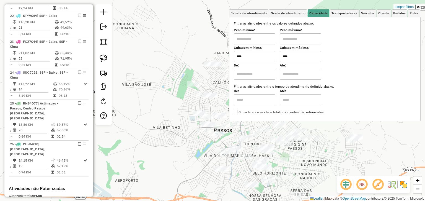
click at [185, 112] on div "Limpar filtros Janela de atendimento Grade de atendimento Capacidade Transporta…" at bounding box center [212, 100] width 425 height 201
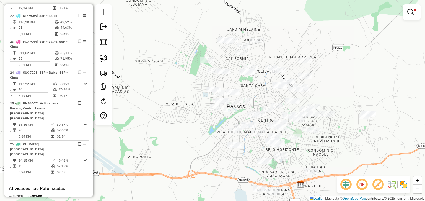
drag, startPoint x: 242, startPoint y: 112, endPoint x: 254, endPoint y: 83, distance: 31.1
click at [254, 83] on div "Limpar filtros Janela de atendimento Grade de atendimento Capacidade Transporta…" at bounding box center [212, 100] width 425 height 201
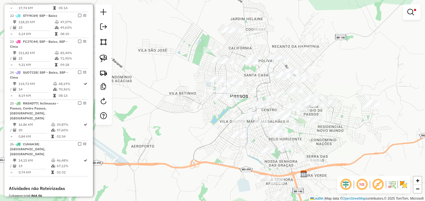
click at [201, 77] on div "Limpar filtros Janela de atendimento Grade de atendimento Capacidade Transporta…" at bounding box center [212, 100] width 425 height 201
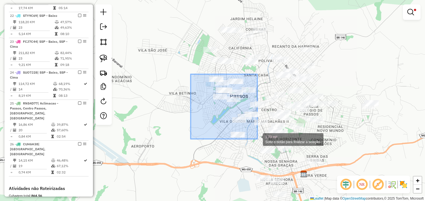
drag, startPoint x: 190, startPoint y: 74, endPoint x: 257, endPoint y: 139, distance: 93.0
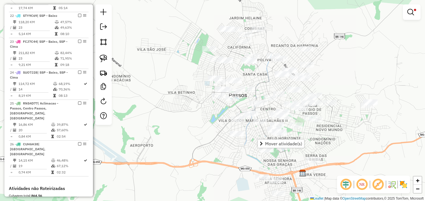
drag, startPoint x: 240, startPoint y: 149, endPoint x: 234, endPoint y: 143, distance: 9.0
click at [234, 143] on div "Limpar filtros Janela de atendimento Grade de atendimento Capacidade Transporta…" at bounding box center [212, 100] width 425 height 201
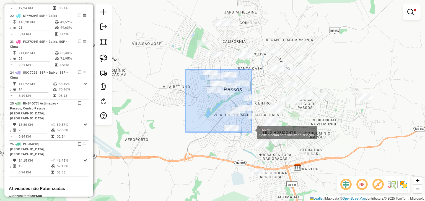
drag, startPoint x: 185, startPoint y: 69, endPoint x: 251, endPoint y: 132, distance: 90.9
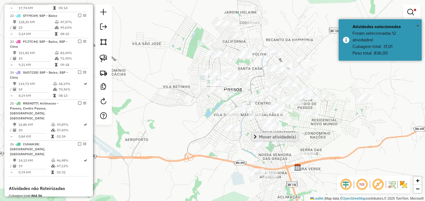
click at [256, 134] on link "Mover atividade(s)" at bounding box center [275, 137] width 46 height 8
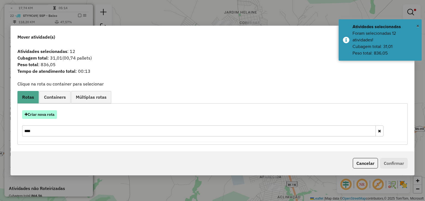
click at [49, 117] on button "Criar nova rota" at bounding box center [39, 115] width 35 height 9
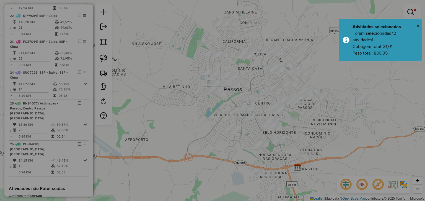
select select "********"
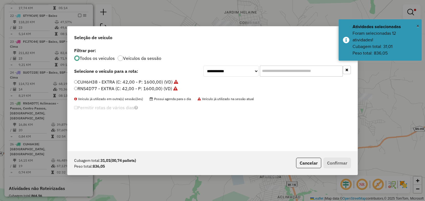
click at [118, 89] on label "RNS4D77 - EXTRA (C: 42,00 - P: 1600,00) (VD)" at bounding box center [125, 88] width 103 height 7
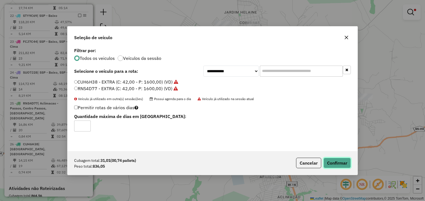
click at [331, 161] on button "Confirmar" at bounding box center [336, 163] width 27 height 11
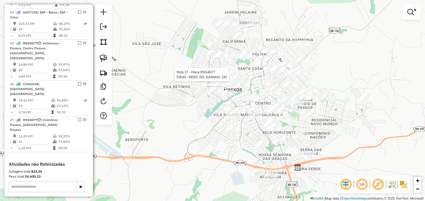
select select "*********"
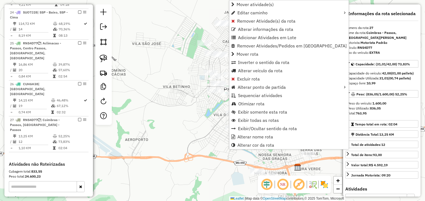
scroll to position [609, 0]
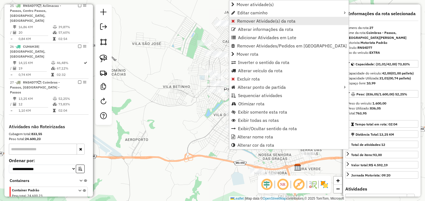
click at [241, 21] on span "Remover Atividade(s) da rota" at bounding box center [266, 21] width 58 height 4
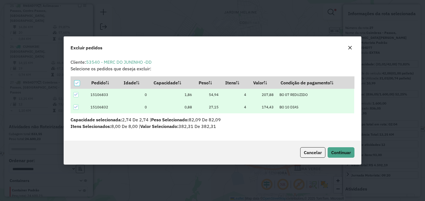
scroll to position [0, 0]
click at [344, 154] on span "Continuar" at bounding box center [341, 153] width 20 height 6
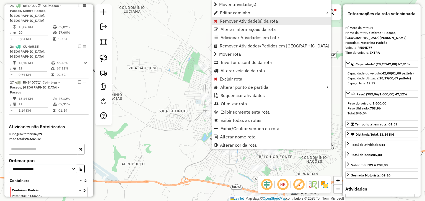
click at [222, 19] on span "Remover Atividade(s) da rota" at bounding box center [248, 21] width 58 height 4
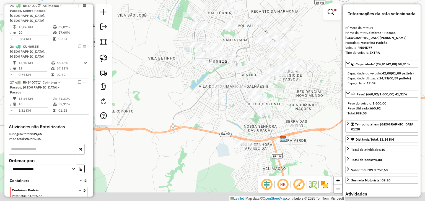
drag, startPoint x: 234, startPoint y: 116, endPoint x: 222, endPoint y: 61, distance: 56.9
click at [222, 61] on div "Rota 27 - Placa RNS4D77 62149 - DELICIAS DA CI-FD Limpar filtros Janela de aten…" at bounding box center [212, 100] width 425 height 201
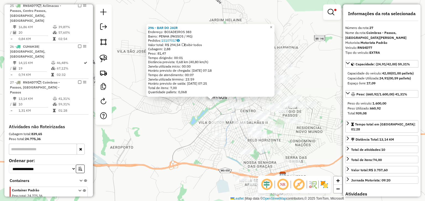
click at [185, 118] on div "296 - BAR DO [PERSON_NAME]: BOIADEIROS 383 Bairro: PENHA (PASSOS / [GEOGRAPHIC_…" at bounding box center [212, 100] width 425 height 201
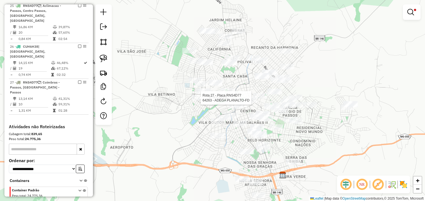
select select "*********"
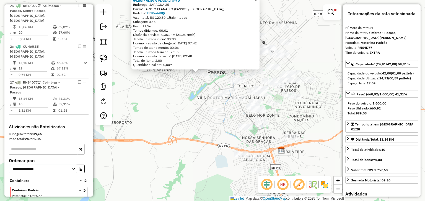
drag, startPoint x: 212, startPoint y: 124, endPoint x: 184, endPoint y: 77, distance: 53.9
click at [184, 77] on div "64263 - ADEGA PLANALTO-FD Endereço: JARAGUA 25 Bairro: [GEOGRAPHIC_DATA] (PASSO…" at bounding box center [212, 100] width 425 height 201
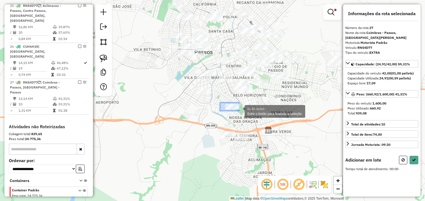
drag, startPoint x: 226, startPoint y: 104, endPoint x: 239, endPoint y: 111, distance: 15.1
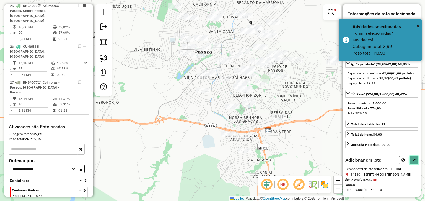
click at [412, 162] on icon at bounding box center [414, 160] width 4 height 4
select select "*********"
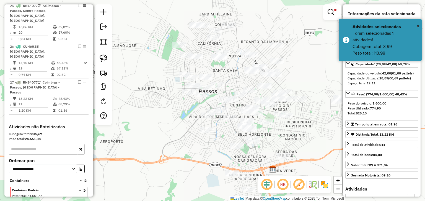
drag, startPoint x: 182, startPoint y: 86, endPoint x: 186, endPoint y: 123, distance: 37.0
click at [186, 123] on div "Limpar filtros Janela de atendimento Grade de atendimento Capacidade Transporta…" at bounding box center [212, 100] width 425 height 201
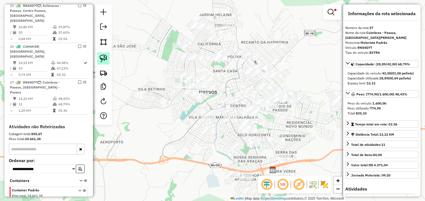
click at [102, 59] on img at bounding box center [103, 59] width 8 height 8
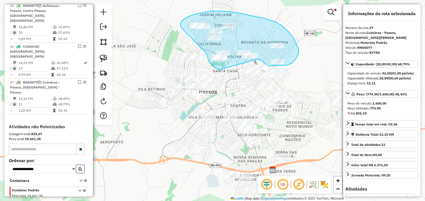
drag, startPoint x: 220, startPoint y: 70, endPoint x: 257, endPoint y: 59, distance: 38.8
click at [257, 59] on div "Limpar filtros Janela de atendimento Grade de atendimento Capacidade Transporta…" at bounding box center [212, 100] width 425 height 201
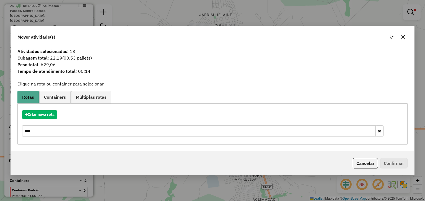
click at [43, 110] on div "Criar nova rota ****" at bounding box center [212, 124] width 387 height 36
click at [42, 112] on button "Criar nova rota" at bounding box center [39, 115] width 35 height 9
select select "********"
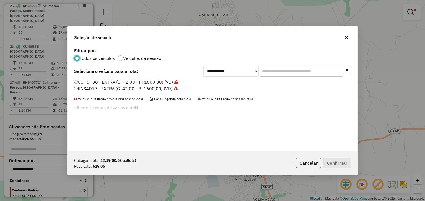
scroll to position [3, 2]
click at [94, 81] on label "CUH6H38 - EXTRA (C: 42,00 - P: 1600,00) (VD)" at bounding box center [126, 82] width 104 height 7
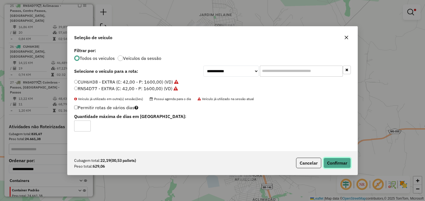
click at [335, 159] on button "Confirmar" at bounding box center [336, 163] width 27 height 11
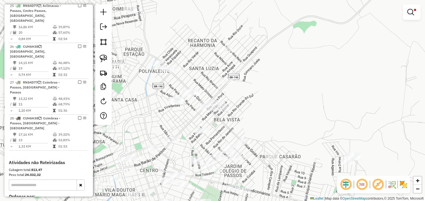
click at [173, 65] on div "Rota 28 - Placa CUH6H38 58229 - SUPER PRECO BOM-FD Rota 28 - Placa CUH6H38 1020…" at bounding box center [212, 100] width 425 height 201
select select "*********"
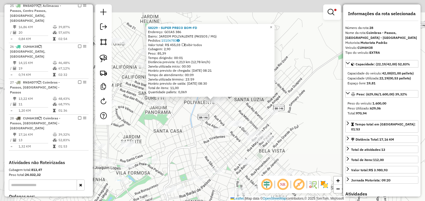
scroll to position [640, 0]
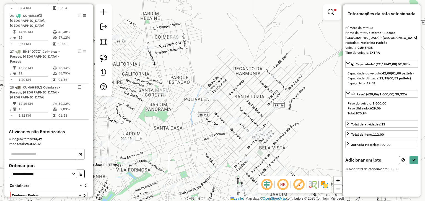
drag, startPoint x: 203, startPoint y: 115, endPoint x: 203, endPoint y: 91, distance: 24.1
click at [203, 91] on div "Limpar filtros Janela de atendimento Grade de atendimento Capacidade Transporta…" at bounding box center [212, 100] width 425 height 201
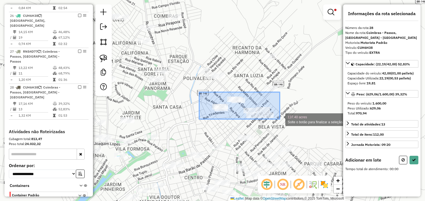
drag, startPoint x: 199, startPoint y: 92, endPoint x: 280, endPoint y: 119, distance: 85.1
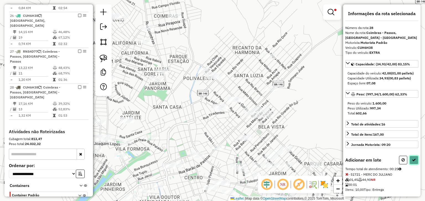
click at [413, 162] on icon at bounding box center [414, 160] width 4 height 4
select select "*********"
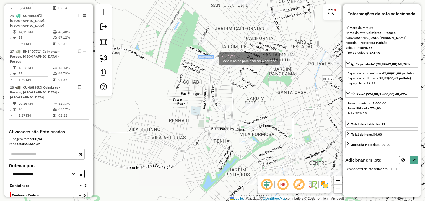
drag, startPoint x: 199, startPoint y: 56, endPoint x: 246, endPoint y: 72, distance: 49.7
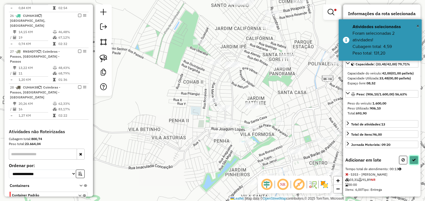
click at [415, 165] on button at bounding box center [413, 160] width 9 height 9
select select "*********"
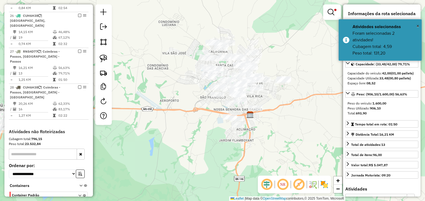
click at [291, 56] on div "Limpar filtros Janela de atendimento Grade de atendimento Capacidade Transporta…" at bounding box center [212, 100] width 425 height 201
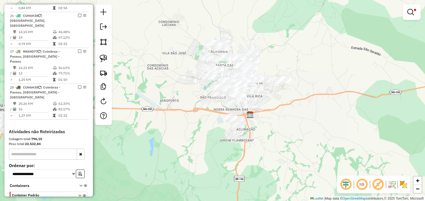
click at [404, 14] on div at bounding box center [411, 11] width 18 height 15
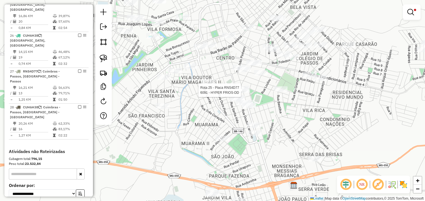
select select "*********"
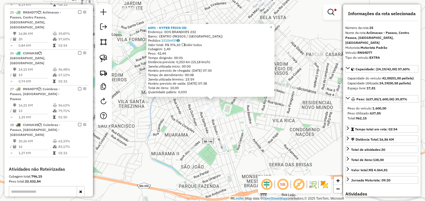
scroll to position [595, 0]
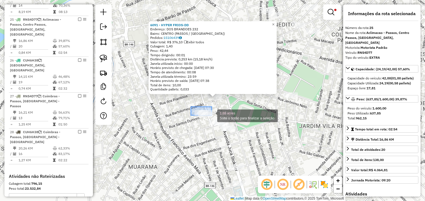
drag, startPoint x: 191, startPoint y: 107, endPoint x: 216, endPoint y: 119, distance: 27.7
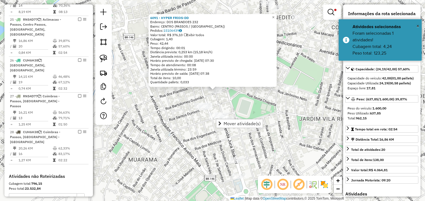
drag, startPoint x: 226, startPoint y: 111, endPoint x: 226, endPoint y: 104, distance: 6.1
click at [226, 105] on div "6091 - HYPER FRIOS-DD Endereço: DOS BRANDOES 232 Bairro: CENTRO (PASSOS / [GEOG…" at bounding box center [212, 100] width 425 height 201
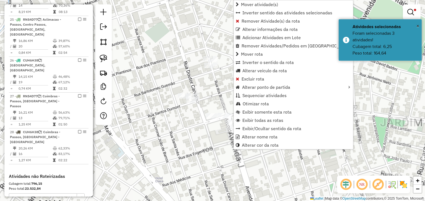
click at [219, 106] on div "Limpar filtros Janela de atendimento Grade de atendimento Capacidade Transporta…" at bounding box center [212, 100] width 425 height 201
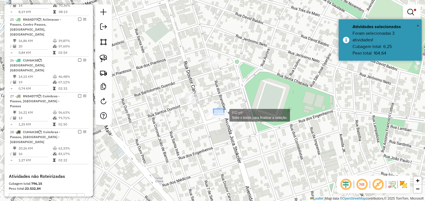
click at [234, 121] on div "522 yd² Solte o botão para finalizar a seleção. Limpar filtros Janela de atendi…" at bounding box center [212, 100] width 425 height 201
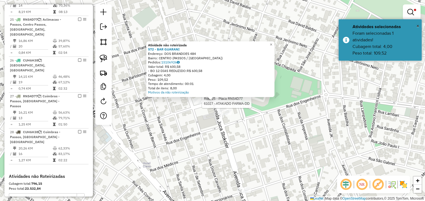
select select "*********"
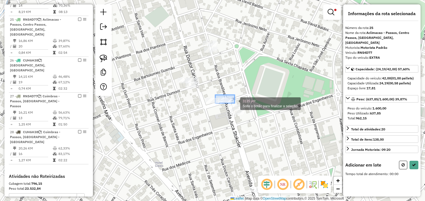
drag, startPoint x: 215, startPoint y: 95, endPoint x: 234, endPoint y: 104, distance: 21.3
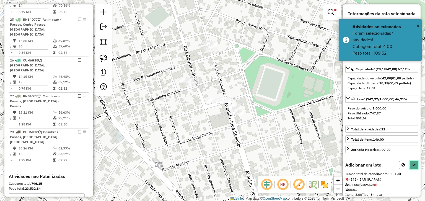
click at [410, 167] on button at bounding box center [413, 165] width 9 height 9
select select "*********"
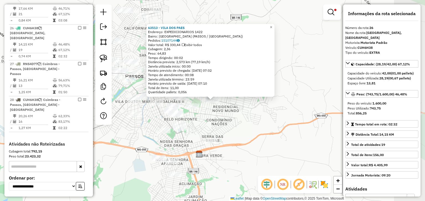
scroll to position [631, 0]
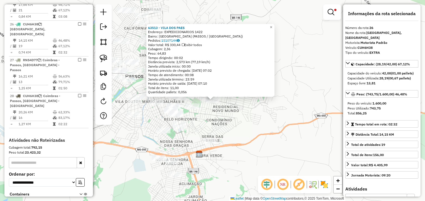
click at [272, 114] on div "63513 - VILA DOS PAES Endereço: EXPEDICIONARIOS 1422 Bairro: [GEOGRAPHIC_DATA] …" at bounding box center [212, 100] width 425 height 201
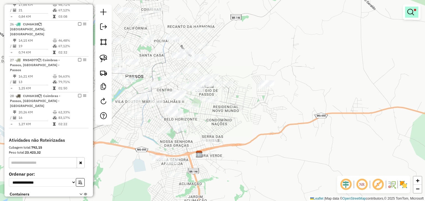
click at [406, 14] on link at bounding box center [411, 12] width 13 height 11
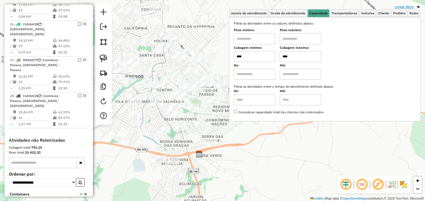
click at [407, 6] on link "Limpar filtros" at bounding box center [403, 7] width 21 height 6
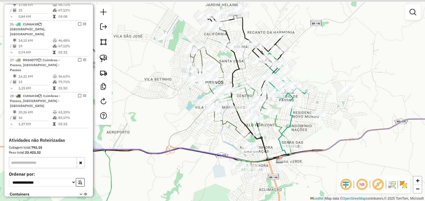
drag, startPoint x: 370, startPoint y: 36, endPoint x: 398, endPoint y: 36, distance: 28.5
click at [398, 36] on div "Janela de atendimento Grade de atendimento Capacidade Transportadoras Veículos …" at bounding box center [212, 100] width 425 height 201
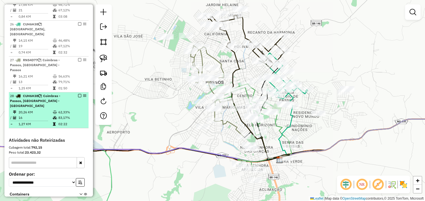
click at [80, 94] on div "28 - CUH6H38 | [GEOGRAPHIC_DATA] - [GEOGRAPHIC_DATA], [GEOGRAPHIC_DATA]" at bounding box center [48, 101] width 77 height 15
select select "*********"
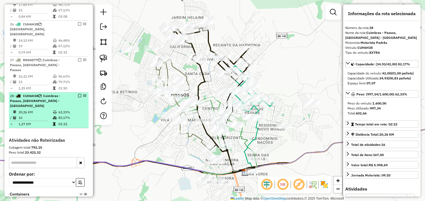
click at [78, 94] on em at bounding box center [79, 95] width 3 height 3
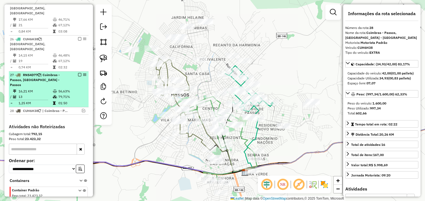
click at [78, 73] on em at bounding box center [79, 74] width 3 height 3
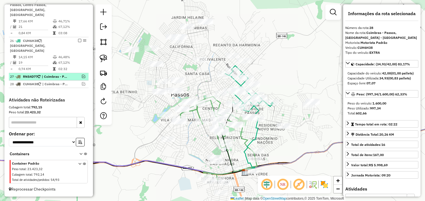
scroll to position [593, 0]
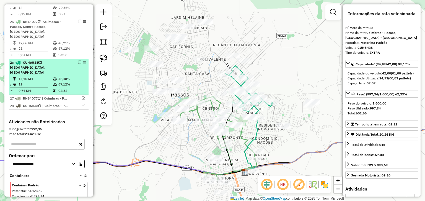
click at [78, 60] on div "26 - CUH6H38 | [GEOGRAPHIC_DATA], [GEOGRAPHIC_DATA]" at bounding box center [48, 67] width 77 height 15
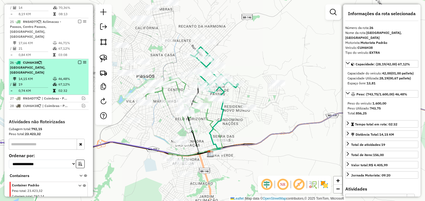
click at [78, 61] on em at bounding box center [79, 62] width 3 height 3
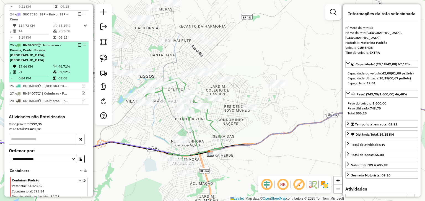
click at [78, 43] on em at bounding box center [79, 44] width 3 height 3
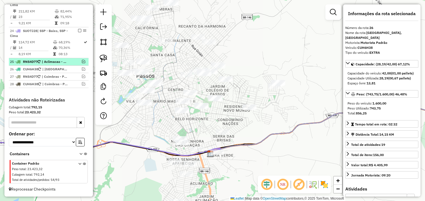
scroll to position [541, 0]
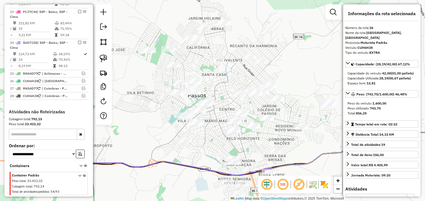
drag, startPoint x: 192, startPoint y: 56, endPoint x: 229, endPoint y: 82, distance: 44.9
click at [229, 83] on div "Janela de atendimento Grade de atendimento Capacidade Transportadoras Veículos …" at bounding box center [212, 100] width 425 height 201
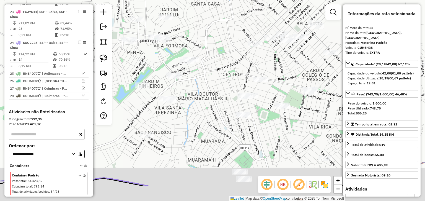
drag, startPoint x: 218, startPoint y: 103, endPoint x: 216, endPoint y: 42, distance: 61.1
click at [216, 42] on div "Janela de atendimento Grade de atendimento Capacidade Transportadoras Veículos …" at bounding box center [212, 100] width 425 height 201
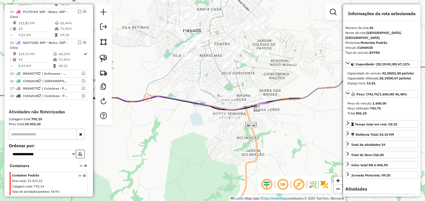
drag, startPoint x: 212, startPoint y: 50, endPoint x: 212, endPoint y: 55, distance: 4.7
click at [212, 55] on div "Janela de atendimento Grade de atendimento Capacidade Transportadoras Veículos …" at bounding box center [212, 100] width 425 height 201
click at [106, 60] on img at bounding box center [103, 59] width 8 height 8
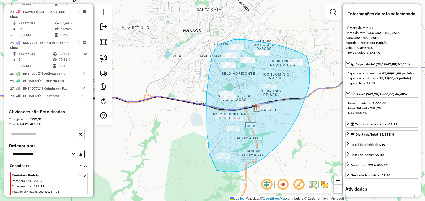
drag, startPoint x: 211, startPoint y: 157, endPoint x: 216, endPoint y: 171, distance: 15.0
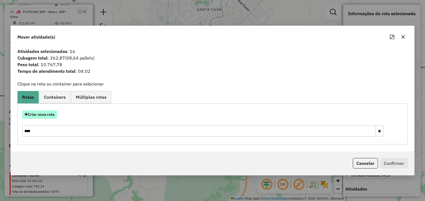
click at [44, 116] on button "Criar nova rota" at bounding box center [39, 115] width 35 height 9
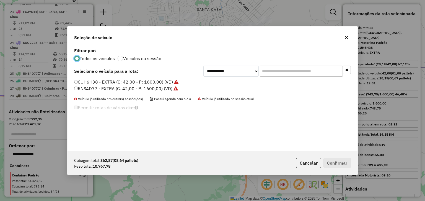
scroll to position [3, 2]
click at [240, 68] on select "**********" at bounding box center [230, 71] width 55 height 11
select select "********"
click at [203, 66] on select "**********" at bounding box center [230, 71] width 55 height 11
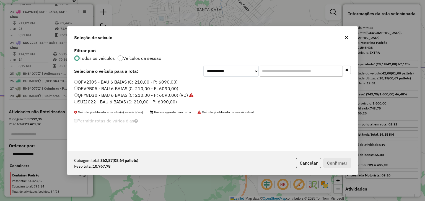
click at [134, 102] on label "SUI2C22 - BAU 6 BAIAS (C: 210,00 - P: 6090,00)" at bounding box center [125, 102] width 103 height 7
click at [342, 164] on button "Confirmar" at bounding box center [336, 163] width 27 height 11
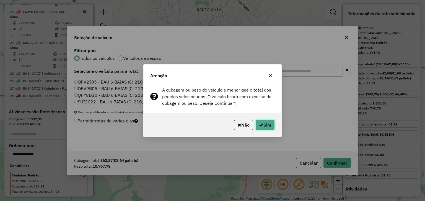
click at [265, 124] on button "Sim" at bounding box center [264, 125] width 19 height 11
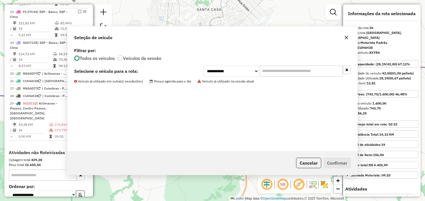
scroll to position [577, 0]
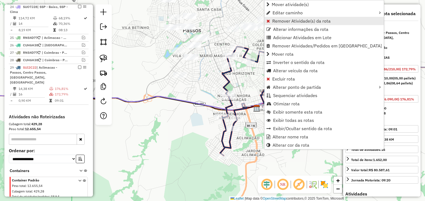
click at [277, 20] on span "Remover Atividade(s) da rota" at bounding box center [301, 21] width 58 height 4
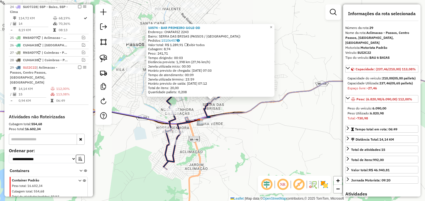
click at [248, 123] on div "10574 - BAR PRIMEIRO GOLE-DD Endereço: CHAFARIZ 2243 Bairro: SERRA DAS BRISAS (…" at bounding box center [212, 100] width 425 height 201
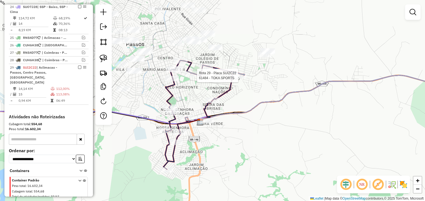
select select "*********"
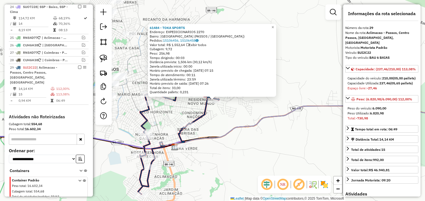
drag, startPoint x: 229, startPoint y: 115, endPoint x: 244, endPoint y: 118, distance: 15.8
click at [244, 118] on div "61484 - TOKA SPORTS Endereço: EXPEDICIONARIOS 2270 Bairro: JARDIM VILA RICA (PA…" at bounding box center [212, 100] width 425 height 201
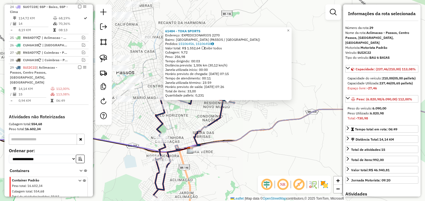
click at [202, 117] on div "61484 - TOKA SPORTS Endereço: EXPEDICIONARIOS 2270 Bairro: JARDIM VILA RICA (PA…" at bounding box center [212, 100] width 425 height 201
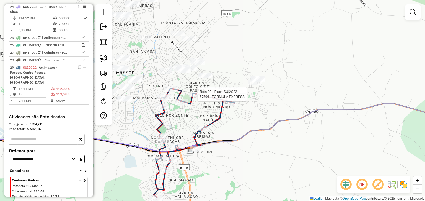
select select "*********"
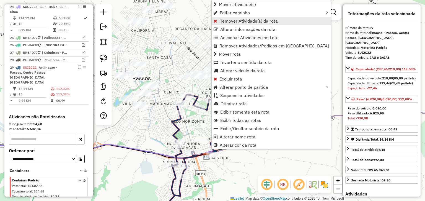
click at [230, 21] on span "Remover Atividade(s) da rota" at bounding box center [248, 21] width 58 height 4
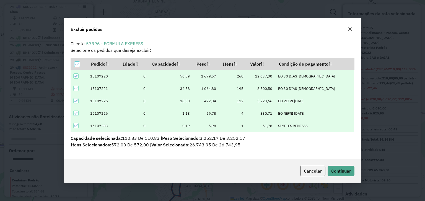
scroll to position [0, 0]
click at [345, 172] on span "Continuar" at bounding box center [341, 172] width 20 height 6
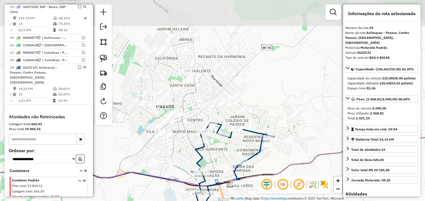
drag, startPoint x: 168, startPoint y: 70, endPoint x: 192, endPoint y: 98, distance: 36.5
click at [192, 98] on div "Janela de atendimento Grade de atendimento Capacidade Transportadoras Veículos …" at bounding box center [212, 100] width 425 height 201
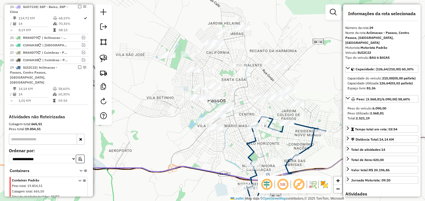
drag, startPoint x: 192, startPoint y: 98, endPoint x: 243, endPoint y: 93, distance: 51.7
click at [243, 93] on div "Janela de atendimento Grade de atendimento Capacidade Transportadoras Veículos …" at bounding box center [212, 100] width 425 height 201
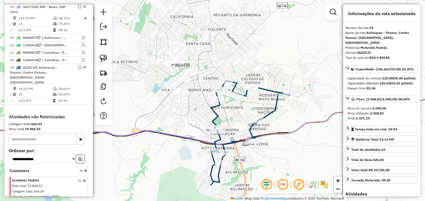
drag, startPoint x: 243, startPoint y: 93, endPoint x: 206, endPoint y: 56, distance: 52.0
click at [206, 56] on div "Janela de atendimento Grade de atendimento Capacidade Transportadoras Veículos …" at bounding box center [212, 100] width 425 height 201
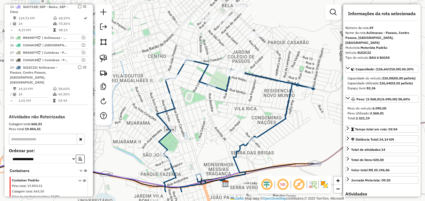
drag, startPoint x: 246, startPoint y: 83, endPoint x: 236, endPoint y: 39, distance: 44.9
click at [236, 41] on div "Janela de atendimento Grade de atendimento Capacidade Transportadoras Veículos …" at bounding box center [212, 100] width 425 height 201
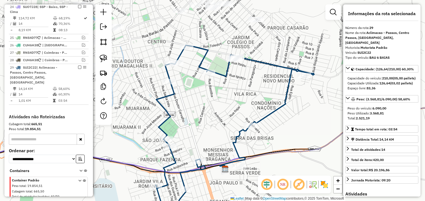
click at [218, 42] on div "Janela de atendimento Grade de atendimento Capacidade Transportadoras Veículos …" at bounding box center [212, 100] width 425 height 201
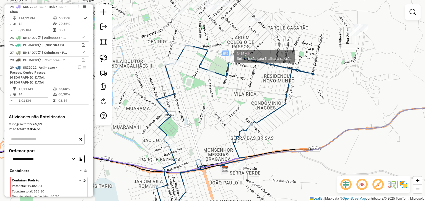
drag, startPoint x: 223, startPoint y: 52, endPoint x: 250, endPoint y: 70, distance: 32.2
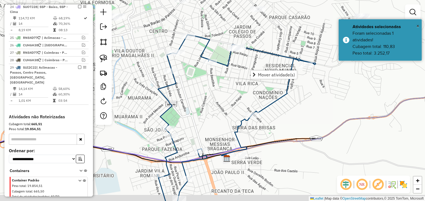
drag, startPoint x: 249, startPoint y: 96, endPoint x: 250, endPoint y: 74, distance: 21.6
click at [250, 75] on hb-router-mapa "Mover atividade(s) Informações da Sessão 980236 - 16/08/2025 Criação: 15/08/202…" at bounding box center [212, 100] width 425 height 201
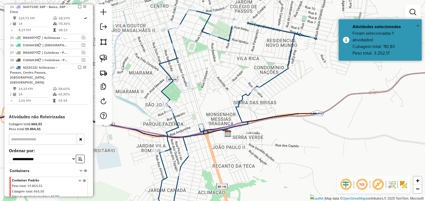
click at [216, 18] on div "Janela de atendimento Grade de atendimento Capacidade Transportadoras Veículos …" at bounding box center [212, 100] width 425 height 201
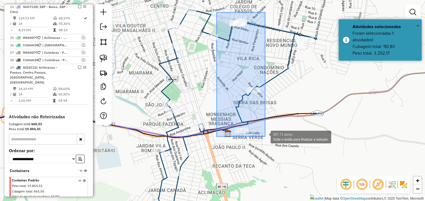
drag, startPoint x: 216, startPoint y: 12, endPoint x: 265, endPoint y: 137, distance: 133.4
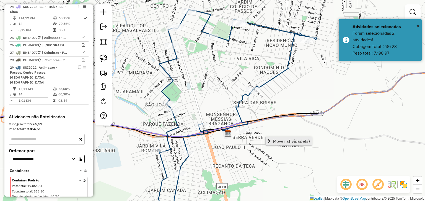
click at [276, 140] on span "Mover atividade(s)" at bounding box center [291, 141] width 37 height 4
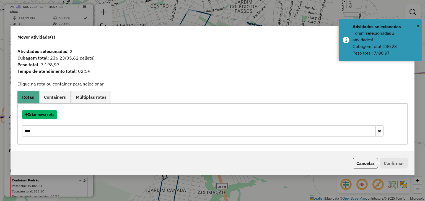
click at [50, 113] on button "Criar nova rota" at bounding box center [39, 115] width 35 height 9
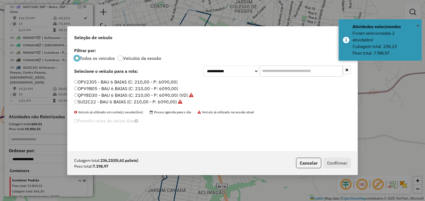
scroll to position [3, 2]
click at [243, 73] on select "**********" at bounding box center [230, 71] width 55 height 11
select select "********"
click at [203, 66] on select "**********" at bounding box center [230, 71] width 55 height 11
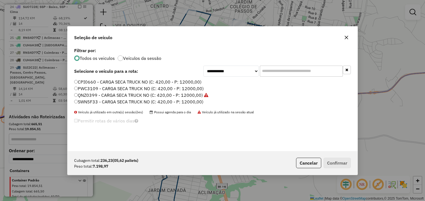
click at [153, 86] on label "PWC3109 - CARGA SECA TRUCK NO (C: 420,00 - P: 12000,00)" at bounding box center [138, 88] width 129 height 7
click at [332, 164] on button "Confirmar" at bounding box center [336, 163] width 27 height 11
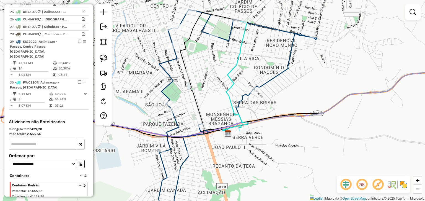
scroll to position [607, 0]
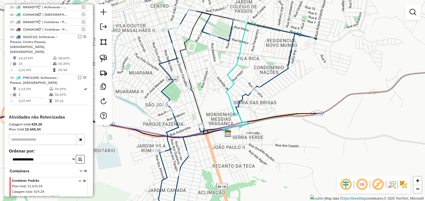
select select "*********"
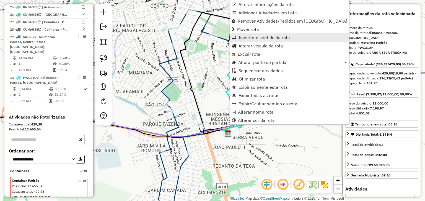
click at [260, 37] on span "Inverter o sentido da rota" at bounding box center [263, 37] width 51 height 4
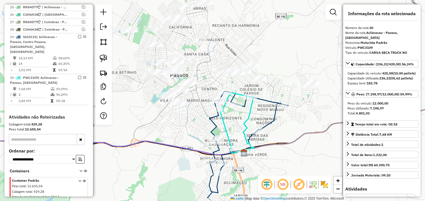
drag, startPoint x: 259, startPoint y: 72, endPoint x: 255, endPoint y: 119, distance: 47.4
click at [260, 115] on div "Janela de atendimento Grade de atendimento Capacidade Transportadoras Veículos …" at bounding box center [212, 100] width 425 height 201
click at [190, 134] on div "Janela de atendimento Grade de atendimento Capacidade Transportadoras Veículos …" at bounding box center [212, 100] width 425 height 201
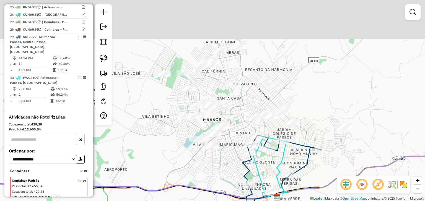
drag, startPoint x: 200, startPoint y: 114, endPoint x: 233, endPoint y: 158, distance: 55.1
click at [233, 158] on div "Janela de atendimento Grade de atendimento Capacidade Transportadoras Veículos …" at bounding box center [212, 100] width 425 height 201
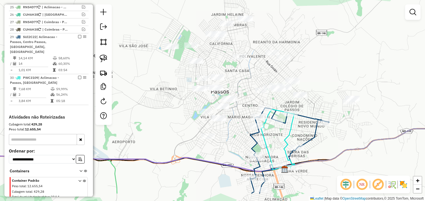
drag, startPoint x: 231, startPoint y: 157, endPoint x: 239, endPoint y: 129, distance: 28.7
click at [239, 129] on div "Janela de atendimento Grade de atendimento Capacidade Transportadoras Veículos …" at bounding box center [212, 100] width 425 height 201
click at [107, 56] on img at bounding box center [103, 59] width 8 height 8
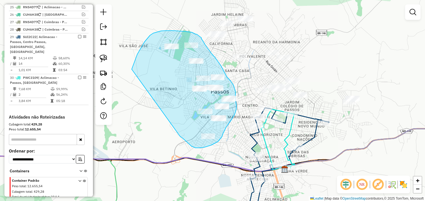
drag, startPoint x: 142, startPoint y: 47, endPoint x: 175, endPoint y: 134, distance: 92.6
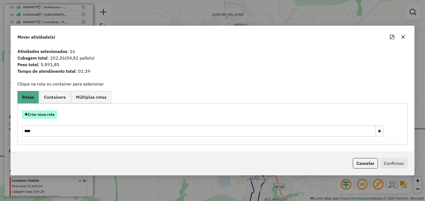
click at [54, 115] on button "Criar nova rota" at bounding box center [39, 115] width 35 height 9
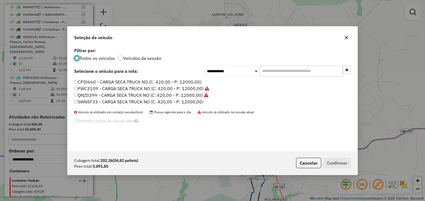
scroll to position [3, 2]
click at [248, 71] on select "**********" at bounding box center [230, 71] width 55 height 11
select select "********"
click at [203, 66] on select "**********" at bounding box center [230, 71] width 55 height 11
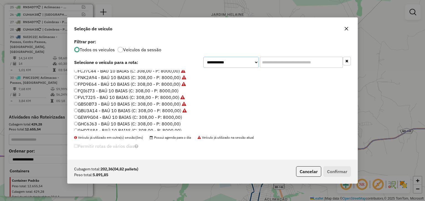
scroll to position [44, 0]
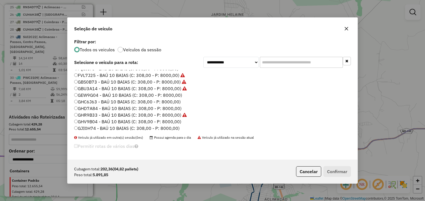
click at [161, 106] on label "GHD7A84 - BAÚ 10 BAIAS (C: 308,00 - P: 8000,00)" at bounding box center [127, 108] width 107 height 7
click at [342, 173] on button "Confirmar" at bounding box center [336, 172] width 27 height 11
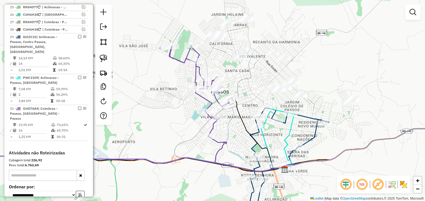
drag, startPoint x: 244, startPoint y: 98, endPoint x: 227, endPoint y: 107, distance: 19.7
click at [227, 107] on div "Janela de atendimento Grade de atendimento Capacidade Transportadoras Veículos …" at bounding box center [212, 100] width 425 height 201
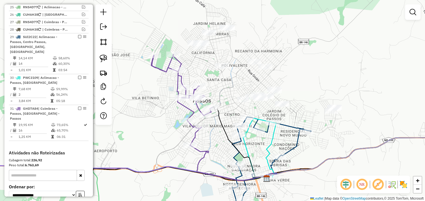
click at [218, 88] on div "Janela de atendimento Grade de atendimento Capacidade Transportadoras Veículos …" at bounding box center [212, 100] width 425 height 201
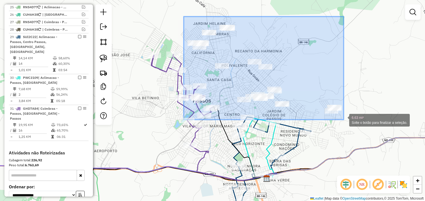
drag, startPoint x: 184, startPoint y: 17, endPoint x: 344, endPoint y: 120, distance: 190.7
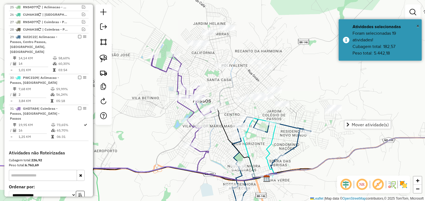
click at [196, 108] on icon at bounding box center [181, 99] width 61 height 91
select select "*********"
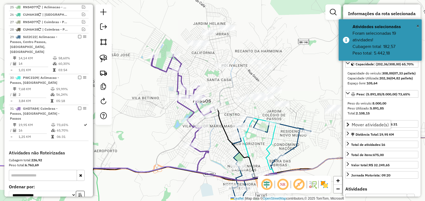
scroll to position [638, 0]
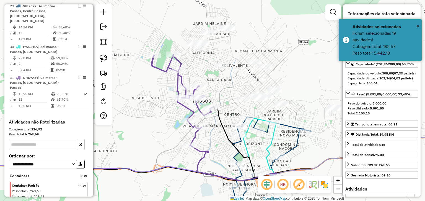
click at [237, 140] on icon at bounding box center [271, 169] width 79 height 104
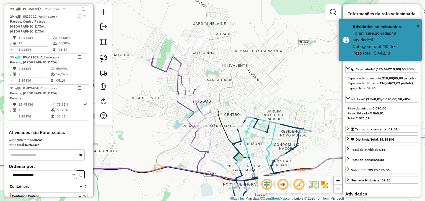
scroll to position [625, 0]
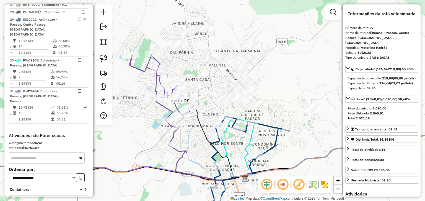
drag, startPoint x: 304, startPoint y: 115, endPoint x: 268, endPoint y: 114, distance: 35.9
click at [268, 114] on div "Janela de atendimento Grade de atendimento Capacidade Transportadoras Veículos …" at bounding box center [212, 100] width 425 height 201
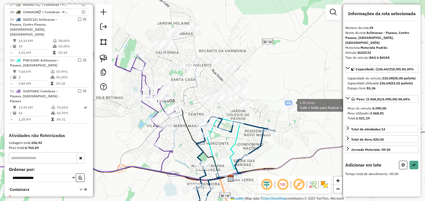
drag, startPoint x: 285, startPoint y: 101, endPoint x: 310, endPoint y: 116, distance: 28.8
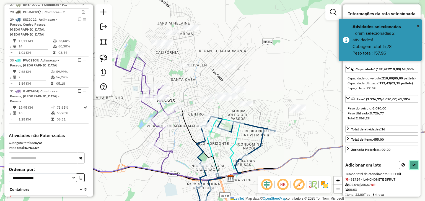
click at [412, 170] on button at bounding box center [413, 165] width 9 height 9
select select "*********"
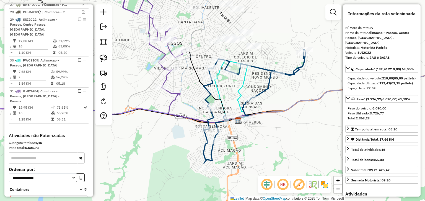
drag, startPoint x: 300, startPoint y: 146, endPoint x: 307, endPoint y: 88, distance: 58.2
click at [307, 88] on div "Janela de atendimento Grade de atendimento Capacidade Transportadoras Veículos …" at bounding box center [212, 100] width 425 height 201
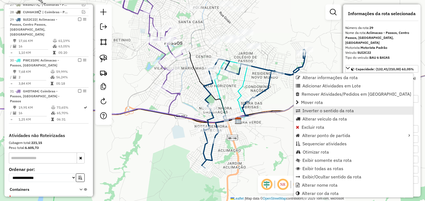
click at [315, 111] on span "Inverter o sentido da rota" at bounding box center [327, 111] width 51 height 4
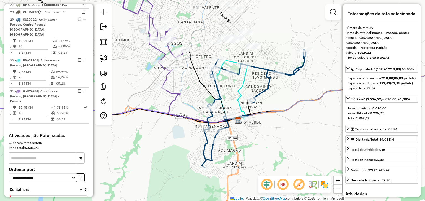
click at [276, 96] on div "Janela de atendimento Grade de atendimento Capacidade Transportadoras Veículos …" at bounding box center [212, 100] width 425 height 201
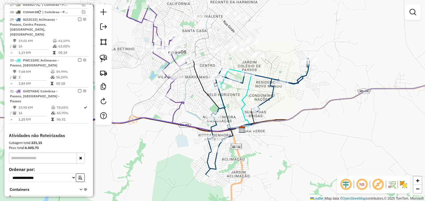
drag, startPoint x: 276, startPoint y: 96, endPoint x: 300, endPoint y: 153, distance: 61.0
click at [300, 153] on div "Janela de atendimento Grade de atendimento Capacidade Transportadoras Veículos …" at bounding box center [212, 100] width 425 height 201
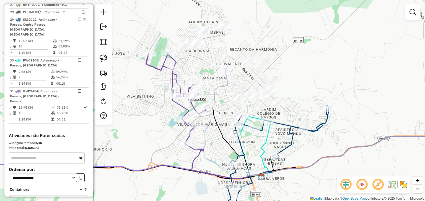
click at [187, 27] on div "Janela de atendimento Grade de atendimento Capacidade Transportadoras Veículos …" at bounding box center [212, 100] width 425 height 201
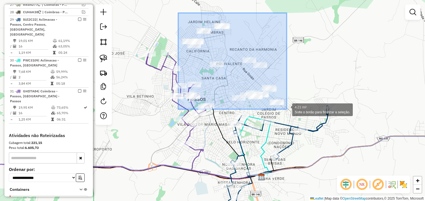
drag, startPoint x: 178, startPoint y: 13, endPoint x: 286, endPoint y: 109, distance: 145.1
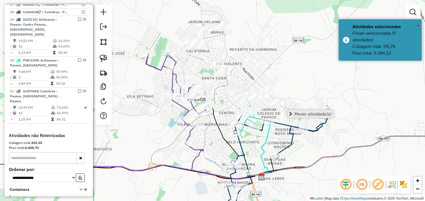
click at [303, 116] on span "Mover atividade(s)" at bounding box center [312, 114] width 37 height 4
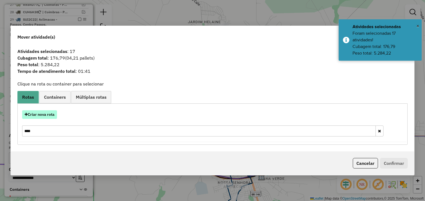
click at [46, 115] on button "Criar nova rota" at bounding box center [39, 115] width 35 height 9
select select "********"
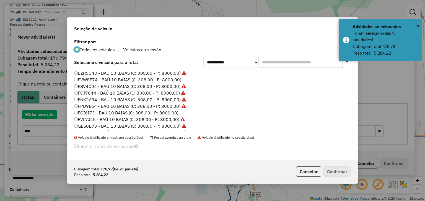
scroll to position [3, 2]
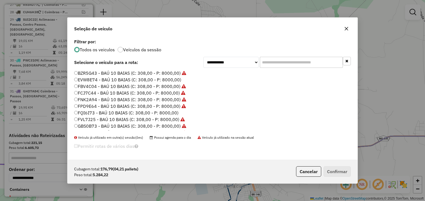
click at [167, 111] on label "FQI6I73 - BAÚ 10 BAIAS (C: 308,00 - P: 8000,00)" at bounding box center [126, 113] width 104 height 7
click at [347, 174] on button "Confirmar" at bounding box center [336, 172] width 27 height 11
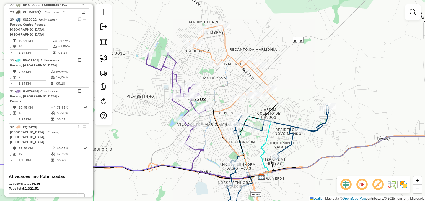
click at [223, 46] on icon at bounding box center [233, 63] width 88 height 77
select select "*********"
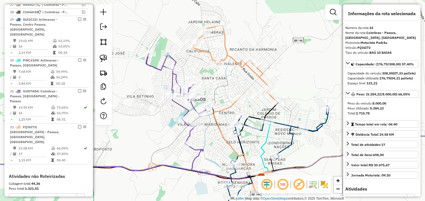
scroll to position [674, 0]
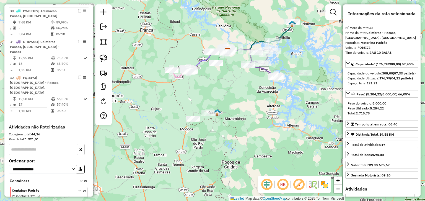
click at [222, 83] on div "Janela de atendimento Grade de atendimento Capacidade Transportadoras Veículos …" at bounding box center [212, 100] width 425 height 201
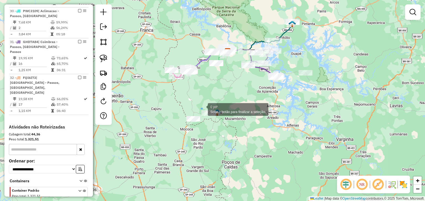
drag, startPoint x: 202, startPoint y: 109, endPoint x: 223, endPoint y: 120, distance: 23.7
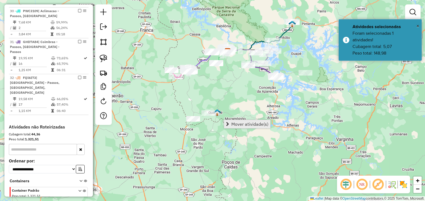
click at [235, 122] on span "Mover atividade(s)" at bounding box center [249, 124] width 37 height 4
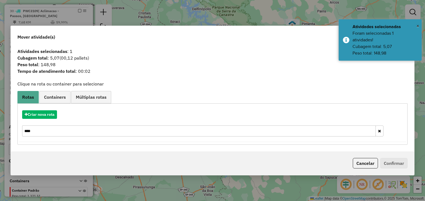
click at [17, 129] on div "Atividades selecionadas : 1 Cubagem total : 5,07 (00,12 pallets) Peso total : 1…" at bounding box center [212, 99] width 403 height 106
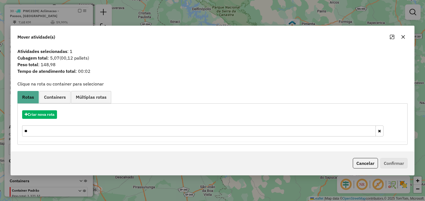
type input "*"
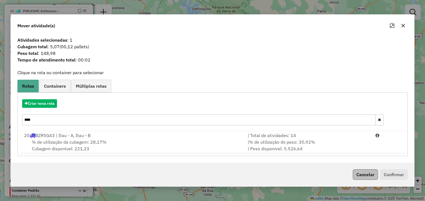
type input "****"
click at [365, 174] on button "Cancelar" at bounding box center [364, 175] width 25 height 11
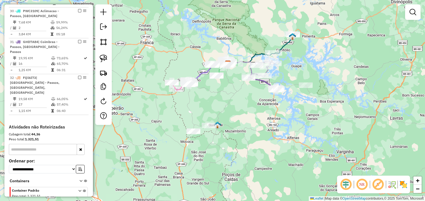
drag, startPoint x: 213, startPoint y: 84, endPoint x: 210, endPoint y: 120, distance: 35.7
click at [211, 119] on div "Janela de atendimento Grade de atendimento Capacidade Transportadoras Veículos …" at bounding box center [212, 100] width 425 height 201
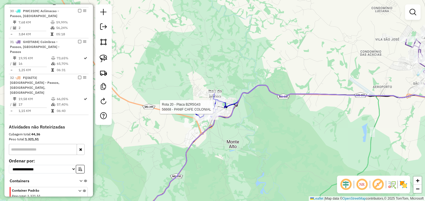
select select "*********"
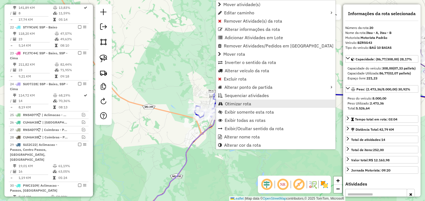
scroll to position [455, 0]
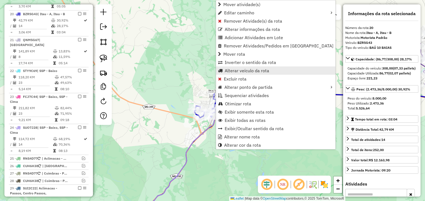
click at [236, 70] on span "Alterar veículo da rota" at bounding box center [246, 71] width 44 height 4
select select "********"
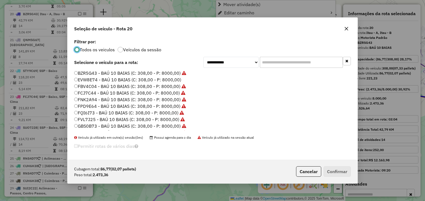
scroll to position [3, 2]
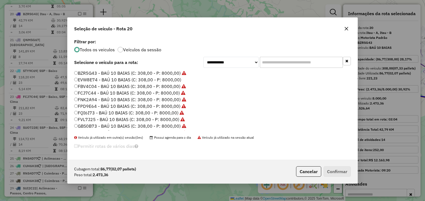
click at [158, 78] on label "EVW8E74 - BAÚ 10 BAIAS (C: 308,00 - P: 8000,00)" at bounding box center [127, 80] width 107 height 7
click at [337, 172] on button "Confirmar" at bounding box center [336, 172] width 27 height 11
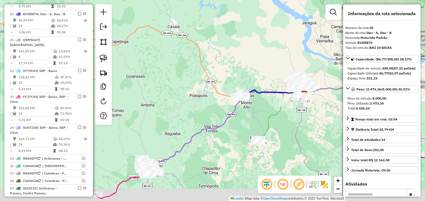
drag, startPoint x: 284, startPoint y: 132, endPoint x: 255, endPoint y: 112, distance: 36.2
click at [254, 111] on div "Janela de atendimento Grade de atendimento Capacidade Transportadoras Veículos …" at bounding box center [212, 100] width 425 height 201
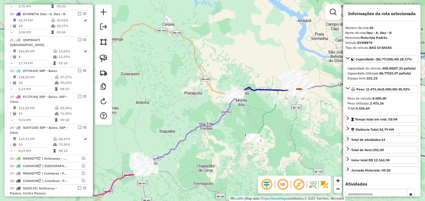
click at [267, 114] on icon at bounding box center [276, 114] width 47 height 49
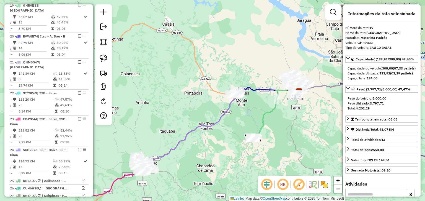
scroll to position [429, 0]
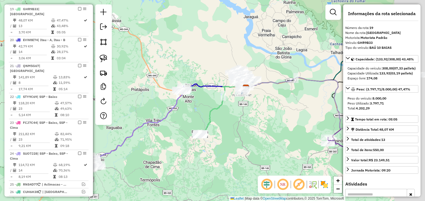
drag, startPoint x: 287, startPoint y: 124, endPoint x: 152, endPoint y: 120, distance: 135.2
click at [154, 120] on div "Janela de atendimento Grade de atendimento Capacidade Transportadoras Veículos …" at bounding box center [212, 100] width 425 height 201
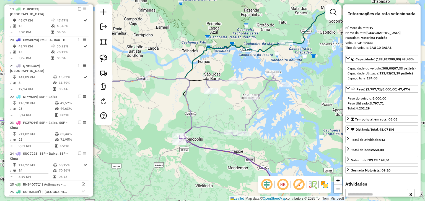
click at [259, 107] on icon at bounding box center [245, 104] width 78 height 63
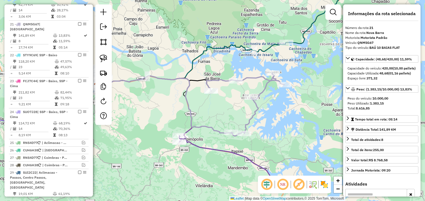
scroll to position [481, 0]
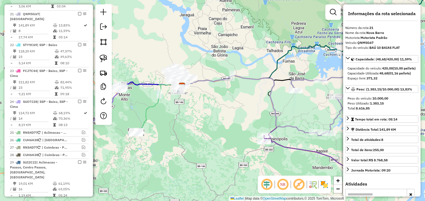
drag, startPoint x: 150, startPoint y: 107, endPoint x: 247, endPoint y: 107, distance: 97.0
click at [247, 107] on div "Janela de atendimento Grade de atendimento Capacidade Transportadoras Veículos …" at bounding box center [212, 100] width 425 height 201
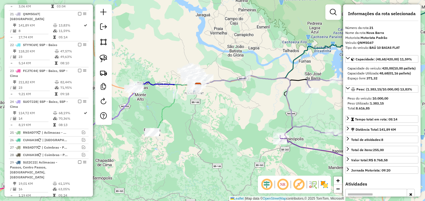
drag, startPoint x: 199, startPoint y: 115, endPoint x: 208, endPoint y: 114, distance: 8.6
click at [208, 114] on div "Janela de atendimento Grade de atendimento Capacidade Transportadoras Veículos …" at bounding box center [212, 100] width 425 height 201
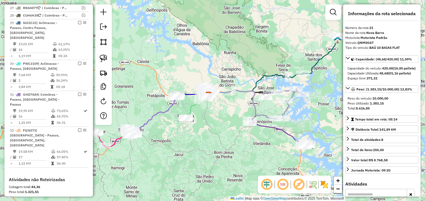
scroll to position [626, 0]
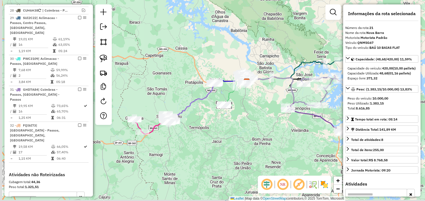
drag, startPoint x: 232, startPoint y: 119, endPoint x: 253, endPoint y: 101, distance: 28.4
click at [252, 102] on div "Janela de atendimento Grade de atendimento Capacidade Transportadoras Veículos …" at bounding box center [212, 100] width 425 height 201
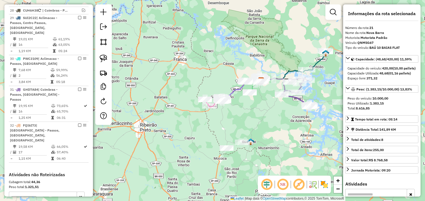
drag, startPoint x: 250, startPoint y: 121, endPoint x: 203, endPoint y: 103, distance: 50.8
click at [203, 103] on div "Janela de atendimento Grade de atendimento Capacidade Transportadoras Veículos …" at bounding box center [212, 100] width 425 height 201
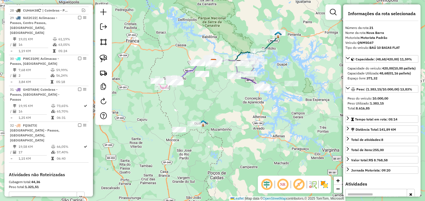
click at [206, 94] on div "Janela de atendimento Grade de atendimento Capacidade Transportadoras Veículos …" at bounding box center [212, 100] width 425 height 201
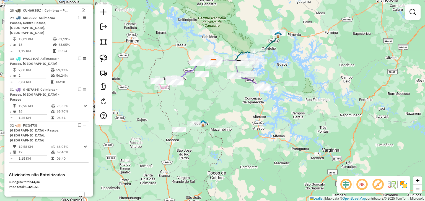
drag, startPoint x: 205, startPoint y: 91, endPoint x: 235, endPoint y: 90, distance: 30.1
click at [235, 90] on div "Janela de atendimento Grade de atendimento Capacidade Transportadoras Veículos …" at bounding box center [212, 100] width 425 height 201
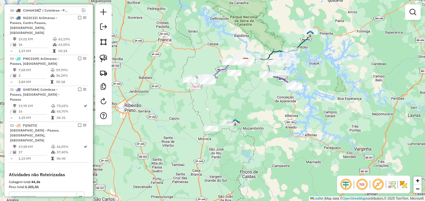
click at [204, 102] on div "Janela de atendimento Grade de atendimento Capacidade Transportadoras Veículos …" at bounding box center [212, 100] width 425 height 201
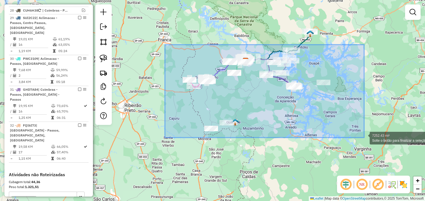
drag, startPoint x: 167, startPoint y: 45, endPoint x: 363, endPoint y: 146, distance: 221.1
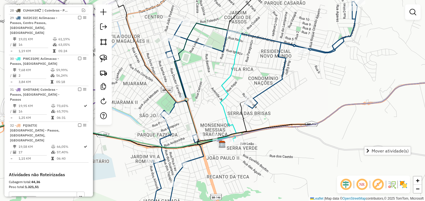
click at [224, 112] on icon at bounding box center [228, 87] width 25 height 110
select select "*********"
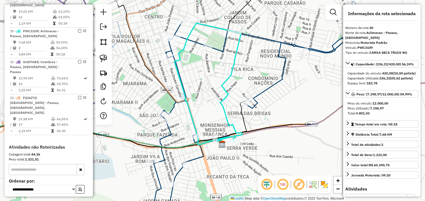
scroll to position [661, 0]
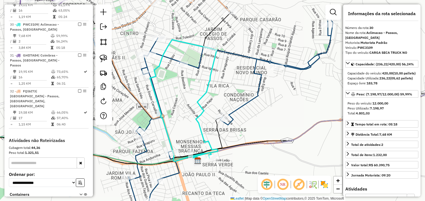
drag, startPoint x: 272, startPoint y: 92, endPoint x: 228, endPoint y: 126, distance: 55.4
click at [228, 126] on div "Janela de atendimento Grade de atendimento Capacidade Transportadoras Veículos …" at bounding box center [212, 100] width 425 height 201
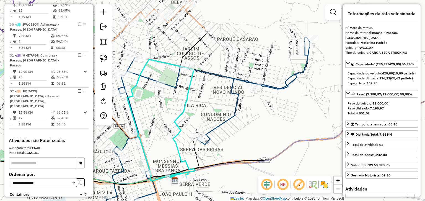
click at [226, 75] on icon at bounding box center [207, 130] width 204 height 184
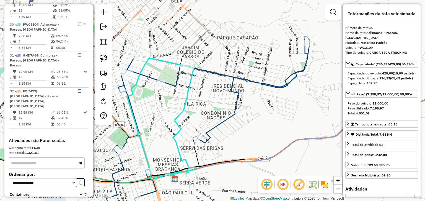
click at [229, 72] on div "Janela de atendimento Grade de atendimento Capacidade Transportadoras Veículos …" at bounding box center [212, 100] width 425 height 201
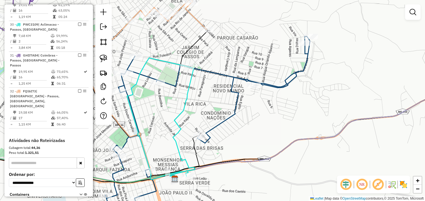
click at [226, 77] on icon at bounding box center [207, 128] width 204 height 185
select select "*********"
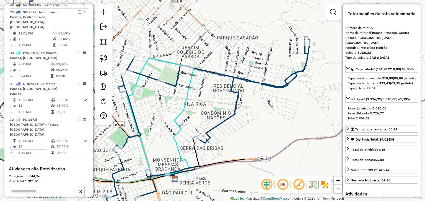
scroll to position [625, 0]
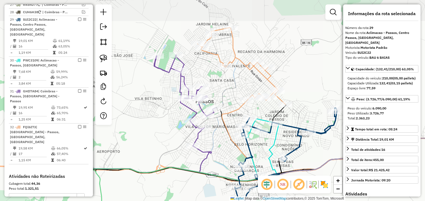
drag, startPoint x: 198, startPoint y: 102, endPoint x: 264, endPoint y: 141, distance: 76.0
click at [264, 141] on div "Janela de atendimento Grade de atendimento Capacidade Transportadoras Veículos …" at bounding box center [212, 100] width 425 height 201
click at [190, 108] on icon at bounding box center [184, 100] width 61 height 91
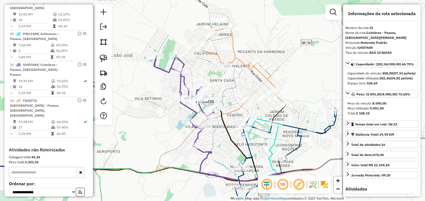
scroll to position [674, 0]
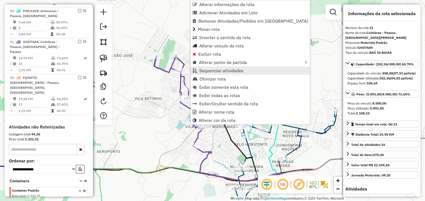
click at [208, 71] on span "Sequenciar atividades" at bounding box center [221, 71] width 44 height 4
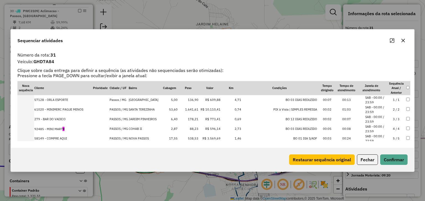
drag, startPoint x: 53, startPoint y: 129, endPoint x: 28, endPoint y: 128, distance: 24.3
click at [29, 128] on tr "92485 - MINI MART 9 PASSOS / MG COHAB II 2,87 88,23 R$ 596,14 2,73 BO 03 DIAS R…" at bounding box center [213, 129] width 392 height 10
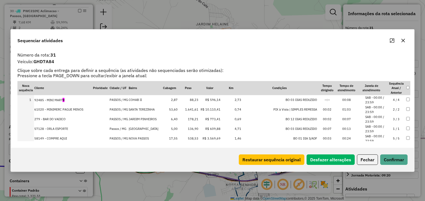
drag, startPoint x: 49, startPoint y: 109, endPoint x: 48, endPoint y: 148, distance: 39.3
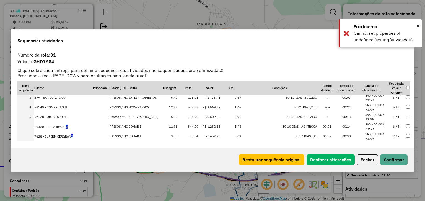
scroll to position [22, 0]
drag, startPoint x: 53, startPoint y: 126, endPoint x: 34, endPoint y: 125, distance: 18.3
click at [34, 125] on td "10320 - SUP 2 IRMAO 2" at bounding box center [63, 127] width 58 height 10
drag, startPoint x: 37, startPoint y: 126, endPoint x: 27, endPoint y: 125, distance: 10.3
click at [28, 125] on tr "6 10320 - SUP 2 IRMAO 2 PASSOS / MG COHAB I 11,98 344,20 R$ 1.232,56 1,45 BO 10…" at bounding box center [213, 127] width 392 height 10
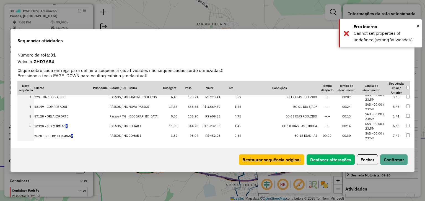
drag, startPoint x: 50, startPoint y: 134, endPoint x: 24, endPoint y: 133, distance: 25.7
click at [24, 133] on tr "7628 - SUPERM CERGRAN 2 PASSOS / MG COHAB I 3,37 93,04 R$ 452,28 0,69 BO 12 DIA…" at bounding box center [213, 136] width 392 height 10
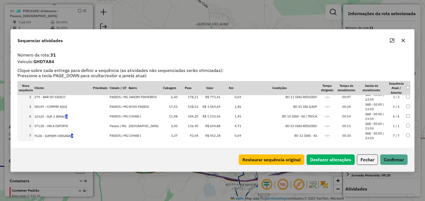
drag, startPoint x: 54, startPoint y: 116, endPoint x: 51, endPoint y: 137, distance: 20.7
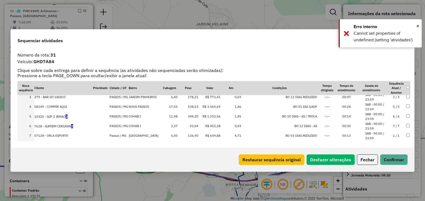
drag, startPoint x: 54, startPoint y: 116, endPoint x: 54, endPoint y: 101, distance: 14.9
drag, startPoint x: 55, startPoint y: 125, endPoint x: 56, endPoint y: 98, distance: 26.5
drag, startPoint x: 56, startPoint y: 106, endPoint x: 57, endPoint y: 95, distance: 11.1
drag, startPoint x: 56, startPoint y: 117, endPoint x: 56, endPoint y: 102, distance: 14.9
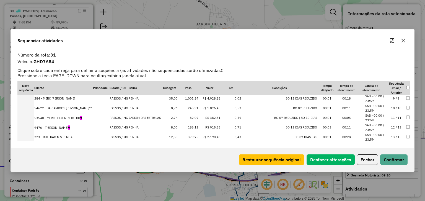
scroll to position [88, 0]
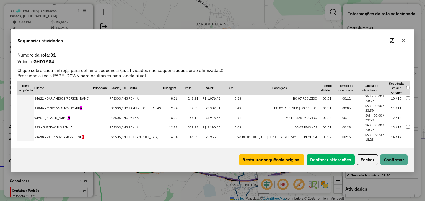
drag, startPoint x: 50, startPoint y: 137, endPoint x: 31, endPoint y: 134, distance: 19.0
click at [31, 134] on tr "53620 - RILDA SUPERMARKET GE 1 PASSOS / MG SAO FRANCISCO 4,94 146,39 R$ 955,88 …" at bounding box center [213, 138] width 392 height 10
drag, startPoint x: 50, startPoint y: 117, endPoint x: 30, endPoint y: 116, distance: 20.2
click at [30, 116] on tr "9476 - JULIANA GUARDIANO 9 PASSOS / MG PENHA 8,00 186,12 R$ 915,55 0,71 BO 12 D…" at bounding box center [213, 119] width 392 height 10
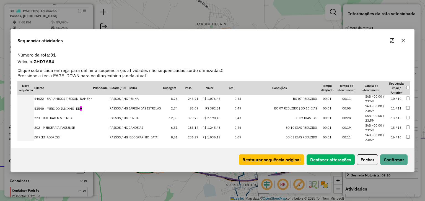
drag, startPoint x: 52, startPoint y: 109, endPoint x: 25, endPoint y: 108, distance: 27.1
click at [25, 108] on tr "53540 - MERC DO JUNINHO -DD 9 PASSOS / MG JARDIM DAS ESTRELAS 2,74 82,09 R$ 382…" at bounding box center [213, 109] width 392 height 10
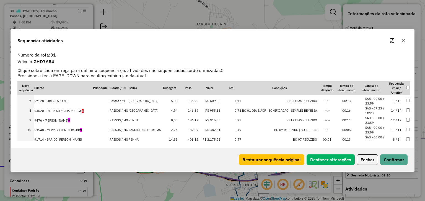
scroll to position [48, 0]
drag, startPoint x: 58, startPoint y: 110, endPoint x: 57, endPoint y: 142, distance: 32.1
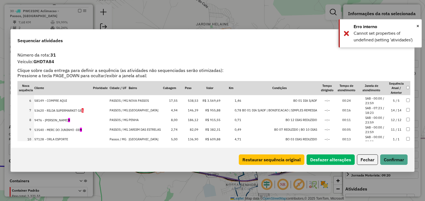
scroll to position [70, 0]
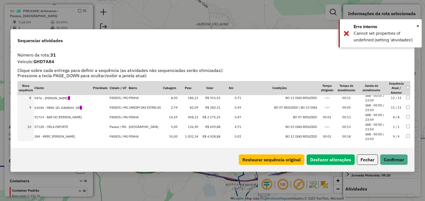
drag, startPoint x: 61, startPoint y: 117, endPoint x: 60, endPoint y: 136, distance: 18.8
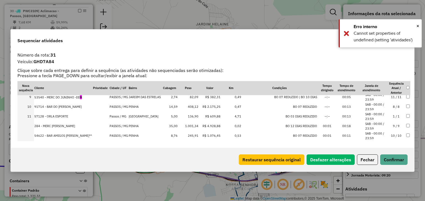
scroll to position [92, 0]
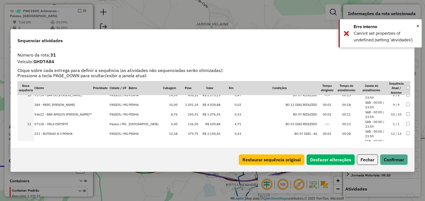
drag, startPoint x: 60, startPoint y: 105, endPoint x: 57, endPoint y: 136, distance: 31.7
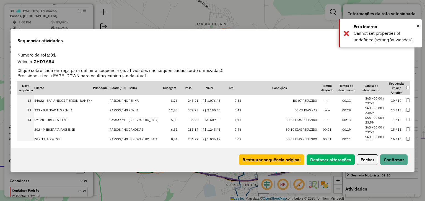
scroll to position [114, 0]
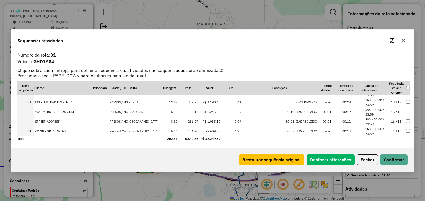
drag, startPoint x: 59, startPoint y: 112, endPoint x: 57, endPoint y: 133, distance: 21.0
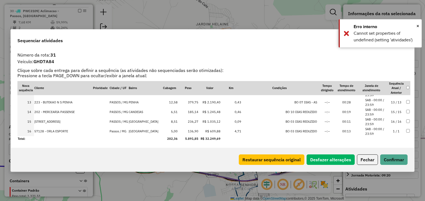
drag, startPoint x: 408, startPoint y: 126, endPoint x: 407, endPoint y: 116, distance: 9.7
click at [407, 116] on div "Nova sequência Cliente Prioridade Cidade / UF Bairro Cubagem Peso Valor Km Cond…" at bounding box center [212, 111] width 396 height 61
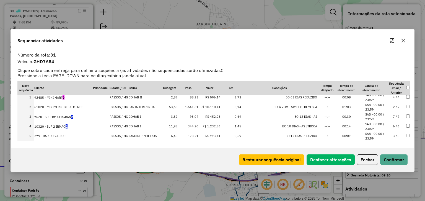
scroll to position [0, 0]
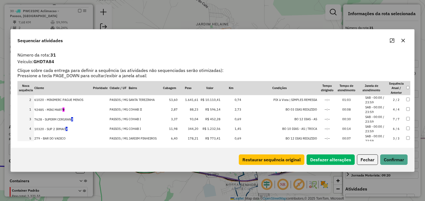
drag, startPoint x: 66, startPoint y: 108, endPoint x: 70, endPoint y: 97, distance: 11.5
drag, startPoint x: 58, startPoint y: 111, endPoint x: 60, endPoint y: 131, distance: 20.3
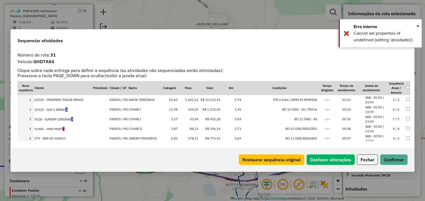
drag, startPoint x: 59, startPoint y: 119, endPoint x: 61, endPoint y: 108, distance: 11.1
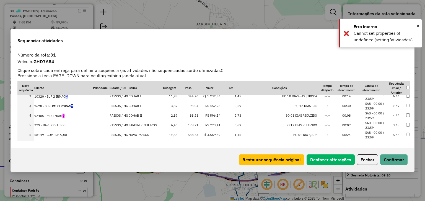
scroll to position [22, 0]
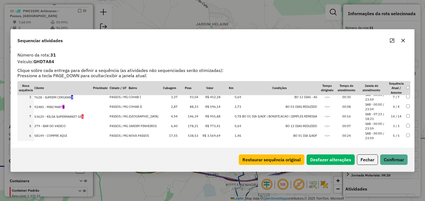
drag, startPoint x: 51, startPoint y: 134, endPoint x: 55, endPoint y: 108, distance: 26.3
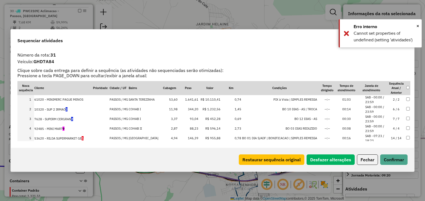
scroll to position [0, 0]
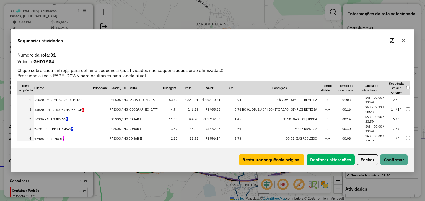
drag, startPoint x: 64, startPoint y: 138, endPoint x: 63, endPoint y: 107, distance: 31.0
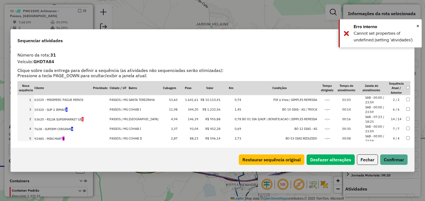
drag, startPoint x: 63, startPoint y: 108, endPoint x: 63, endPoint y: 127, distance: 18.5
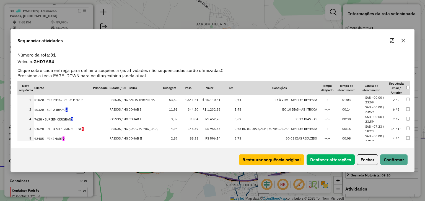
drag, startPoint x: 66, startPoint y: 127, endPoint x: 70, endPoint y: 115, distance: 13.1
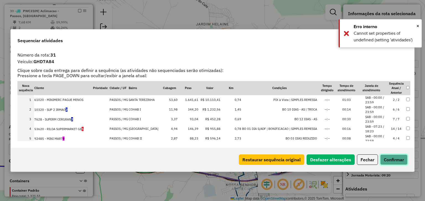
click at [388, 159] on button "Confirmar" at bounding box center [393, 160] width 27 height 11
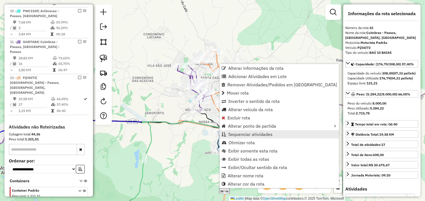
click at [239, 134] on span "Sequenciar atividades" at bounding box center [250, 134] width 44 height 4
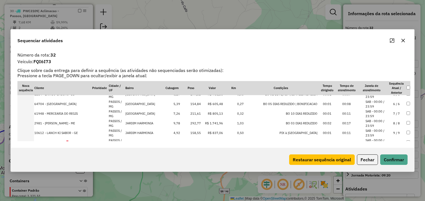
scroll to position [66, 0]
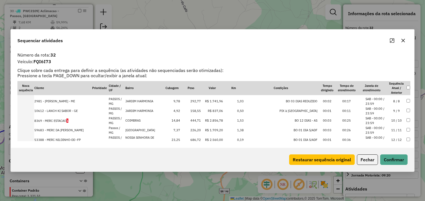
drag, startPoint x: 52, startPoint y: 121, endPoint x: 35, endPoint y: 119, distance: 16.6
click at [35, 119] on td "8369 - MERC ESTACAO 1" at bounding box center [63, 121] width 58 height 10
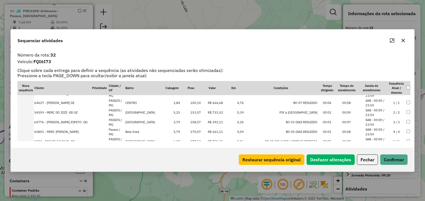
scroll to position [0, 0]
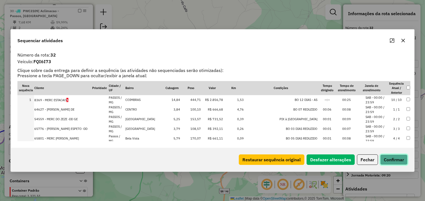
click at [385, 160] on button "Confirmar" at bounding box center [393, 160] width 27 height 11
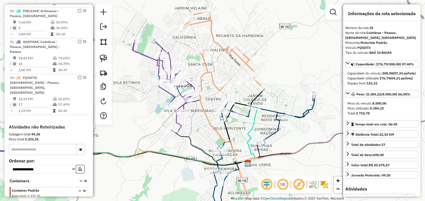
click at [276, 121] on icon at bounding box center [263, 151] width 104 height 119
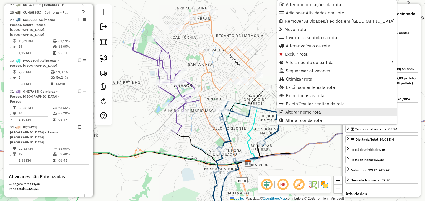
scroll to position [625, 0]
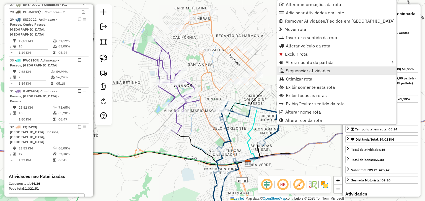
click at [284, 71] on link "Sequenciar atividades" at bounding box center [336, 71] width 119 height 8
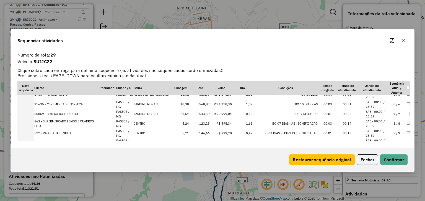
scroll to position [44, 0]
drag, startPoint x: 45, startPoint y: 113, endPoint x: 34, endPoint y: 113, distance: 11.3
click at [34, 113] on td "60869 - BUTECO DO LUIZINHO" at bounding box center [66, 114] width 65 height 10
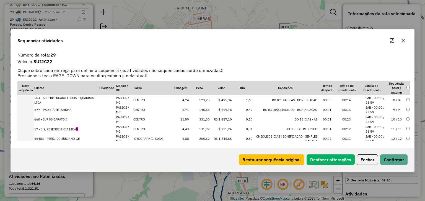
scroll to position [76, 0]
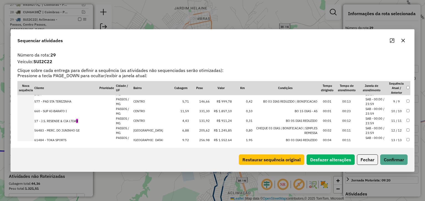
drag, startPoint x: 50, startPoint y: 120, endPoint x: 32, endPoint y: 118, distance: 18.7
click at [32, 118] on tr "17 - J.S. RESENDE & CIA LTDA 9 PASSOS / MG CENTRO 4,43 131,92 R$ 911,24 0,31 BO…" at bounding box center [213, 121] width 392 height 10
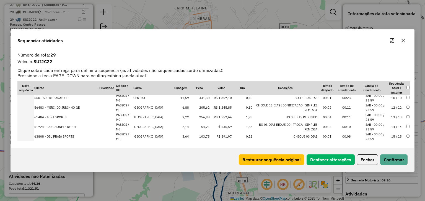
scroll to position [108, 0]
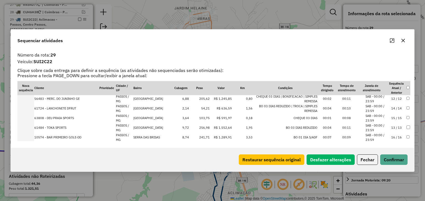
drag, startPoint x: 56, startPoint y: 107, endPoint x: 59, endPoint y: 133, distance: 25.7
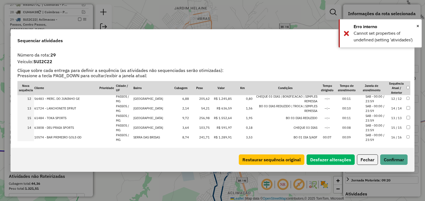
drag, startPoint x: 62, startPoint y: 117, endPoint x: 62, endPoint y: 130, distance: 13.0
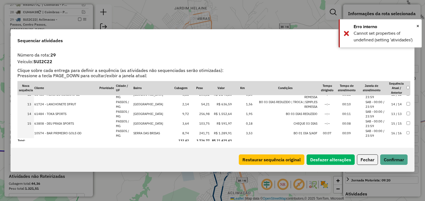
scroll to position [114, 0]
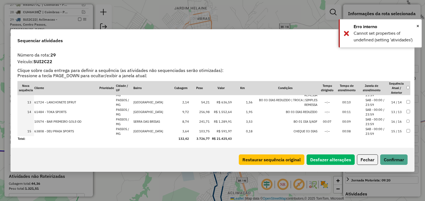
drag, startPoint x: 67, startPoint y: 121, endPoint x: 66, endPoint y: 134, distance: 12.7
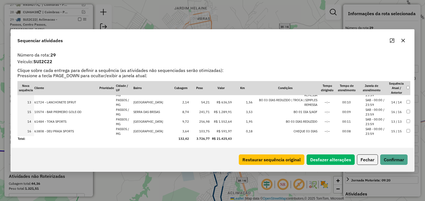
drag, startPoint x: 61, startPoint y: 113, endPoint x: 63, endPoint y: 125, distance: 12.9
drag, startPoint x: 51, startPoint y: 112, endPoint x: 23, endPoint y: 111, distance: 27.9
click at [23, 111] on tr "14 10574 - BAR PRIMEIRO GOLE-DD PASSOS / MG SERRA DAS BRISAS 8,74 241,71 R$ 1.2…" at bounding box center [213, 113] width 392 height 10
drag, startPoint x: 47, startPoint y: 111, endPoint x: 25, endPoint y: 111, distance: 21.8
click at [26, 111] on tr "14 10574 - BAR PRIMEIRO GOLE-DD PASSOS / MG SERRA DAS BRISAS 8,74 241,71 R$ 1.2…" at bounding box center [213, 113] width 392 height 10
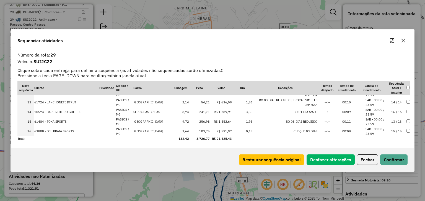
drag, startPoint x: 30, startPoint y: 111, endPoint x: 20, endPoint y: 111, distance: 9.9
click at [20, 111] on td "14" at bounding box center [25, 113] width 17 height 10
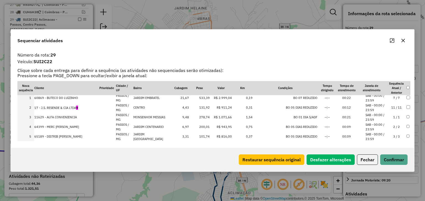
scroll to position [0, 0]
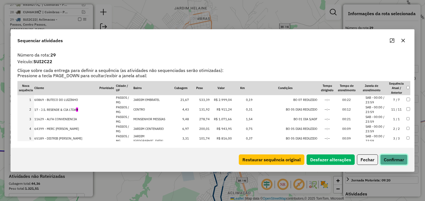
click at [385, 158] on button "Confirmar" at bounding box center [393, 160] width 27 height 11
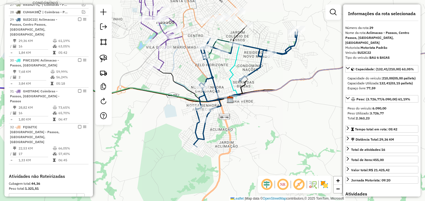
drag, startPoint x: 284, startPoint y: 156, endPoint x: 269, endPoint y: 96, distance: 61.7
click at [269, 96] on div "Janela de atendimento Grade de atendimento Capacidade Transportadoras Veículos …" at bounding box center [212, 100] width 425 height 201
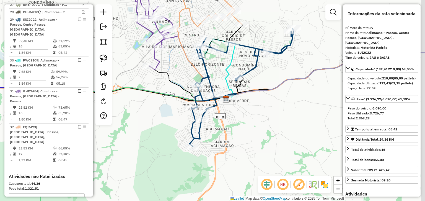
drag, startPoint x: 310, startPoint y: 117, endPoint x: 265, endPoint y: 114, distance: 45.4
click at [265, 114] on div "Janela de atendimento Grade de atendimento Capacidade Transportadoras Veículos …" at bounding box center [212, 100] width 425 height 201
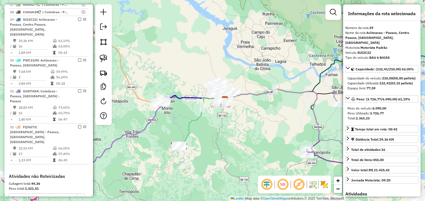
click at [246, 127] on div "Rota 30 - Placa PWC3109 54417 - ECONOMART Janela de atendimento Grade de atendi…" at bounding box center [212, 100] width 425 height 201
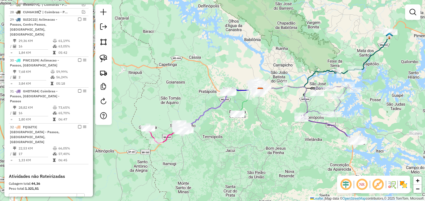
drag, startPoint x: 281, startPoint y: 104, endPoint x: 285, endPoint y: 80, distance: 23.9
click at [285, 80] on div "Janela de atendimento Grade de atendimento Capacidade Transportadoras Veículos …" at bounding box center [212, 100] width 425 height 201
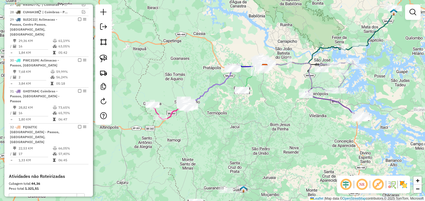
click at [247, 78] on icon at bounding box center [253, 79] width 23 height 25
select select "*********"
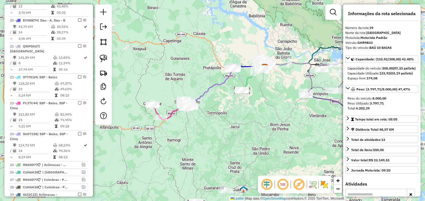
scroll to position [429, 0]
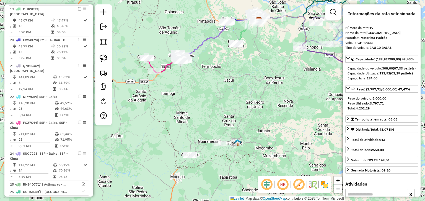
drag, startPoint x: 251, startPoint y: 127, endPoint x: 244, endPoint y: 76, distance: 51.8
click at [244, 76] on div "Janela de atendimento Grade de atendimento Capacidade Transportadoras Veículos …" at bounding box center [212, 100] width 425 height 201
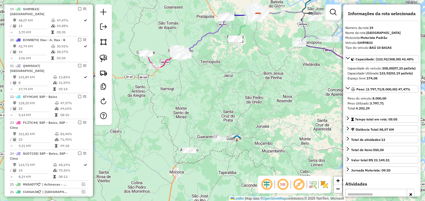
drag, startPoint x: 223, startPoint y: 81, endPoint x: 222, endPoint y: 55, distance: 26.0
click at [222, 56] on div "Janela de atendimento Grade de atendimento Capacidade Transportadoras Veículos …" at bounding box center [212, 100] width 425 height 201
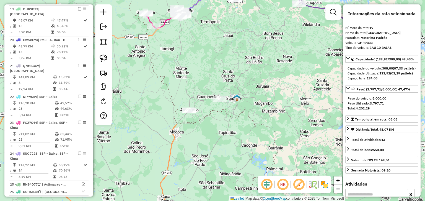
click at [203, 66] on div "Janela de atendimento Grade de atendimento Capacidade Transportadoras Veículos …" at bounding box center [212, 100] width 425 height 201
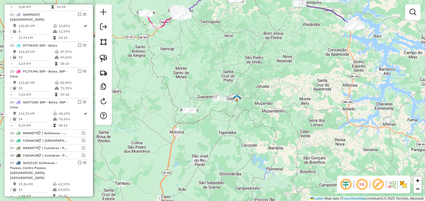
scroll to position [549, 0]
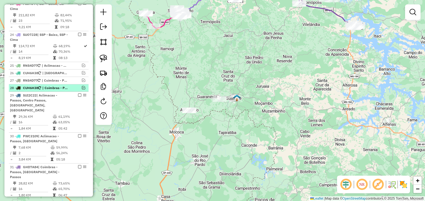
click at [82, 86] on em at bounding box center [83, 87] width 3 height 3
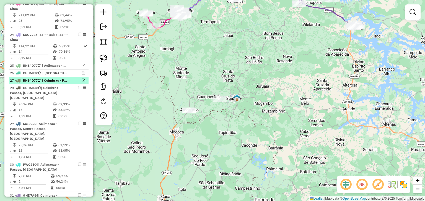
click at [82, 79] on em at bounding box center [83, 80] width 3 height 3
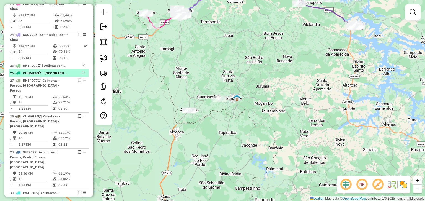
click at [82, 71] on em at bounding box center [83, 72] width 3 height 3
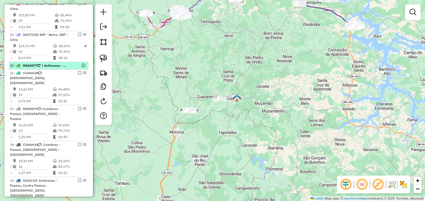
click at [82, 64] on em at bounding box center [83, 65] width 3 height 3
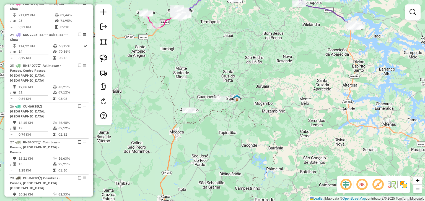
click at [90, 124] on div "Informações da Sessão 980236 - 16/08/2025 Criação: 15/08/2025 17:52 Depósito: M…" at bounding box center [48, 100] width 88 height 193
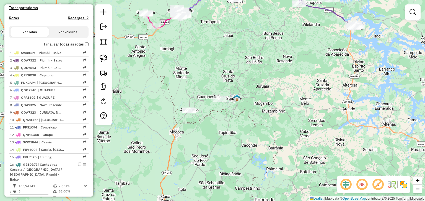
scroll to position [131, 0]
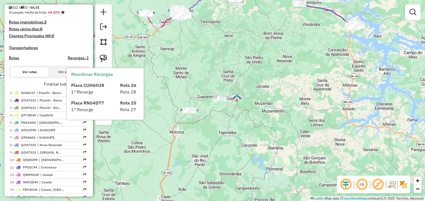
click at [167, 97] on div "Janela de atendimento Grade de atendimento Capacidade Transportadoras Veículos …" at bounding box center [212, 100] width 425 height 201
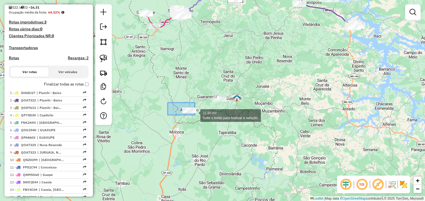
drag, startPoint x: 167, startPoint y: 103, endPoint x: 196, endPoint y: 116, distance: 31.3
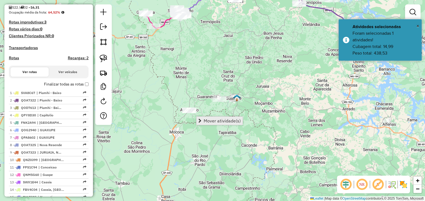
click at [200, 119] on span "Mover atividade(s)" at bounding box center [199, 121] width 3 height 4
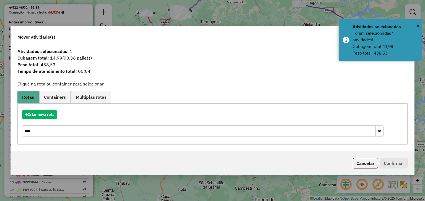
drag, startPoint x: 47, startPoint y: 133, endPoint x: 21, endPoint y: 127, distance: 27.3
click at [21, 127] on div "****" at bounding box center [202, 131] width 367 height 11
type input "*"
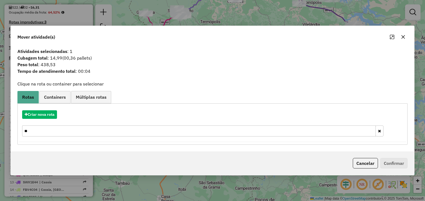
type input "*"
type input "****"
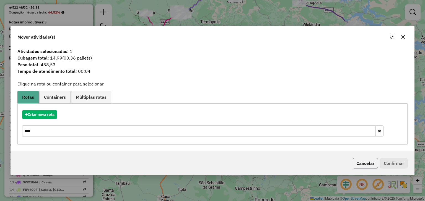
click at [359, 166] on button "Cancelar" at bounding box center [364, 163] width 25 height 11
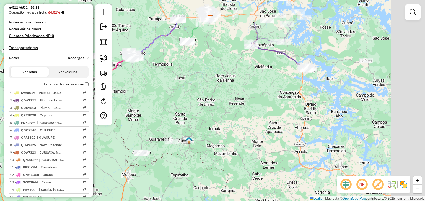
drag, startPoint x: 315, startPoint y: 65, endPoint x: 258, endPoint y: 161, distance: 111.8
click at [259, 158] on div "Janela de atendimento Grade de atendimento Capacidade Transportadoras Veículos …" at bounding box center [212, 100] width 425 height 201
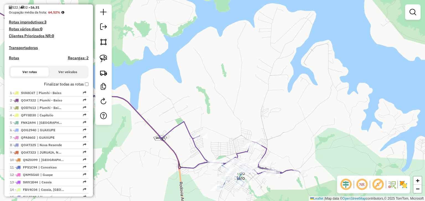
click at [246, 151] on icon at bounding box center [128, 82] width 342 height 184
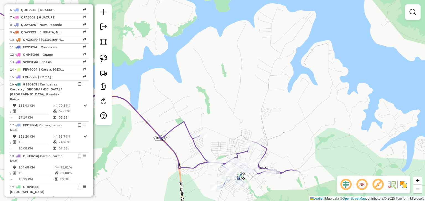
select select "*********"
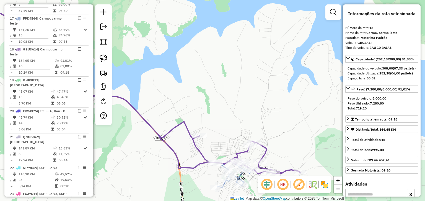
scroll to position [399, 0]
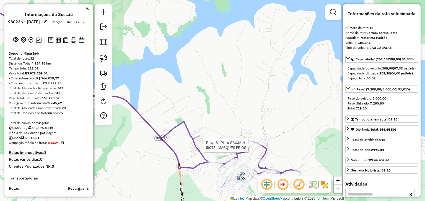
select select "*********"
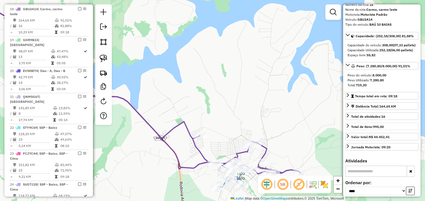
scroll to position [44, 0]
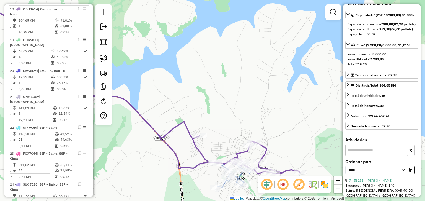
click at [376, 156] on input "text" at bounding box center [376, 150] width 62 height 11
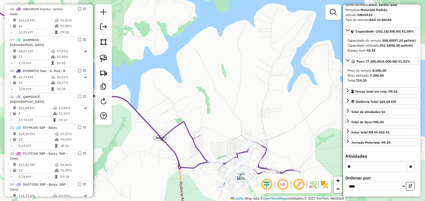
scroll to position [37, 0]
type input "*****"
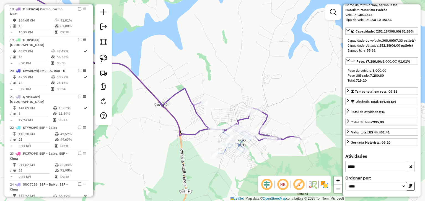
drag, startPoint x: 315, startPoint y: 114, endPoint x: 308, endPoint y: 99, distance: 16.1
click at [316, 98] on div "Janela de atendimento Grade de atendimento Capacidade Transportadoras Veículos …" at bounding box center [212, 100] width 425 height 201
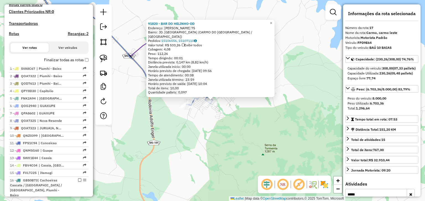
scroll to position [153, 0]
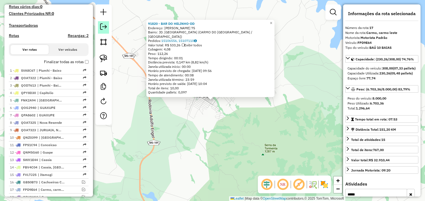
click at [104, 28] on em at bounding box center [103, 26] width 7 height 7
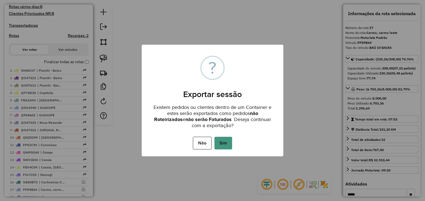
click at [226, 142] on button "Sim" at bounding box center [223, 143] width 18 height 13
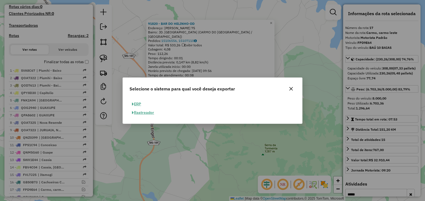
click at [140, 104] on button "ERP" at bounding box center [136, 104] width 14 height 9
select select "**"
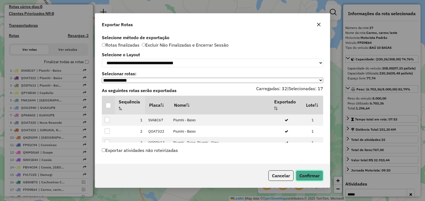
click at [307, 178] on button "Confirmar" at bounding box center [308, 176] width 27 height 11
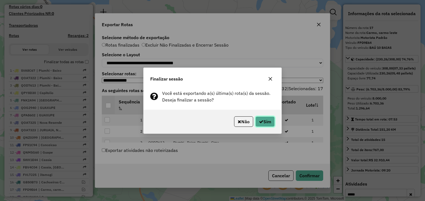
click at [267, 123] on button "Sim" at bounding box center [264, 122] width 19 height 11
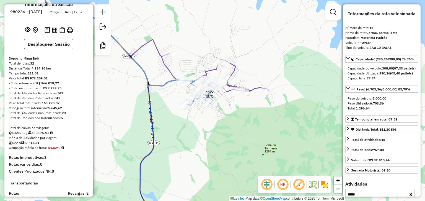
scroll to position [0, 0]
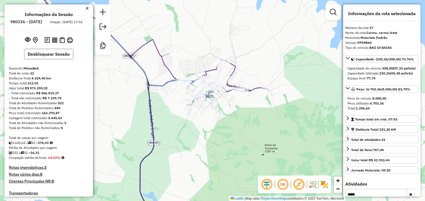
click at [61, 57] on button "Desbloquear Sessão" at bounding box center [48, 54] width 49 height 11
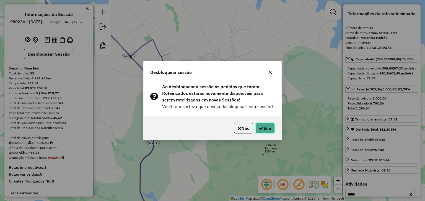
click at [268, 129] on button "Sim" at bounding box center [264, 128] width 19 height 11
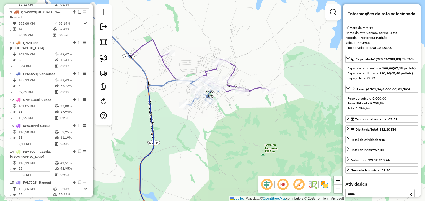
scroll to position [669, 0]
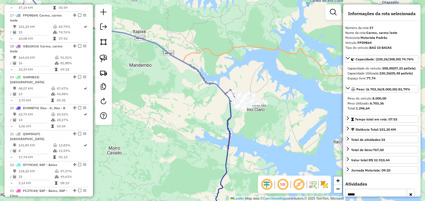
drag, startPoint x: 275, startPoint y: 85, endPoint x: 139, endPoint y: 81, distance: 135.7
click at [141, 81] on div "Rota 18 - Placa GBU3A14 6499 - BAR DO NEY Rota 18 - Placa GBU3A14 64500 - MERCE…" at bounding box center [212, 100] width 425 height 201
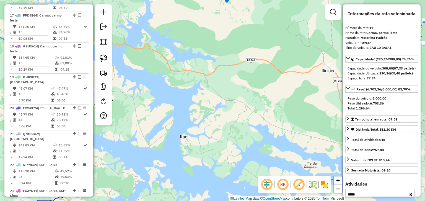
drag, startPoint x: 252, startPoint y: 103, endPoint x: 169, endPoint y: 98, distance: 83.3
click at [158, 103] on div "Janela de atendimento Grade de atendimento Capacidade Transportadoras Veículos …" at bounding box center [212, 100] width 425 height 201
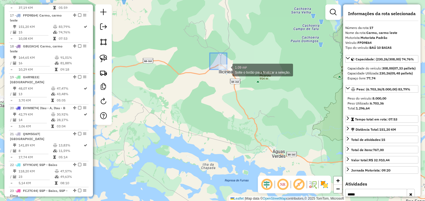
drag, startPoint x: 219, startPoint y: 63, endPoint x: 236, endPoint y: 76, distance: 21.9
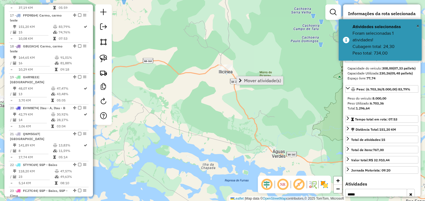
click at [245, 81] on span "Mover atividade(s)" at bounding box center [262, 80] width 37 height 4
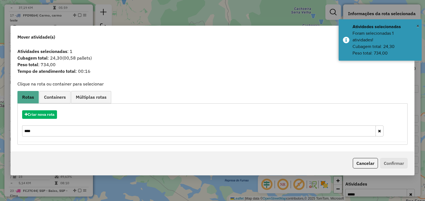
drag, startPoint x: 36, startPoint y: 130, endPoint x: 12, endPoint y: 129, distance: 23.5
click at [12, 129] on div "Atividades selecionadas : 1 Cubagem total : 24,30 (00,58 pallets) Peso total : …" at bounding box center [212, 99] width 403 height 106
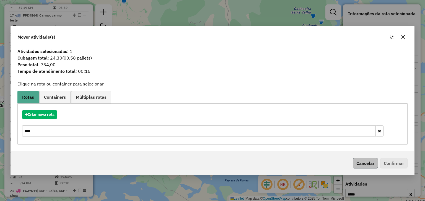
type input "****"
click at [362, 164] on button "Cancelar" at bounding box center [364, 163] width 25 height 11
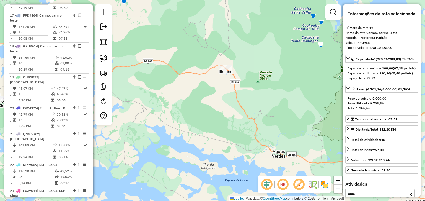
click at [316, 144] on div "Janela de atendimento Grade de atendimento Capacidade Transportadoras Veículos …" at bounding box center [212, 100] width 425 height 201
